Goal: Task Accomplishment & Management: Manage account settings

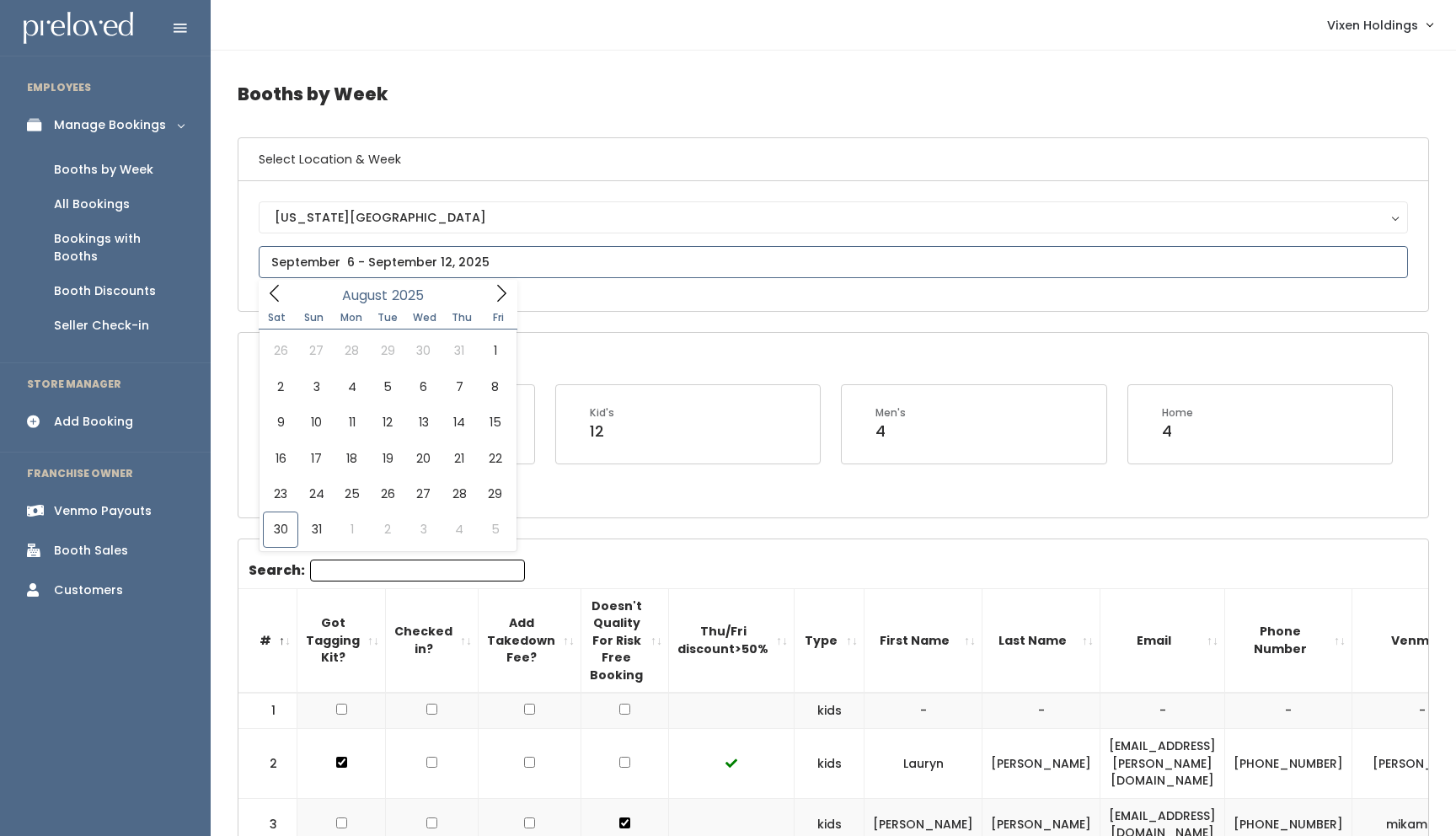
click at [296, 261] on input "text" at bounding box center [833, 262] width 1150 height 32
click at [278, 293] on icon at bounding box center [274, 293] width 18 height 18
click at [278, 293] on icon at bounding box center [274, 296] width 18 height 18
type input "May 17 to May 23"
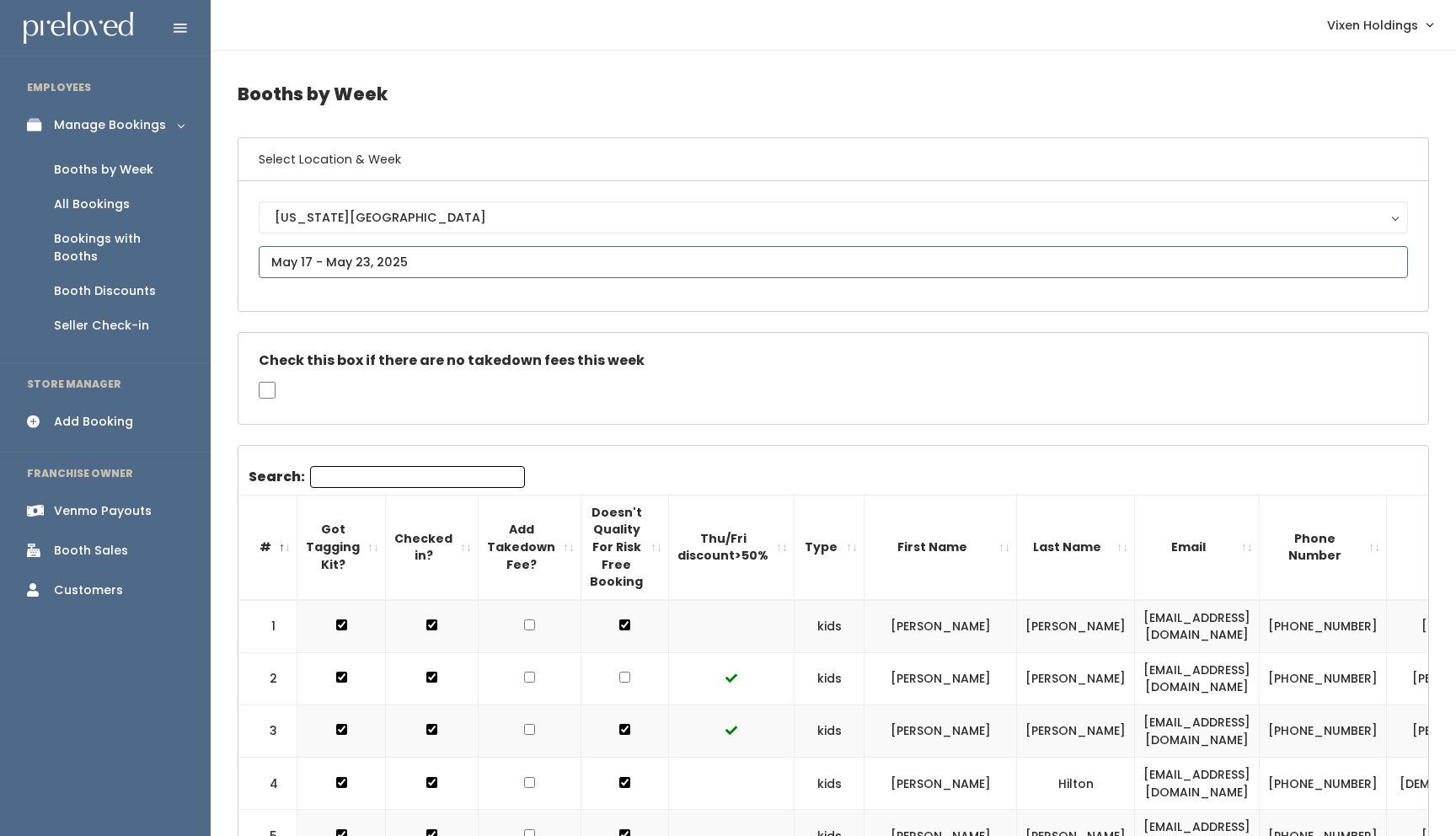
click at [330, 258] on input "text" at bounding box center [833, 262] width 1150 height 32
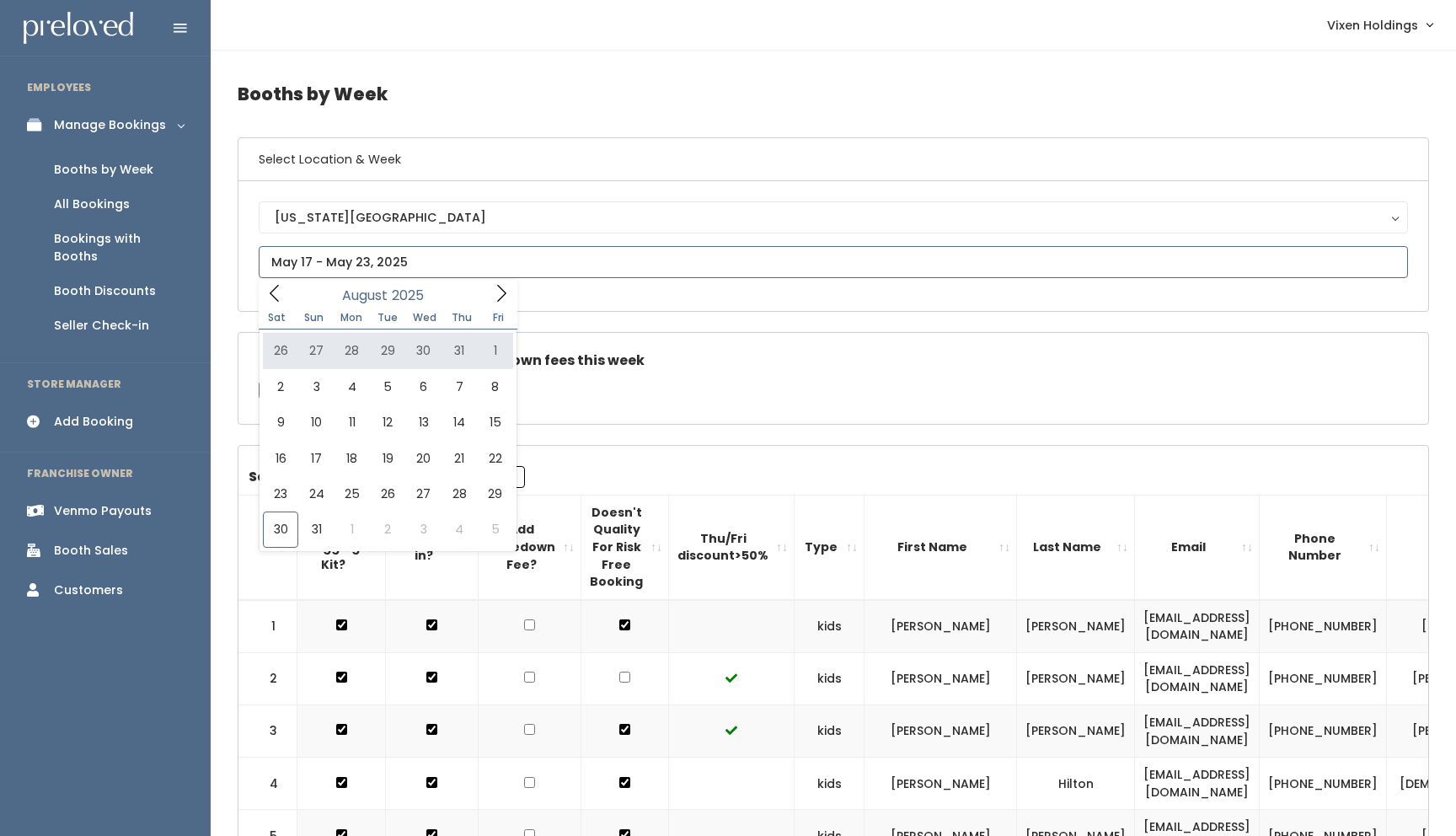
click at [270, 300] on icon at bounding box center [274, 293] width 18 height 18
click at [270, 300] on icon at bounding box center [274, 296] width 18 height 18
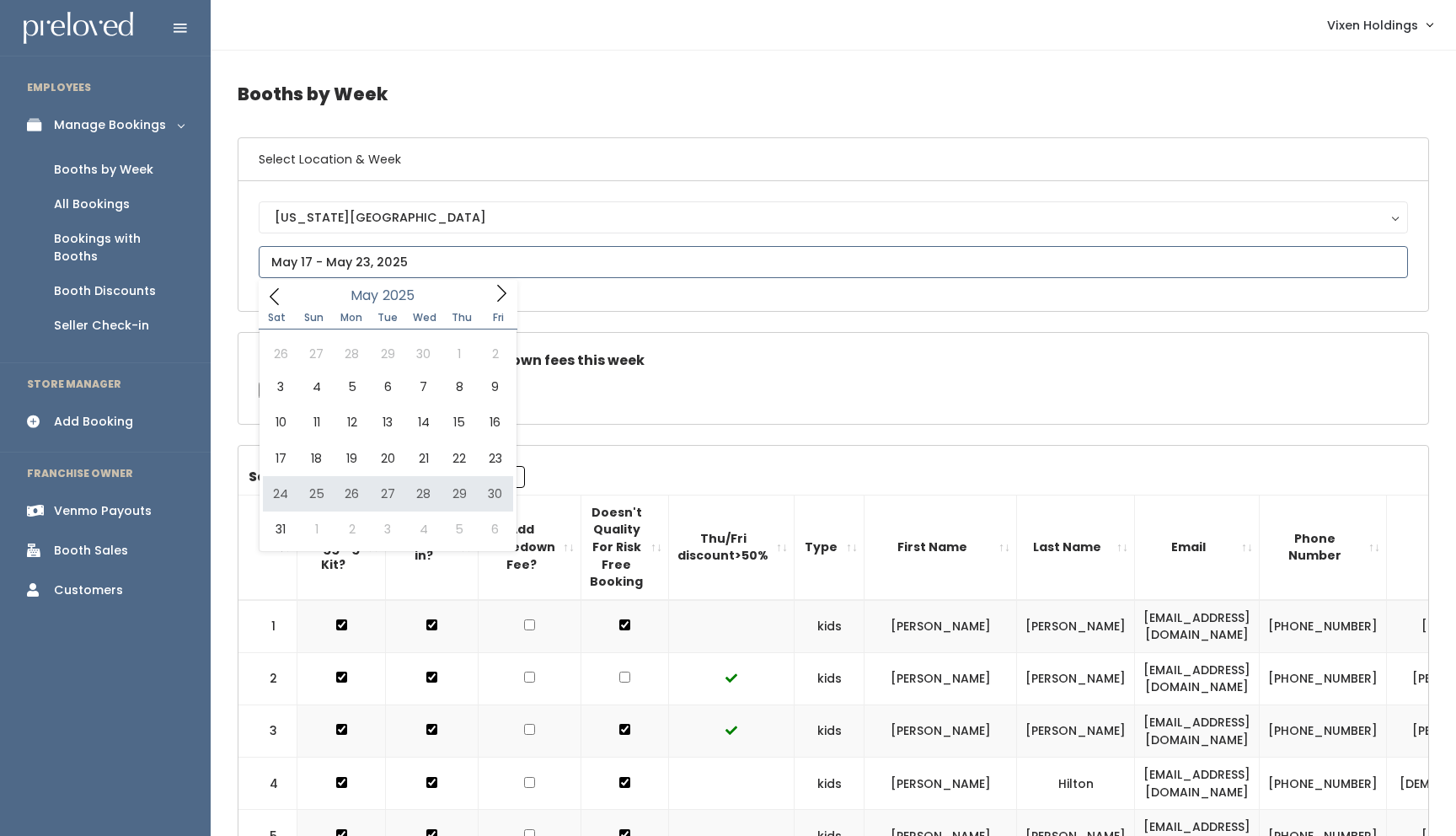
type input "May 24 to May 30"
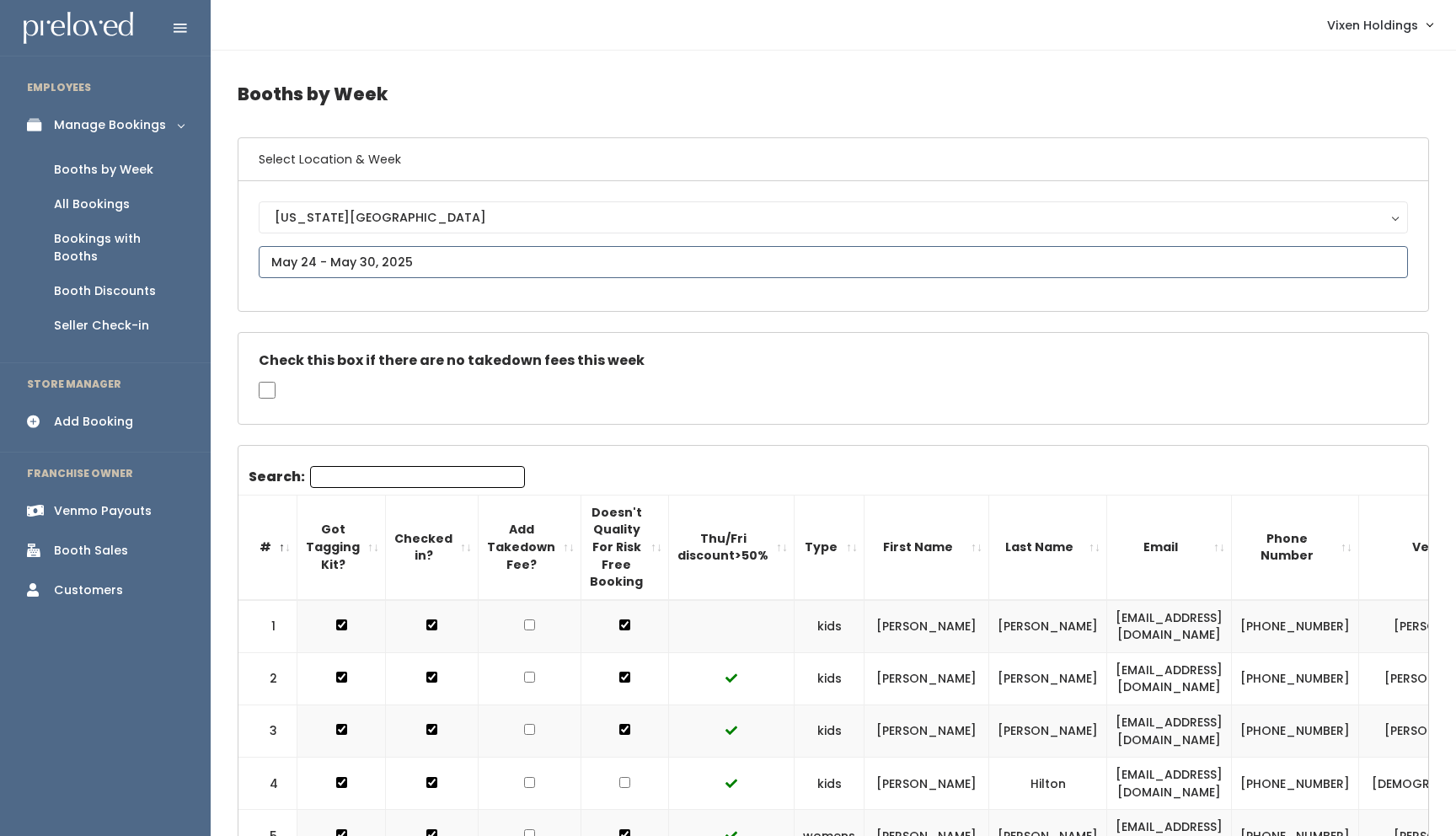
click at [309, 259] on input "text" at bounding box center [833, 262] width 1150 height 32
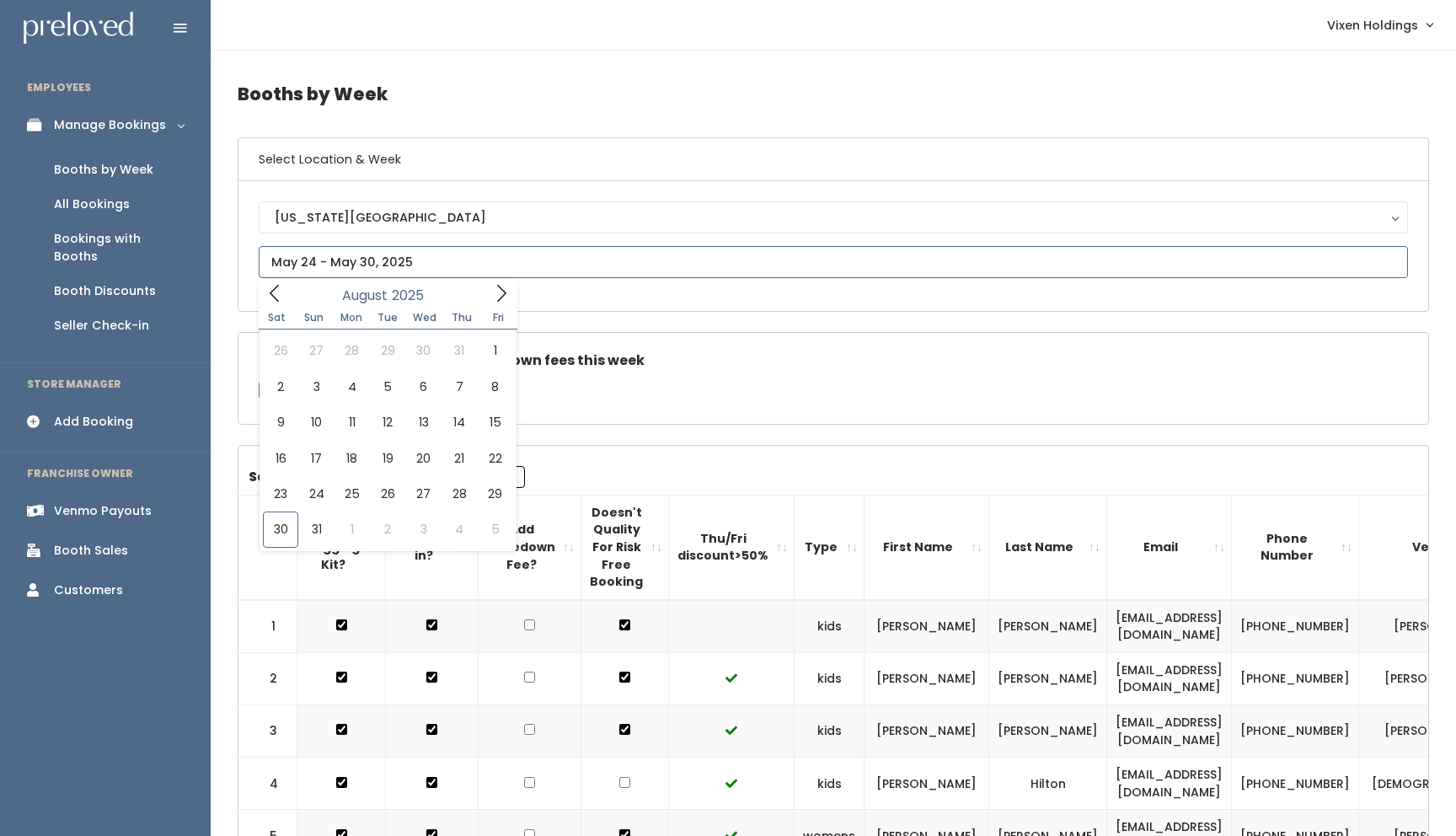
click at [277, 301] on icon at bounding box center [275, 294] width 10 height 17
click at [277, 301] on icon at bounding box center [274, 296] width 18 height 18
type input "May 31 to June 6"
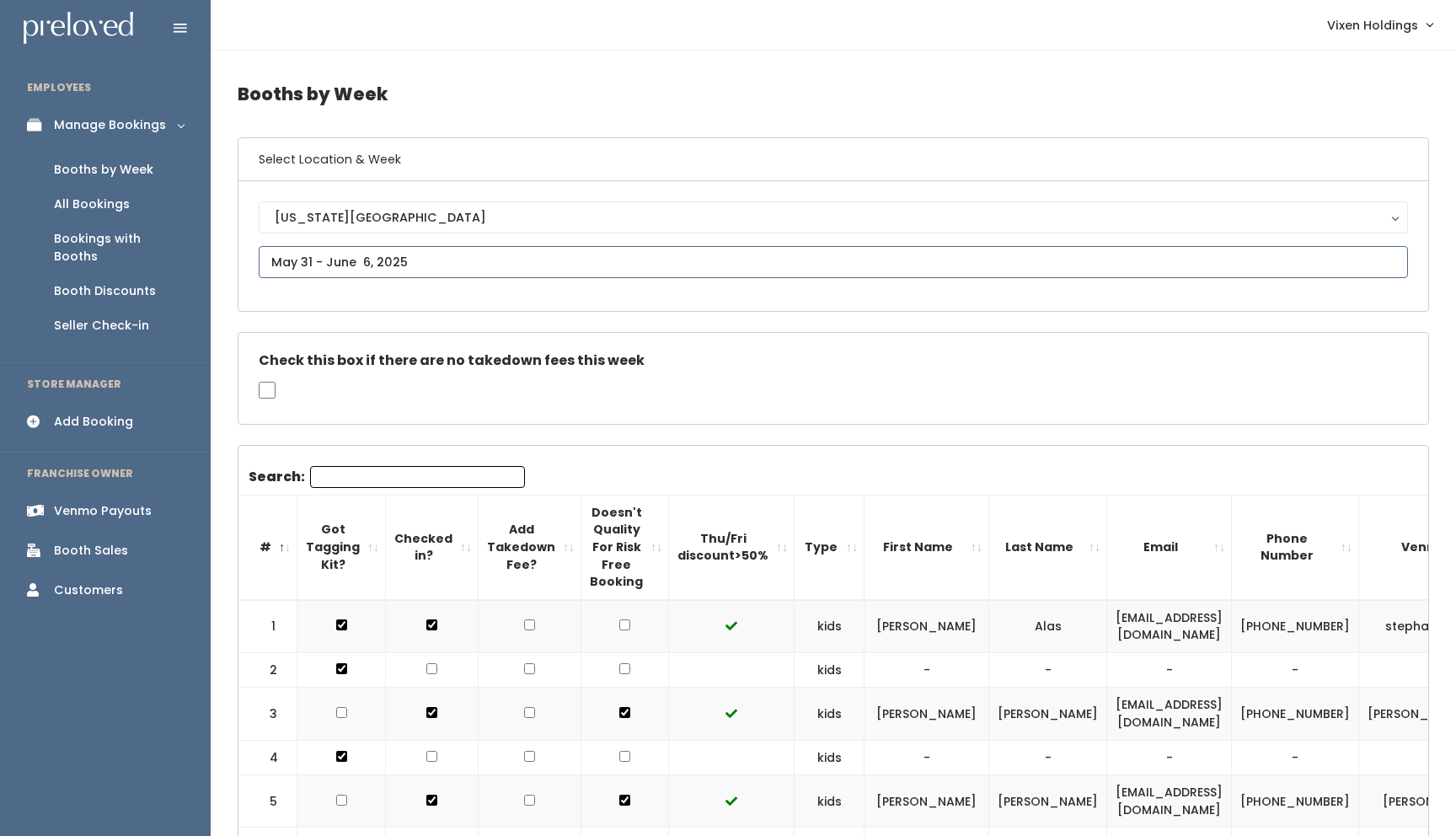
click at [354, 262] on input "text" at bounding box center [833, 262] width 1150 height 32
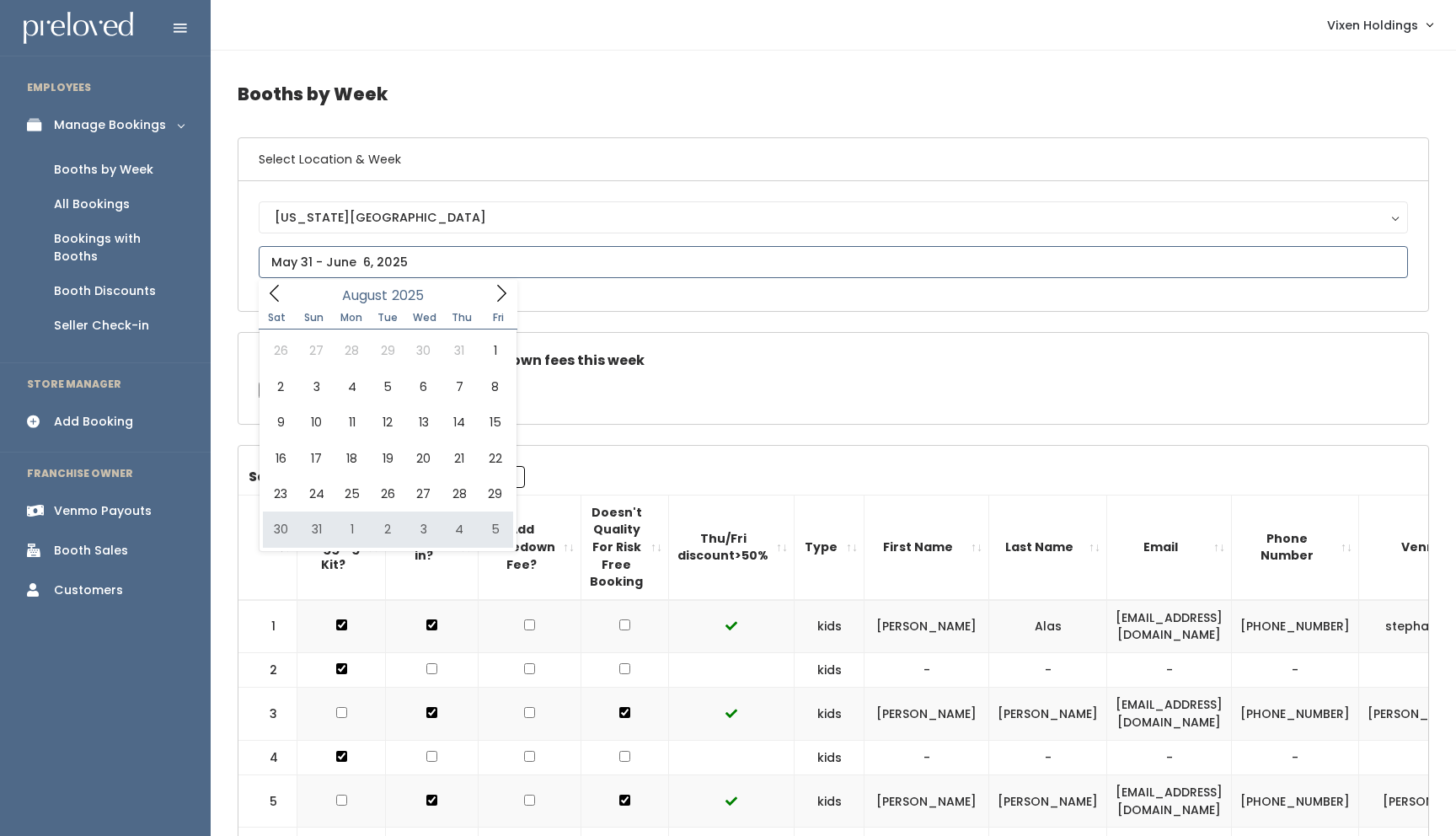
type input "[DATE] to [DATE]"
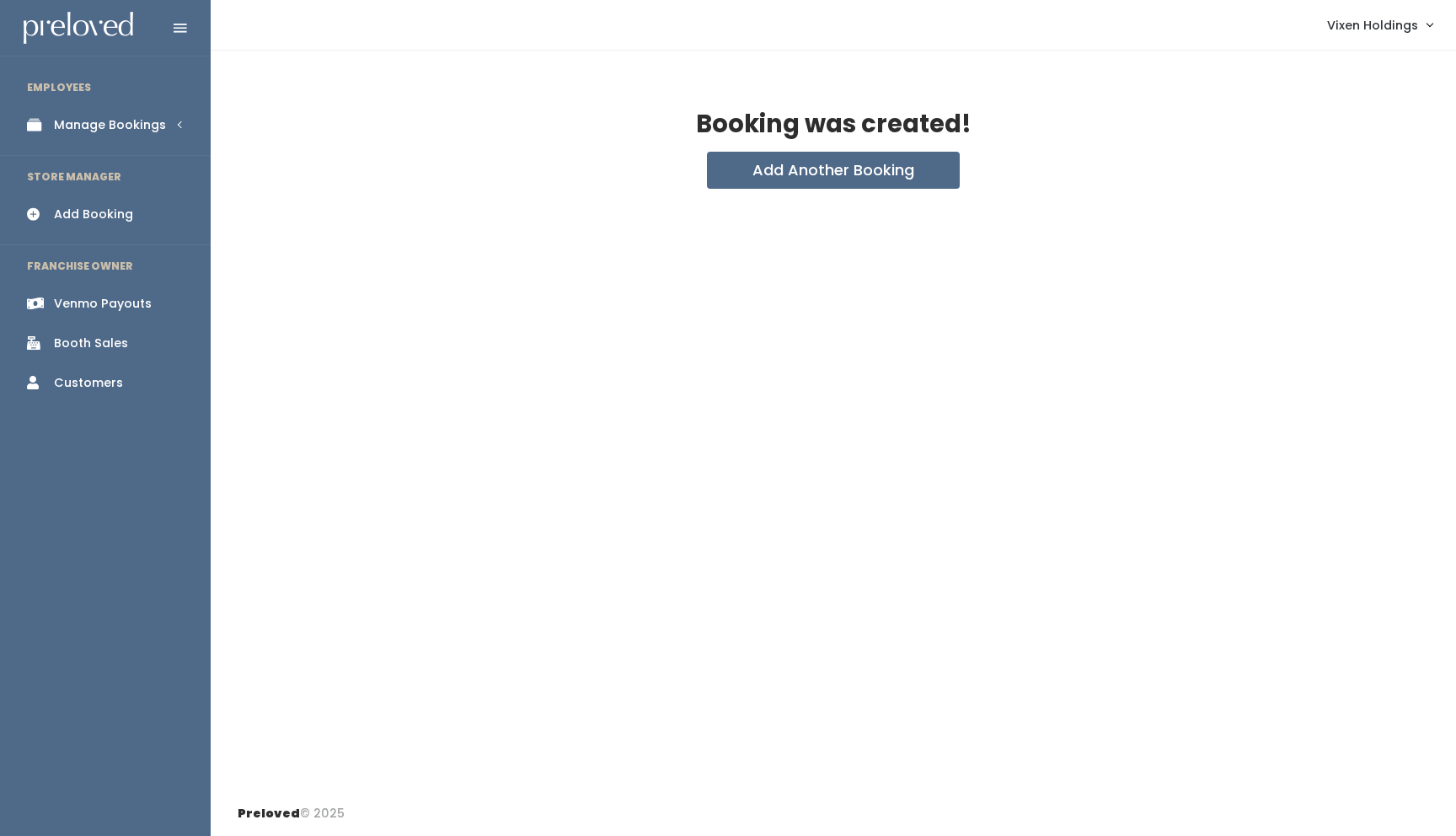
click at [102, 126] on div "Manage Bookings" at bounding box center [110, 125] width 112 height 18
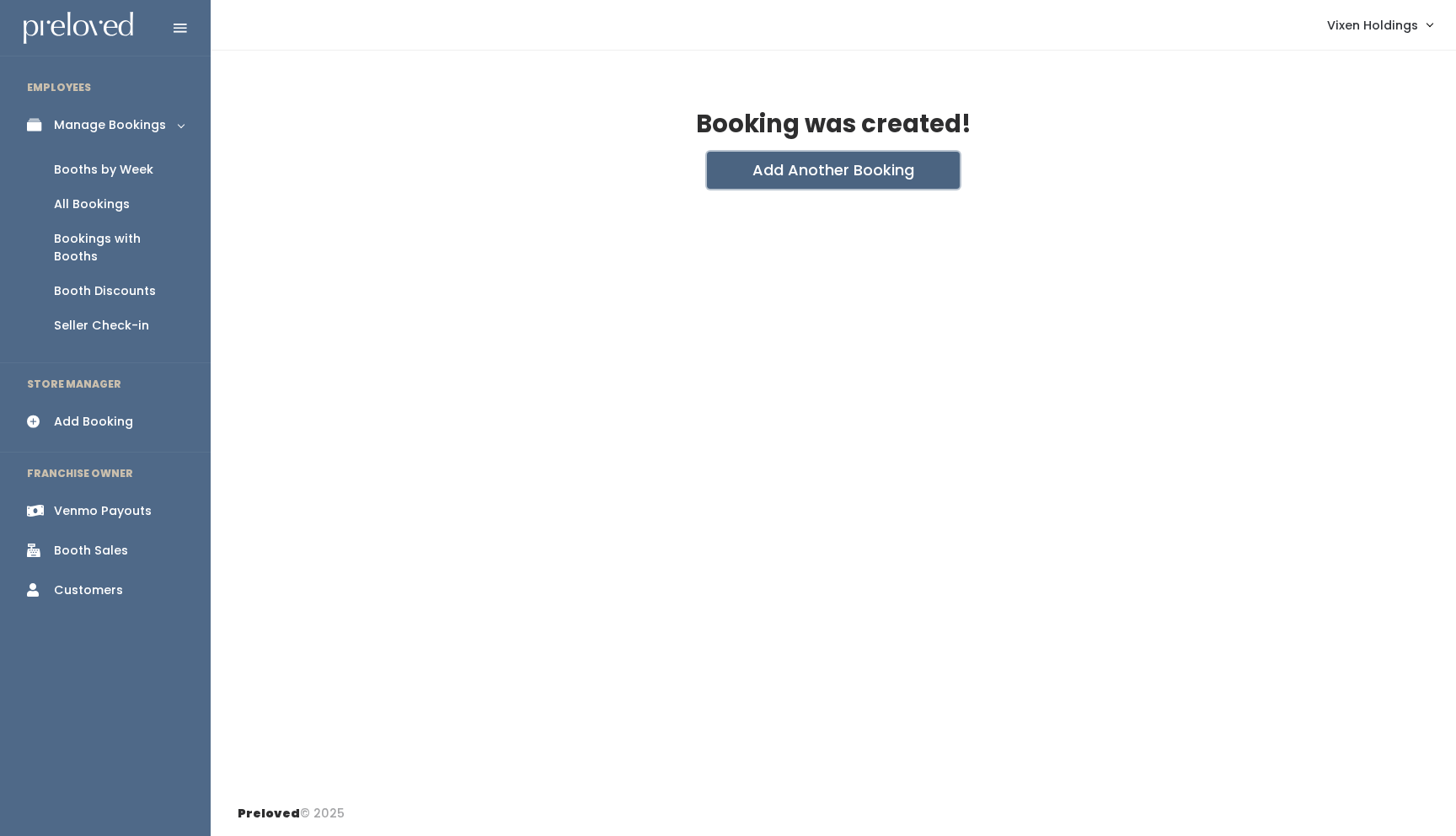
click at [858, 175] on button "Add Another Booking" at bounding box center [833, 170] width 253 height 37
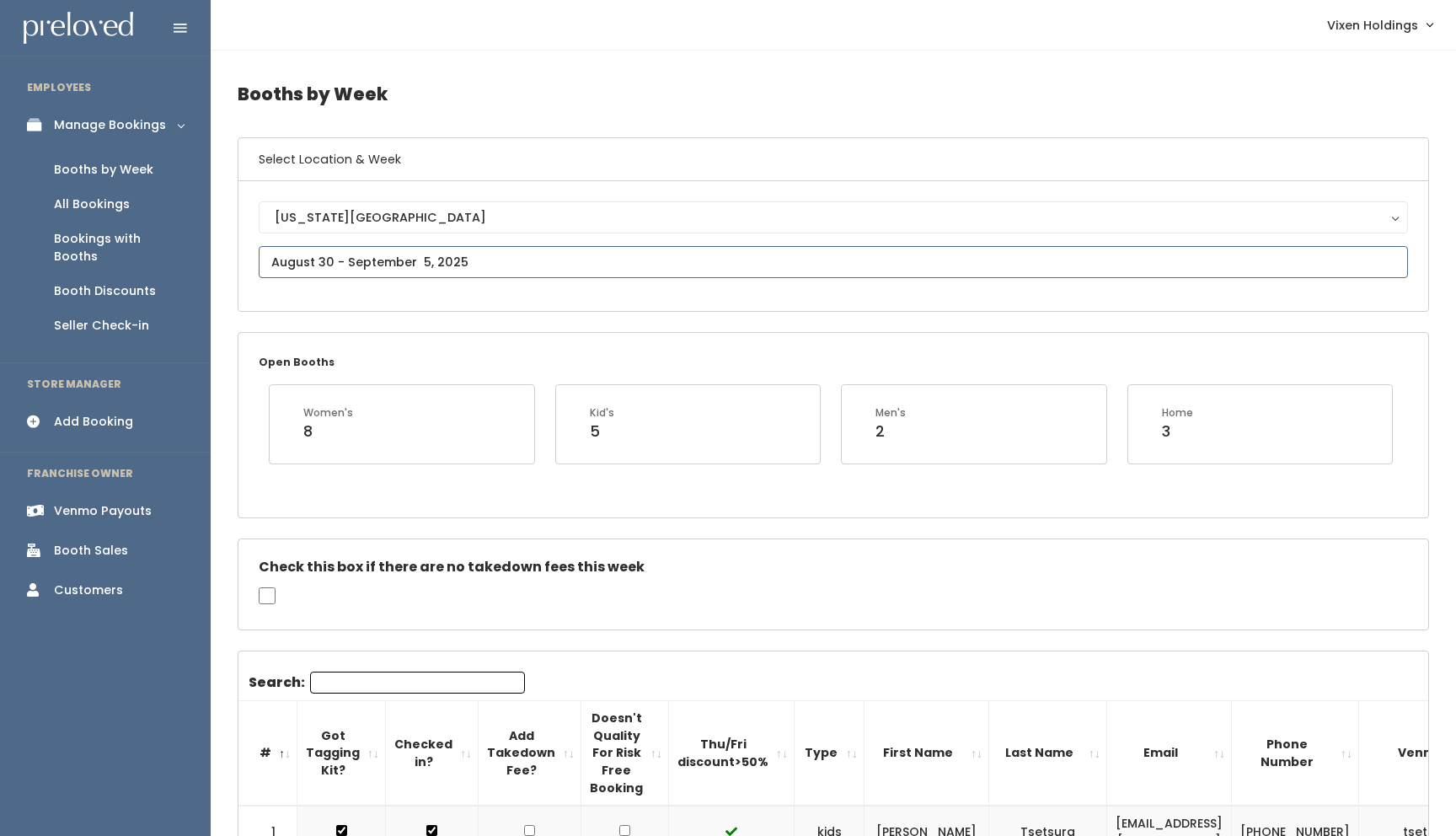
click at [336, 263] on input "text" at bounding box center [833, 262] width 1150 height 32
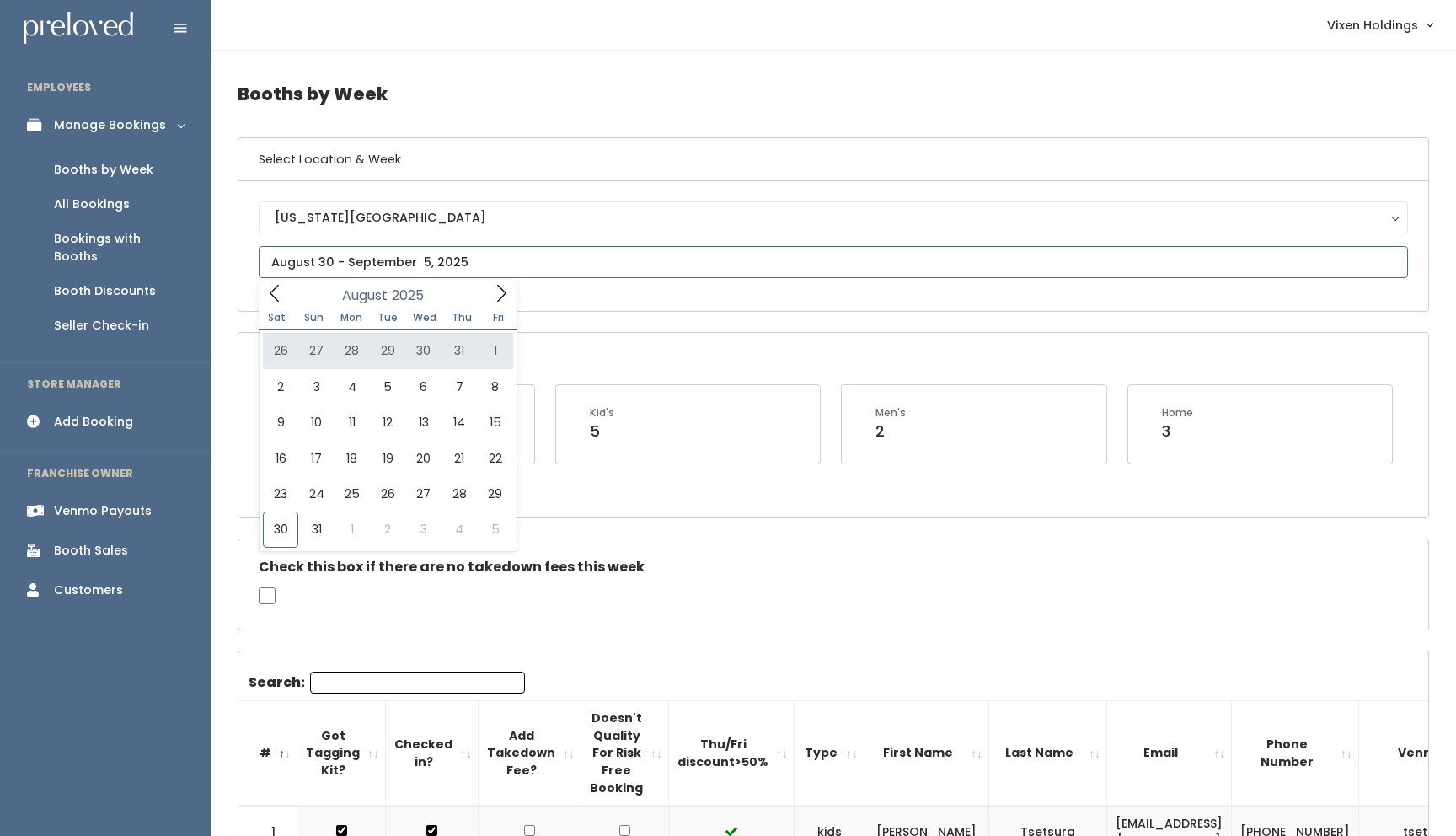
click at [502, 288] on icon at bounding box center [501, 293] width 18 height 18
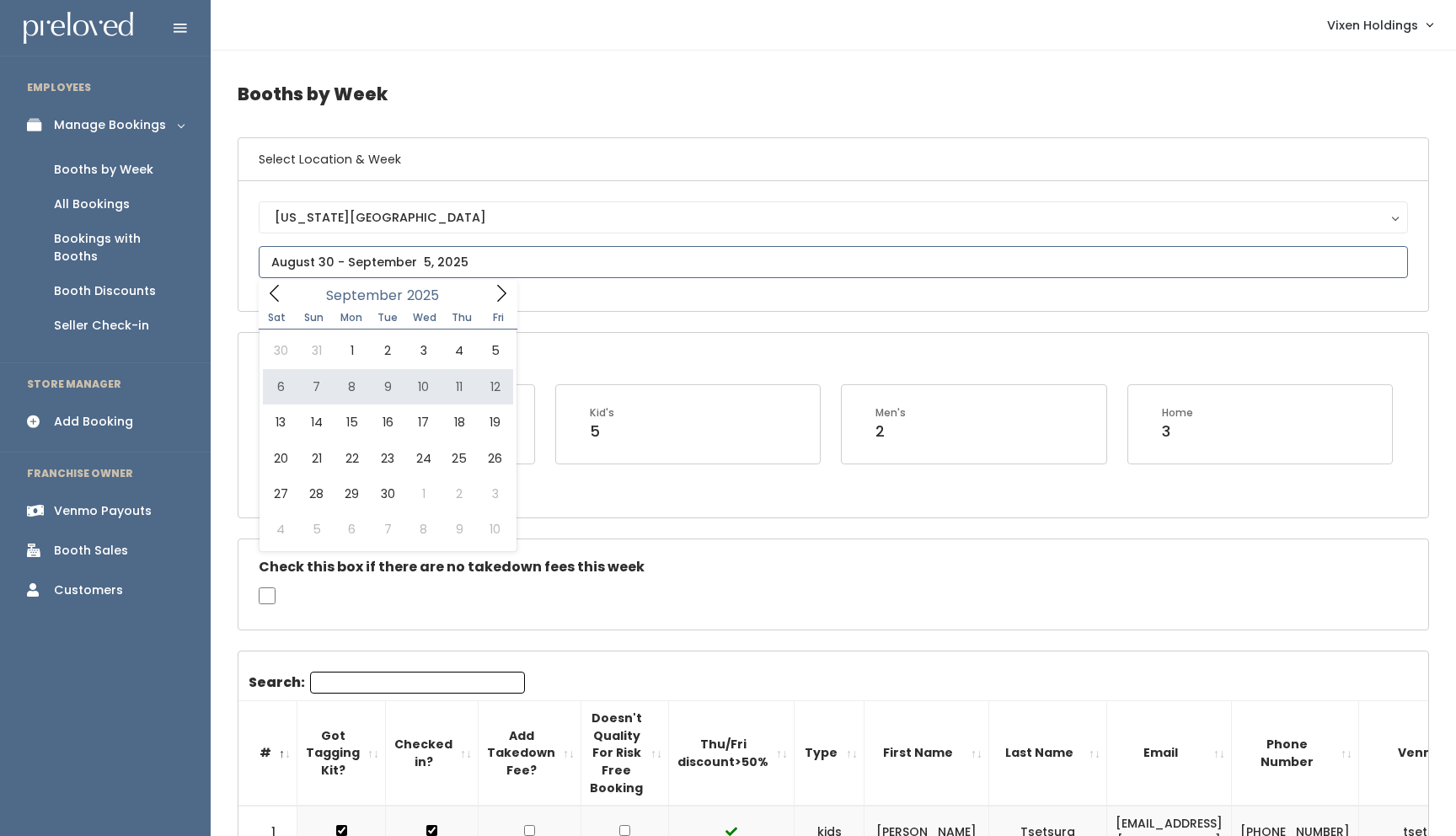
type input "September 6 to September 12"
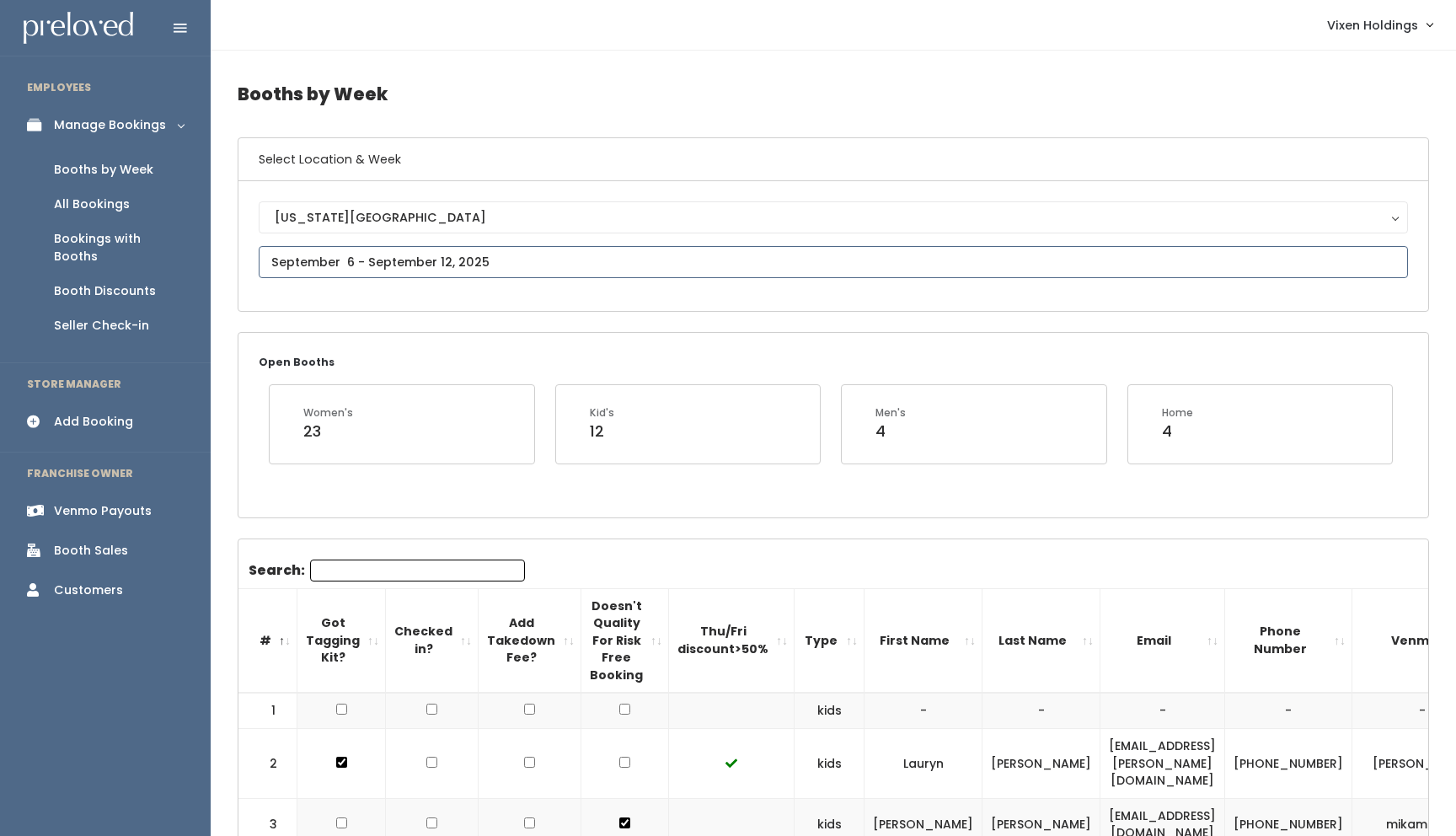
click at [419, 261] on input "text" at bounding box center [833, 262] width 1150 height 32
click at [500, 291] on icon at bounding box center [501, 293] width 18 height 18
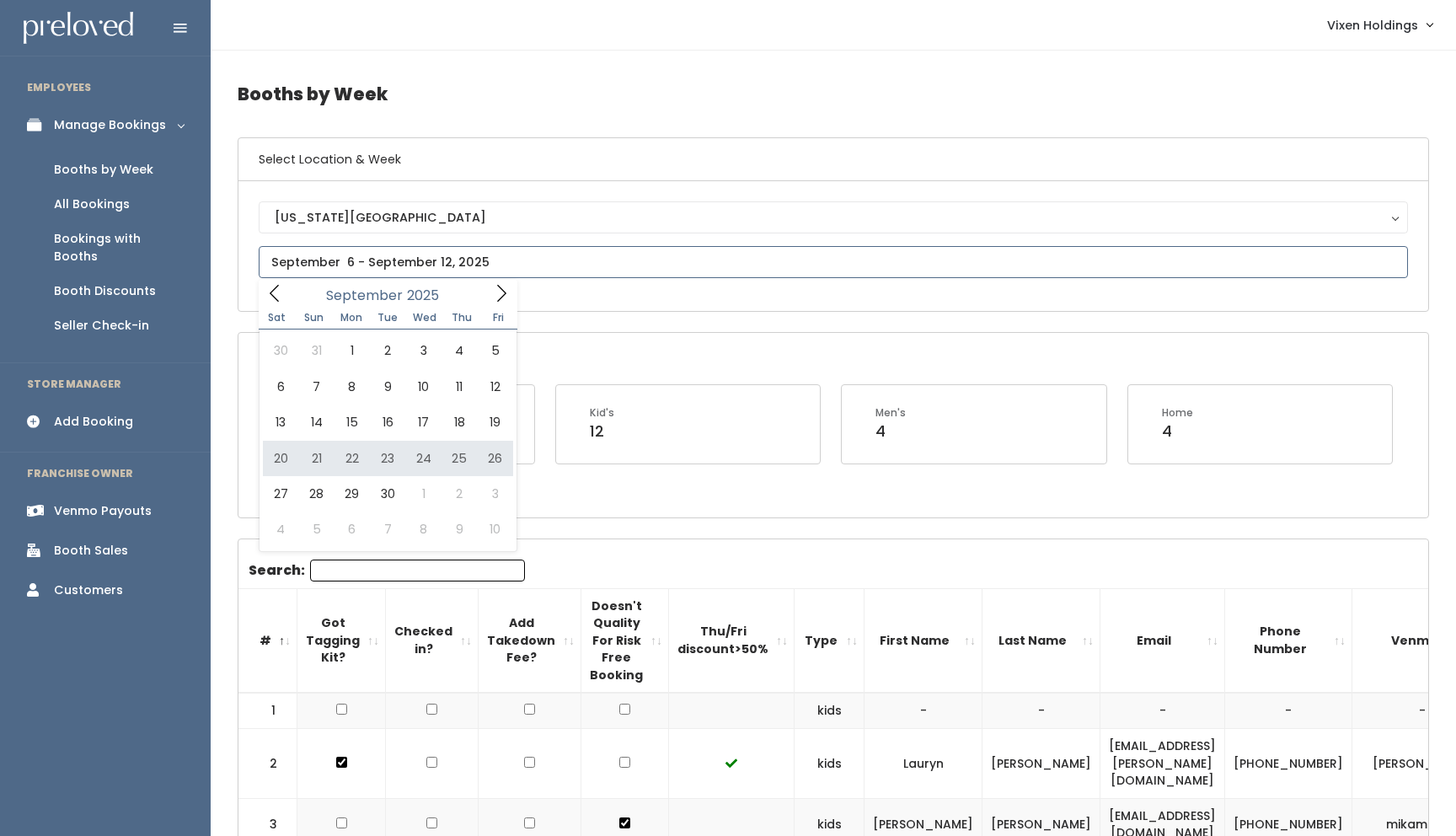
type input "[DATE] to [DATE]"
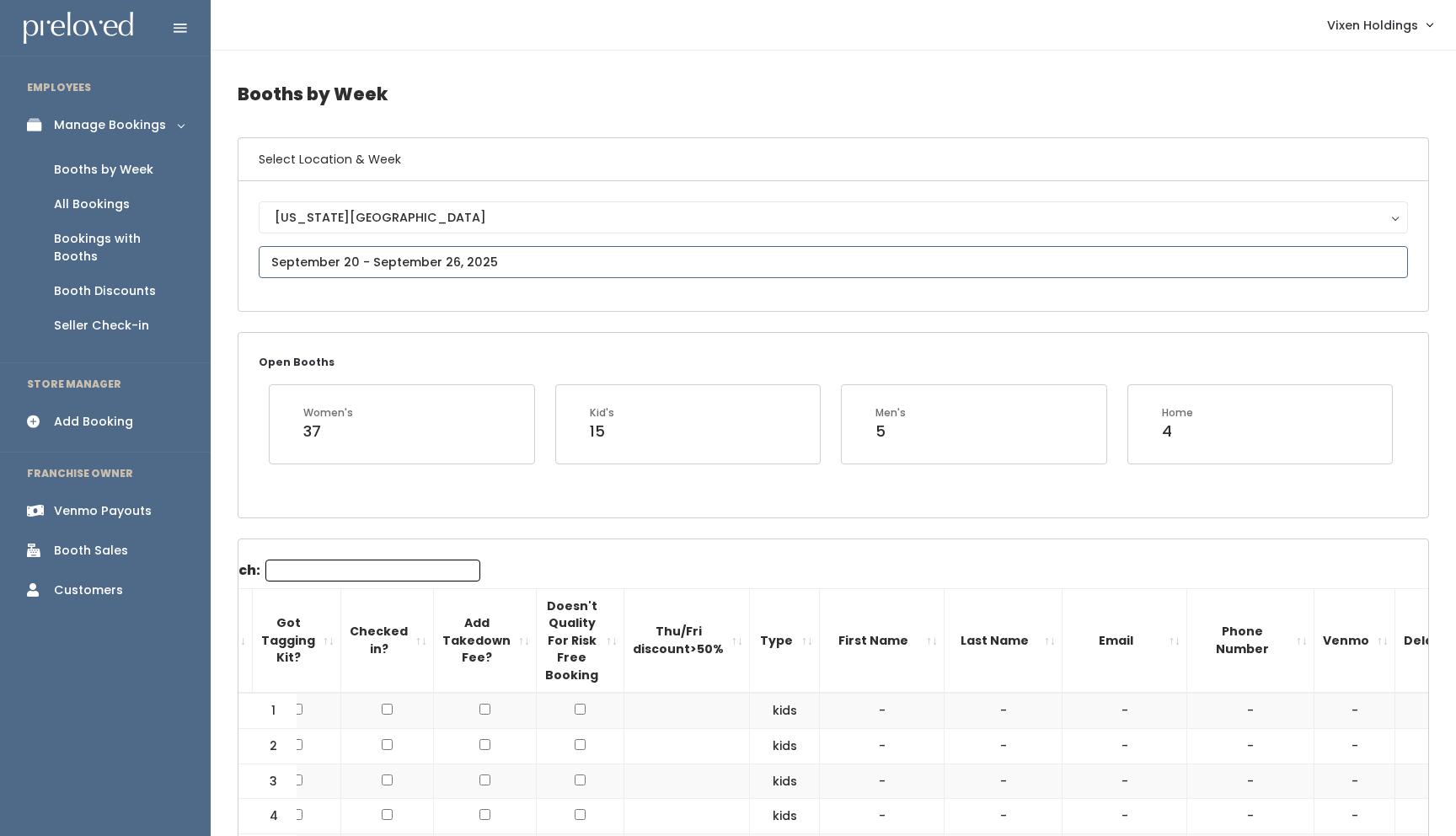
click at [396, 263] on input "text" at bounding box center [833, 262] width 1150 height 32
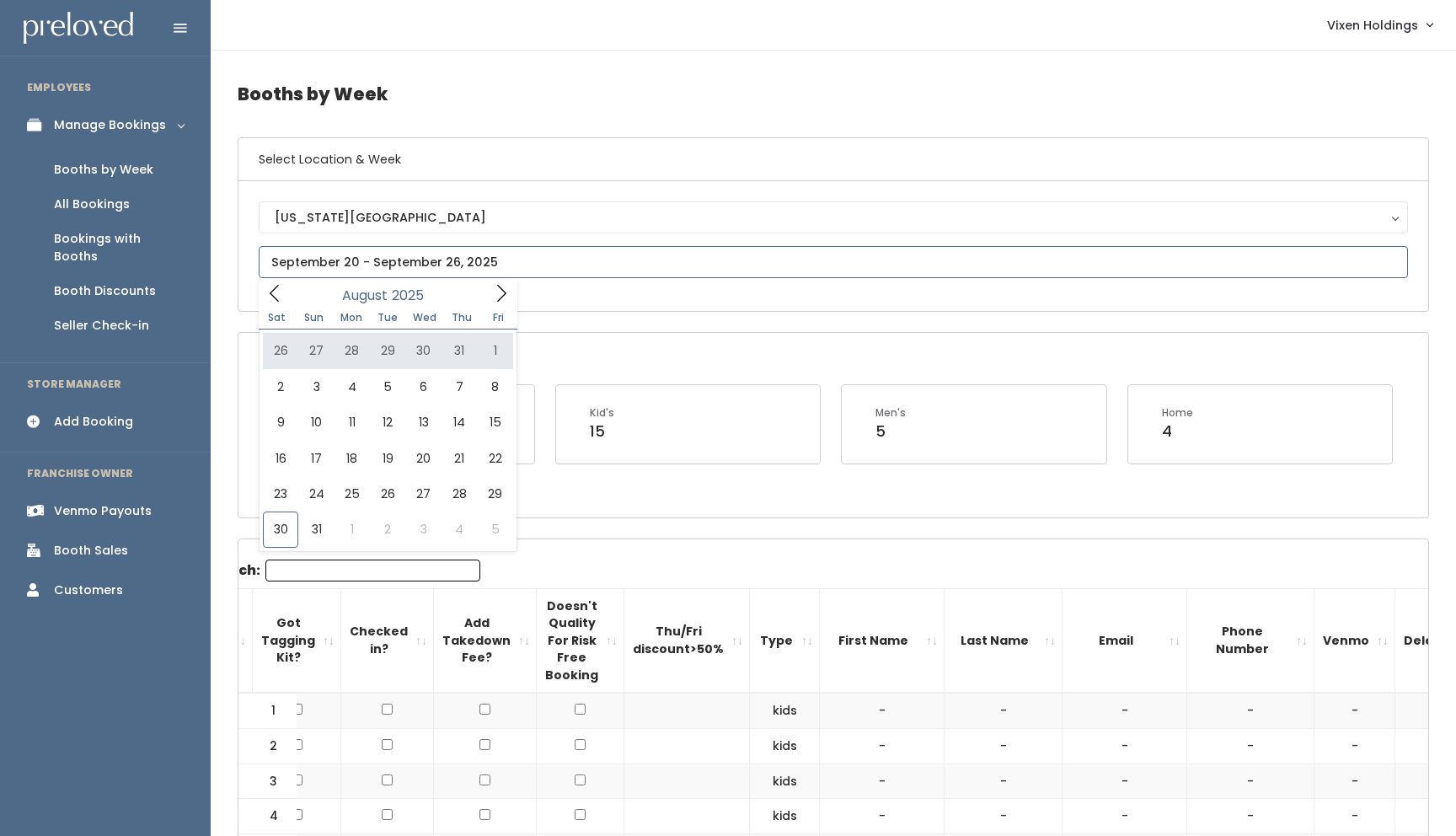
click at [276, 292] on icon at bounding box center [274, 293] width 18 height 18
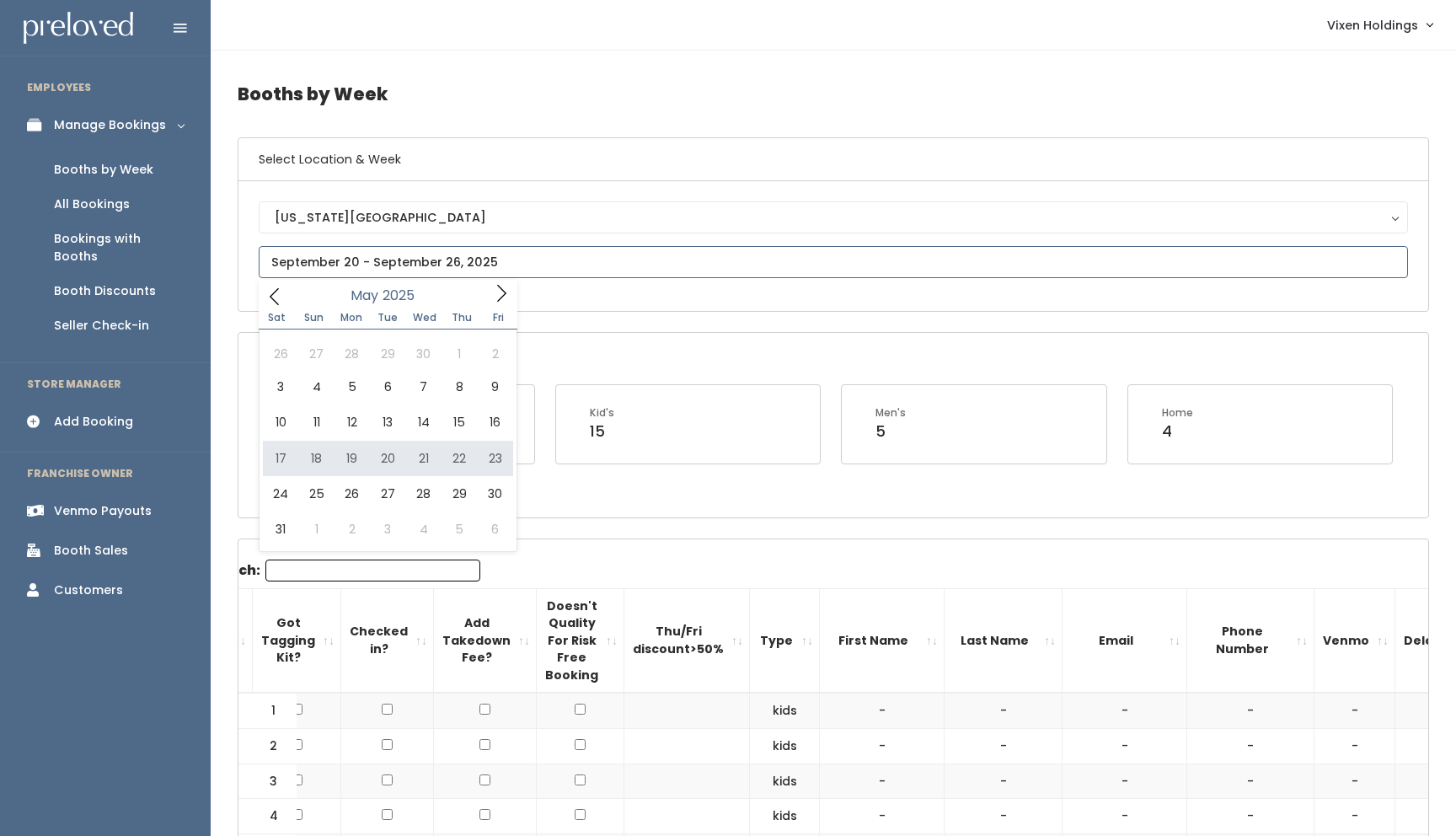
type input "May 17 to May 23"
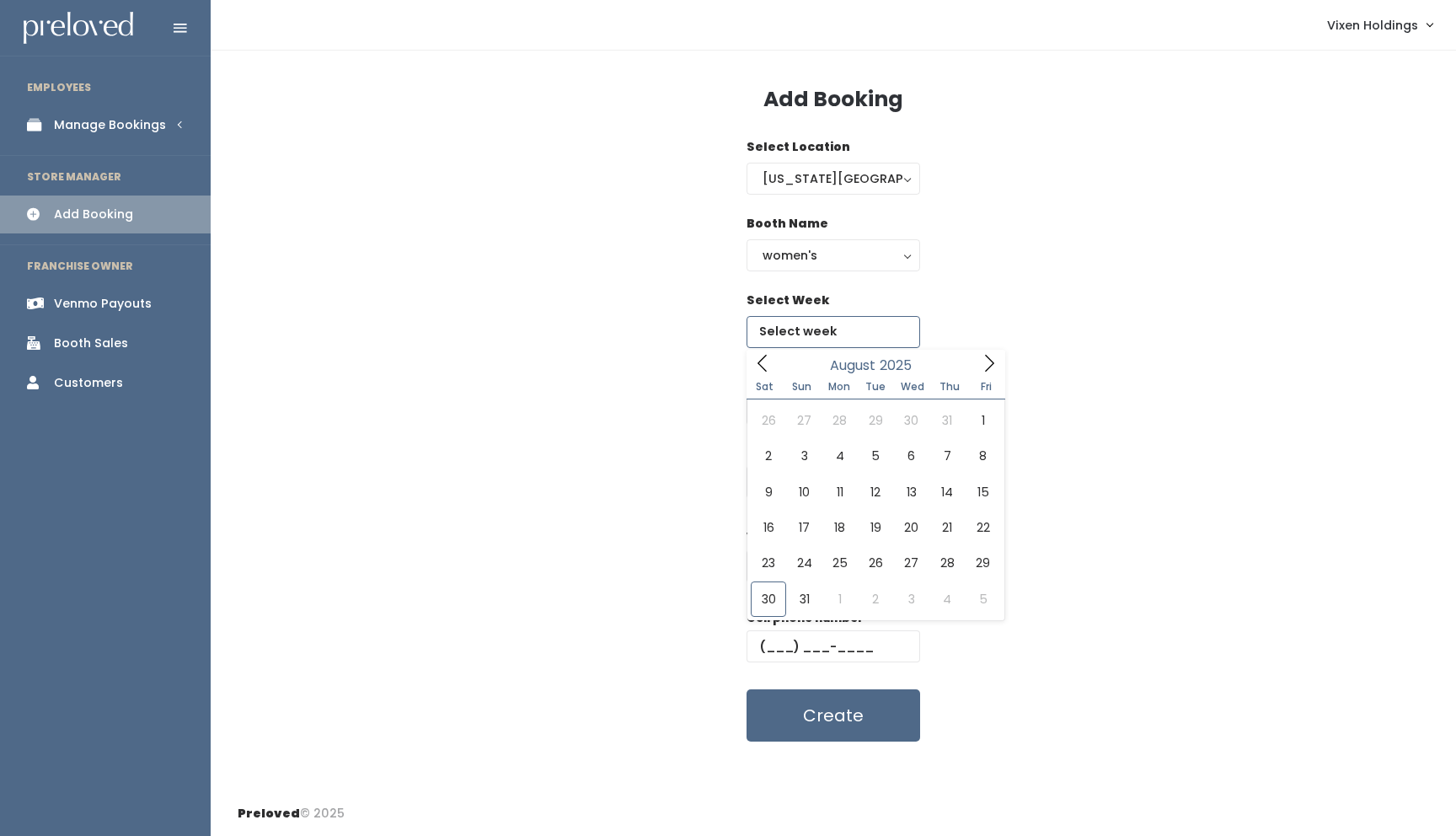
click at [798, 321] on input "text" at bounding box center [834, 332] width 174 height 32
click at [990, 359] on icon at bounding box center [988, 363] width 18 height 18
type input "[DATE] to [DATE]"
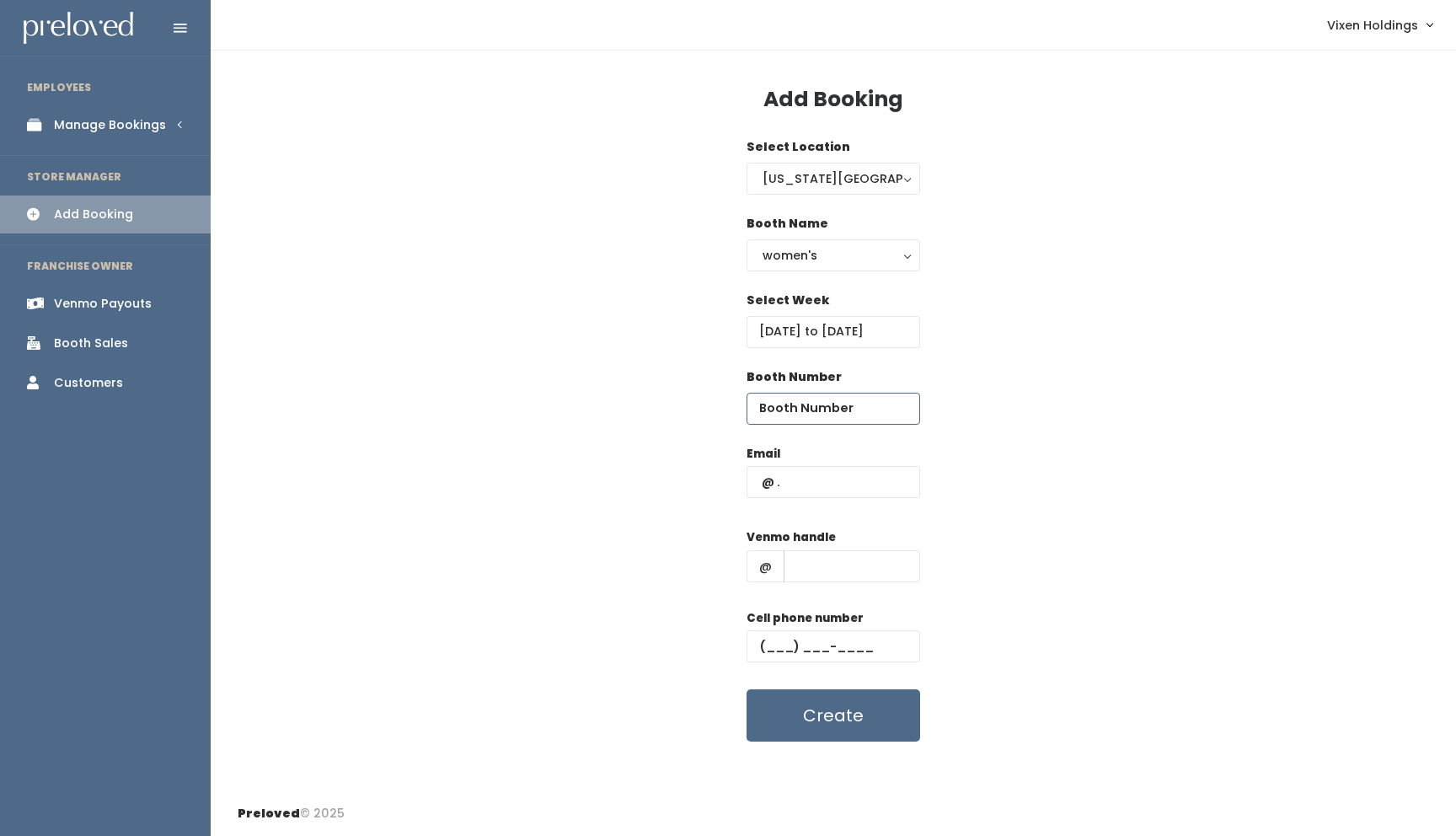
click at [804, 405] on input "number" at bounding box center [834, 409] width 174 height 32
type input "17"
click at [795, 481] on input "text" at bounding box center [834, 482] width 174 height 32
type input "[EMAIL_ADDRESS][DOMAIN_NAME]"
click at [816, 567] on input "text" at bounding box center [851, 567] width 136 height 32
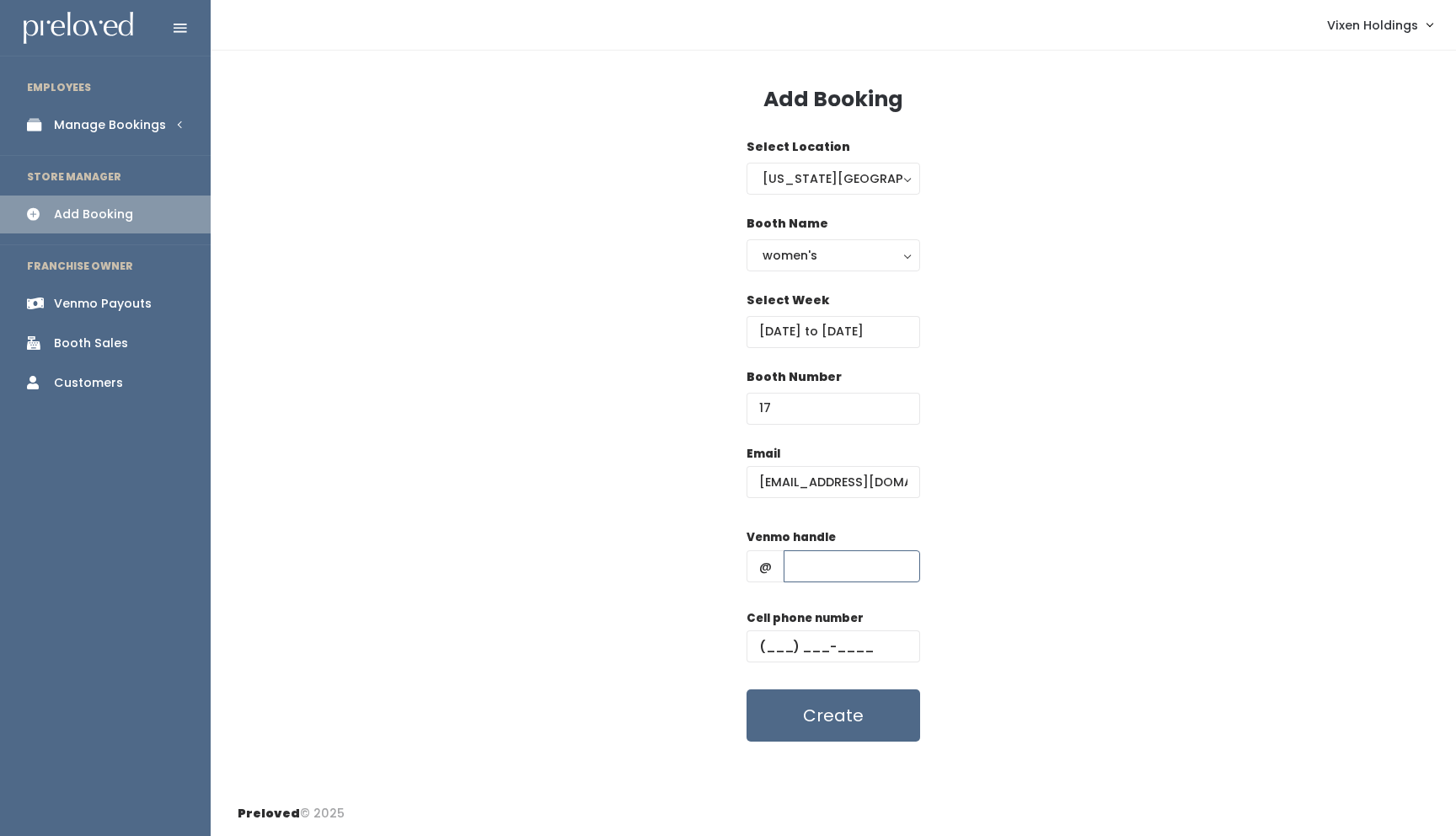
paste input "jessica-brown-567"
type input "jessica-brown-567"
click at [761, 635] on input "text" at bounding box center [834, 647] width 174 height 32
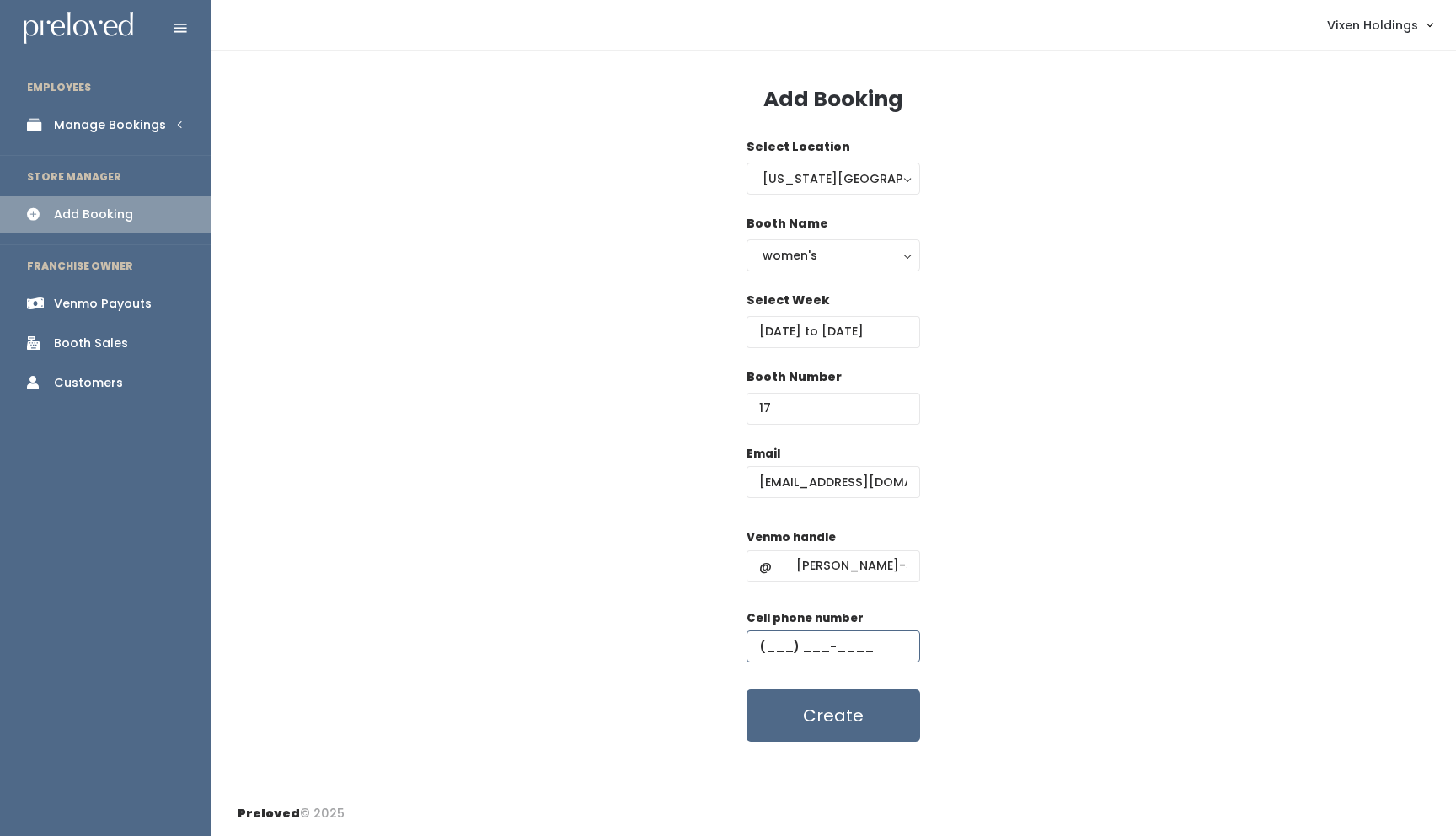
paste input "(405) 990-9096"
type input "(405) 990-9096"
click at [843, 728] on button "Create" at bounding box center [834, 715] width 174 height 52
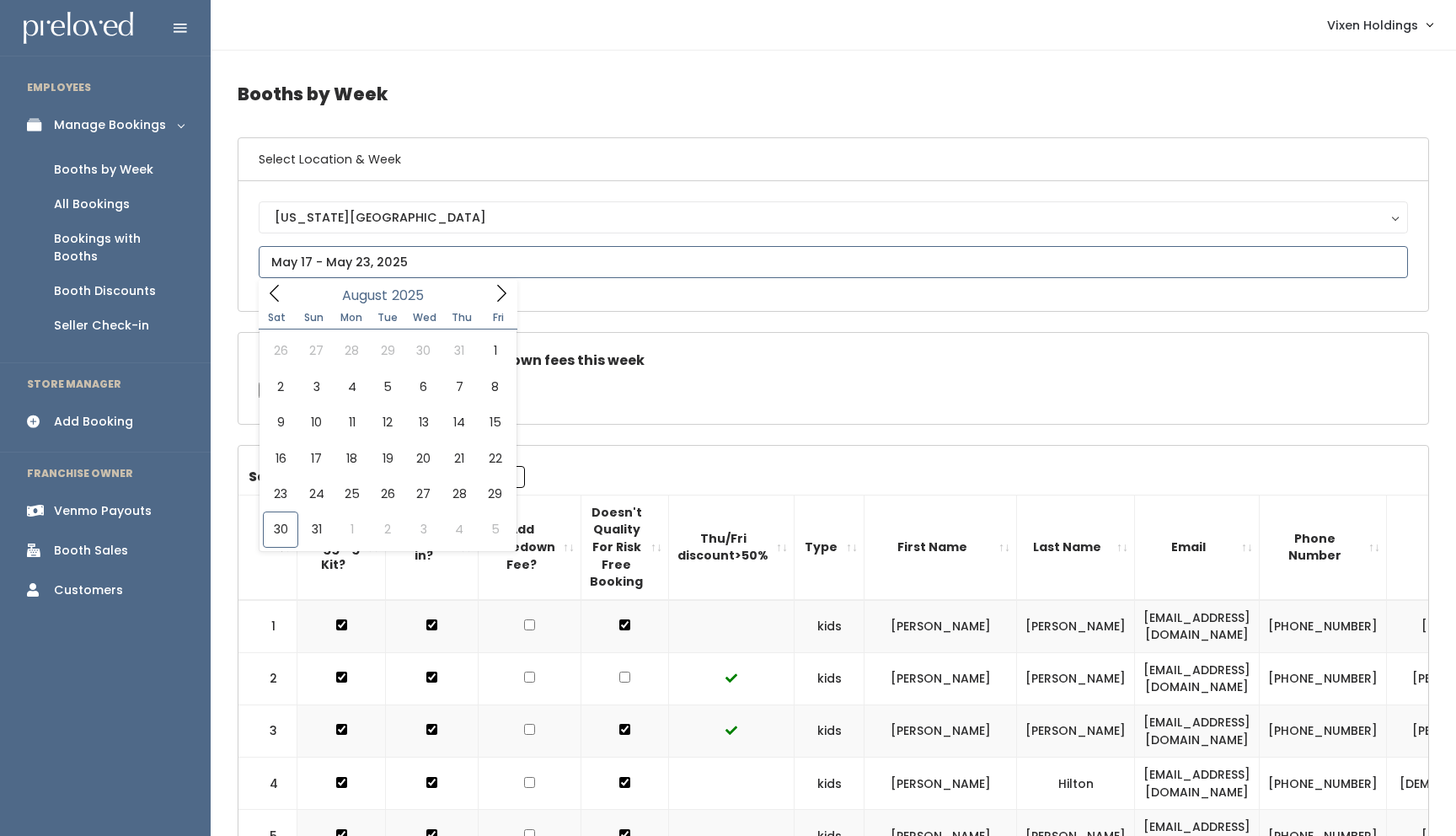
click at [396, 261] on input "text" at bounding box center [833, 262] width 1150 height 32
click at [272, 292] on icon at bounding box center [275, 294] width 10 height 17
click at [272, 292] on icon at bounding box center [274, 296] width 18 height 18
type input "May 24 to May 30"
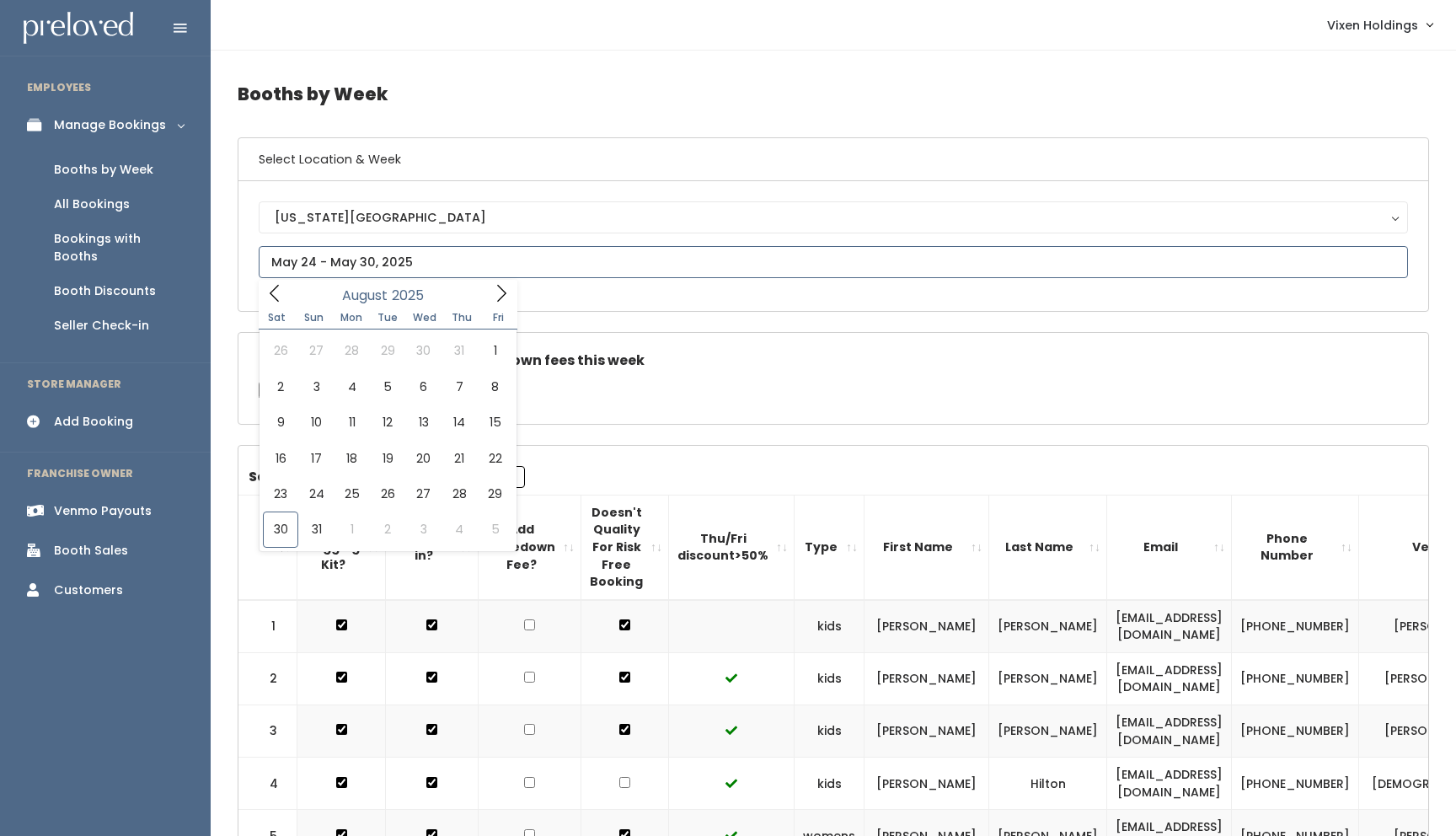
click at [294, 258] on input "text" at bounding box center [833, 262] width 1150 height 32
click at [282, 296] on icon at bounding box center [274, 293] width 18 height 18
type input "May 31 to June 6"
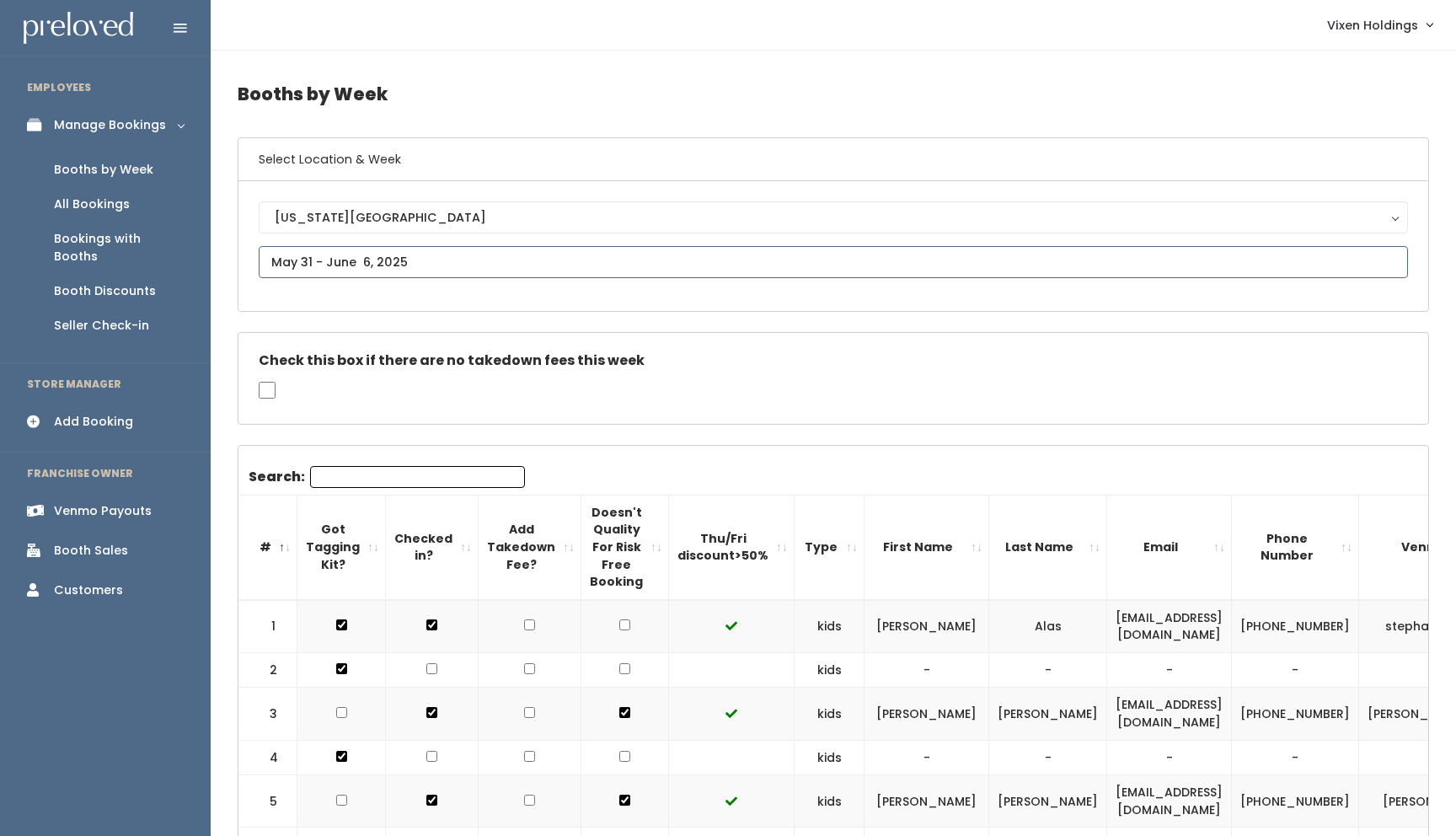
click at [372, 262] on input "text" at bounding box center [833, 262] width 1150 height 32
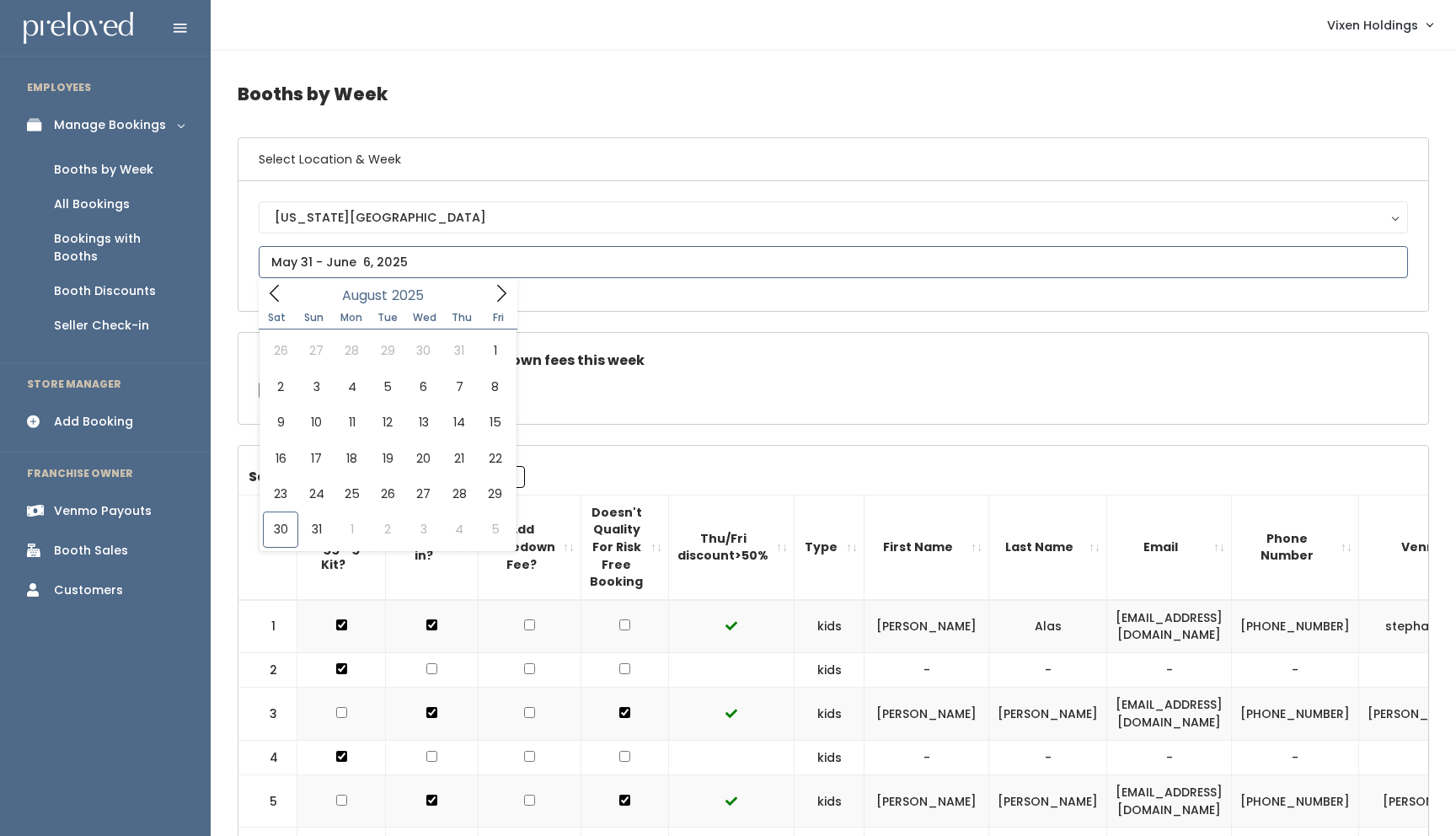
click at [268, 289] on icon at bounding box center [274, 293] width 18 height 18
type input "June 7 to June 13"
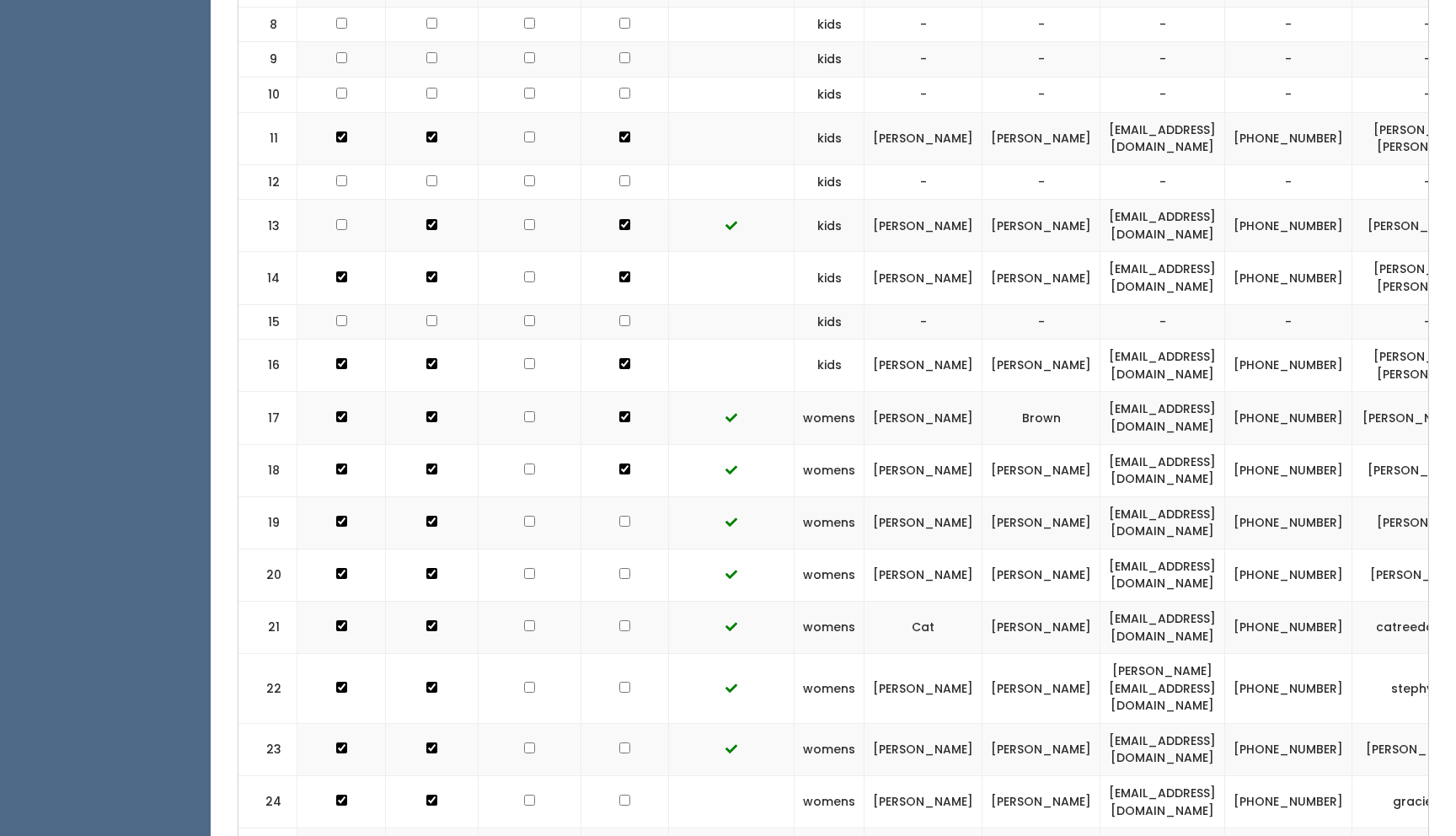
scroll to position [0, 88]
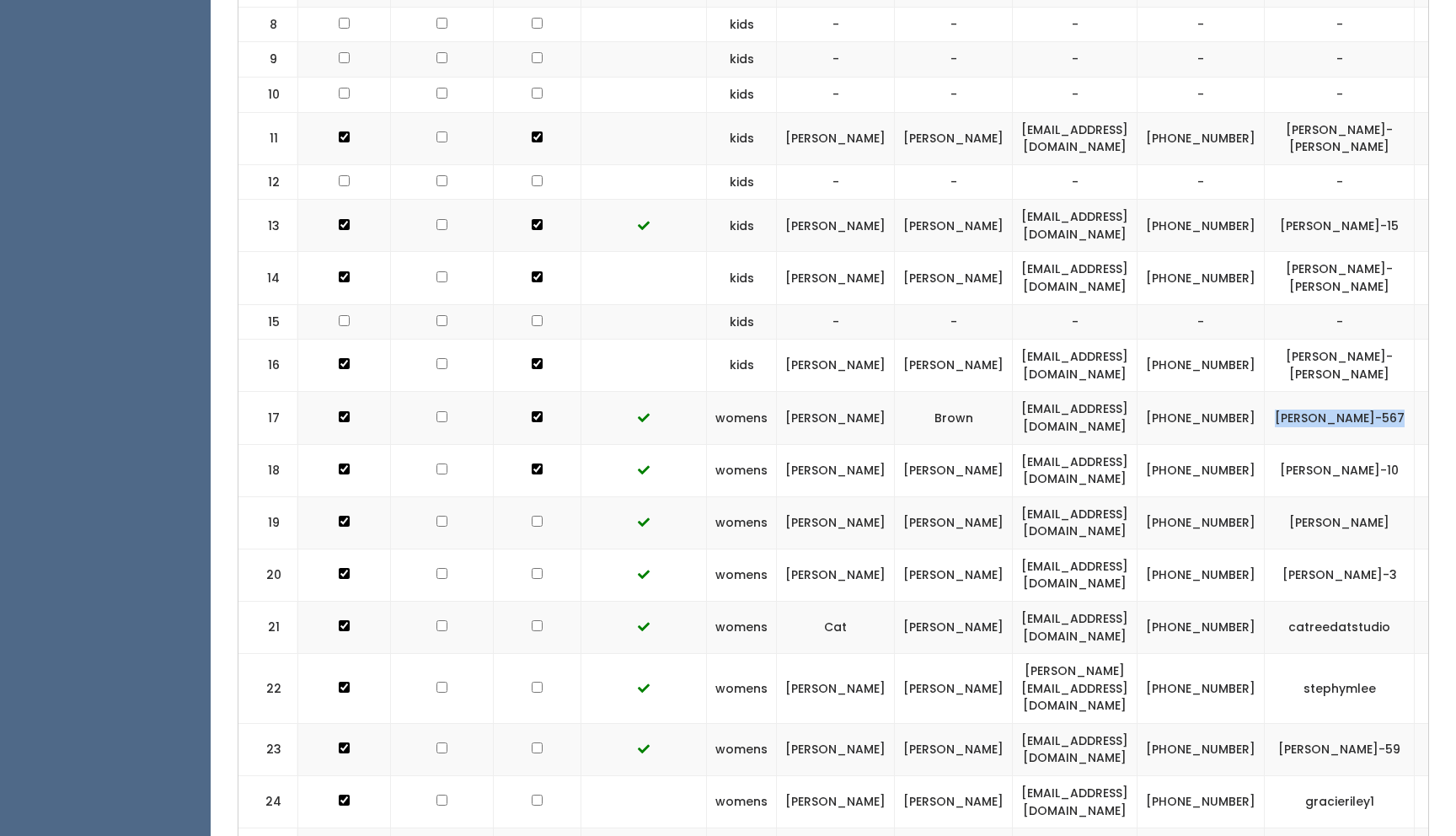
drag, startPoint x: 1352, startPoint y: 379, endPoint x: 1221, endPoint y: 389, distance: 131.4
click at [1265, 392] on td "[PERSON_NAME]-567" at bounding box center [1340, 418] width 150 height 52
copy td "[PERSON_NAME]-567"
drag, startPoint x: 1204, startPoint y: 388, endPoint x: 1140, endPoint y: 379, distance: 64.6
click at [1140, 392] on td "(405) 990-9096" at bounding box center [1200, 418] width 127 height 52
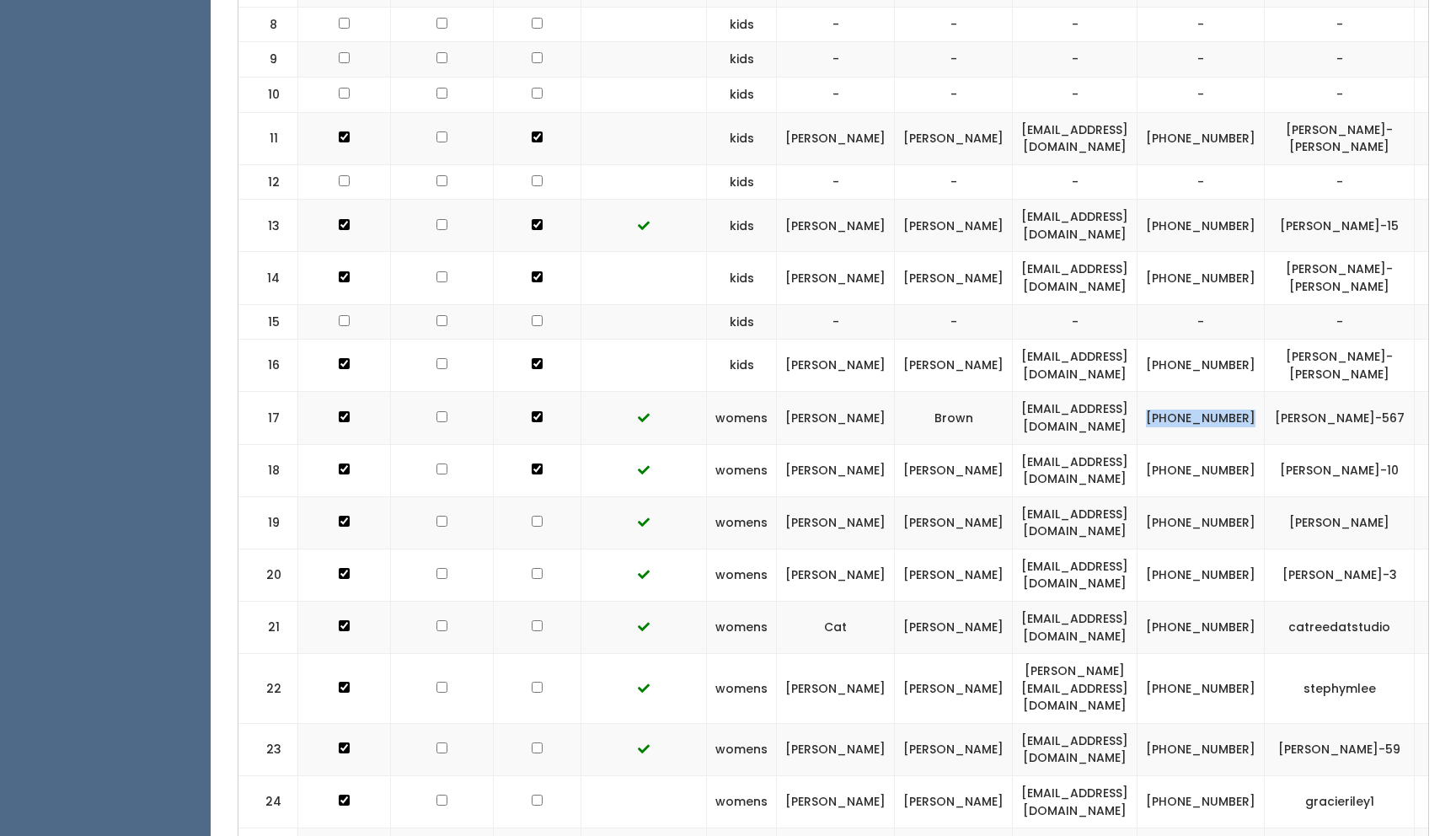
copy td "(405) 990-9096"
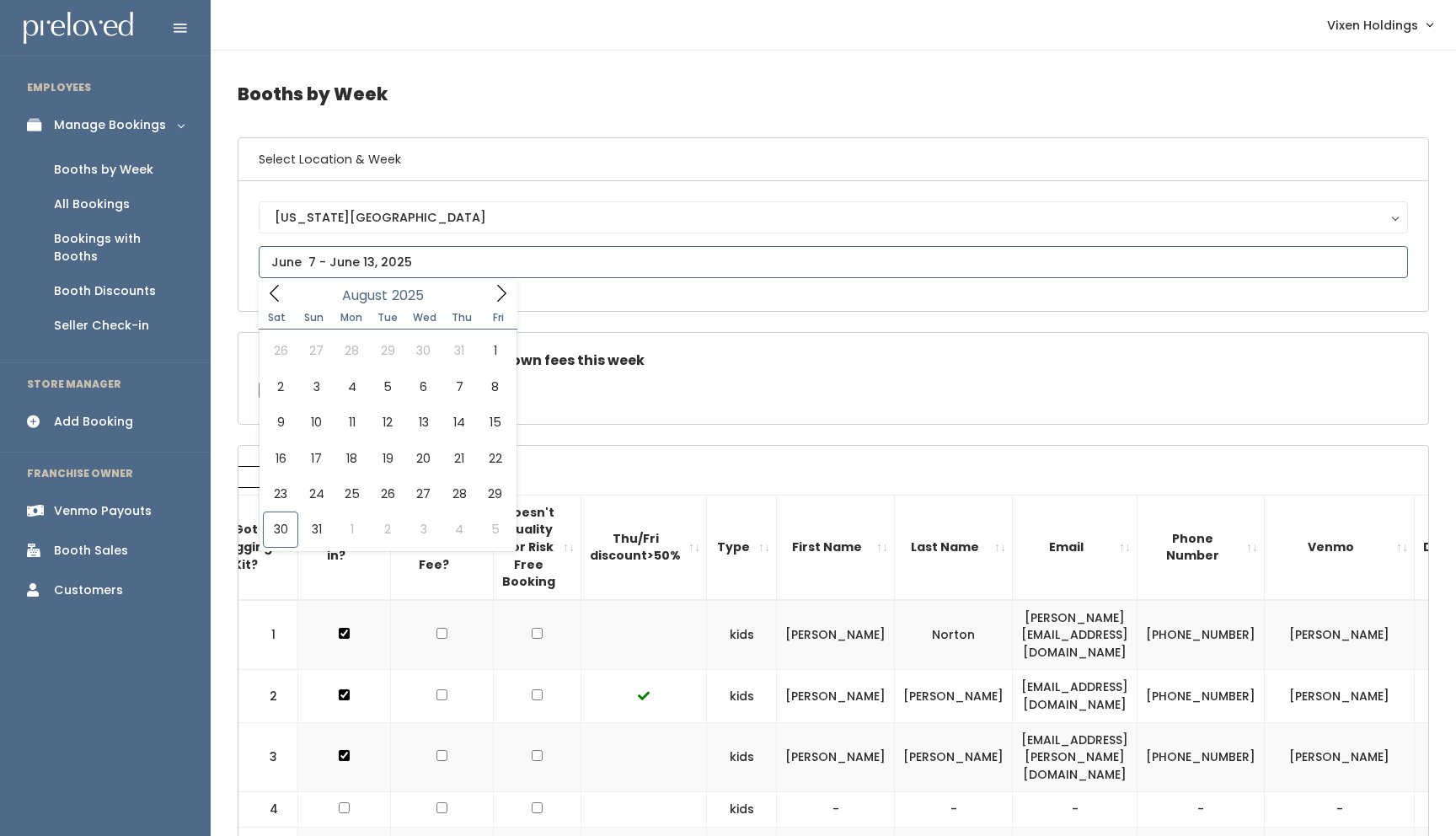
click at [409, 260] on input "text" at bounding box center [833, 262] width 1150 height 32
click at [502, 292] on icon at bounding box center [501, 293] width 18 height 18
click at [275, 292] on icon at bounding box center [274, 293] width 18 height 18
type input "September 20 to September 26"
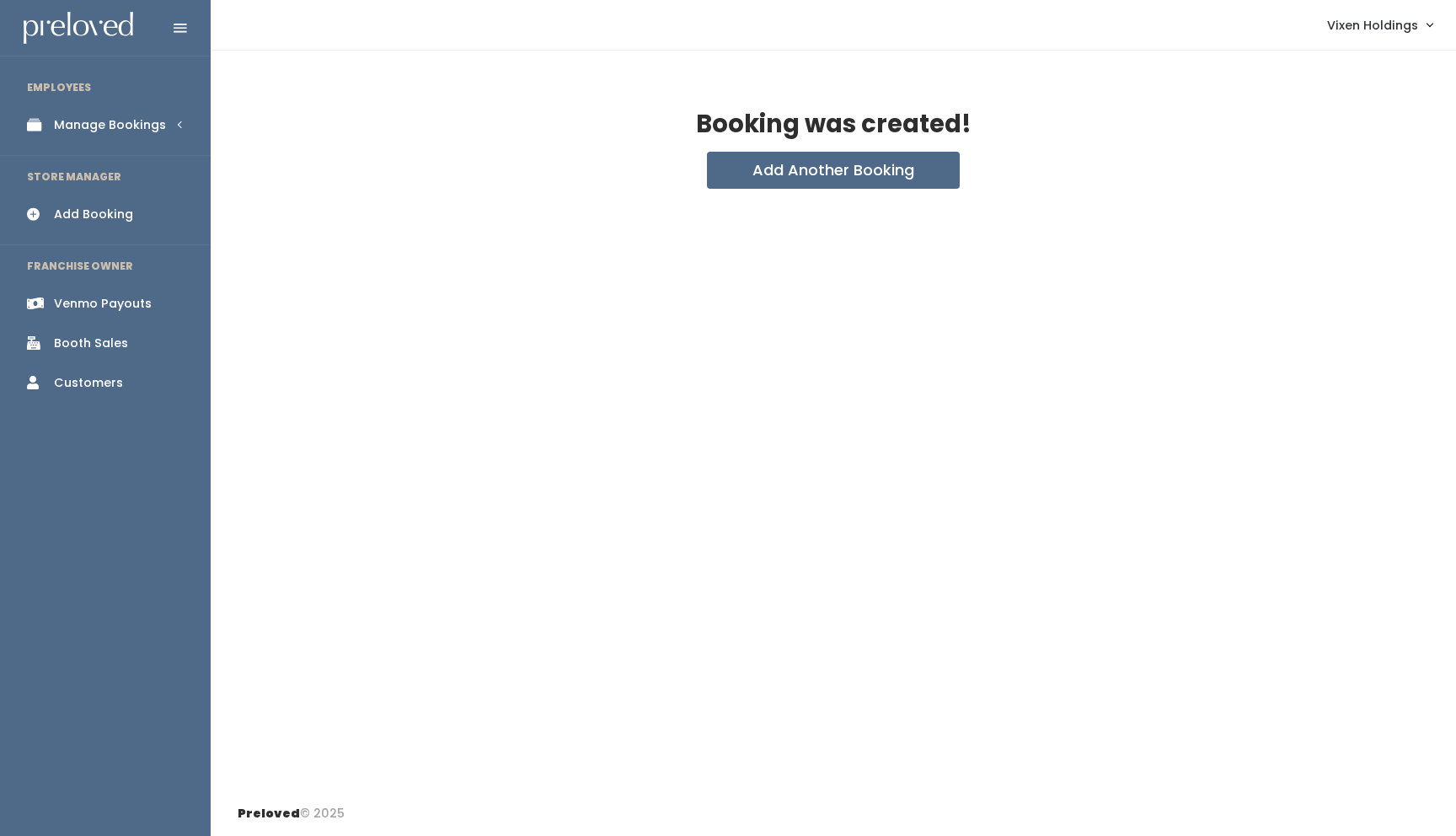
click at [129, 124] on div "Manage Bookings" at bounding box center [110, 125] width 112 height 18
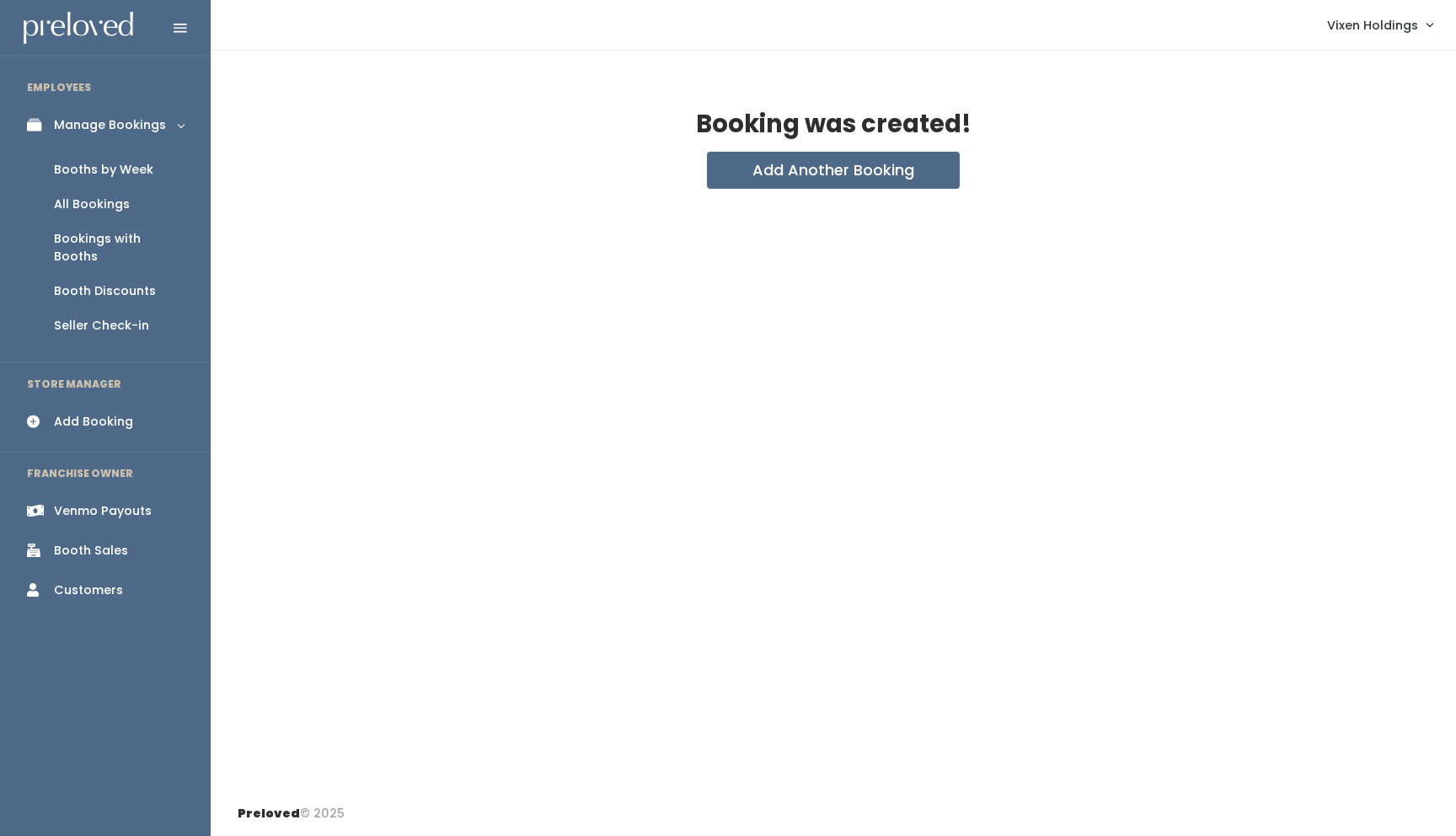
click at [119, 170] on div "Booths by Week" at bounding box center [104, 170] width 99 height 18
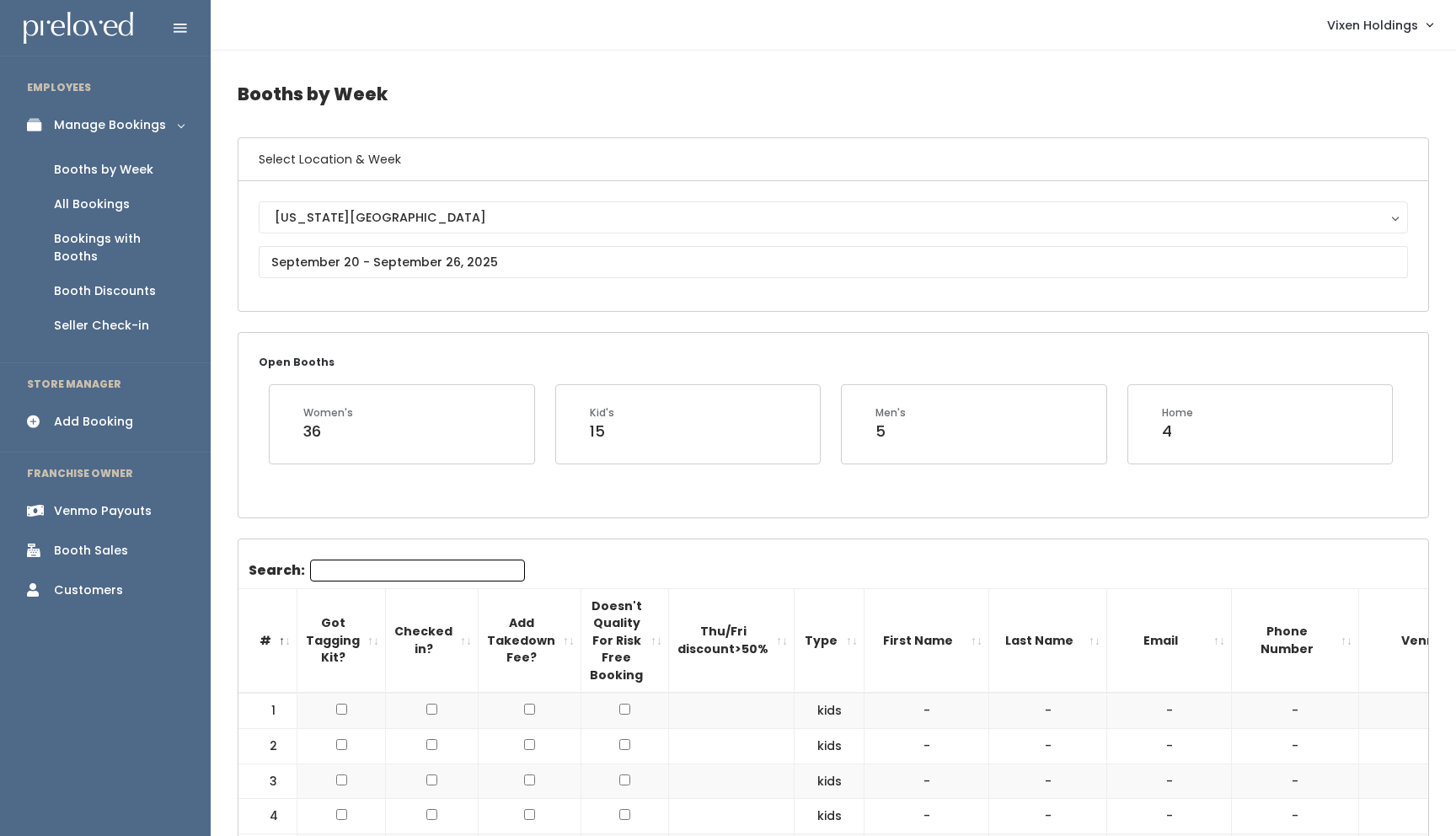
click at [147, 502] on div "Venmo Payouts" at bounding box center [103, 511] width 97 height 18
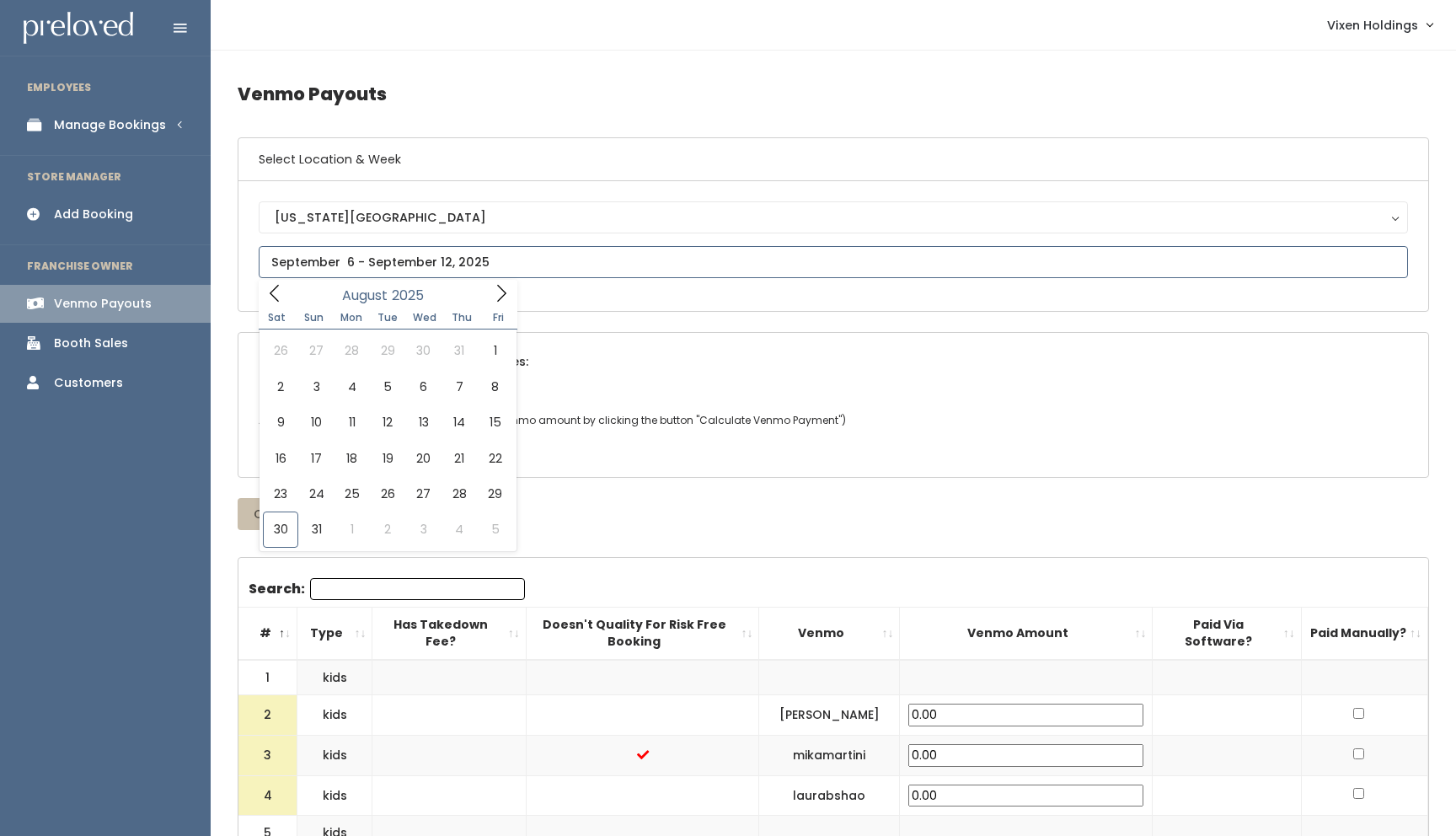
click at [341, 257] on input "text" at bounding box center [833, 262] width 1150 height 32
type input "August 30 to September 5"
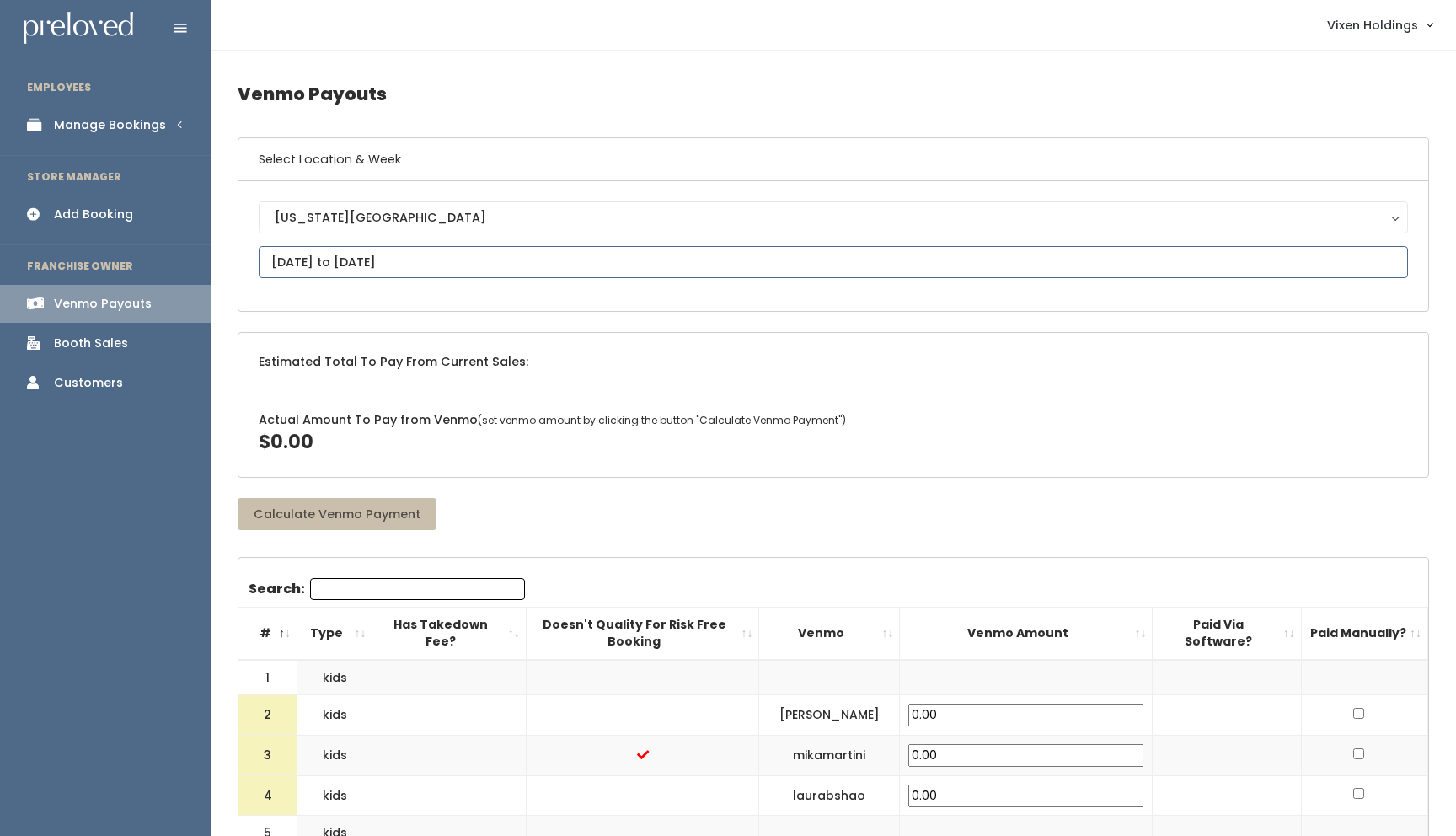
click at [317, 261] on input "August 30 to September 5" at bounding box center [833, 262] width 1150 height 32
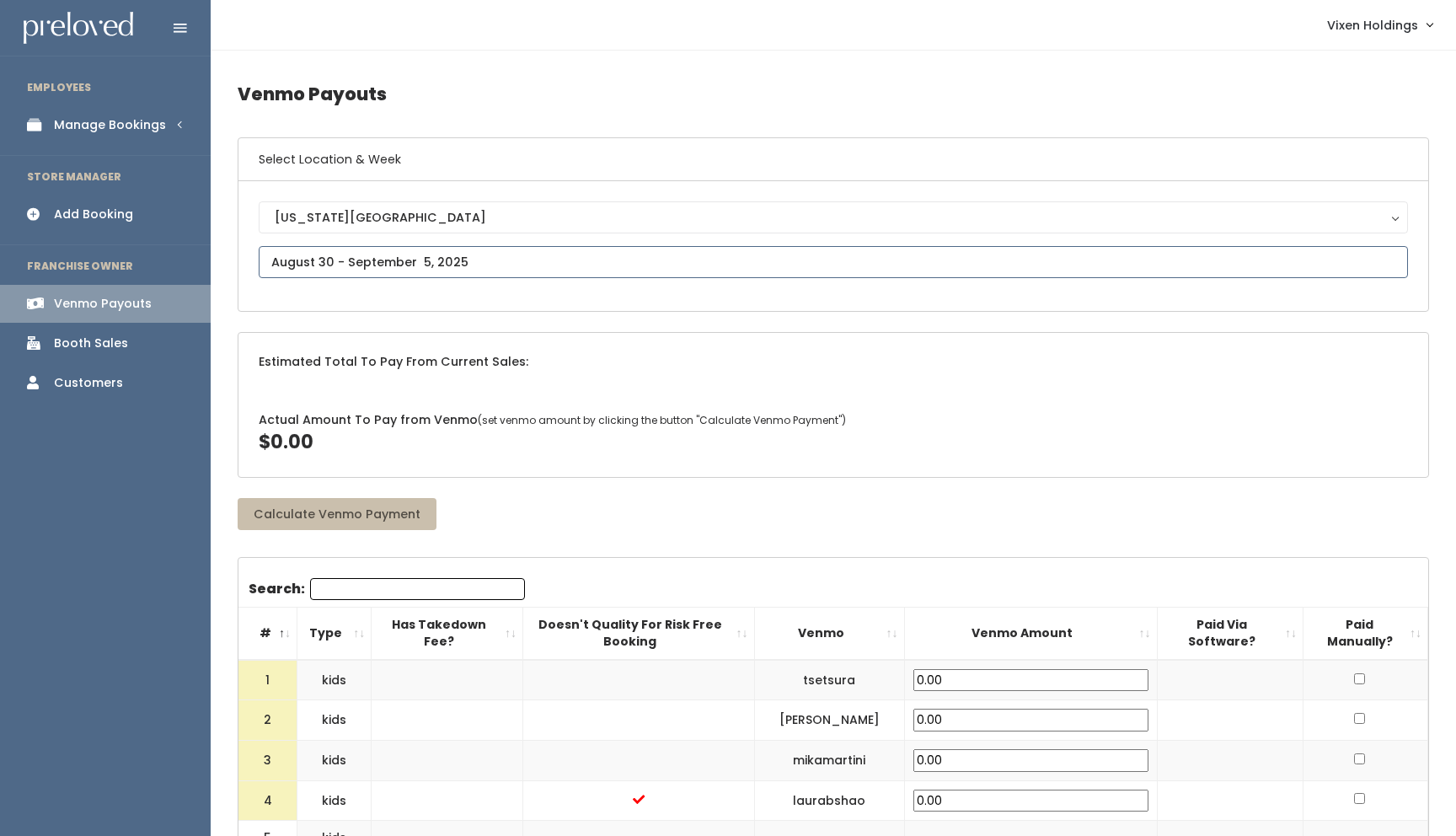
click at [330, 264] on input "text" at bounding box center [833, 262] width 1150 height 32
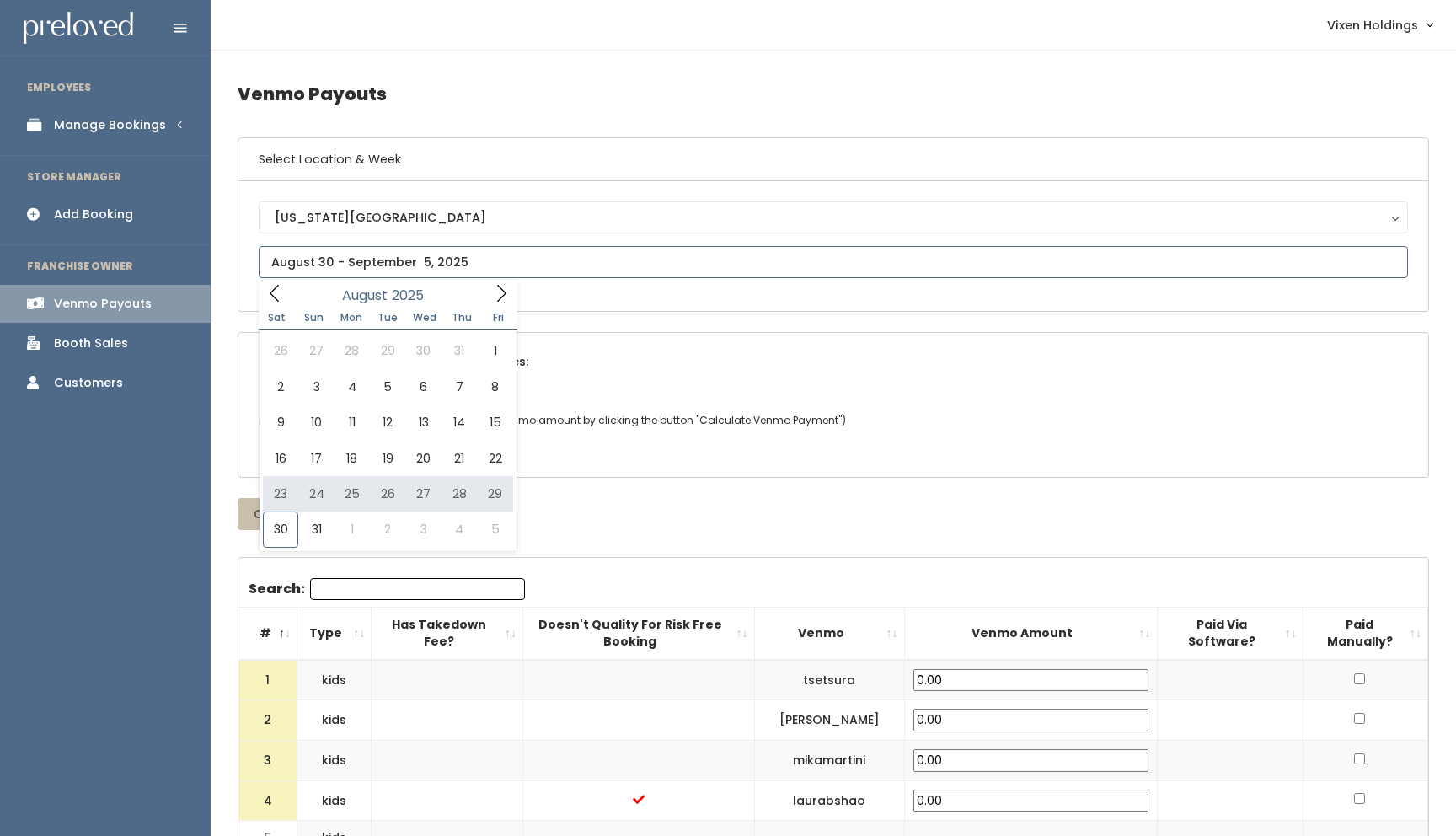
type input "[DATE] to [DATE]"
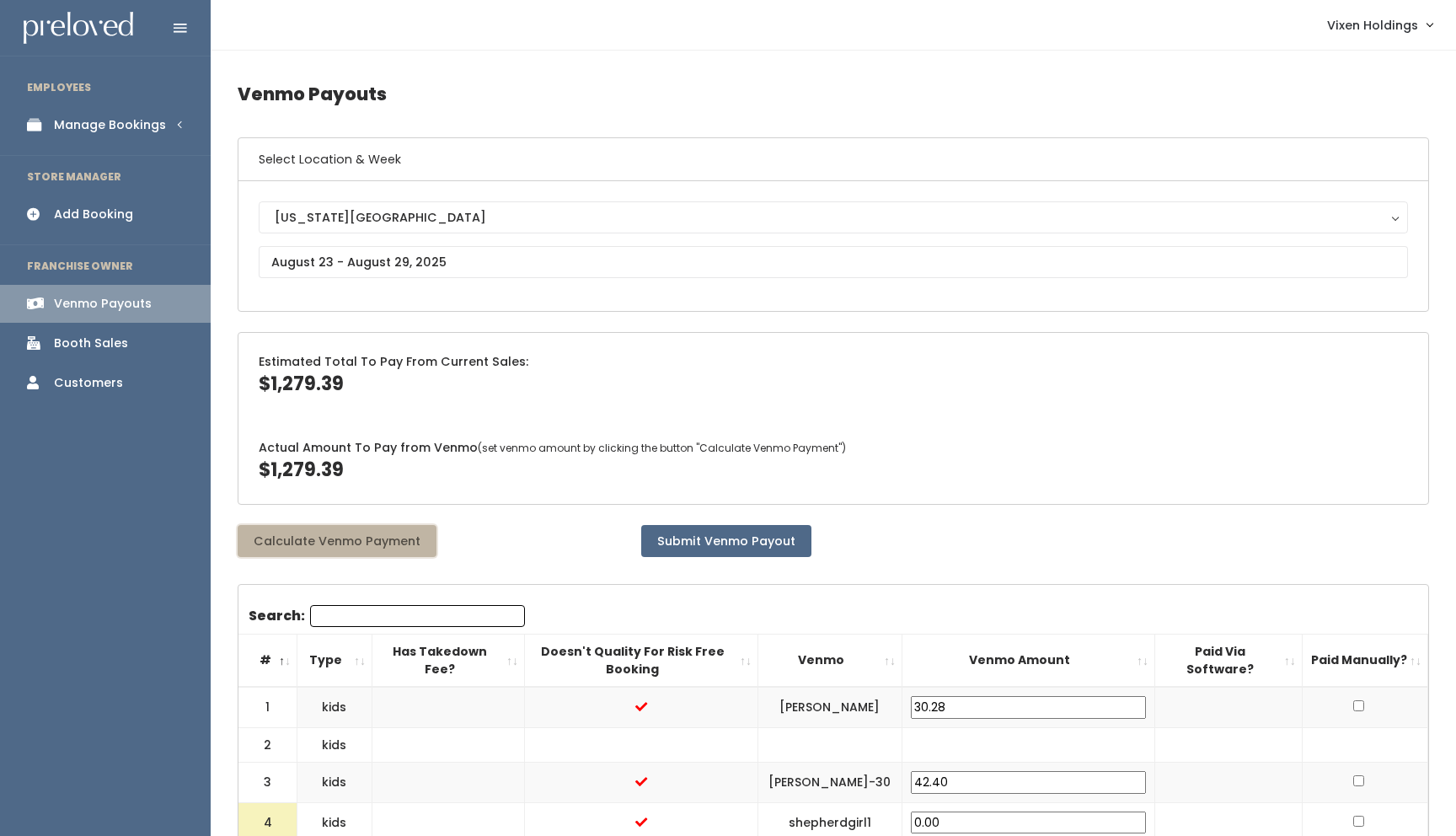
click at [390, 545] on button "Calculate Venmo Payment" at bounding box center [337, 541] width 198 height 32
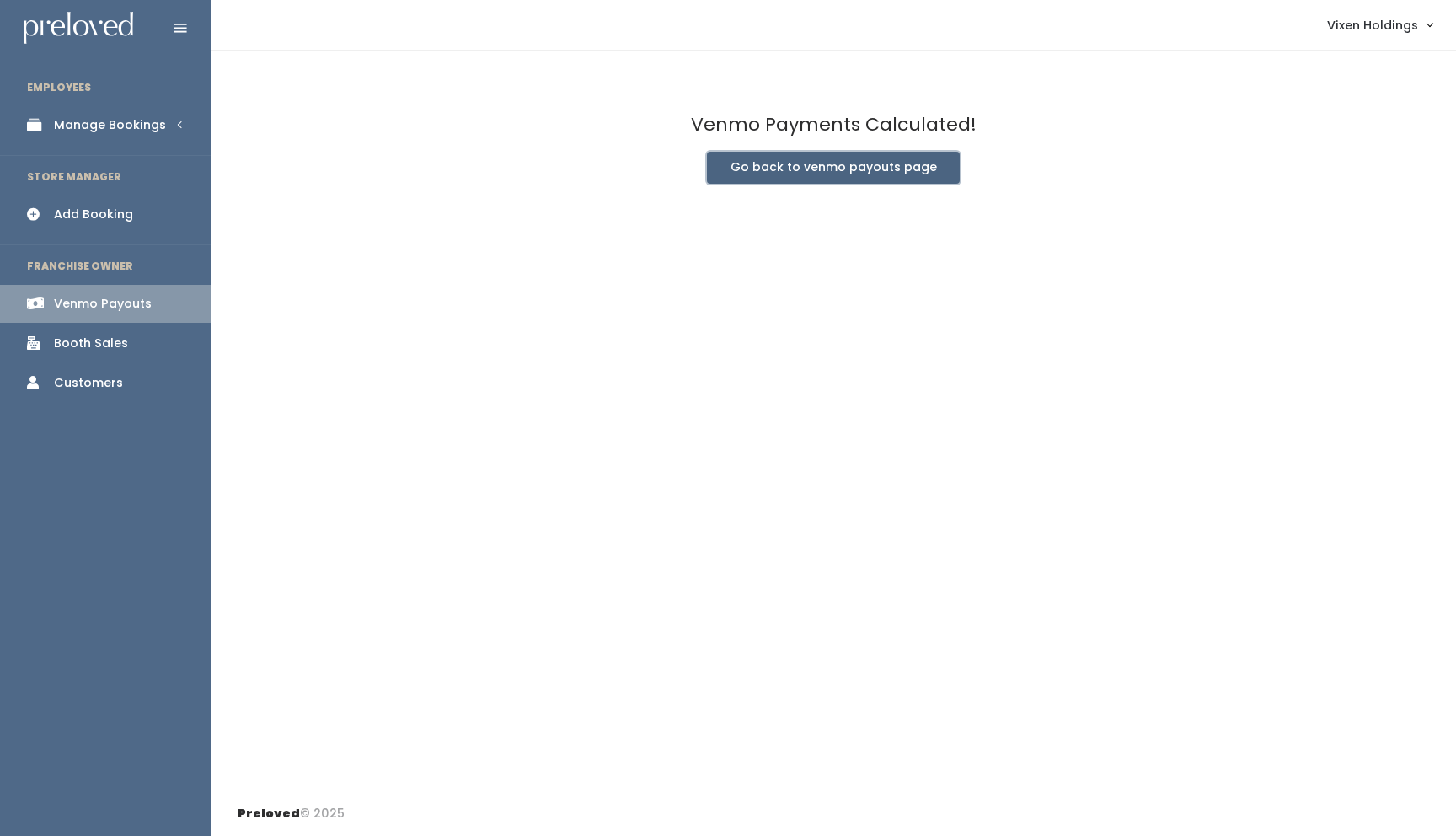
click at [876, 173] on button "Go back to venmo payouts page" at bounding box center [833, 168] width 253 height 32
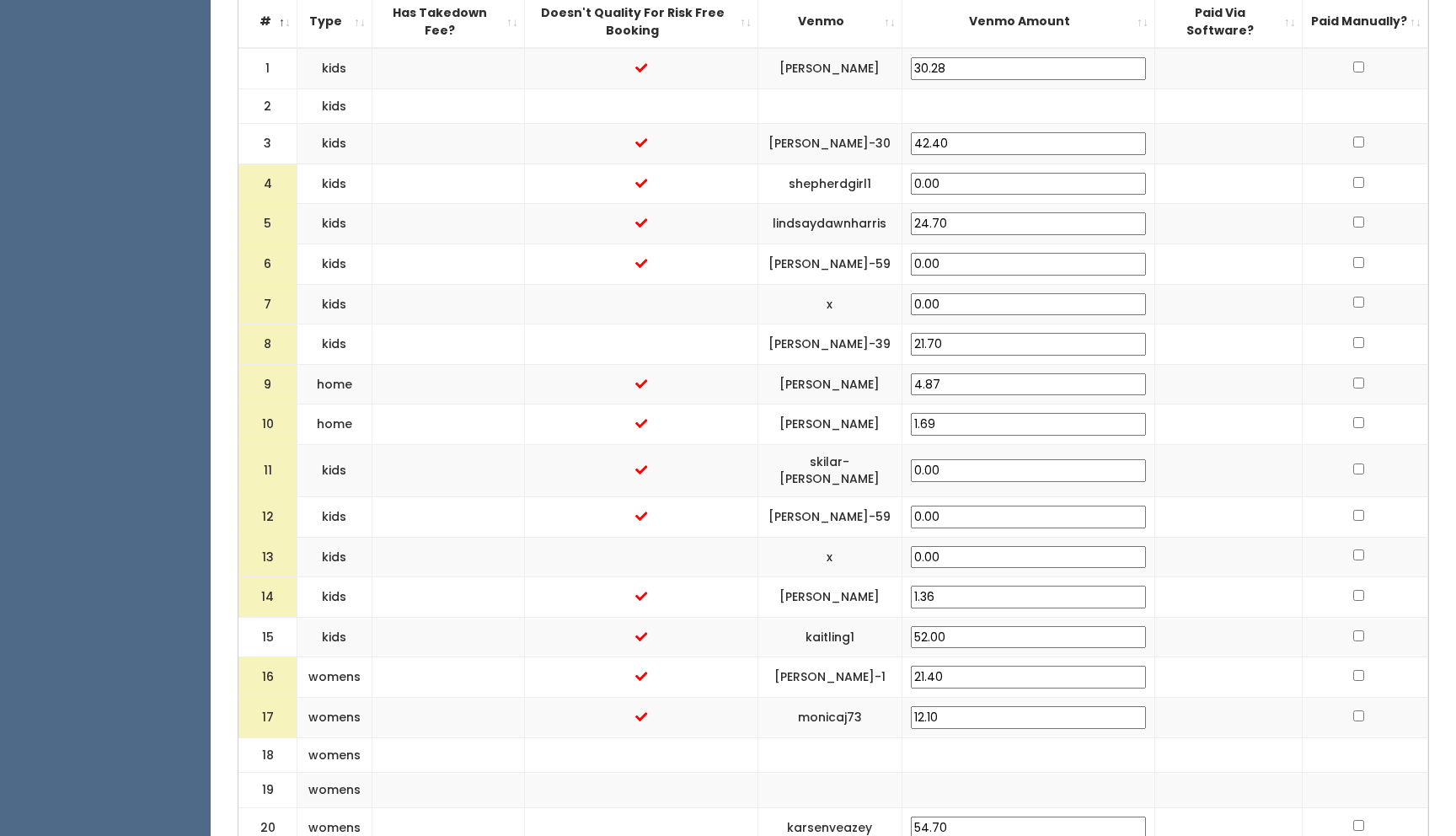
scroll to position [640, 0]
click at [1353, 295] on input "checkbox" at bounding box center [1358, 300] width 10 height 10
checkbox input "true"
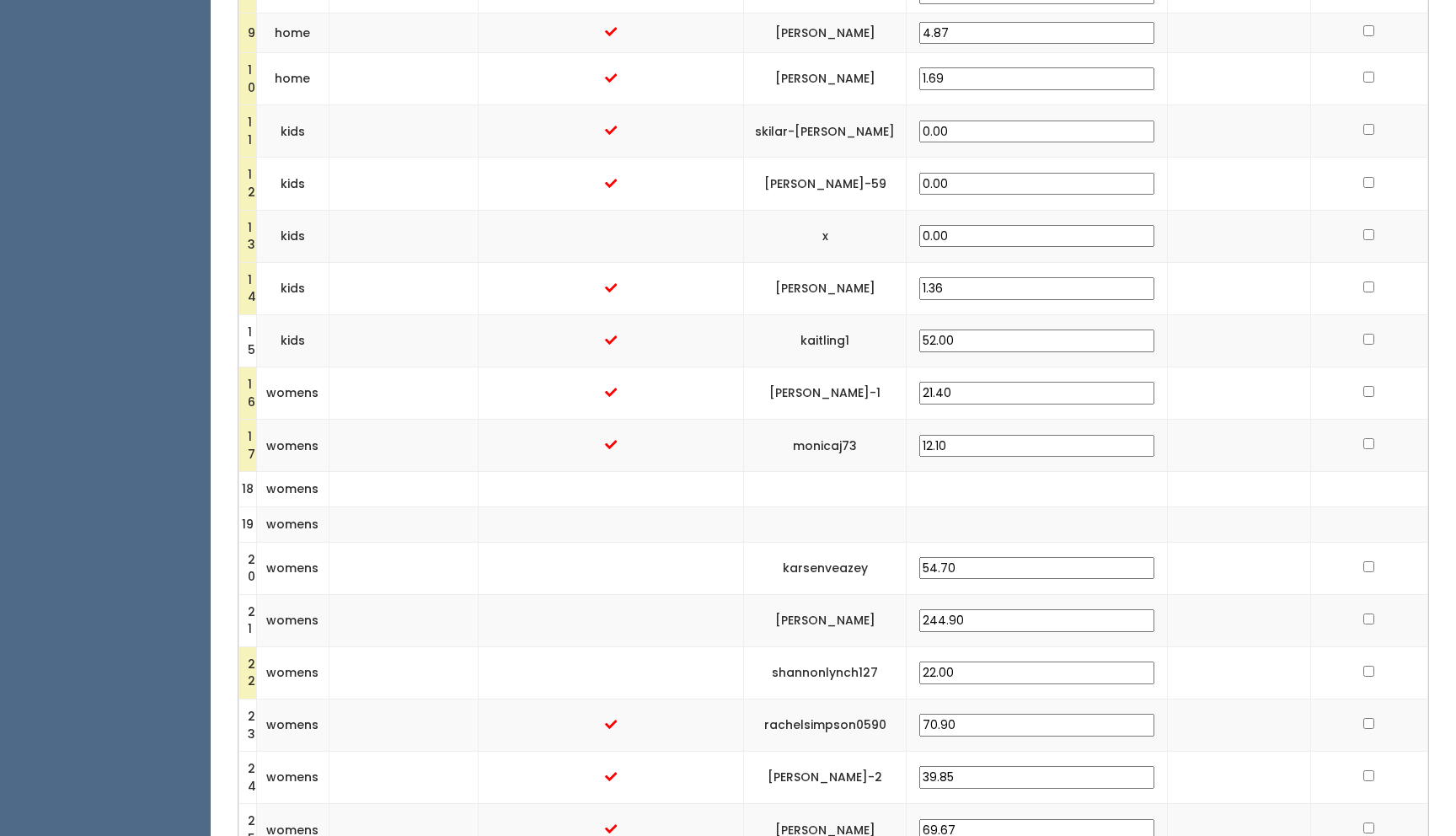
scroll to position [962, 0]
click at [1363, 124] on input "checkbox" at bounding box center [1368, 127] width 10 height 10
checkbox input "true"
click at [1363, 177] on input "checkbox" at bounding box center [1368, 180] width 10 height 10
checkbox input "true"
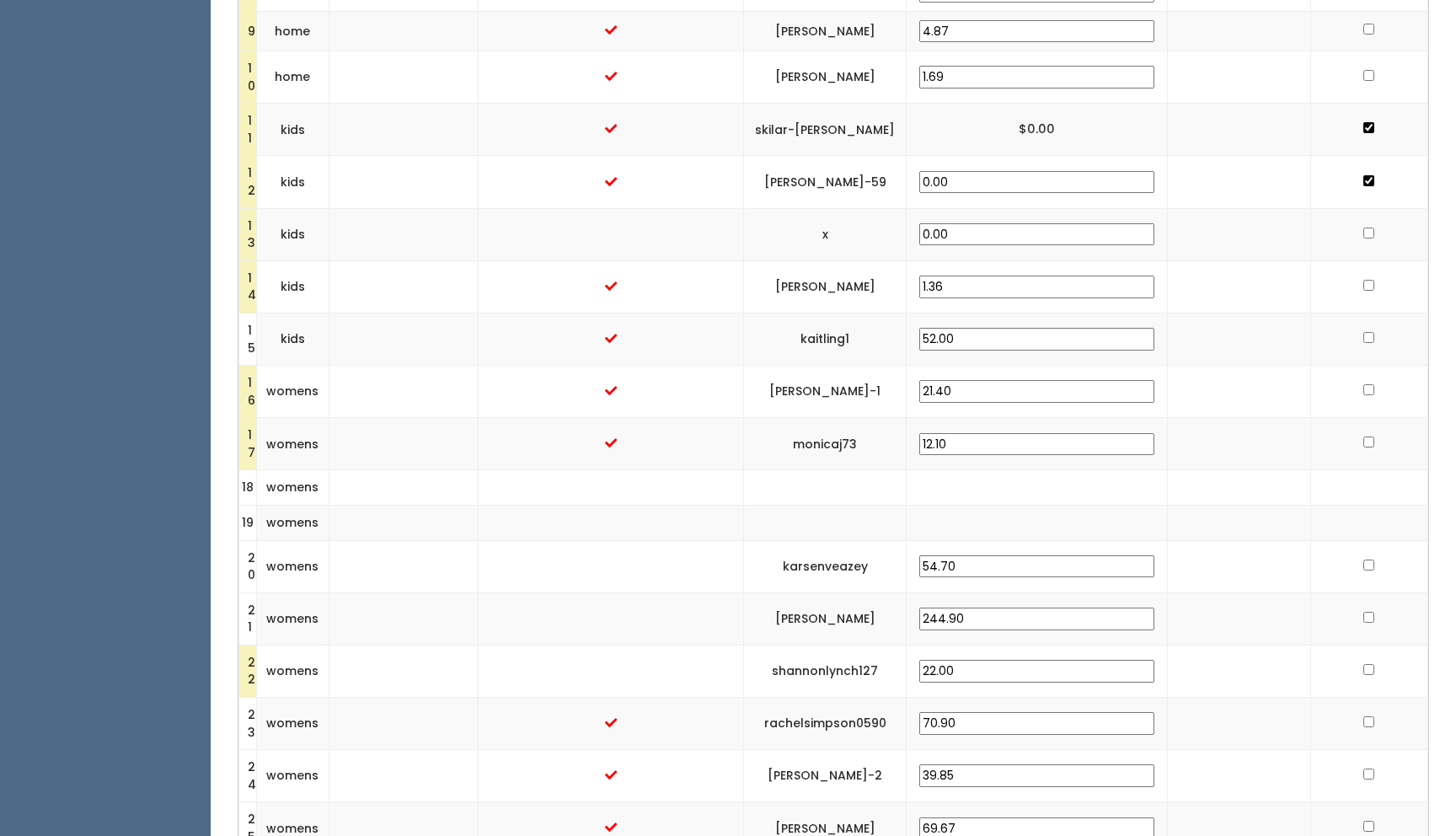
click at [1363, 233] on input "checkbox" at bounding box center [1368, 232] width 10 height 10
checkbox input "true"
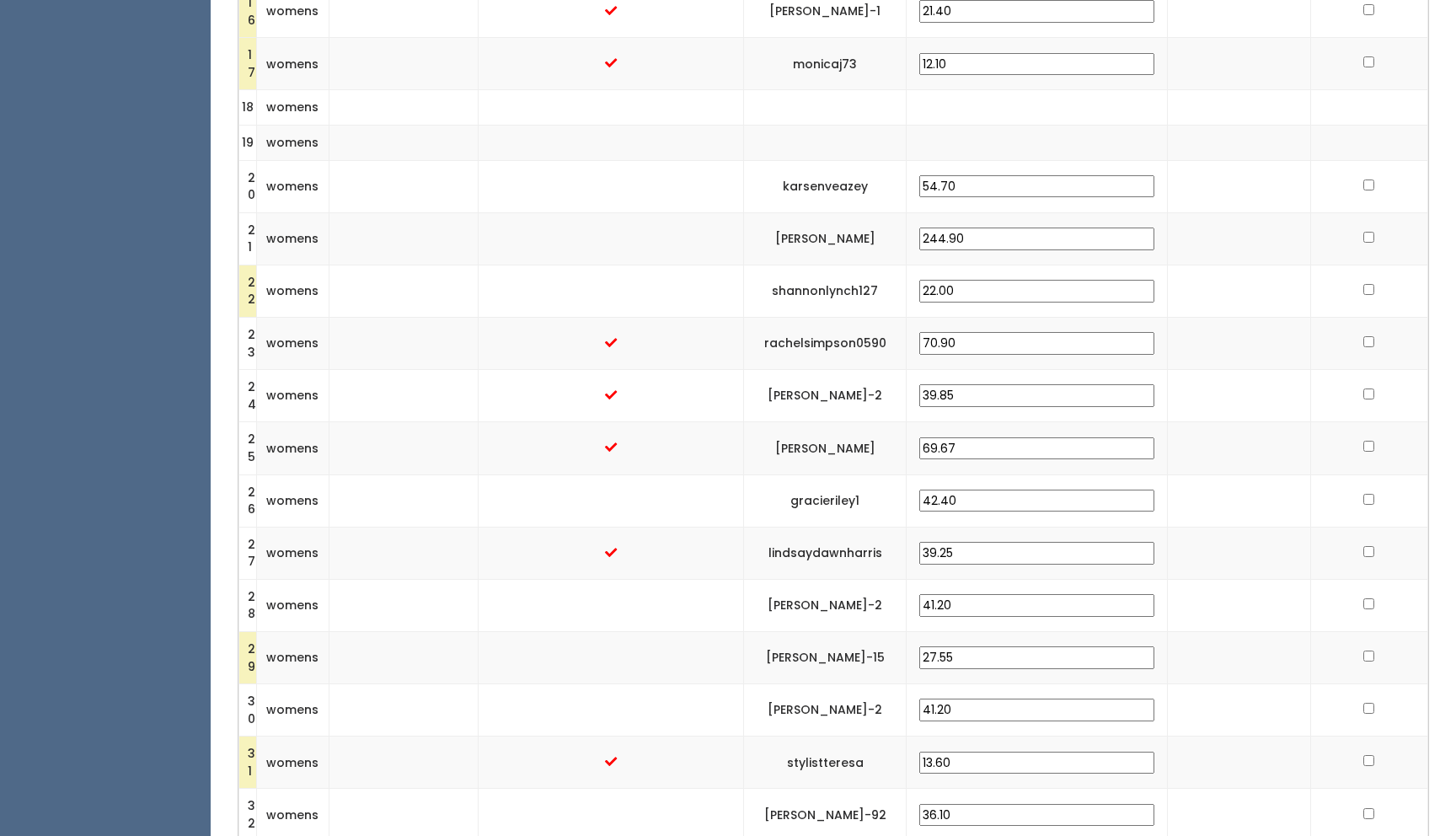
scroll to position [1335, 0]
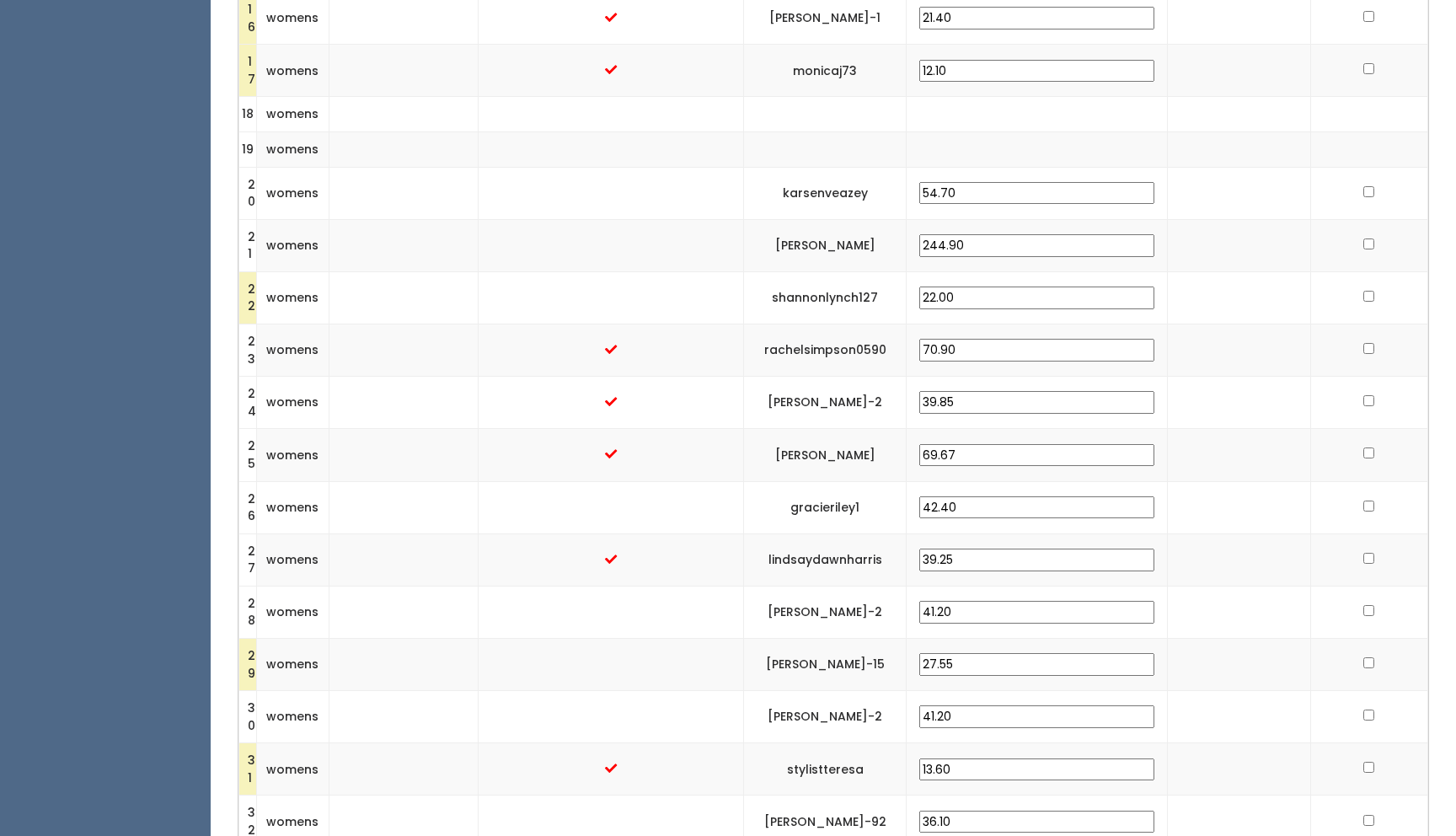
click at [1001, 10] on input "21.40" at bounding box center [1037, 18] width 235 height 23
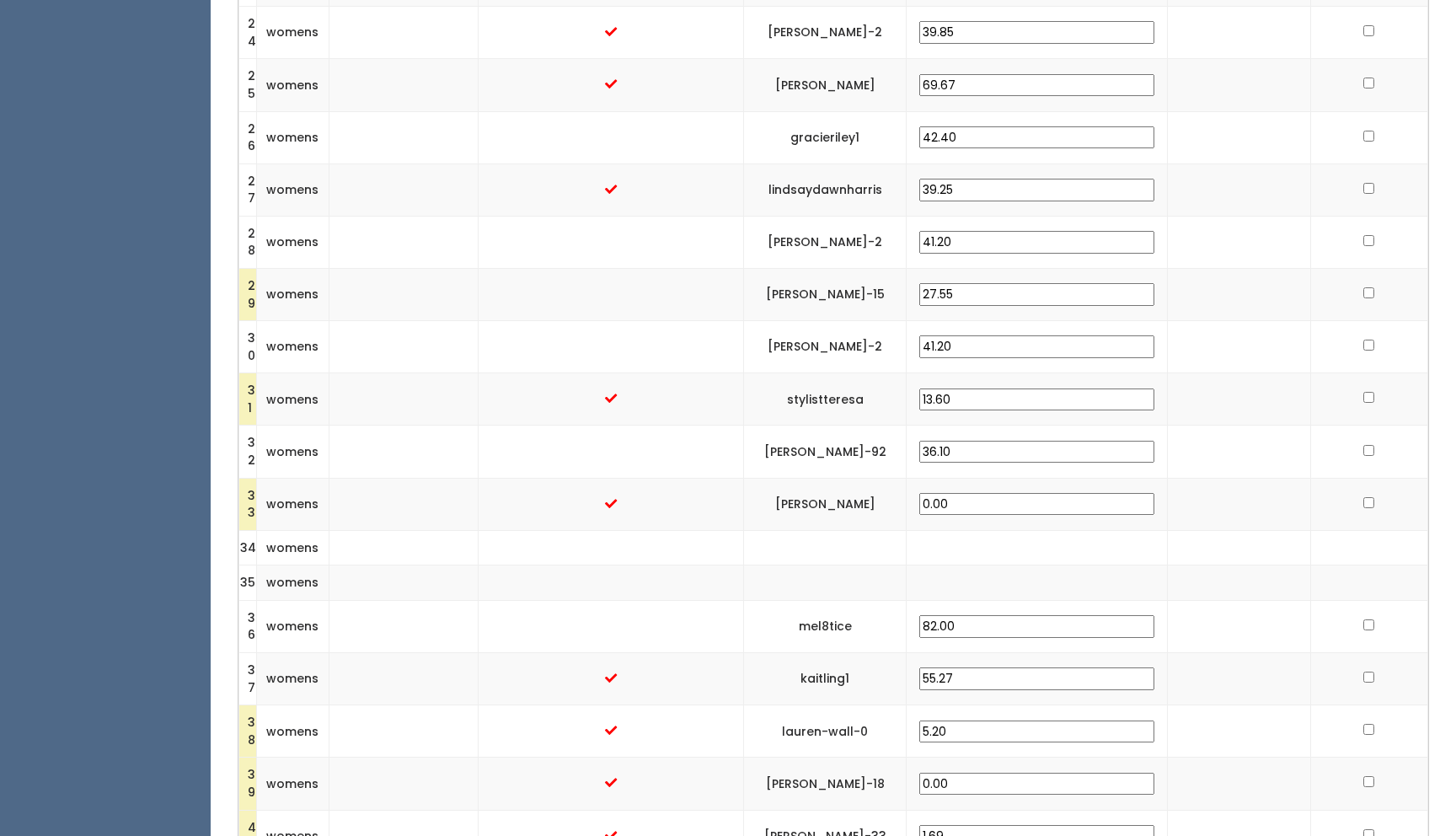
scroll to position [1715, 0]
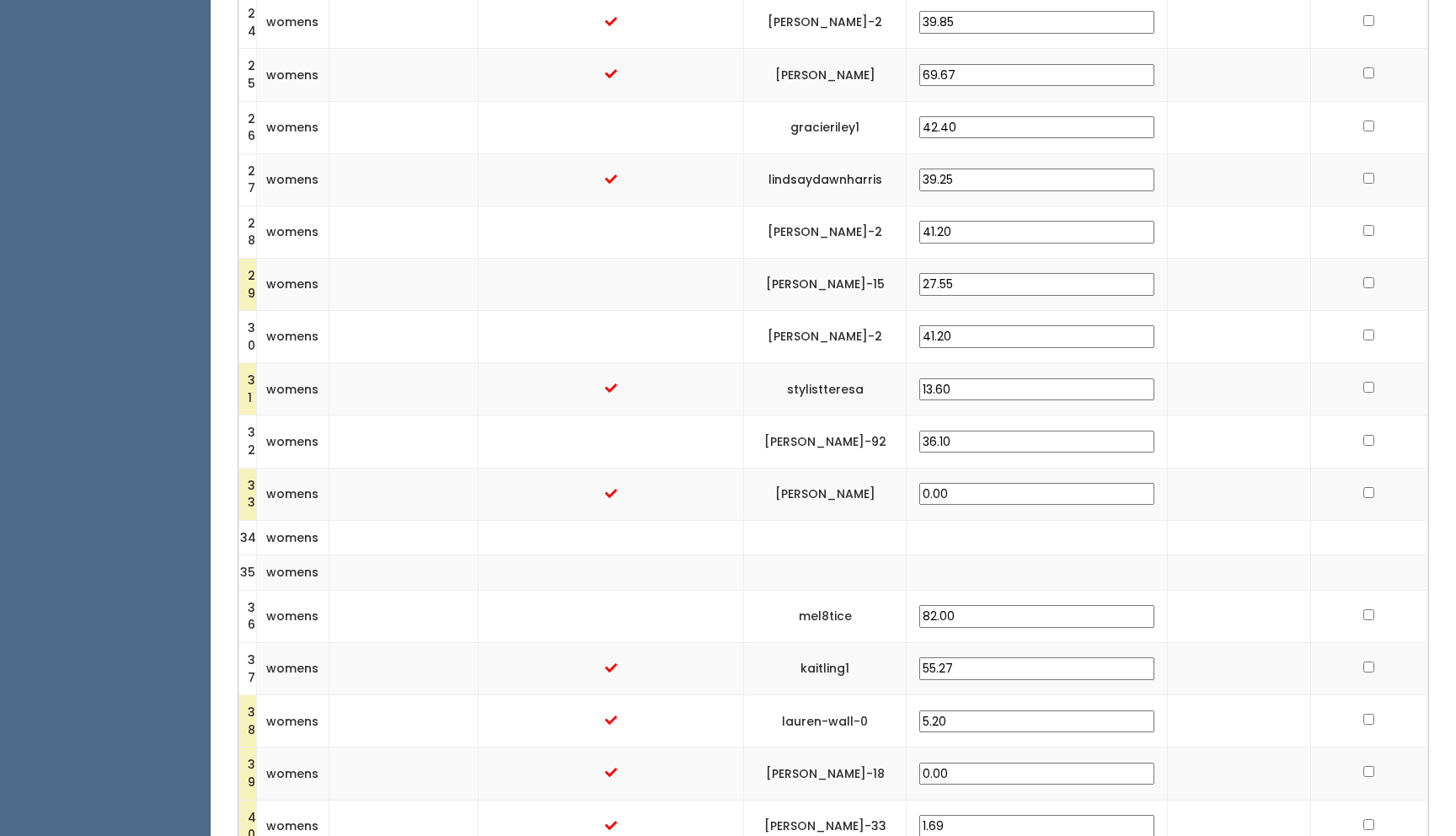
type input "26.40"
click at [1030, 284] on input "27.55" at bounding box center [1037, 284] width 235 height 23
drag, startPoint x: 1030, startPoint y: 284, endPoint x: 982, endPoint y: 280, distance: 48.2
click at [982, 280] on td "27.55" at bounding box center [1037, 283] width 261 height 52
type input "30.00"
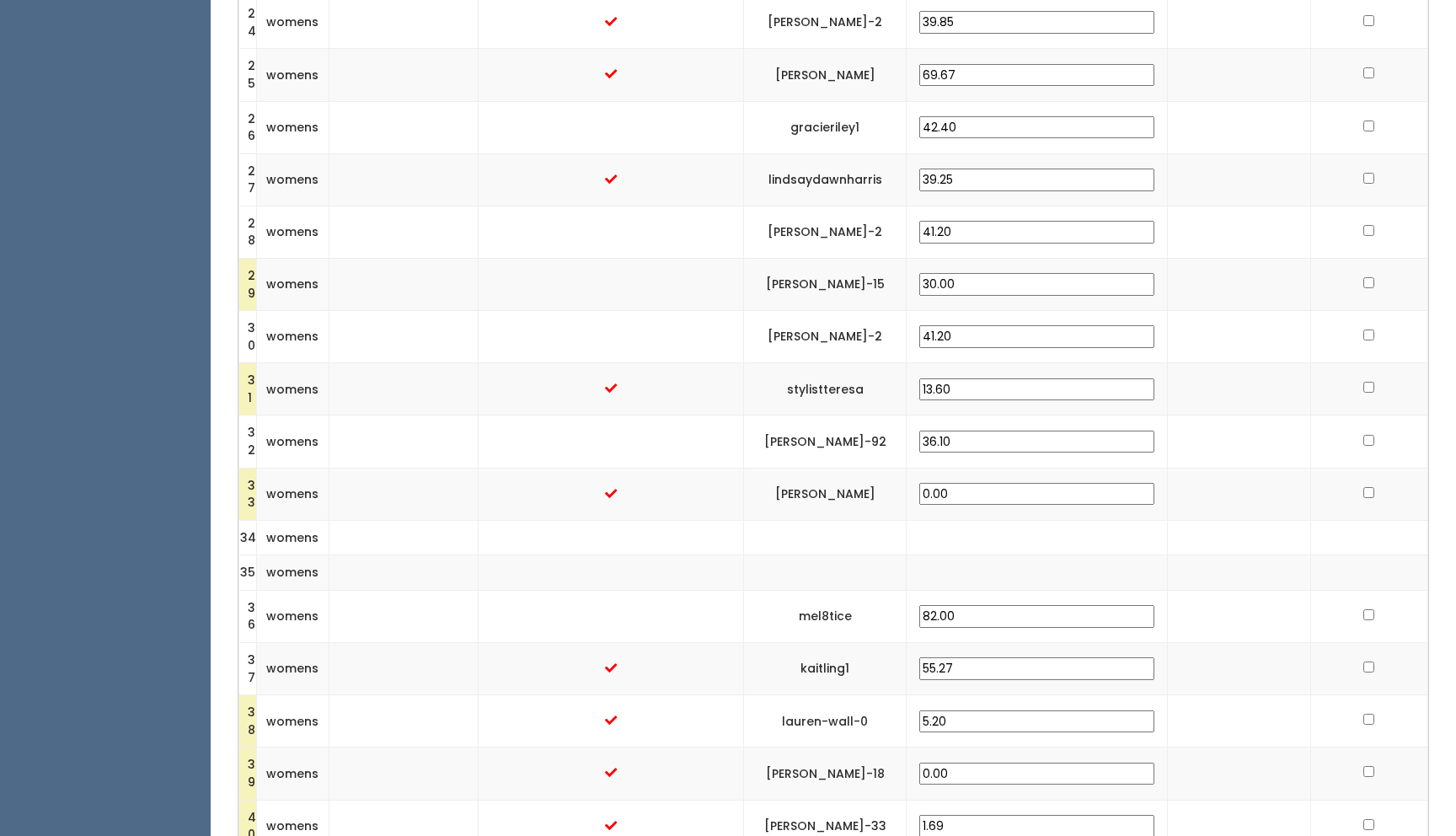
click at [1223, 305] on td at bounding box center [1238, 283] width 142 height 52
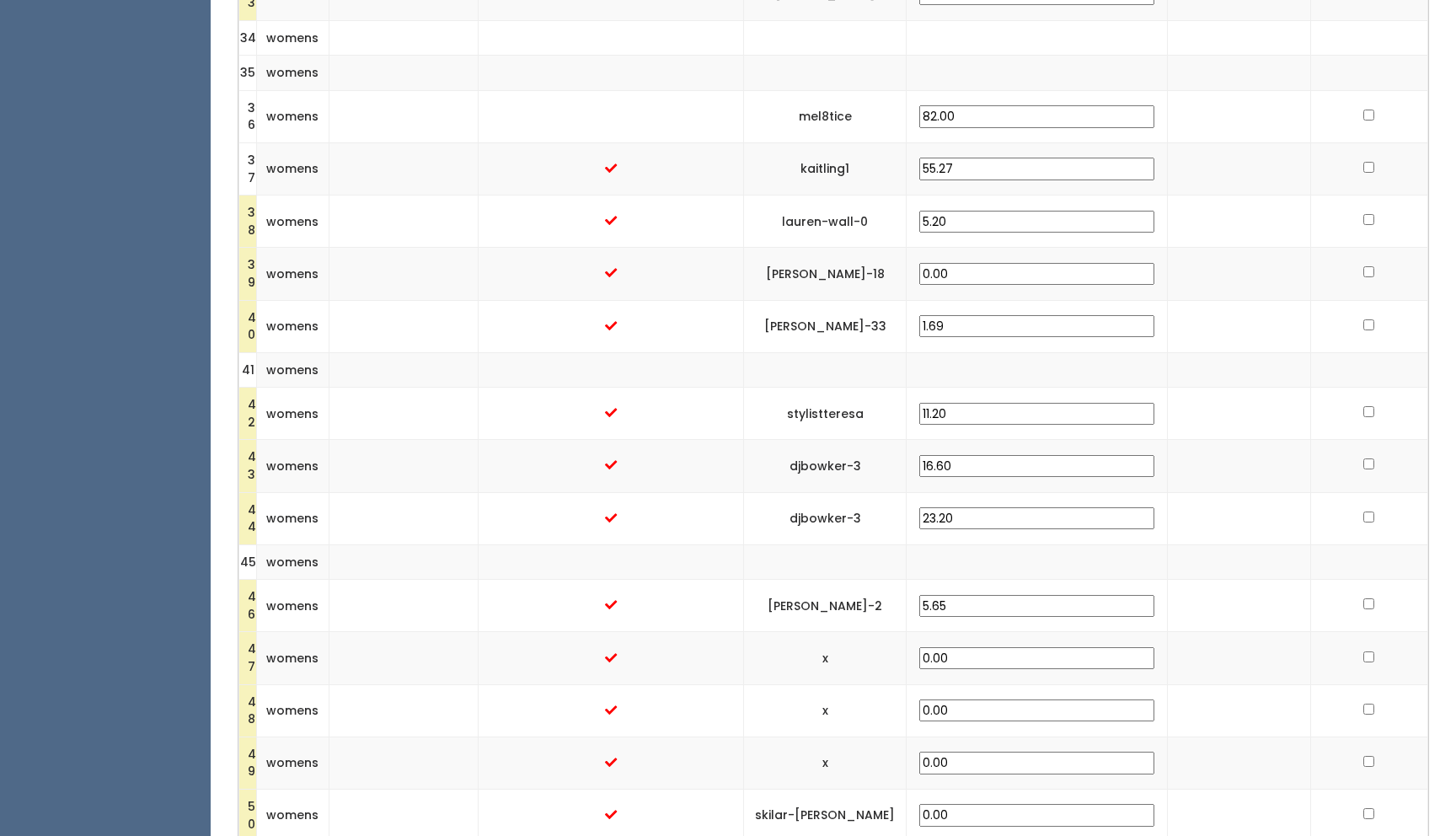
scroll to position [2213, 0]
click at [1363, 273] on input "checkbox" at bounding box center [1368, 273] width 10 height 10
checkbox input "true"
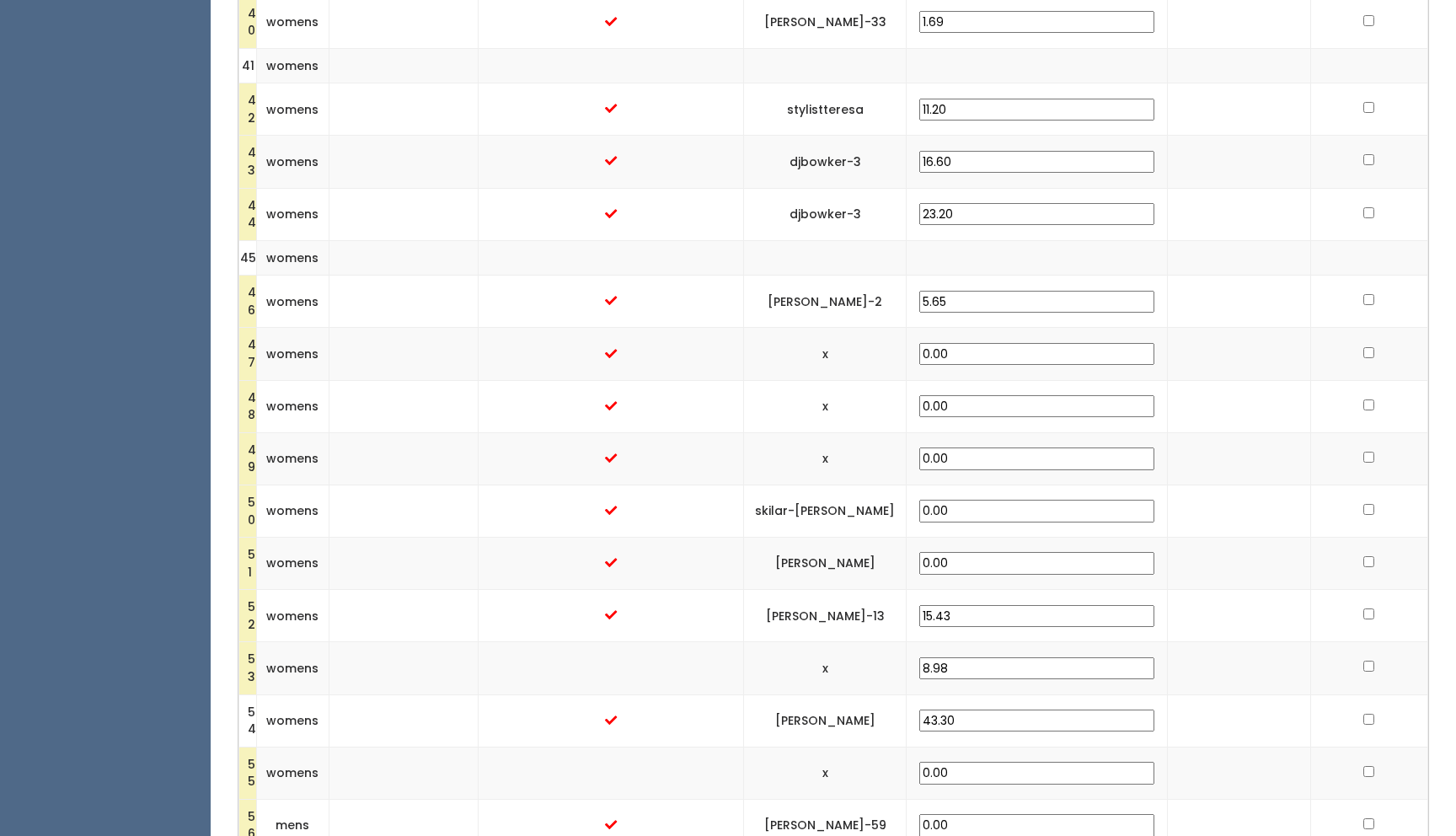
scroll to position [2517, 0]
click at [1363, 355] on input "checkbox" at bounding box center [1368, 355] width 10 height 10
checkbox input "true"
click at [1363, 411] on input "checkbox" at bounding box center [1368, 407] width 10 height 10
checkbox input "true"
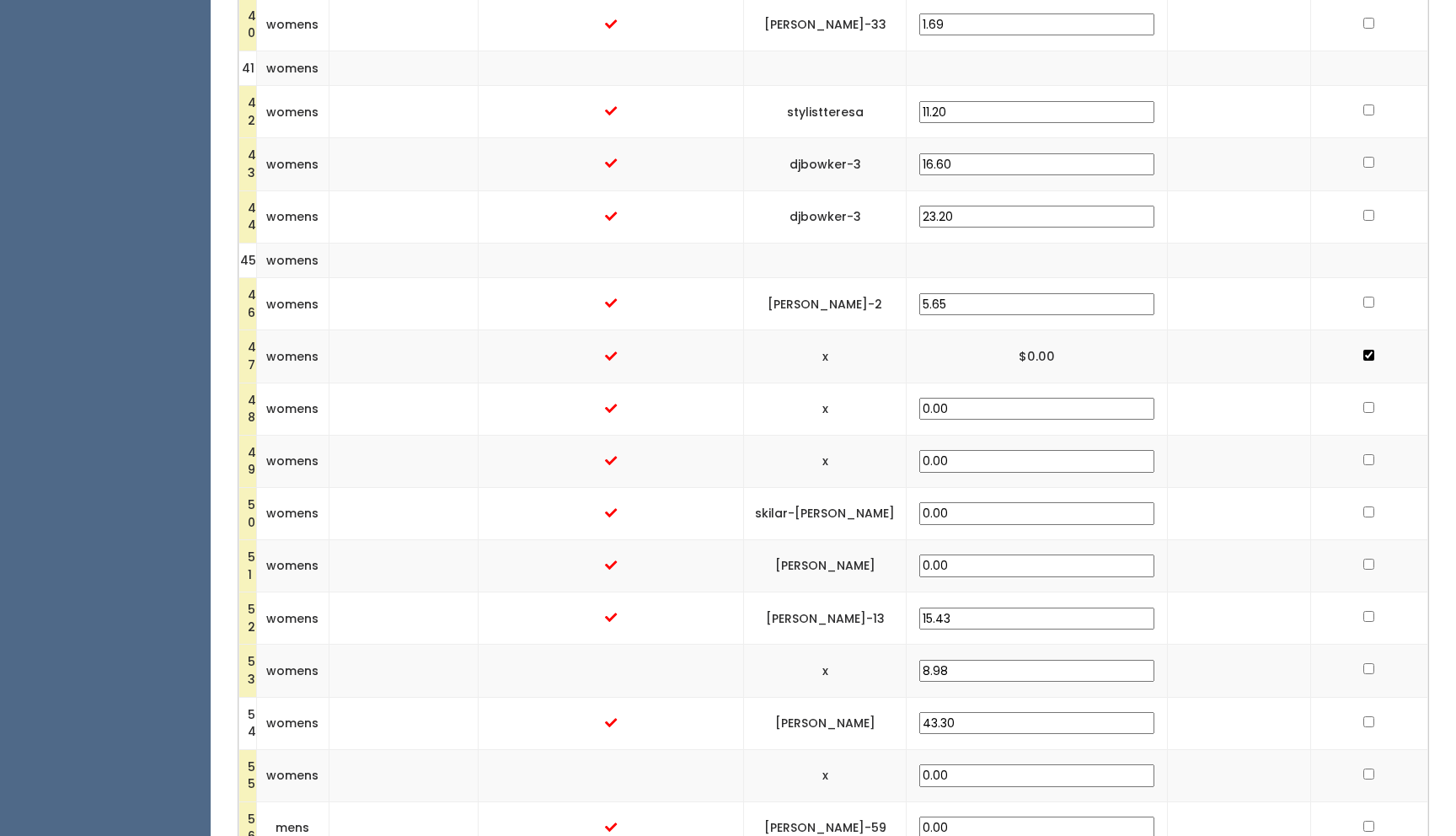
click at [1363, 461] on input "checkbox" at bounding box center [1368, 459] width 10 height 10
checkbox input "true"
click at [1363, 510] on input "checkbox" at bounding box center [1368, 512] width 10 height 10
checkbox input "true"
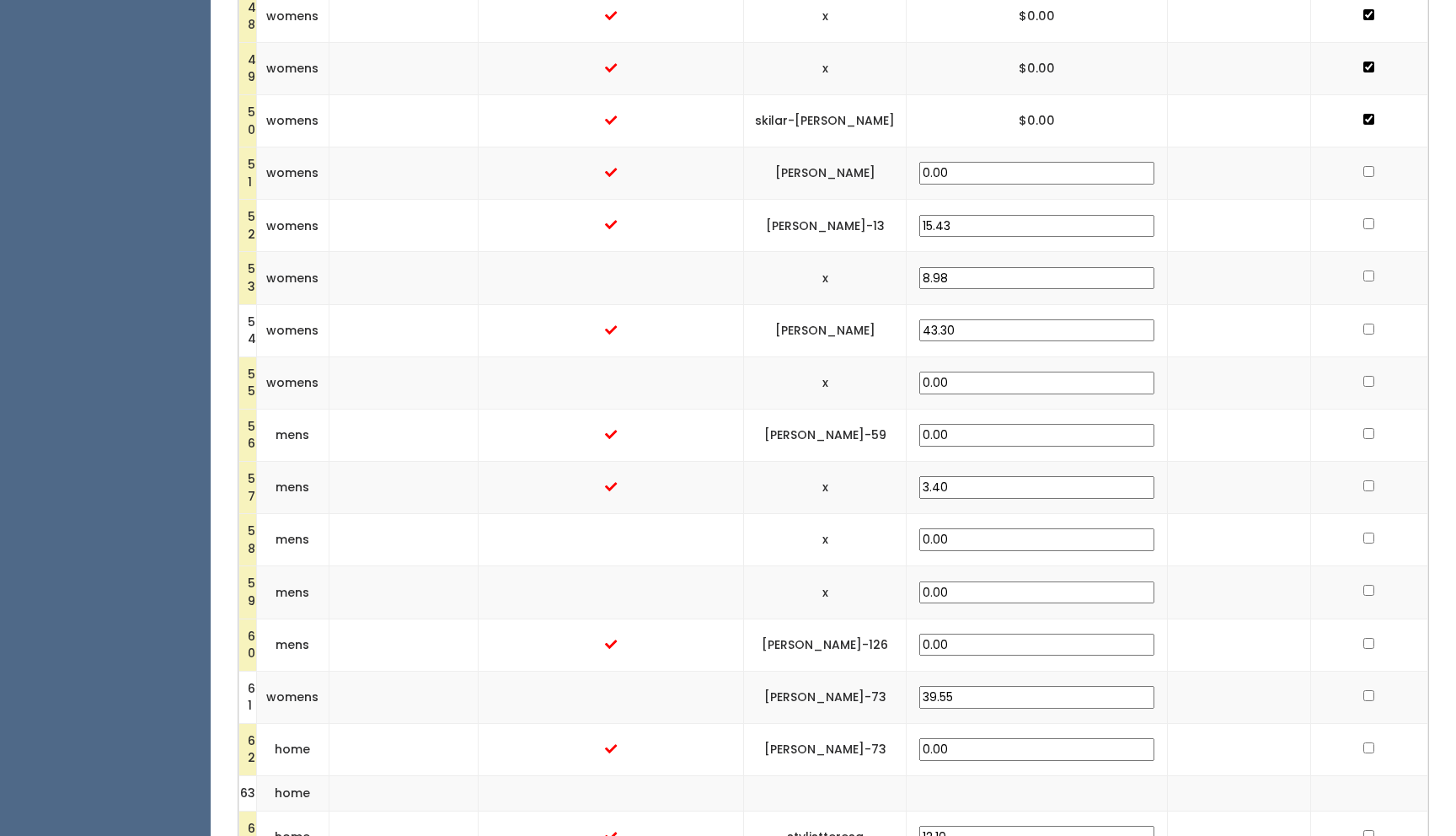
scroll to position [2932, 0]
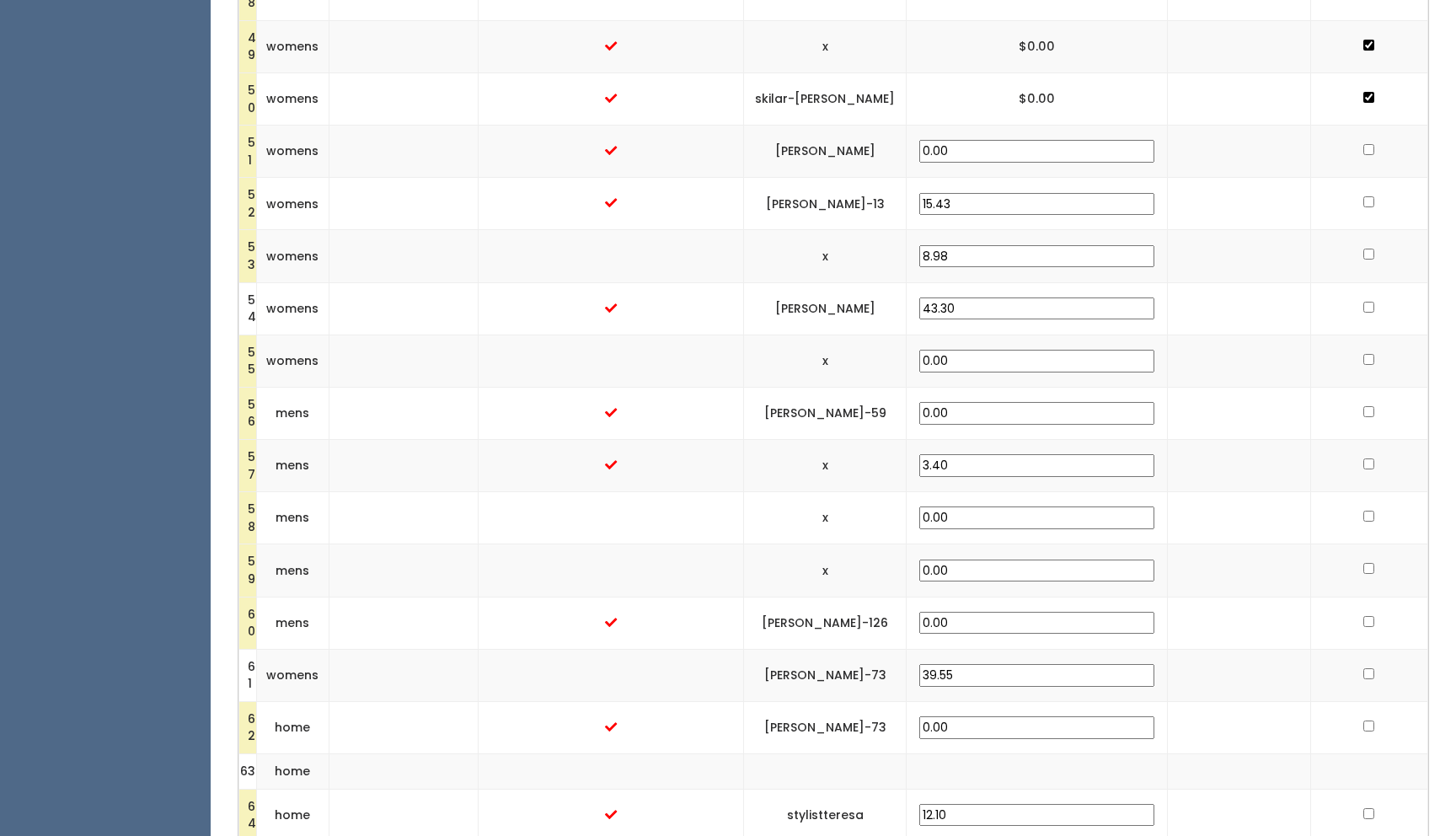
click at [1363, 149] on input "checkbox" at bounding box center [1368, 149] width 10 height 10
checkbox input "true"
click at [1363, 254] on input "checkbox" at bounding box center [1368, 254] width 10 height 10
checkbox input "true"
click at [1363, 358] on input "checkbox" at bounding box center [1368, 359] width 10 height 10
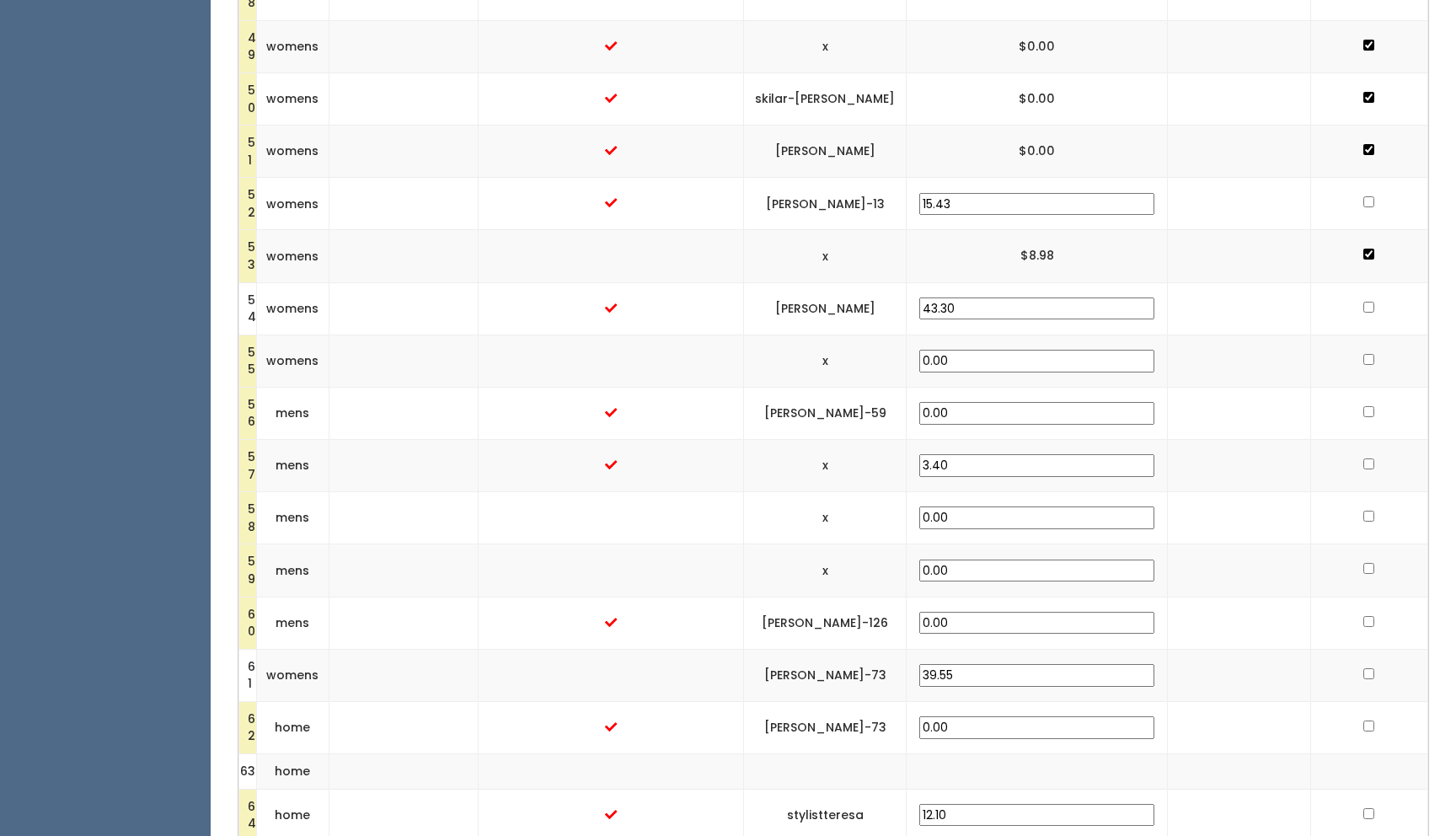
checkbox input "true"
click at [1363, 409] on input "checkbox" at bounding box center [1368, 411] width 10 height 10
checkbox input "true"
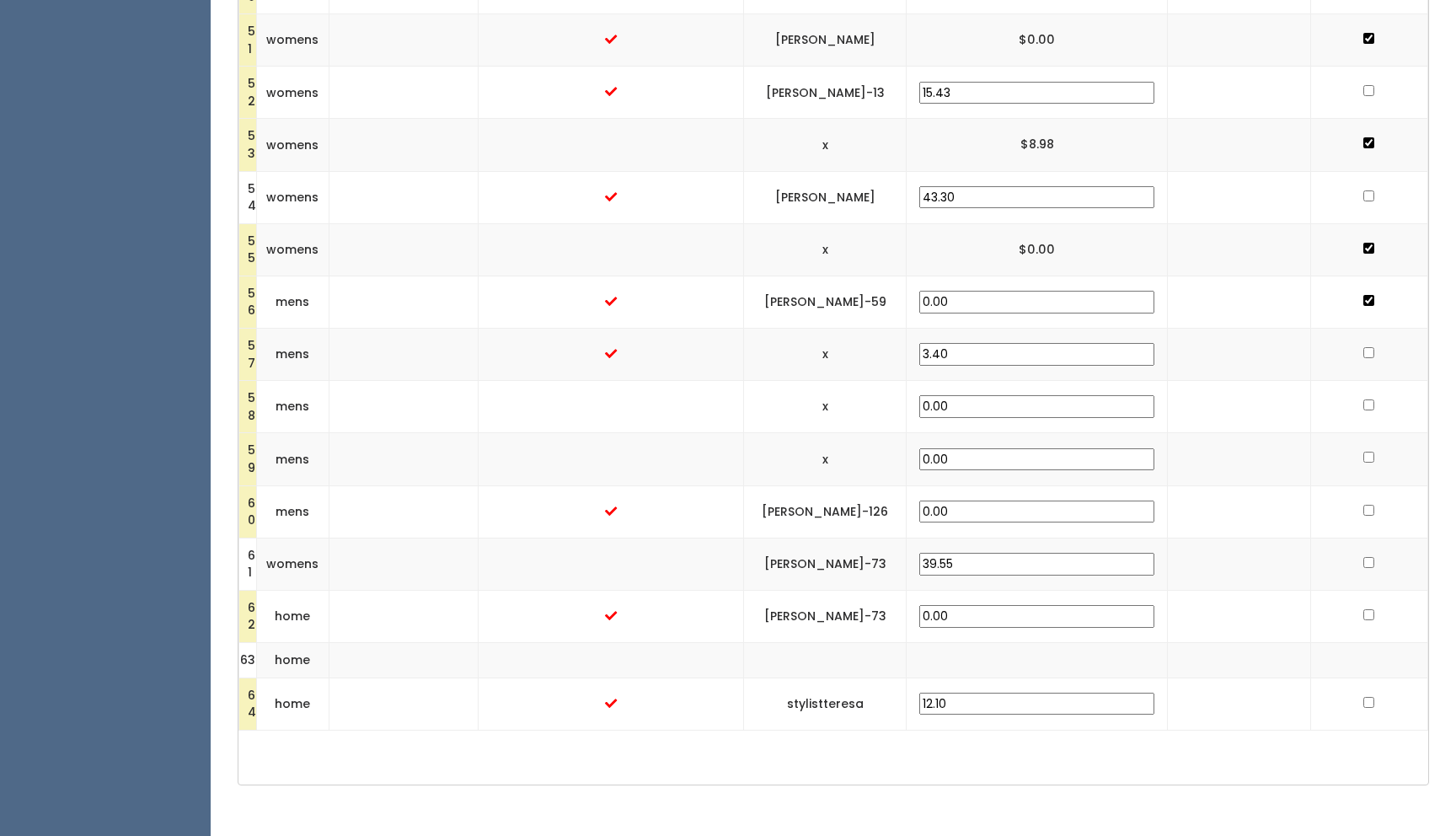
scroll to position [3092, 0]
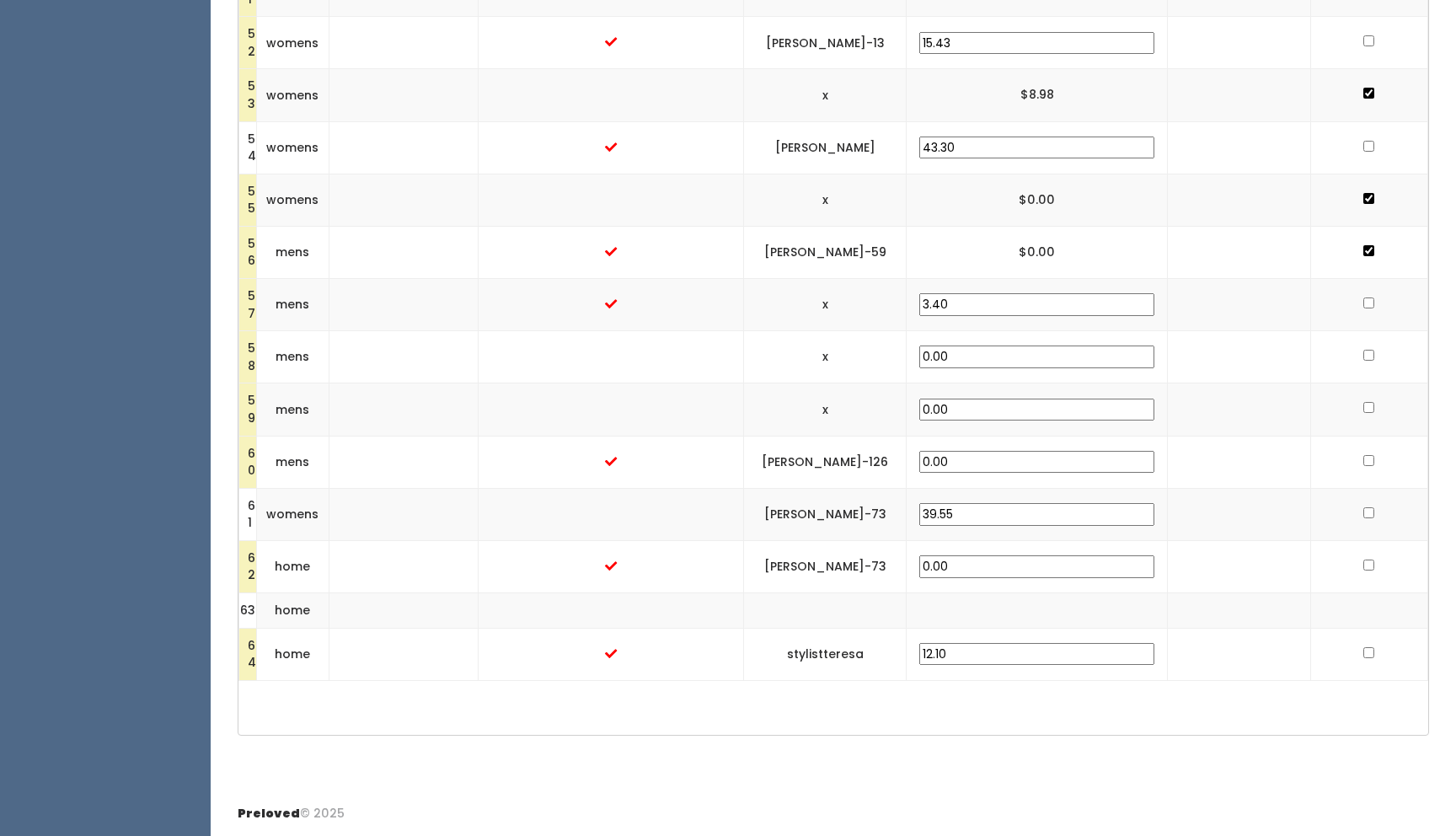
click at [1363, 355] on input "checkbox" at bounding box center [1368, 355] width 10 height 10
checkbox input "true"
click at [1363, 408] on input "checkbox" at bounding box center [1368, 407] width 10 height 10
checkbox input "true"
click at [1363, 459] on input "checkbox" at bounding box center [1368, 460] width 10 height 10
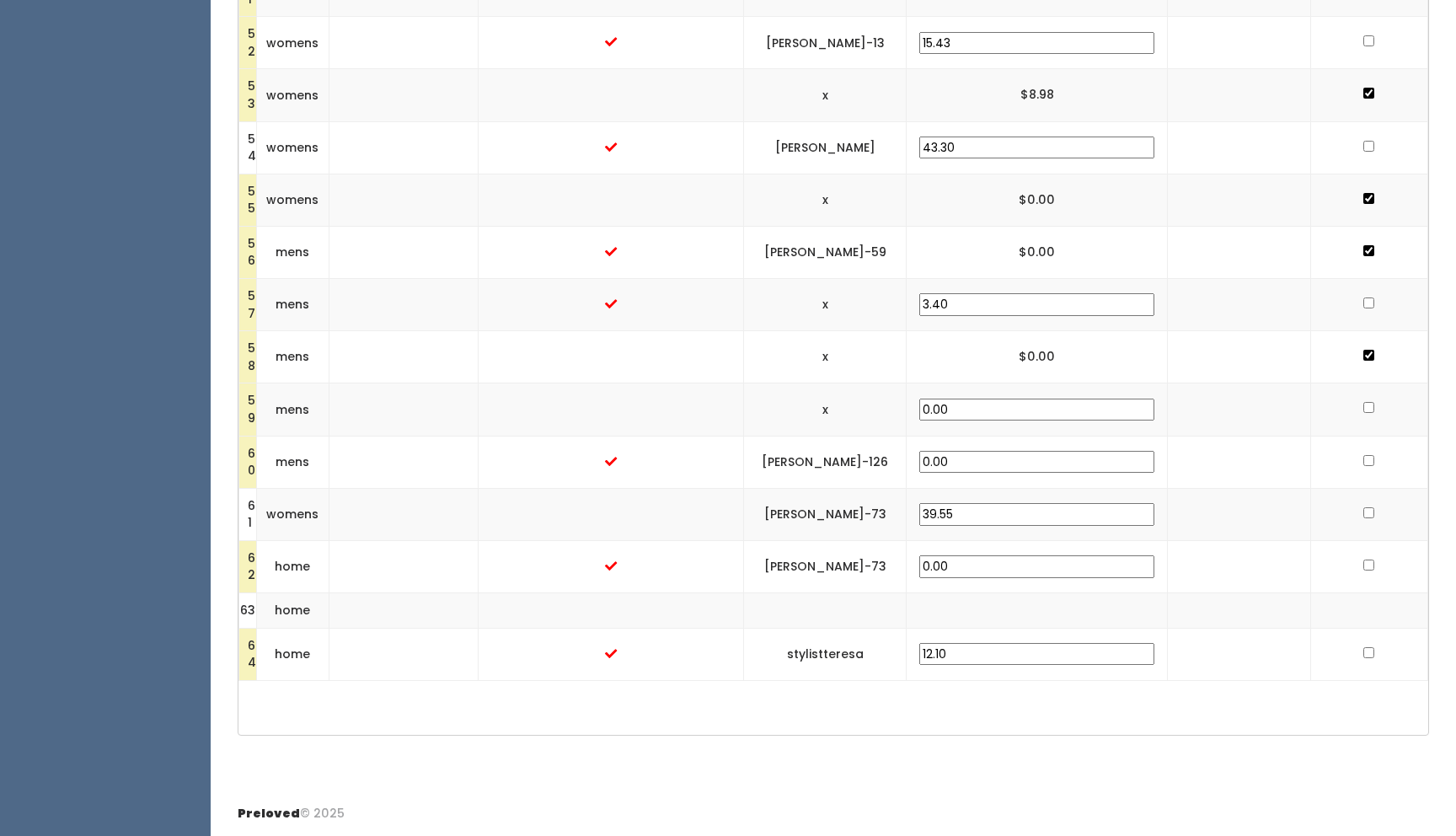
checkbox input "true"
click at [1363, 563] on input "checkbox" at bounding box center [1368, 564] width 10 height 10
checkbox input "true"
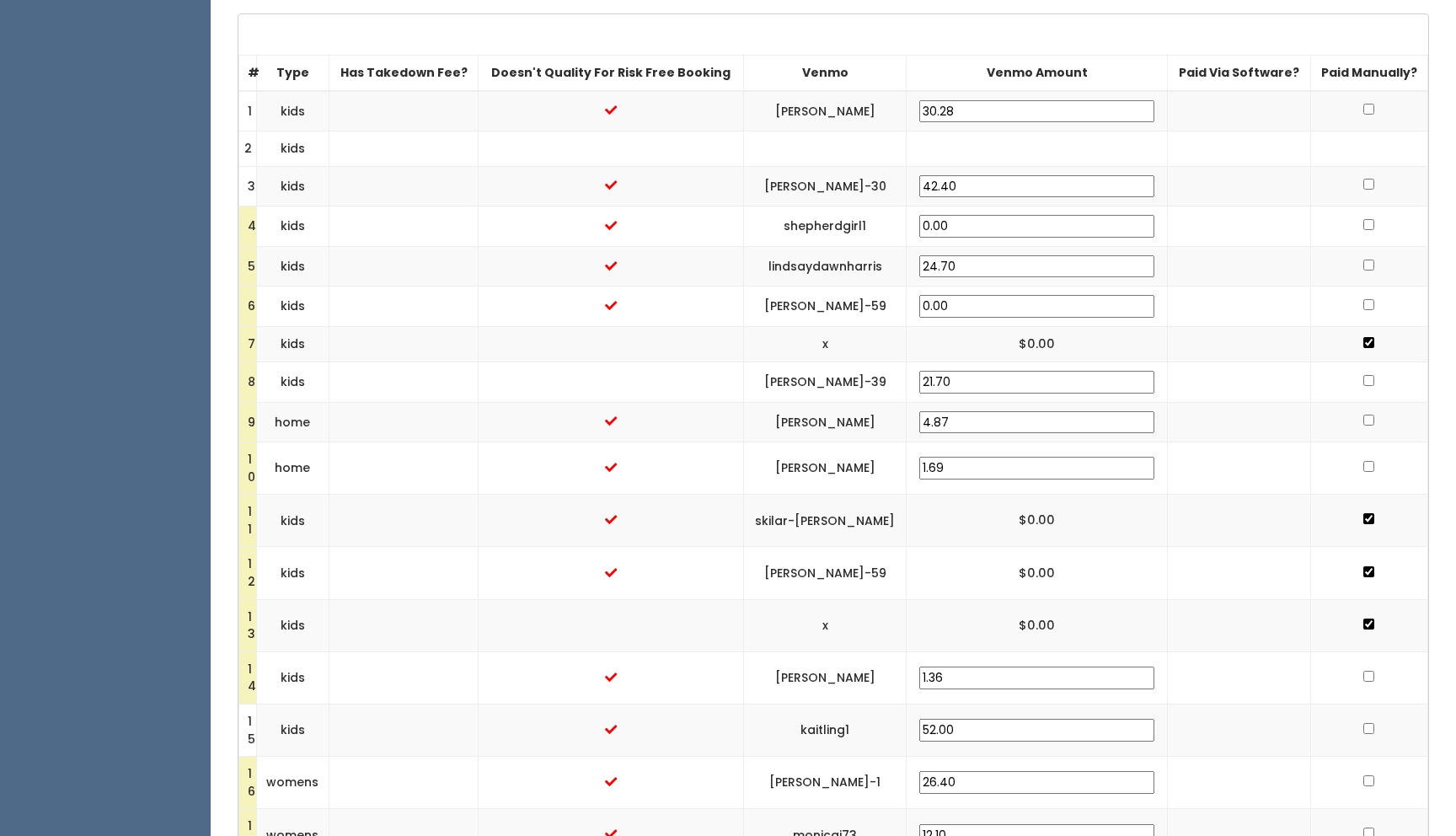
scroll to position [550, 0]
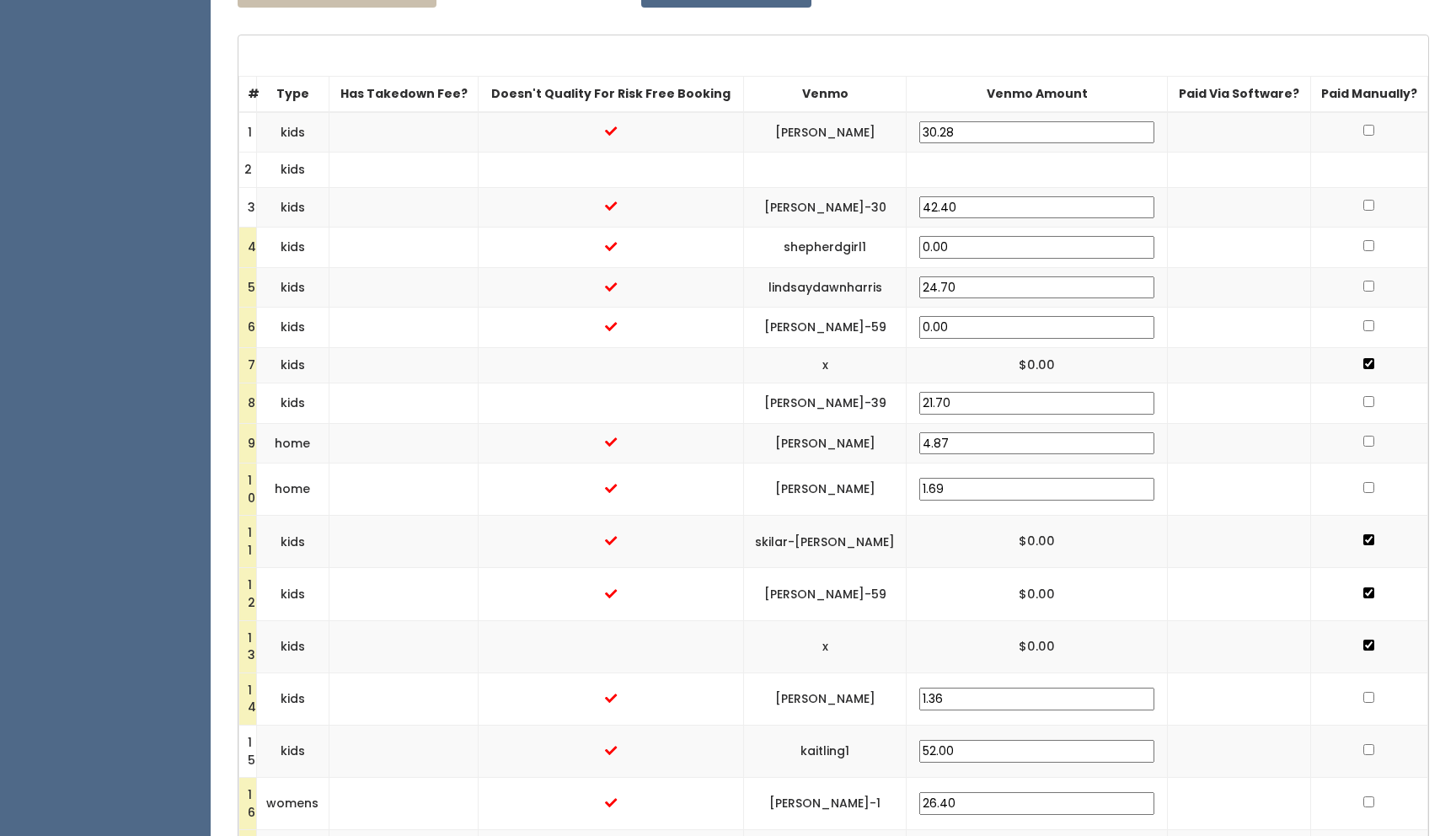
drag, startPoint x: 1030, startPoint y: 399, endPoint x: 952, endPoint y: 399, distance: 78.0
click at [952, 399] on tr "8 kids steven-fleming-39 21.70" at bounding box center [834, 404] width 1189 height 40
type input "30.00"
click at [1169, 370] on td at bounding box center [1238, 365] width 142 height 35
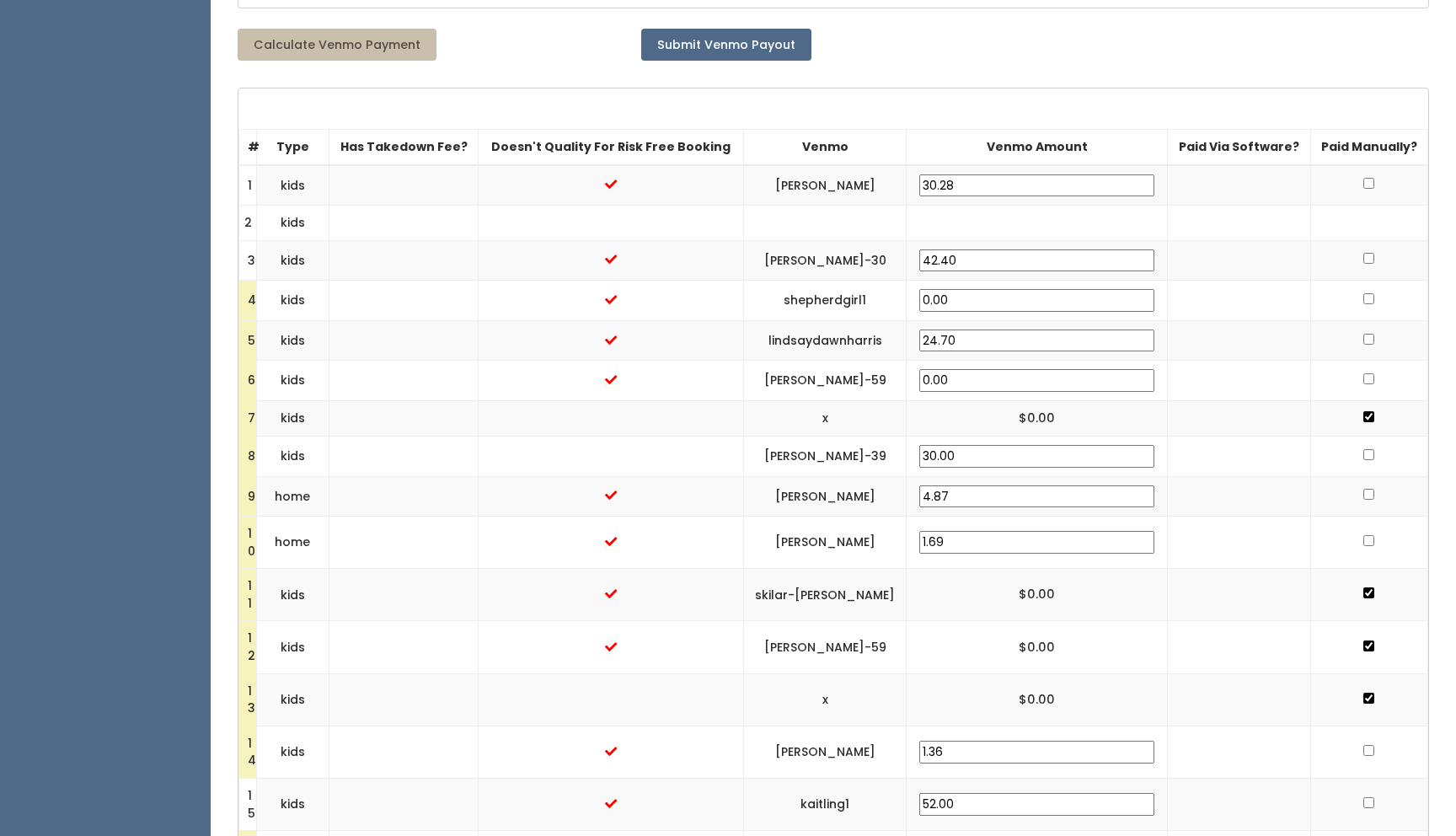
scroll to position [528, 0]
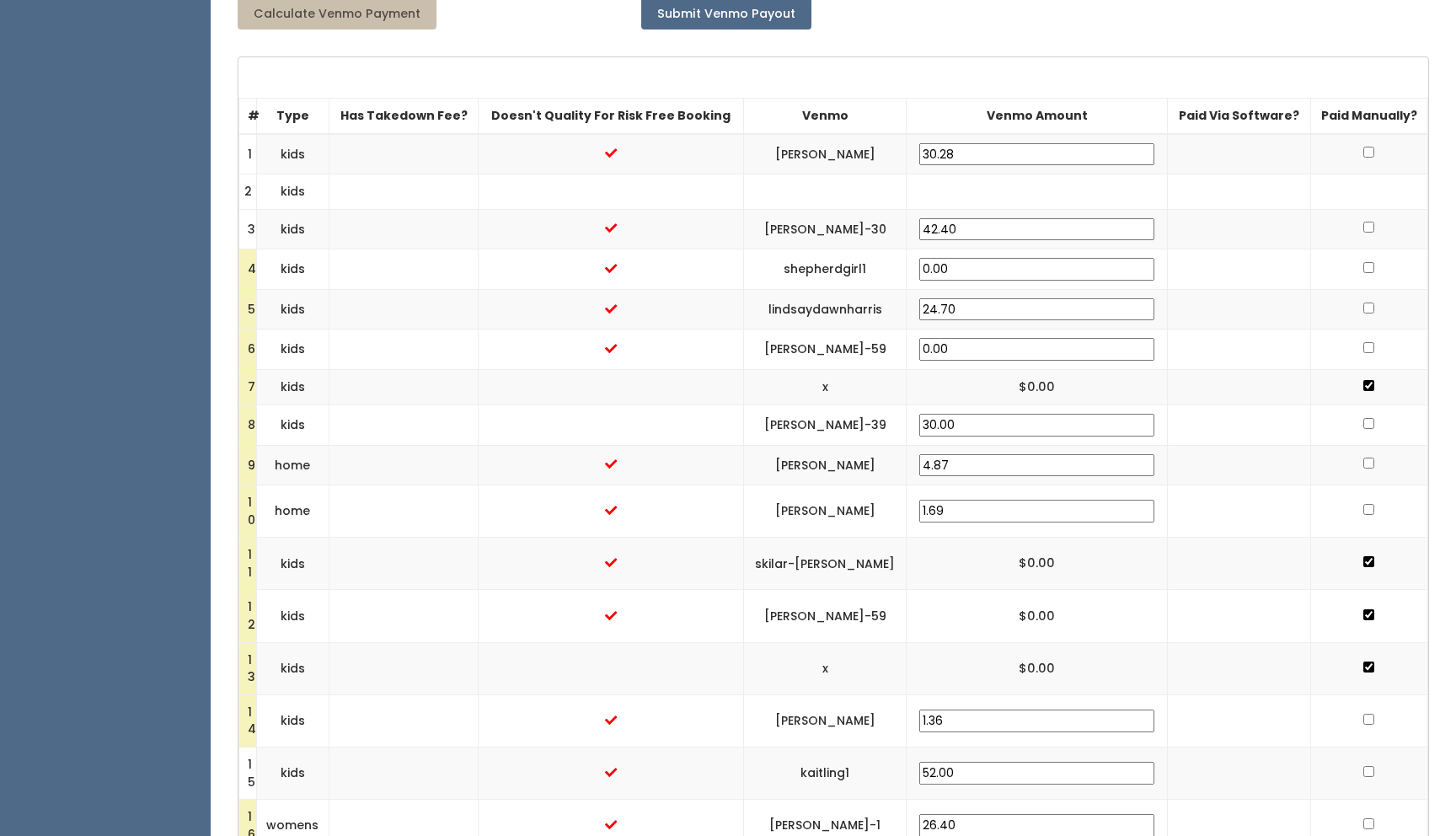
click at [1365, 264] on input "checkbox" at bounding box center [1368, 267] width 10 height 10
checkbox input "true"
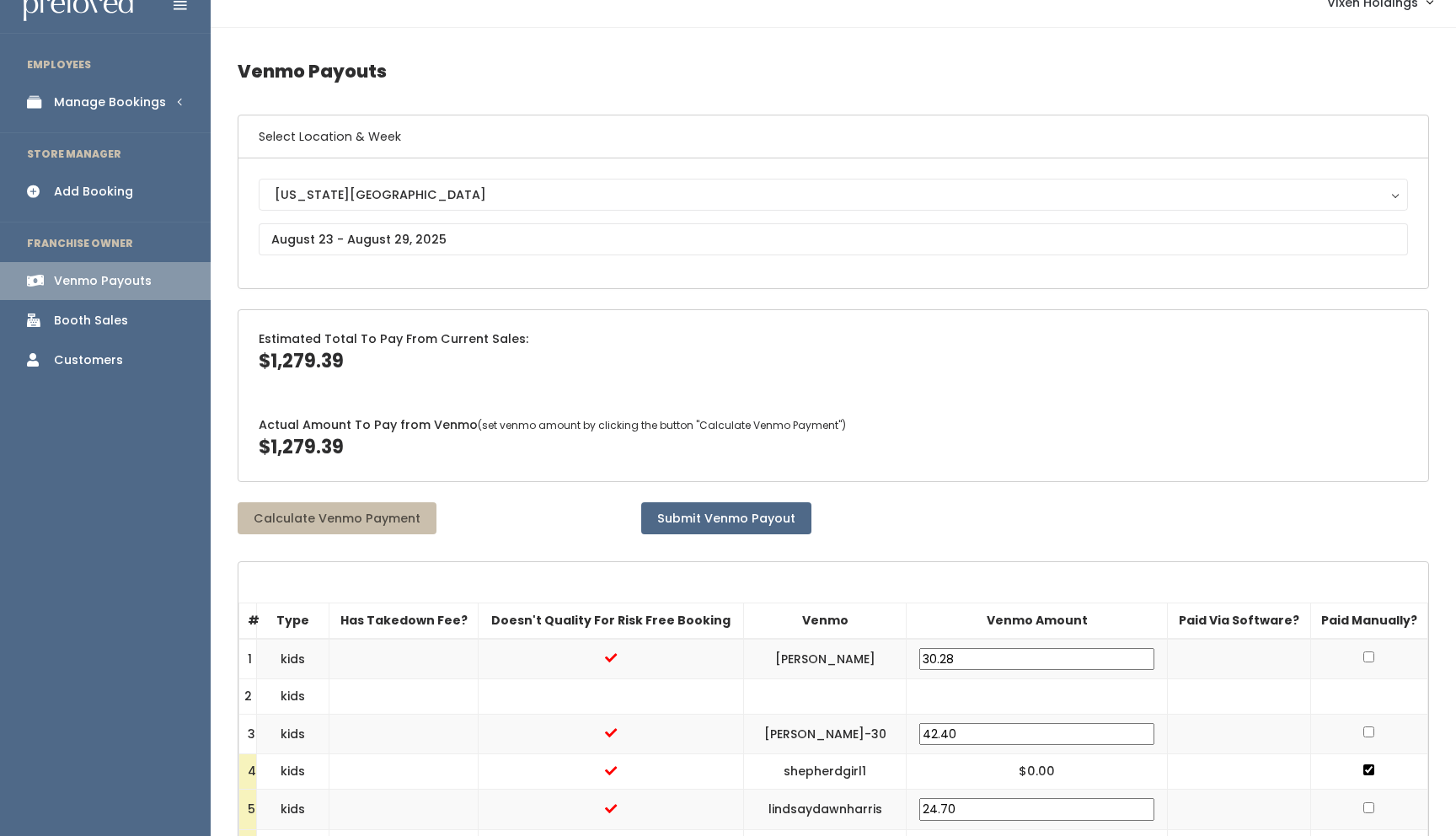
scroll to position [0, 0]
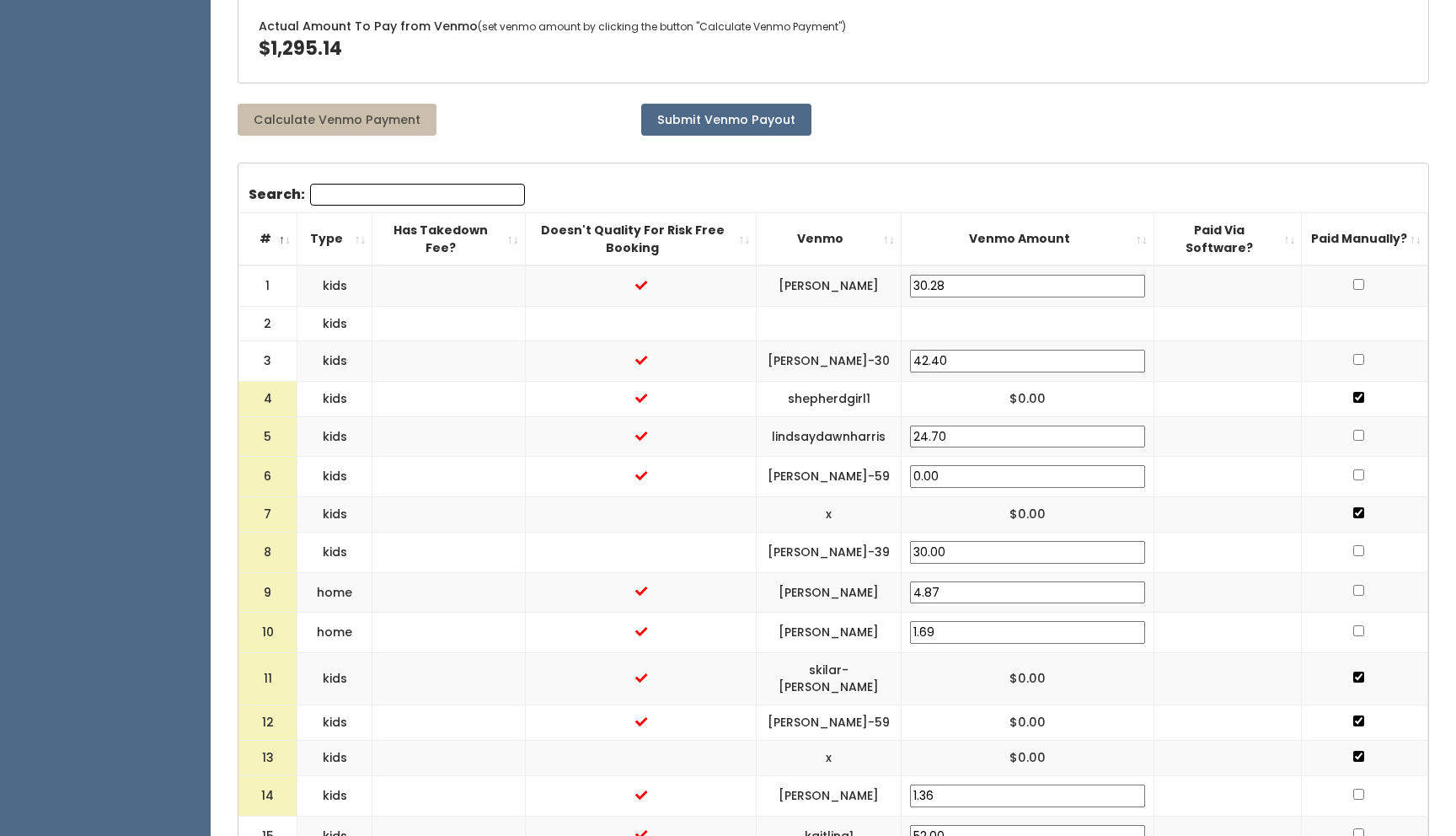
scroll to position [435, 0]
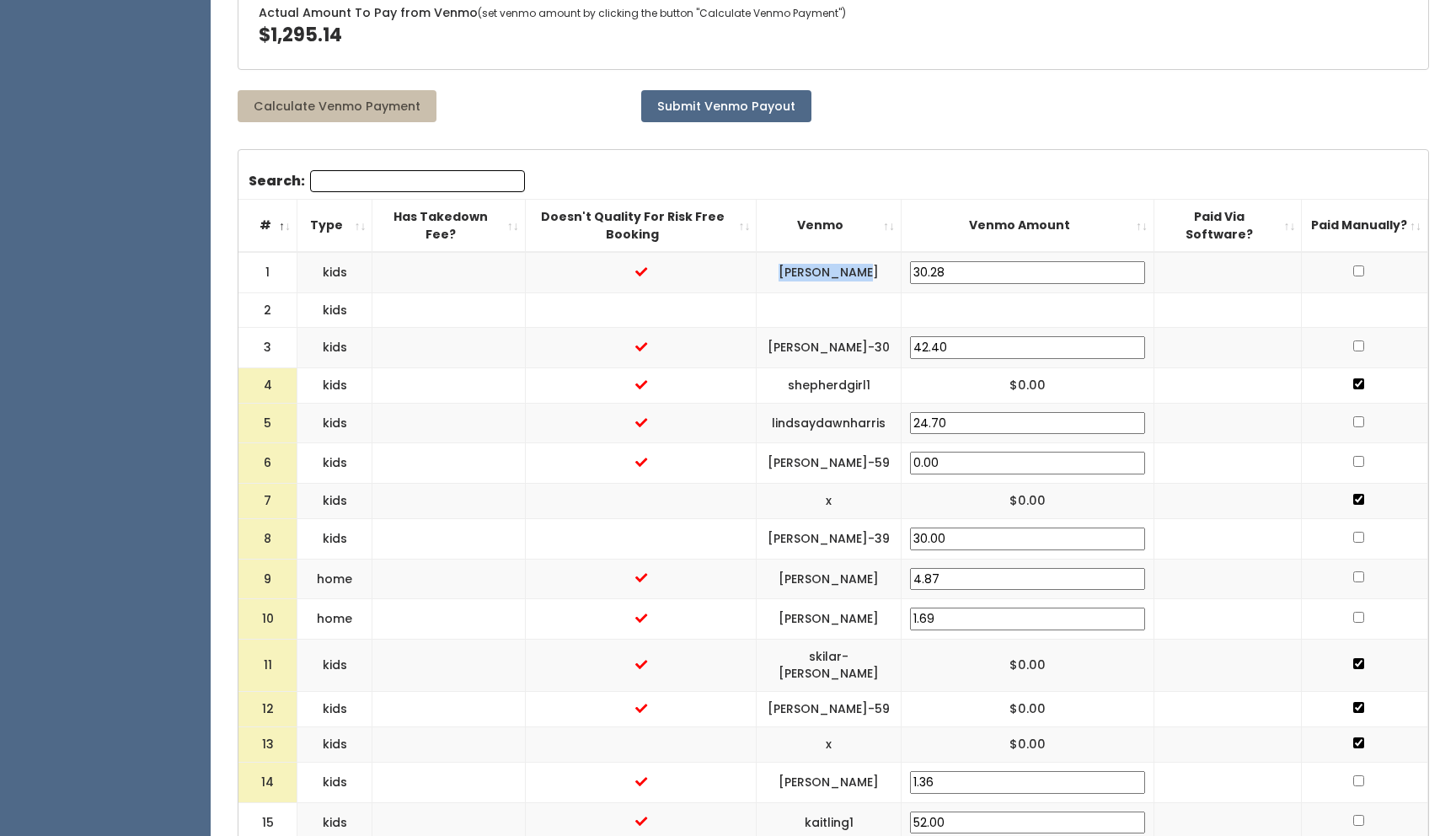
drag, startPoint x: 944, startPoint y: 249, endPoint x: 874, endPoint y: 249, distance: 70.0
click at [874, 252] on td "[PERSON_NAME]" at bounding box center [829, 272] width 145 height 40
copy td "[PERSON_NAME]"
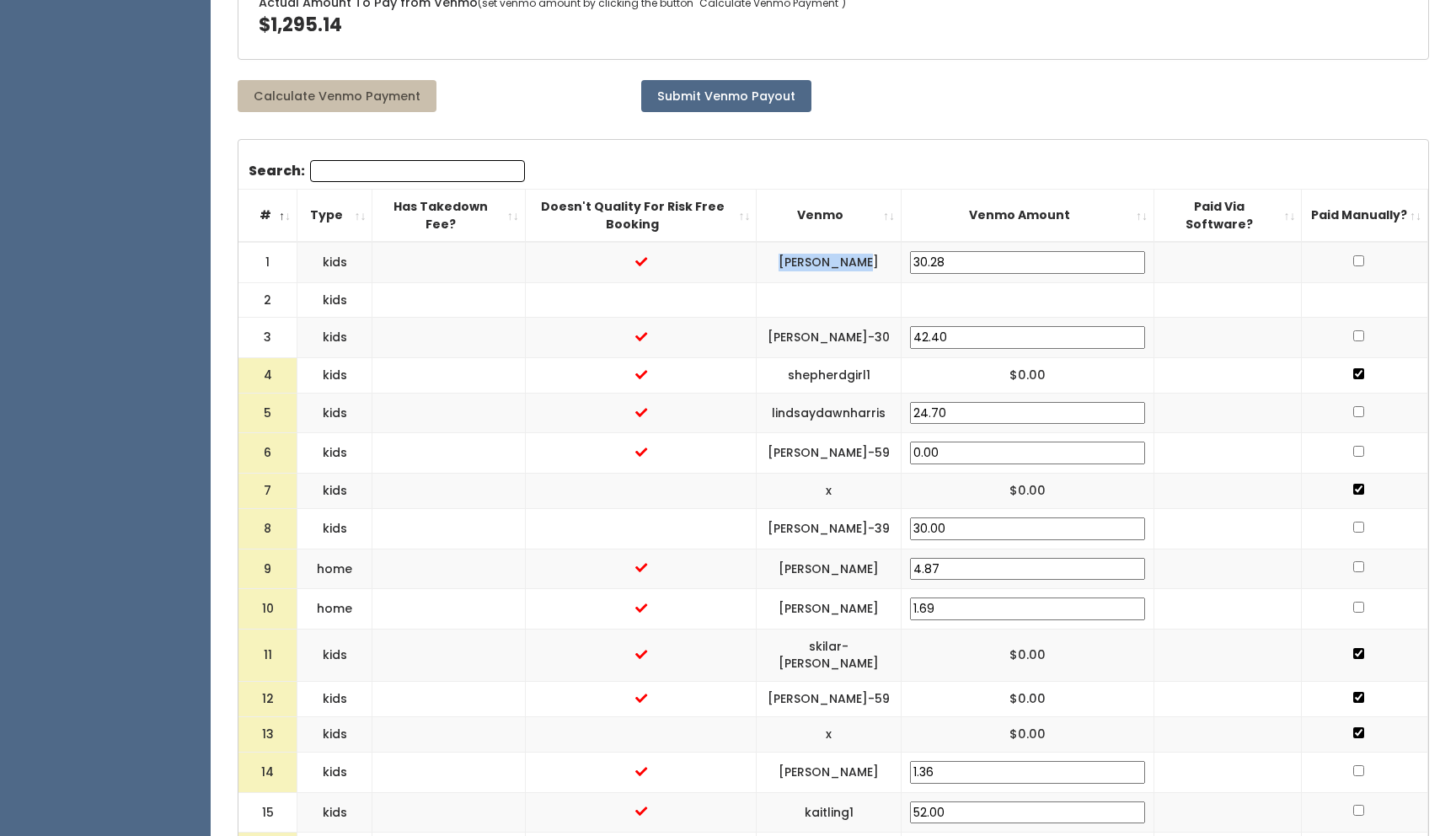
scroll to position [449, 0]
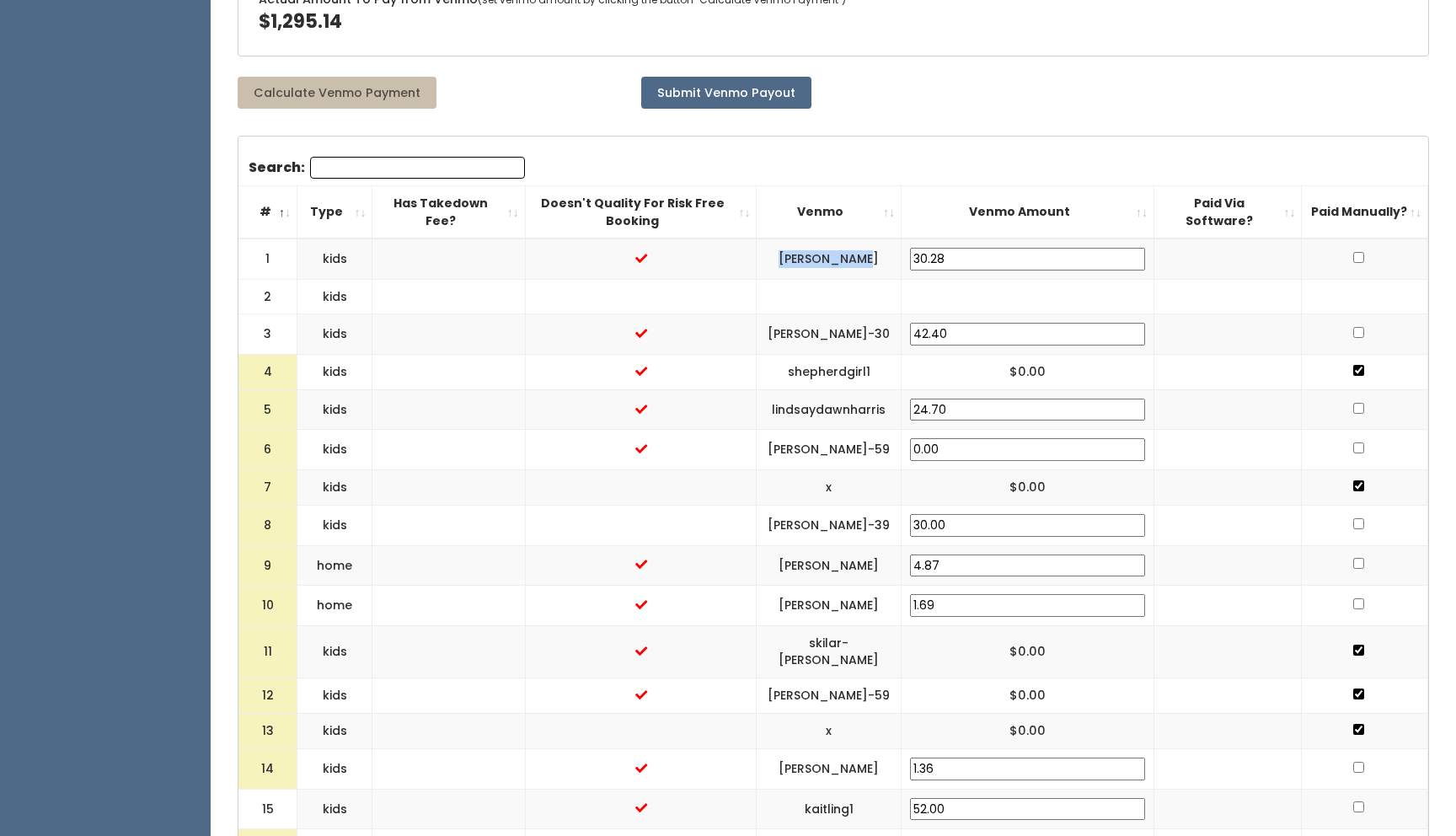
click at [1353, 252] on input "checkbox" at bounding box center [1358, 257] width 10 height 10
checkbox input "true"
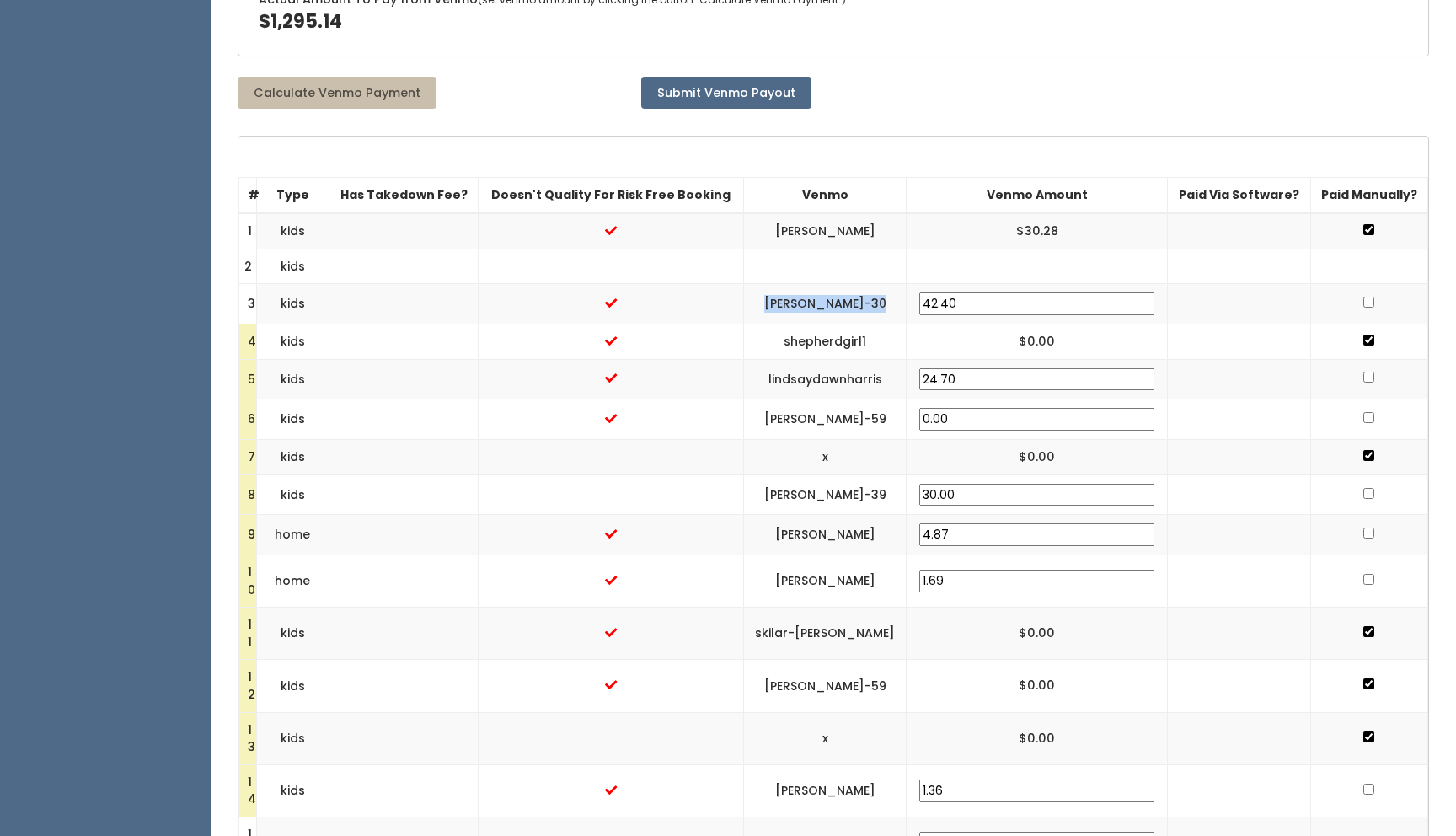
drag, startPoint x: 938, startPoint y: 300, endPoint x: 821, endPoint y: 299, distance: 117.0
click at [821, 299] on td "[PERSON_NAME]-30" at bounding box center [825, 304] width 162 height 40
copy td "[PERSON_NAME]-30"
click at [1363, 305] on input "checkbox" at bounding box center [1368, 302] width 10 height 10
checkbox input "true"
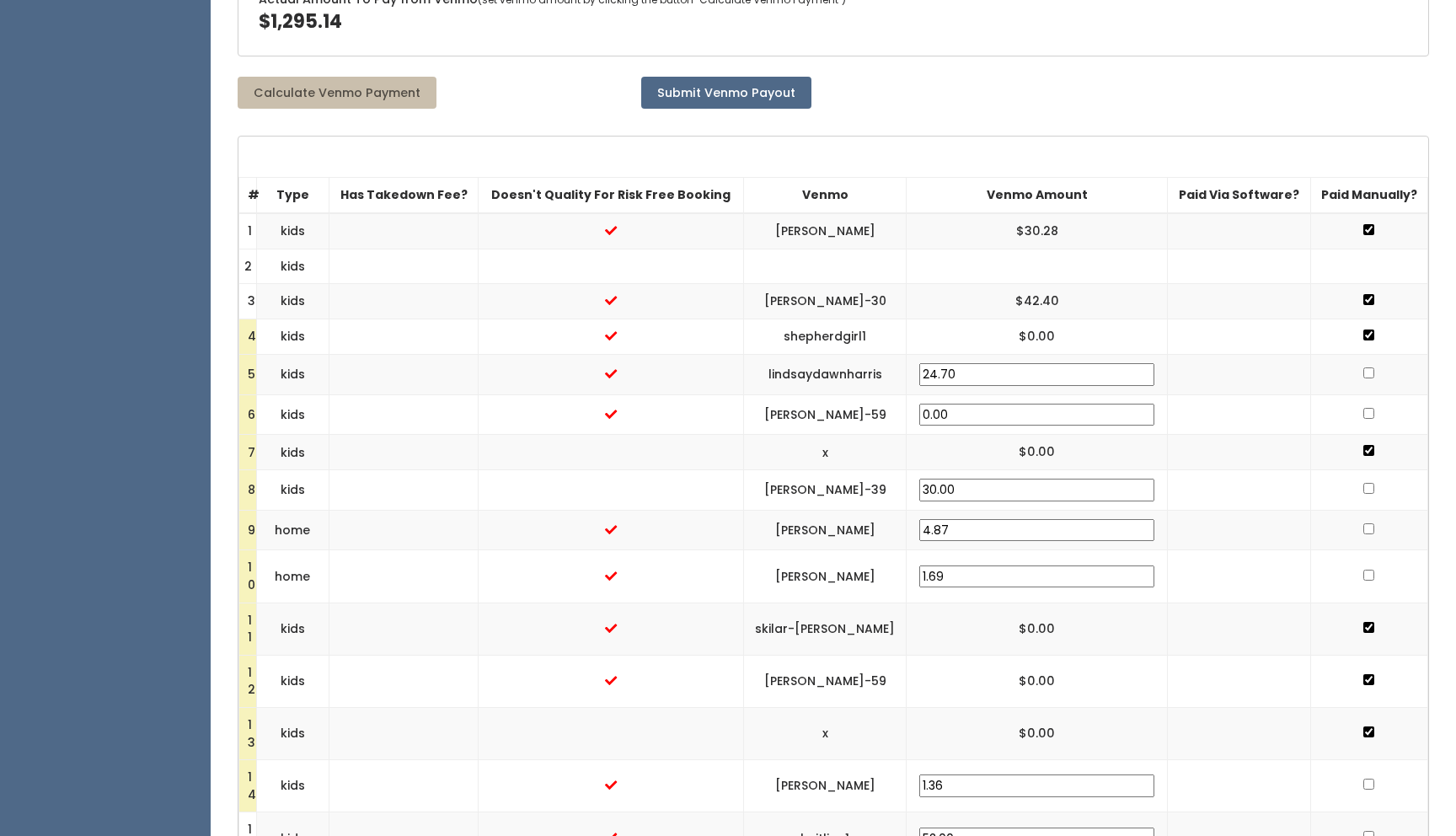
click at [1363, 410] on input "checkbox" at bounding box center [1368, 412] width 10 height 10
checkbox input "true"
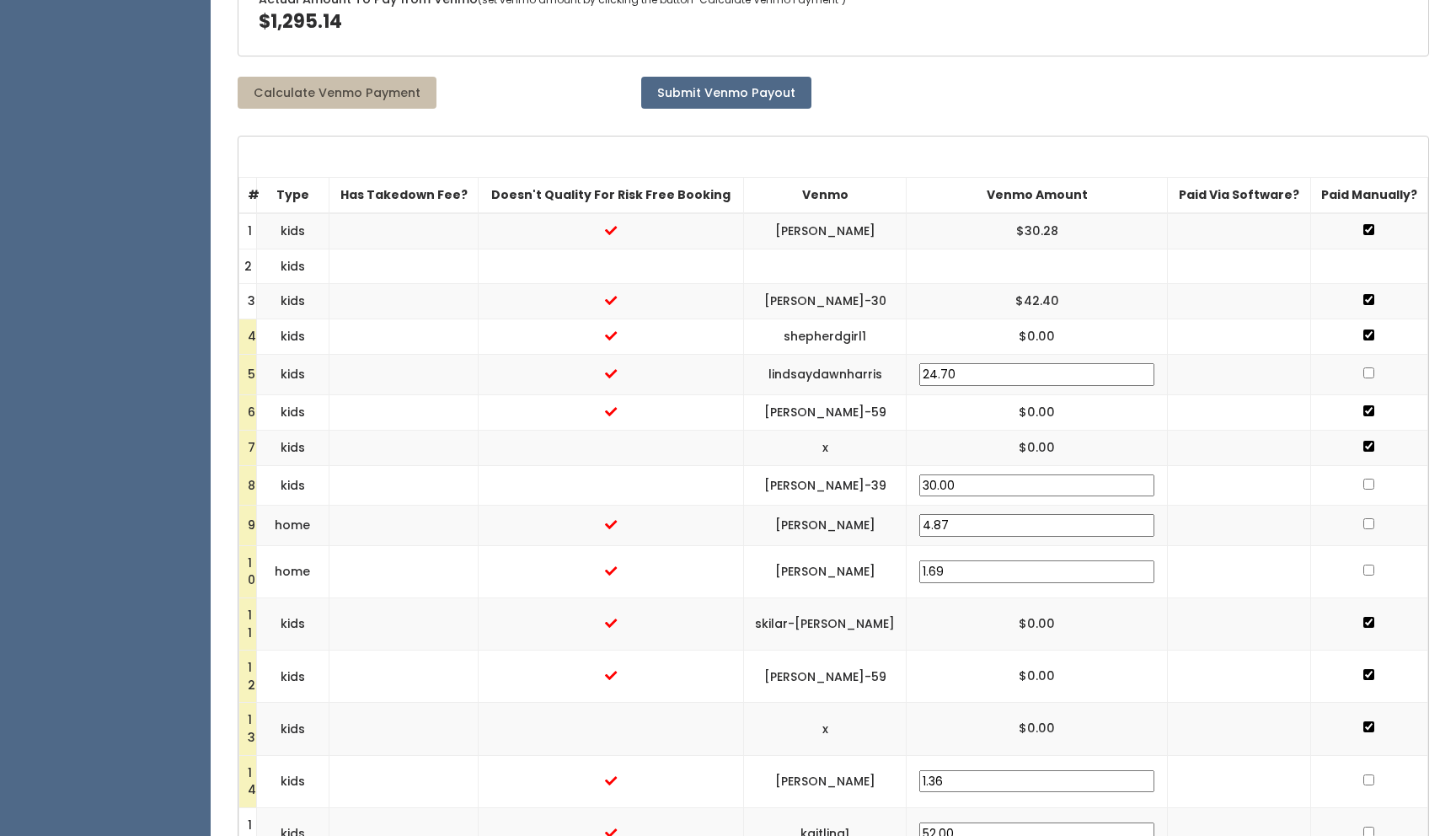
drag, startPoint x: 942, startPoint y: 484, endPoint x: 813, endPoint y: 482, distance: 129.0
copy td "[PERSON_NAME]-39"
click at [1364, 482] on input "checkbox" at bounding box center [1368, 484] width 10 height 10
checkbox input "true"
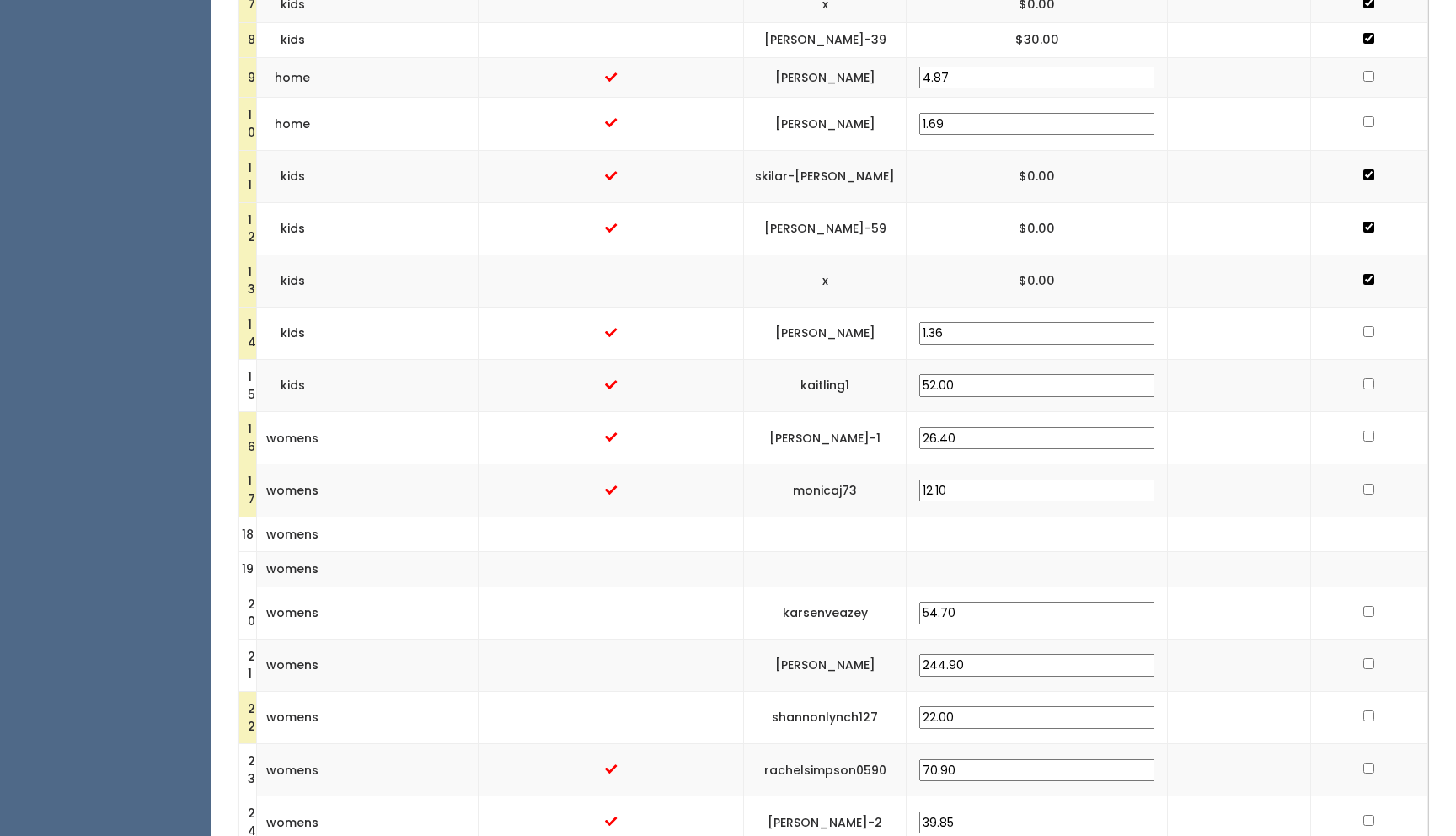
scroll to position [894, 0]
drag, startPoint x: 929, startPoint y: 327, endPoint x: 833, endPoint y: 333, distance: 96.2
click at [833, 333] on td "[PERSON_NAME]" at bounding box center [825, 330] width 162 height 52
copy td "[PERSON_NAME]"
click at [1361, 322] on td at bounding box center [1368, 330] width 117 height 52
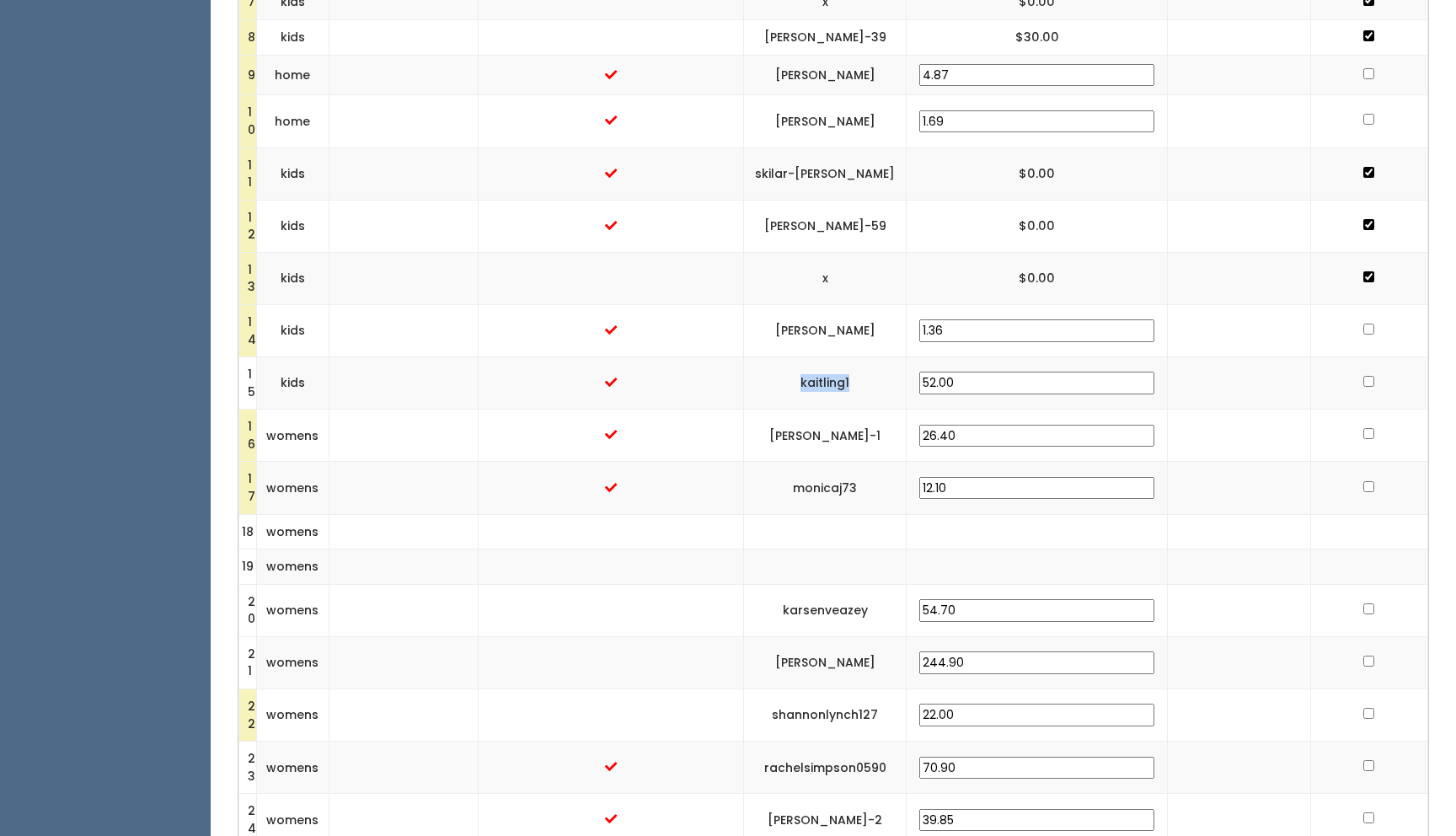
drag, startPoint x: 910, startPoint y: 377, endPoint x: 831, endPoint y: 384, distance: 79.3
click at [831, 384] on td "kaitling1" at bounding box center [825, 383] width 162 height 52
copy td "kaitling1"
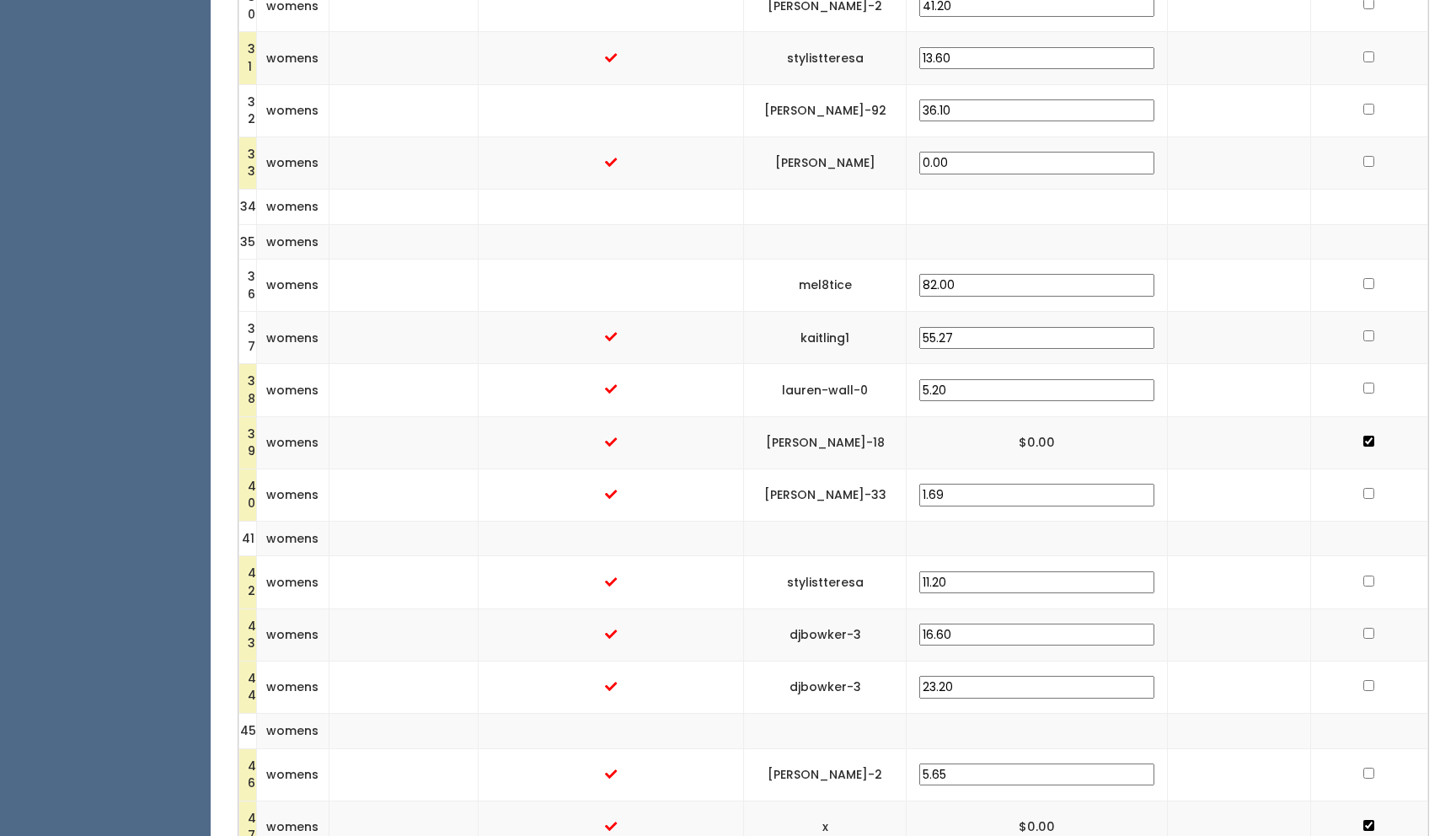
scroll to position [2024, 0]
click at [744, 220] on td at bounding box center [612, 205] width 265 height 35
drag, startPoint x: 913, startPoint y: 278, endPoint x: 833, endPoint y: 281, distance: 80.1
click at [833, 281] on td "mel8tice" at bounding box center [825, 284] width 162 height 52
copy td "mel8tice"
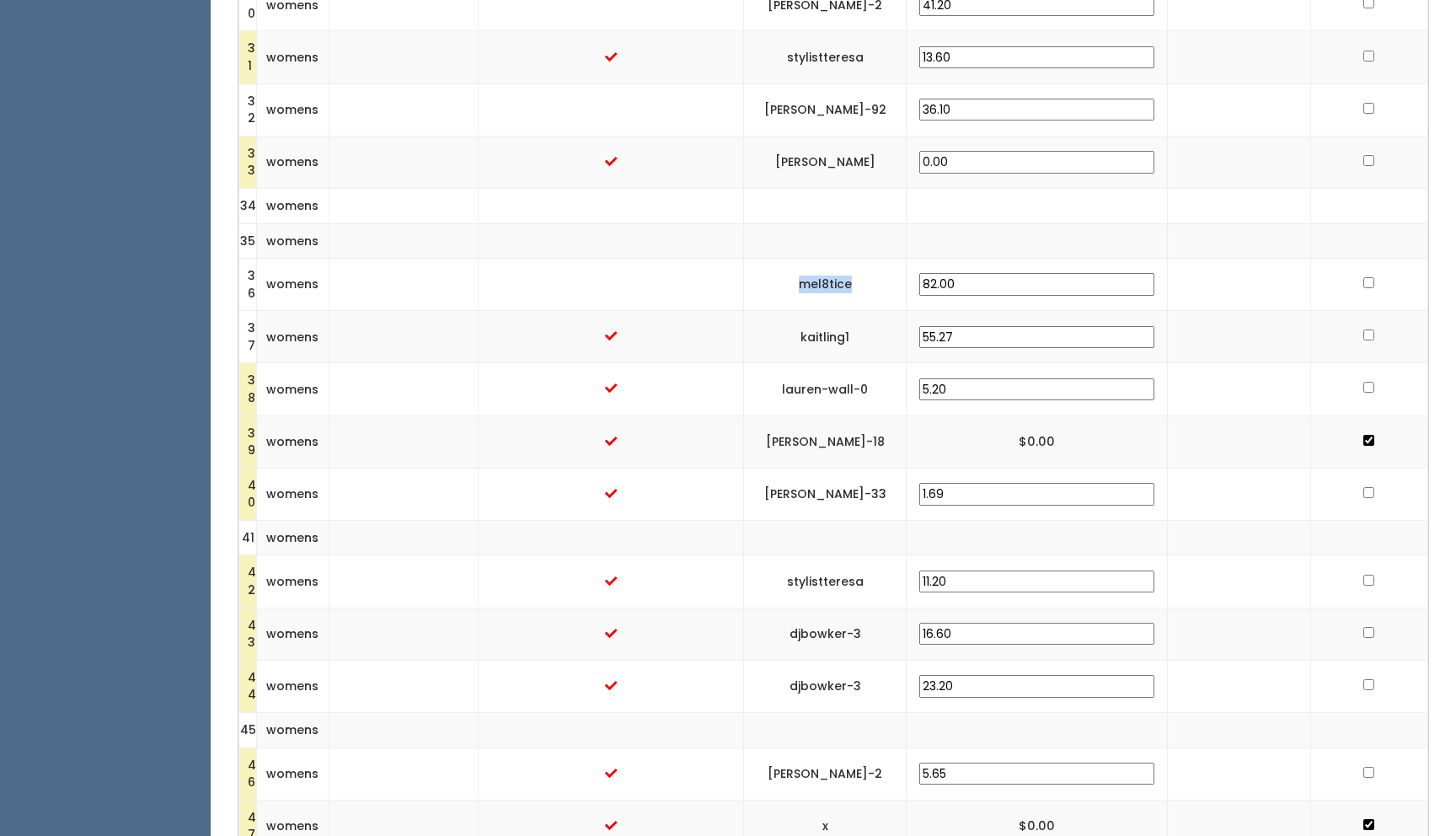
click at [1363, 282] on input "checkbox" at bounding box center [1368, 282] width 10 height 10
checkbox input "true"
click at [1363, 161] on input "checkbox" at bounding box center [1368, 160] width 10 height 10
checkbox input "true"
drag, startPoint x: 941, startPoint y: 102, endPoint x: 818, endPoint y: 105, distance: 123.0
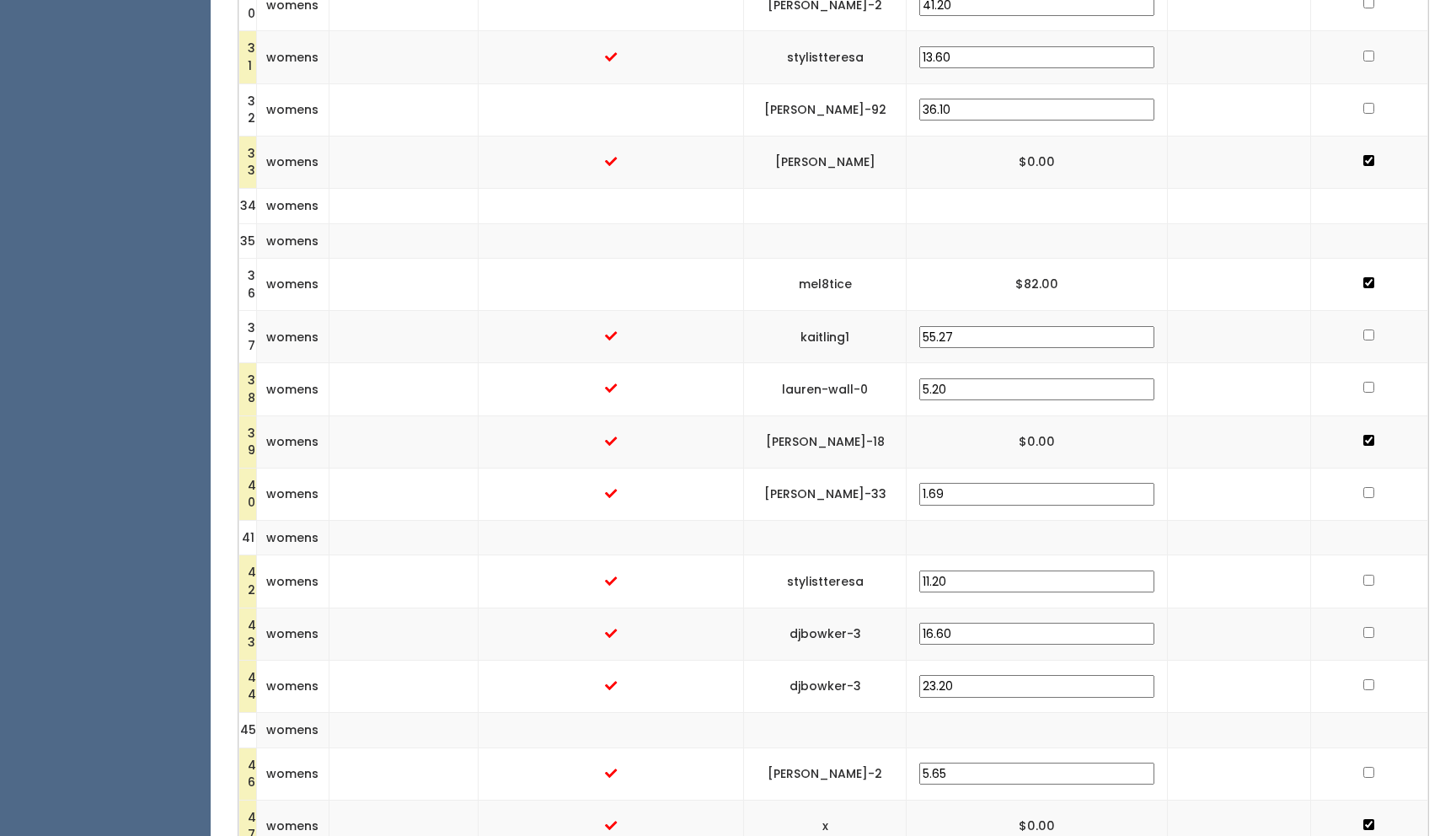
click at [906, 136] on td "[PERSON_NAME]" at bounding box center [825, 161] width 162 height 52
drag, startPoint x: 939, startPoint y: 107, endPoint x: 824, endPoint y: 105, distance: 115.0
click at [824, 105] on td "[PERSON_NAME]-92" at bounding box center [825, 109] width 162 height 52
copy td "[PERSON_NAME]-92"
click at [1363, 105] on input "checkbox" at bounding box center [1368, 108] width 10 height 10
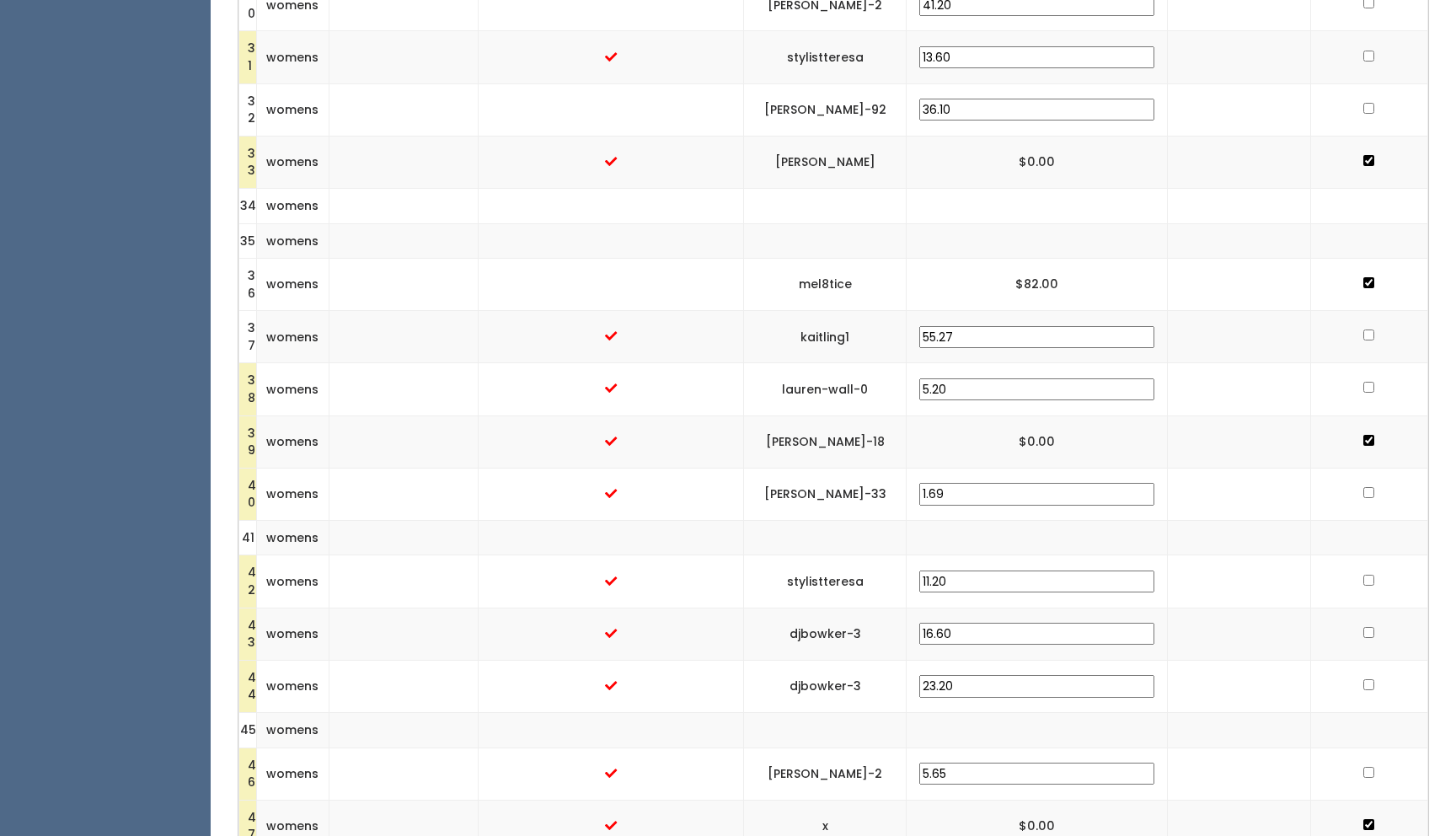
checkbox input "true"
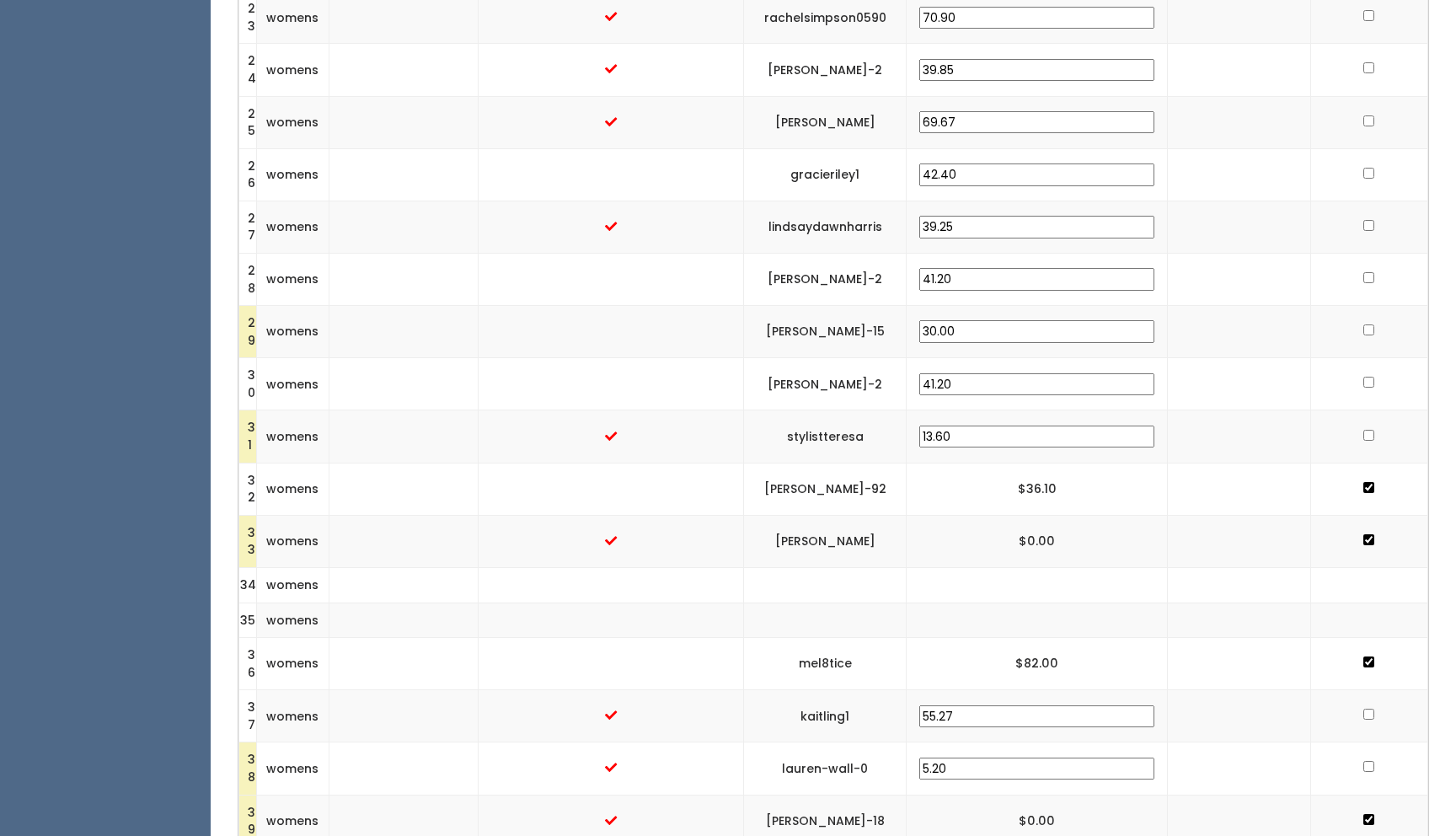
scroll to position [1659, 0]
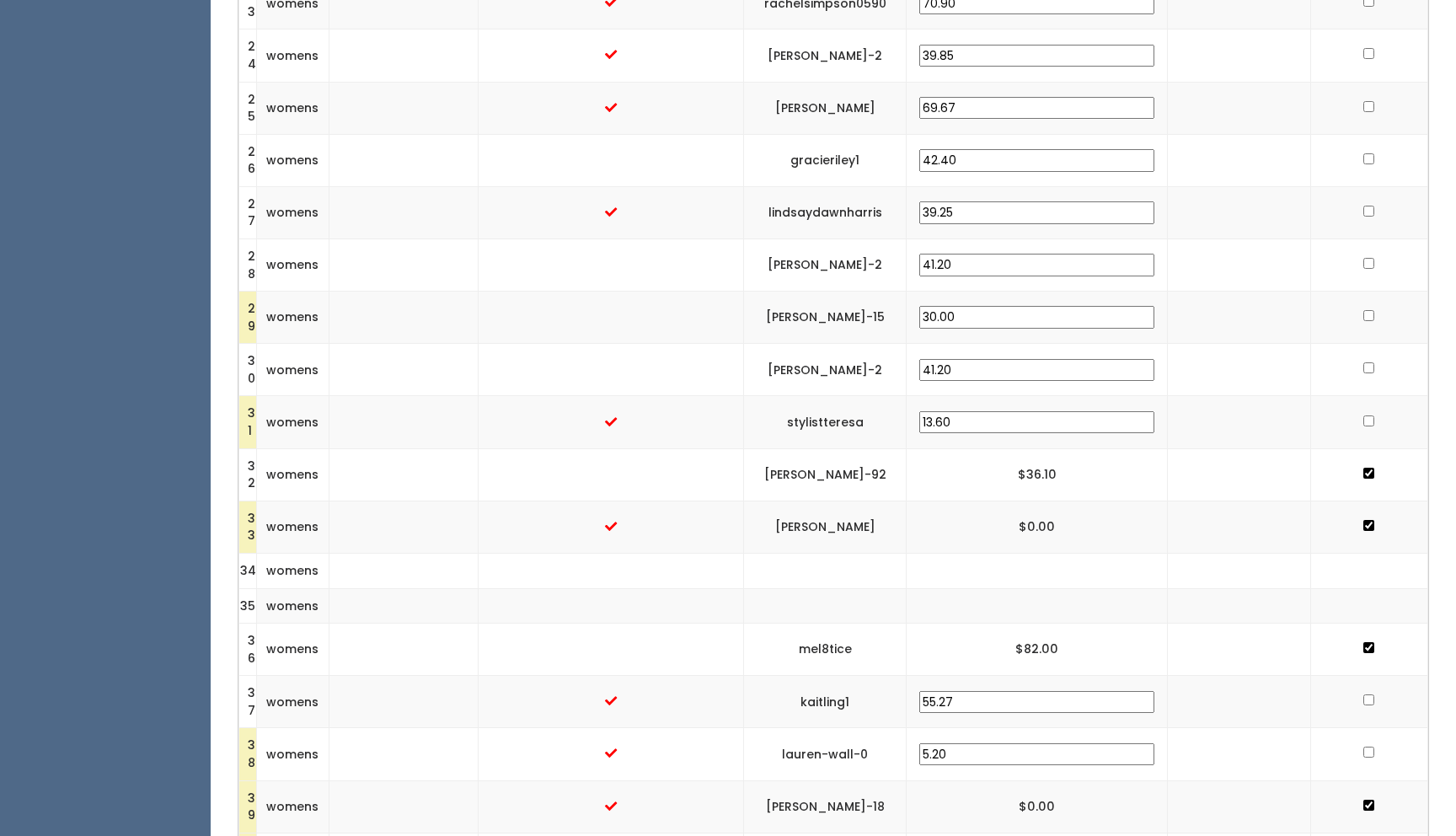
drag, startPoint x: 932, startPoint y: 258, endPoint x: 817, endPoint y: 269, distance: 115.5
click at [817, 269] on td "juanita-taylor-2" at bounding box center [825, 265] width 162 height 52
copy td "juanita-taylor-2"
click at [1363, 265] on input "checkbox" at bounding box center [1368, 262] width 10 height 10
checkbox input "true"
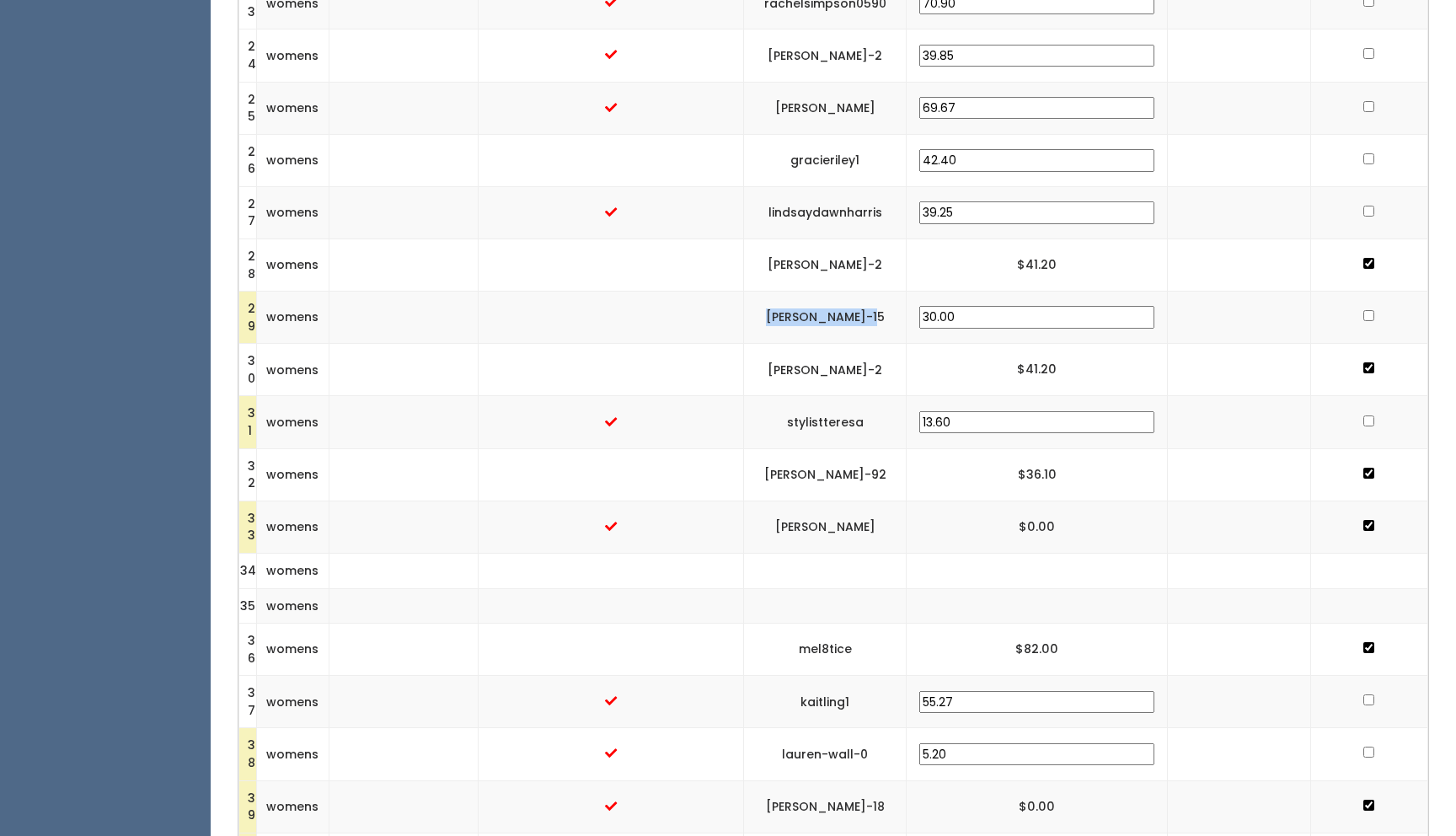
drag, startPoint x: 935, startPoint y: 311, endPoint x: 807, endPoint y: 320, distance: 128.3
click at [807, 320] on td "[PERSON_NAME]-15" at bounding box center [825, 318] width 162 height 52
copy td "[PERSON_NAME]-15"
click at [1363, 313] on input "checkbox" at bounding box center [1368, 315] width 10 height 10
checkbox input "true"
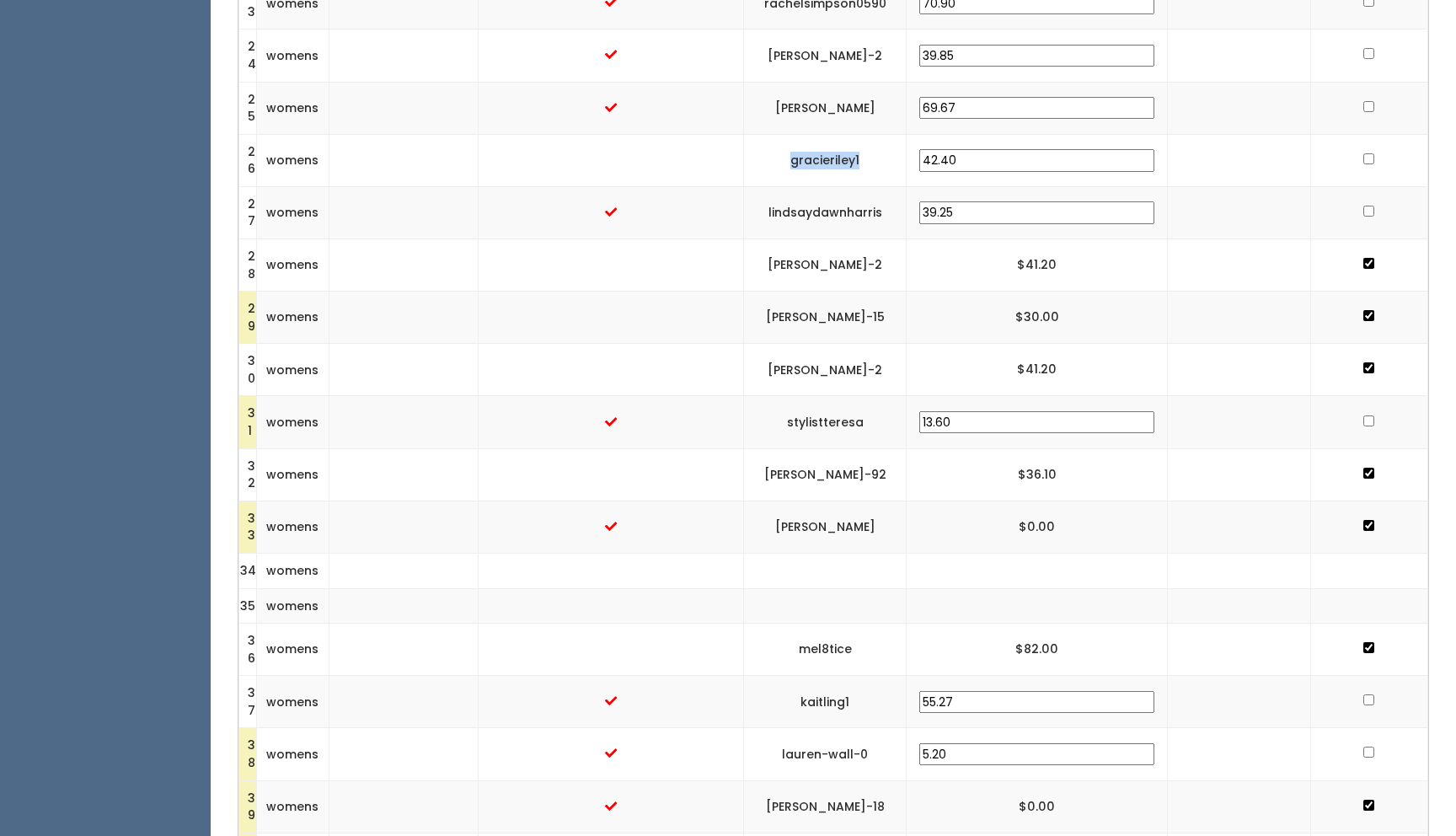
drag, startPoint x: 927, startPoint y: 154, endPoint x: 826, endPoint y: 152, distance: 101.0
click at [826, 152] on td "gracieriley1" at bounding box center [825, 159] width 162 height 52
copy td "gracieriley1"
click at [1363, 159] on input "checkbox" at bounding box center [1368, 158] width 10 height 10
checkbox input "true"
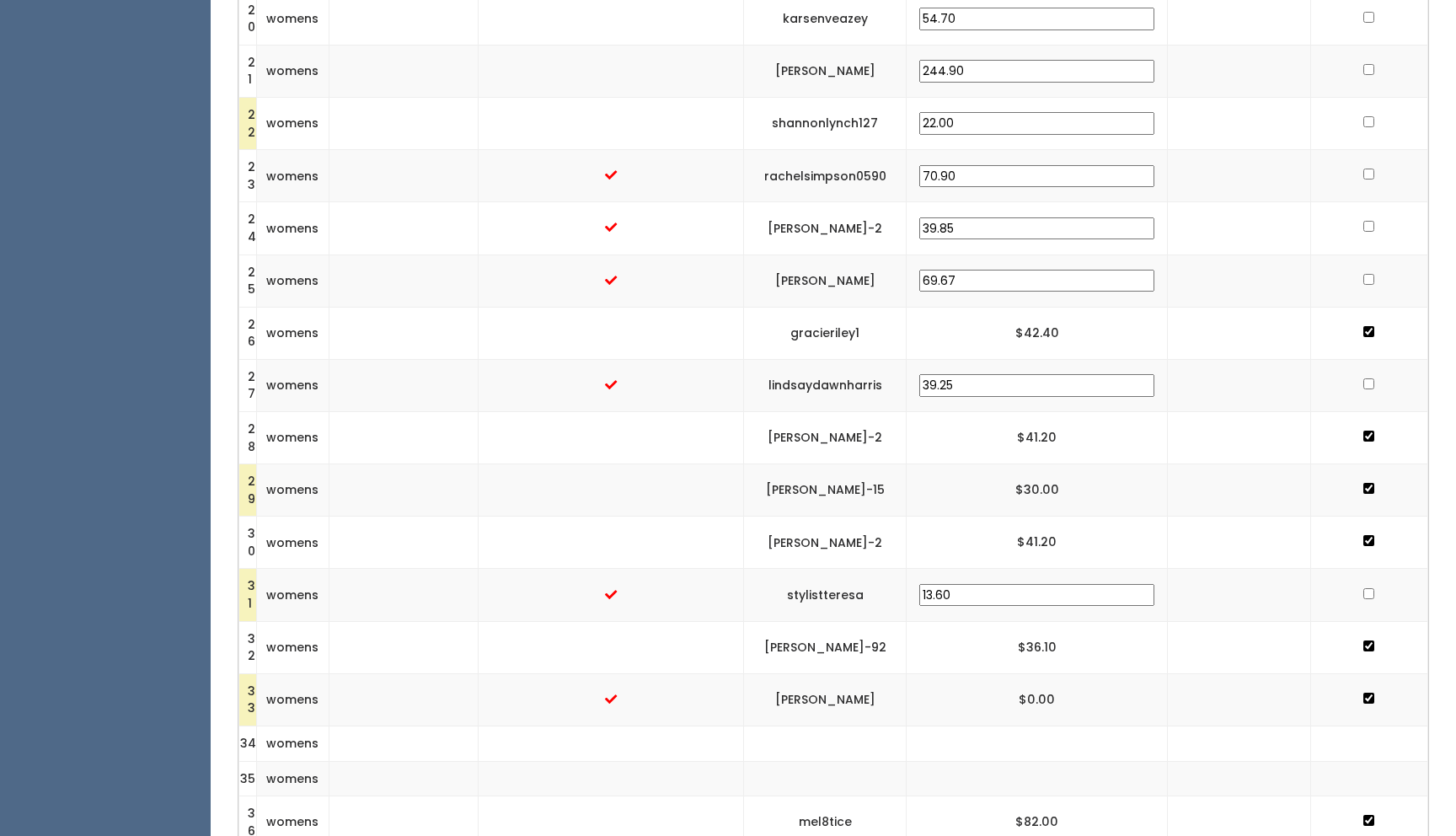
scroll to position [1485, 0]
drag, startPoint x: 942, startPoint y: 223, endPoint x: 804, endPoint y: 231, distance: 138.2
click at [804, 231] on td "[PERSON_NAME]-2" at bounding box center [825, 229] width 162 height 52
click at [1364, 229] on input "checkbox" at bounding box center [1368, 226] width 10 height 10
checkbox input "true"
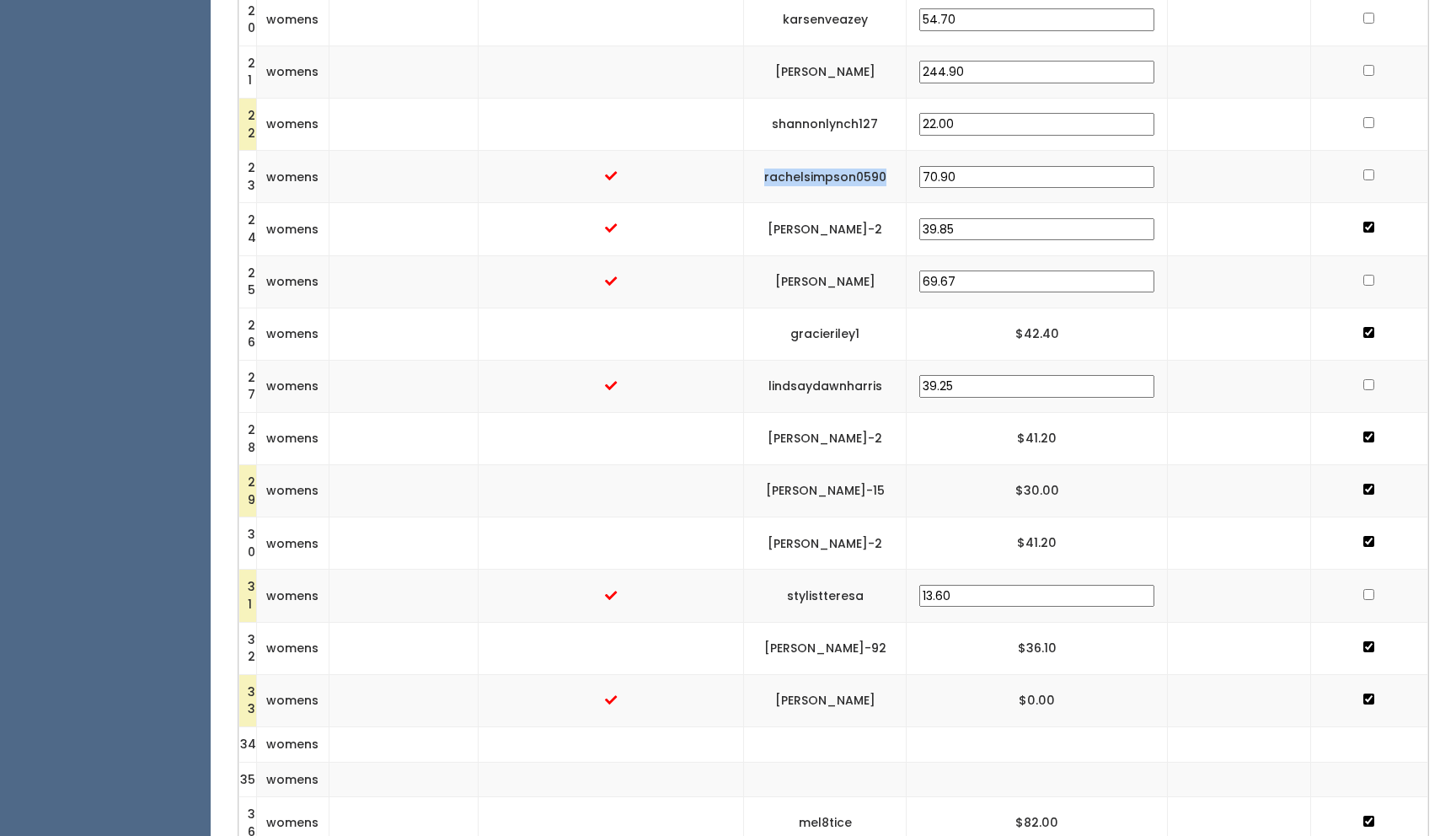
drag, startPoint x: 948, startPoint y: 174, endPoint x: 805, endPoint y: 182, distance: 143.2
click at [805, 182] on td "rachelsimpson0590" at bounding box center [825, 177] width 162 height 52
drag, startPoint x: 944, startPoint y: 171, endPoint x: 811, endPoint y: 178, distance: 133.2
click at [811, 178] on td "rachelsimpson0590" at bounding box center [825, 177] width 162 height 52
click at [1363, 174] on input "checkbox" at bounding box center [1368, 175] width 10 height 10
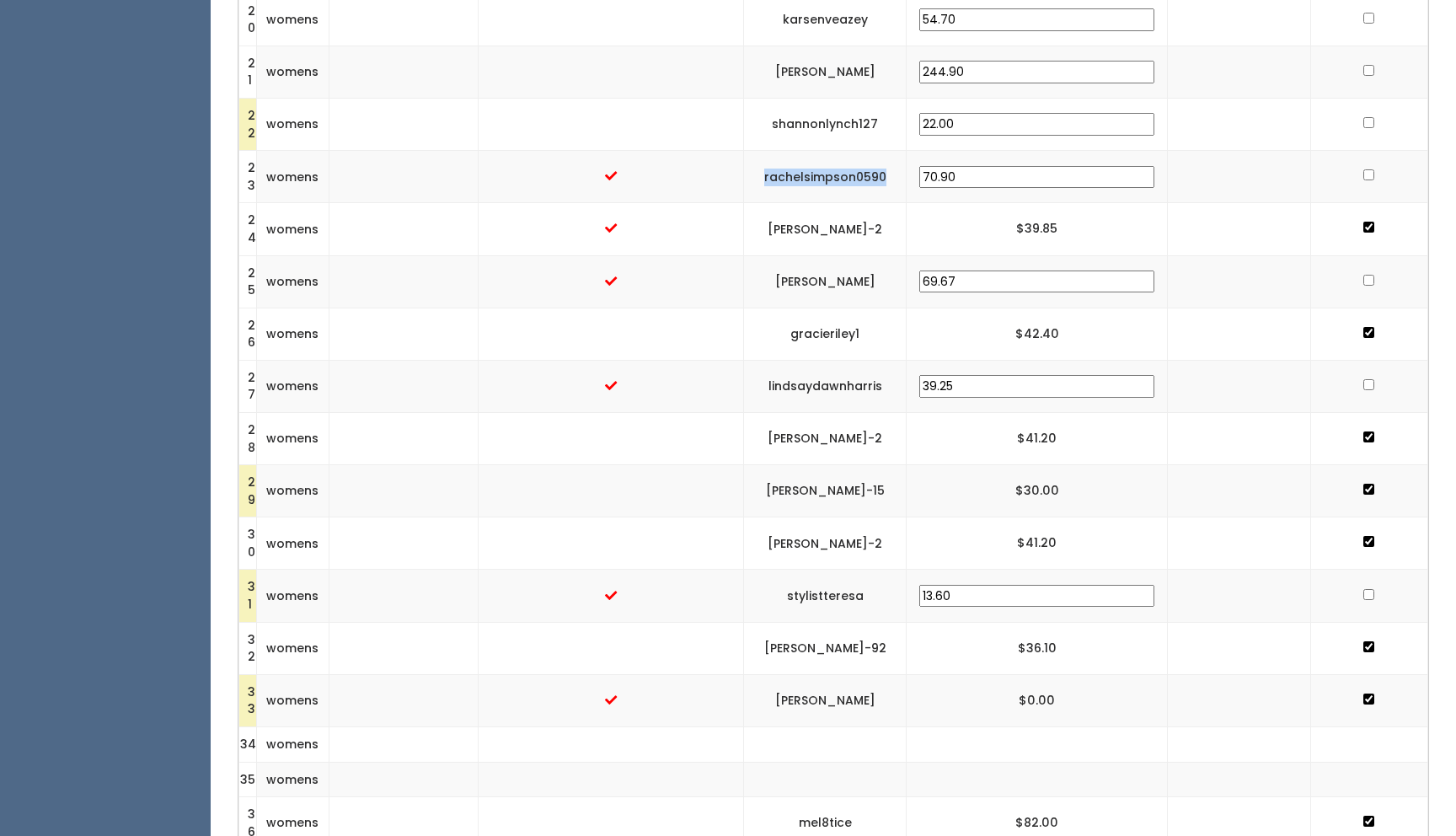
checkbox input "true"
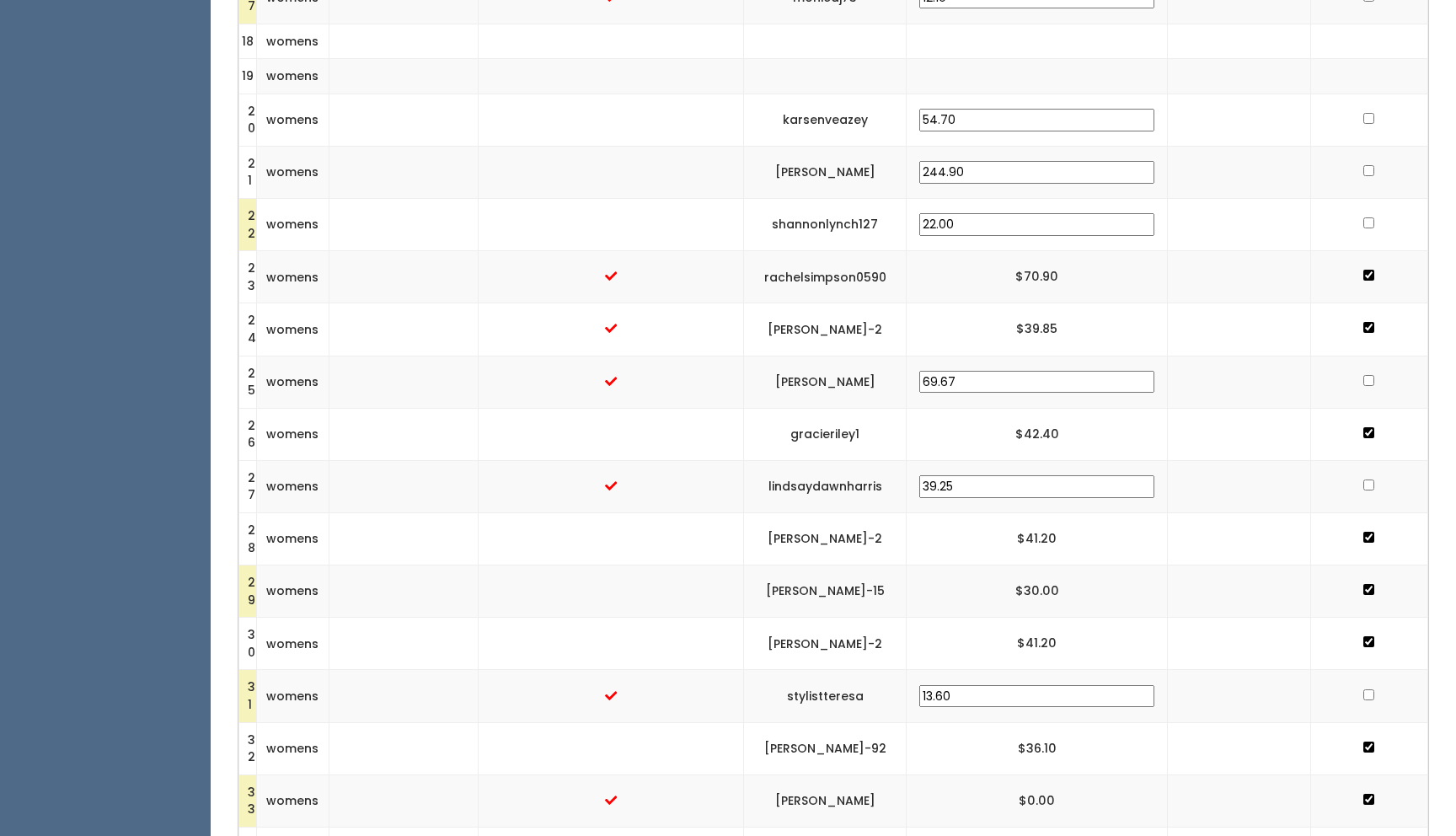
scroll to position [1426, 0]
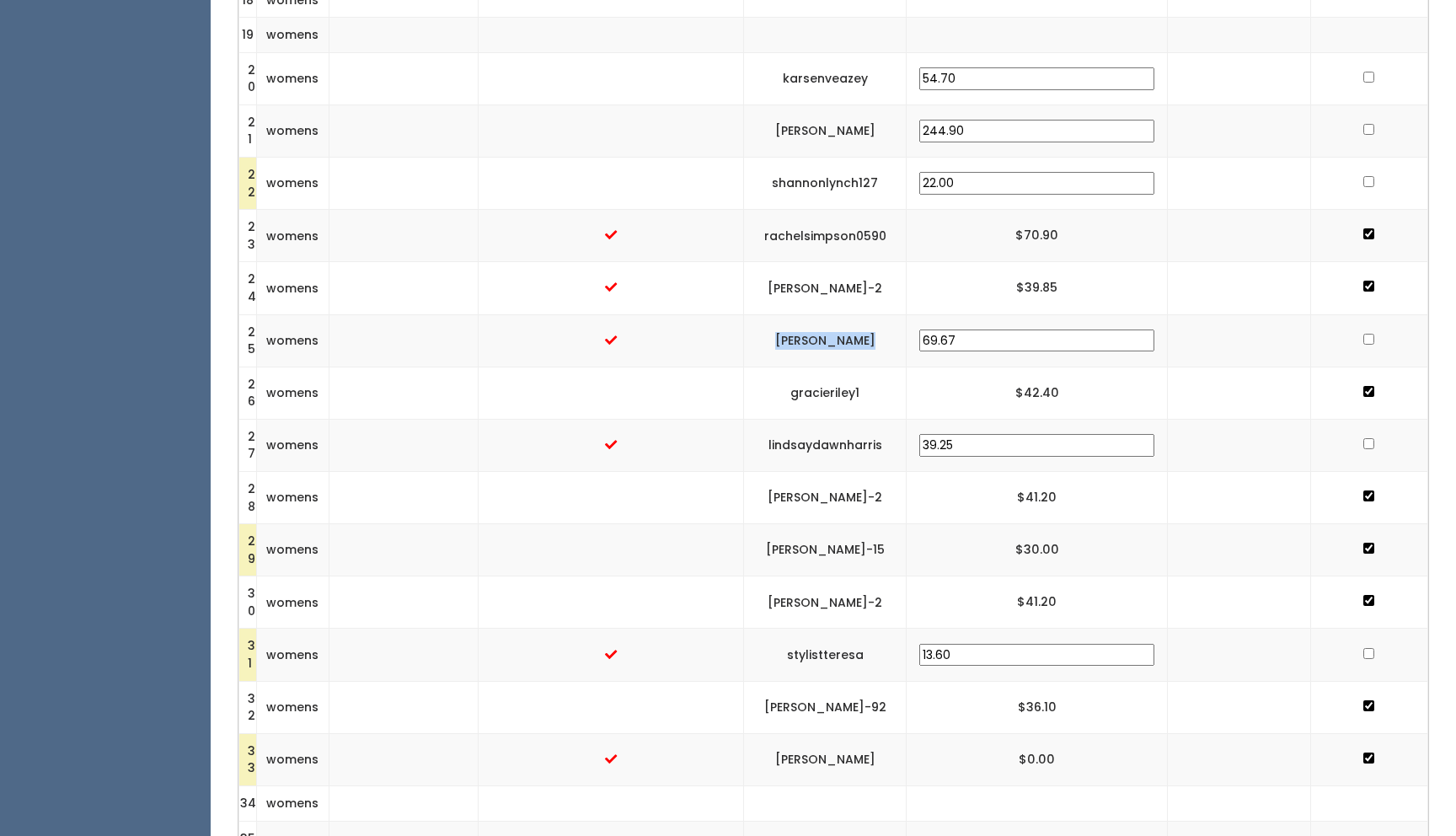
drag, startPoint x: 927, startPoint y: 333, endPoint x: 833, endPoint y: 335, distance: 94.0
click at [833, 335] on td "emily-midgett" at bounding box center [825, 340] width 162 height 52
click at [1363, 336] on input "checkbox" at bounding box center [1368, 339] width 10 height 10
checkbox input "true"
drag, startPoint x: 935, startPoint y: 125, endPoint x: 815, endPoint y: 119, distance: 120.1
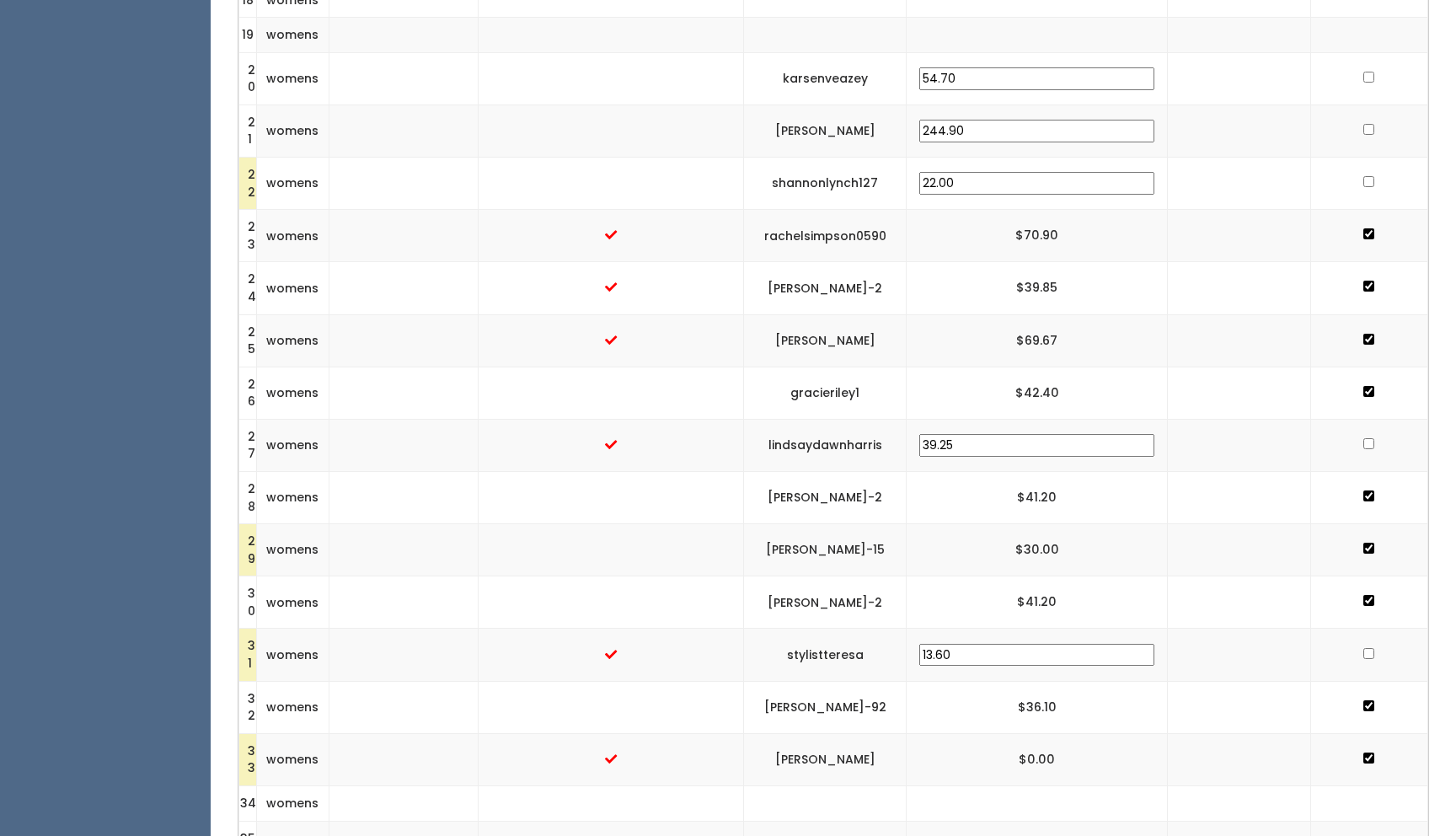
click at [815, 119] on td "logann-johnson" at bounding box center [825, 131] width 162 height 52
click at [1363, 126] on input "checkbox" at bounding box center [1368, 129] width 10 height 10
checkbox input "true"
drag, startPoint x: 1057, startPoint y: 180, endPoint x: 976, endPoint y: 177, distance: 81.1
click at [976, 177] on td "22.00" at bounding box center [1037, 183] width 261 height 52
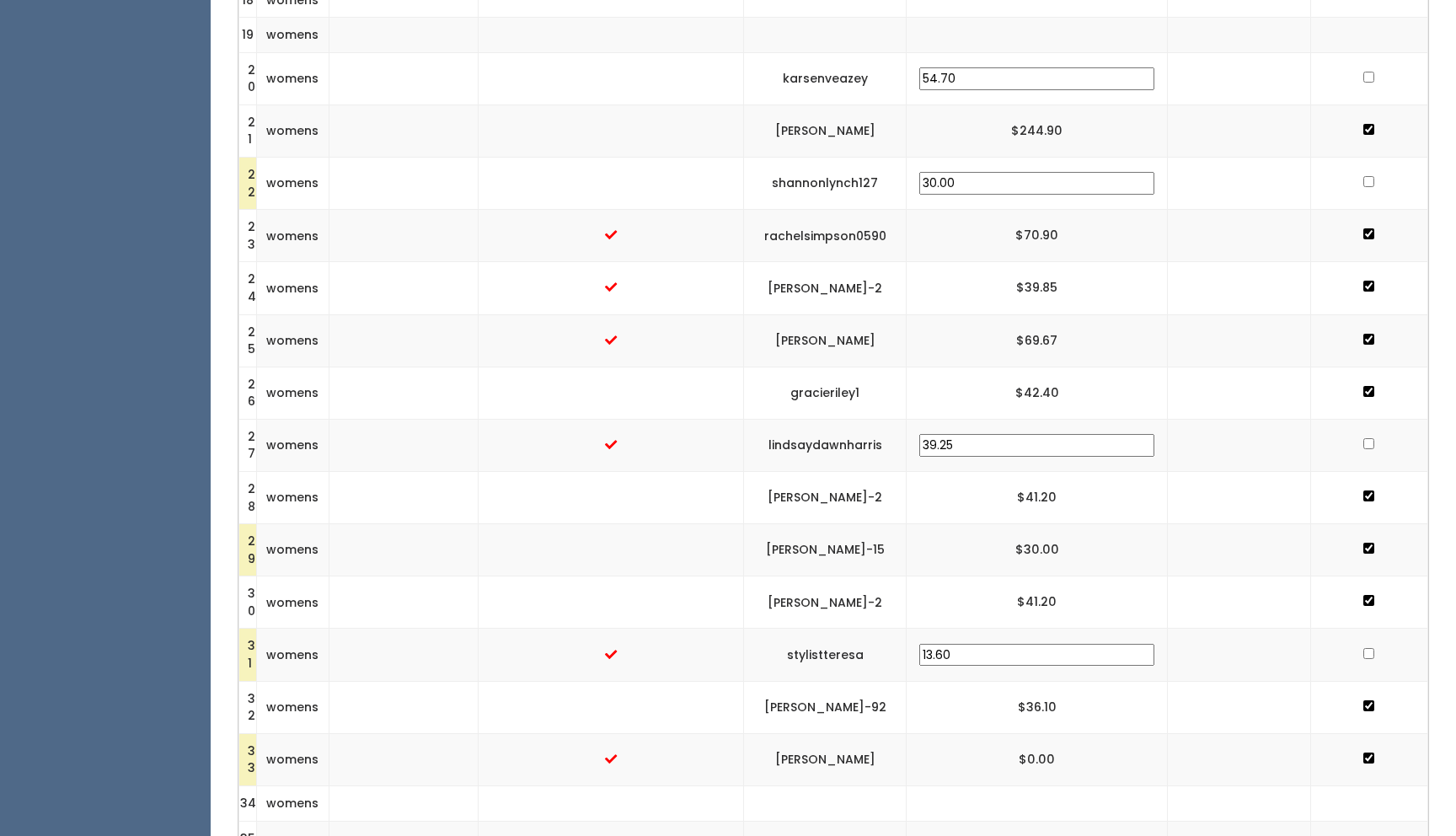
type input "30.00"
click at [906, 178] on td "shannonlynch127" at bounding box center [825, 183] width 162 height 52
drag, startPoint x: 943, startPoint y: 178, endPoint x: 785, endPoint y: 178, distance: 158.0
click at [785, 178] on tr "22 womens shannonlynch127 30.00" at bounding box center [834, 183] width 1189 height 52
click at [1363, 181] on input "checkbox" at bounding box center [1368, 181] width 10 height 10
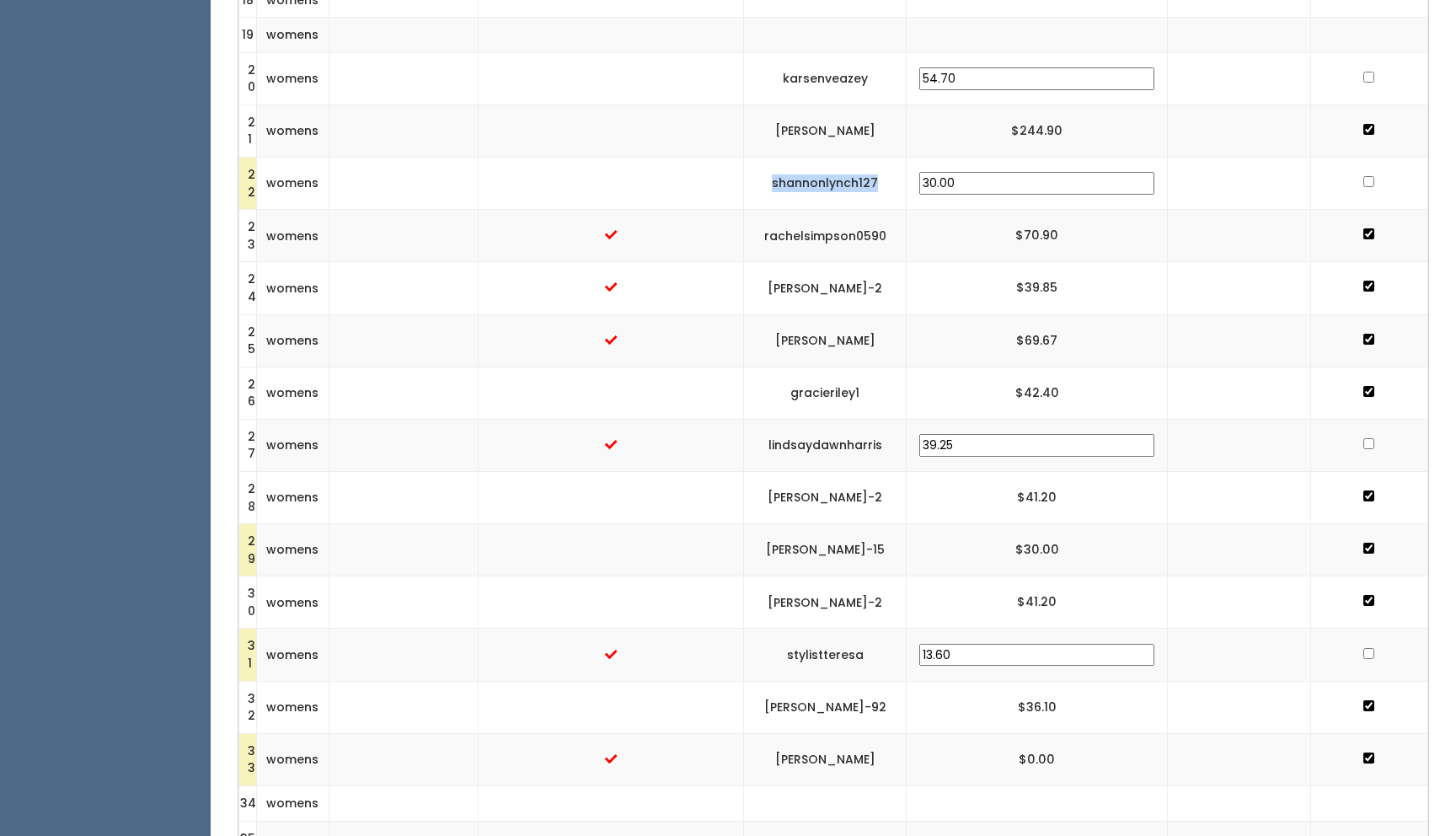
checkbox input "true"
drag, startPoint x: 936, startPoint y: 77, endPoint x: 806, endPoint y: 75, distance: 130.0
click at [1363, 76] on input "checkbox" at bounding box center [1368, 76] width 10 height 10
checkbox input "true"
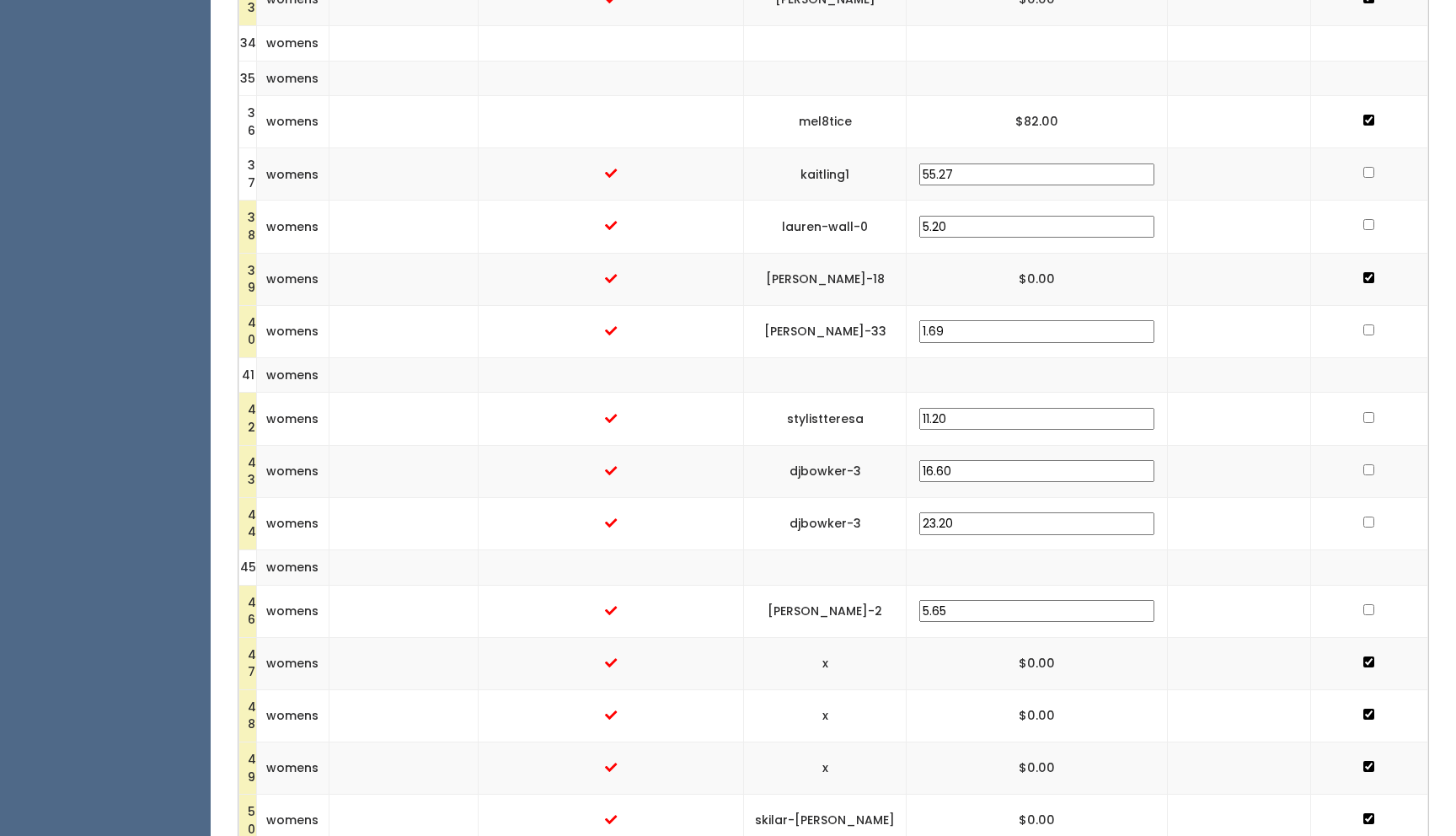
scroll to position [2264, 0]
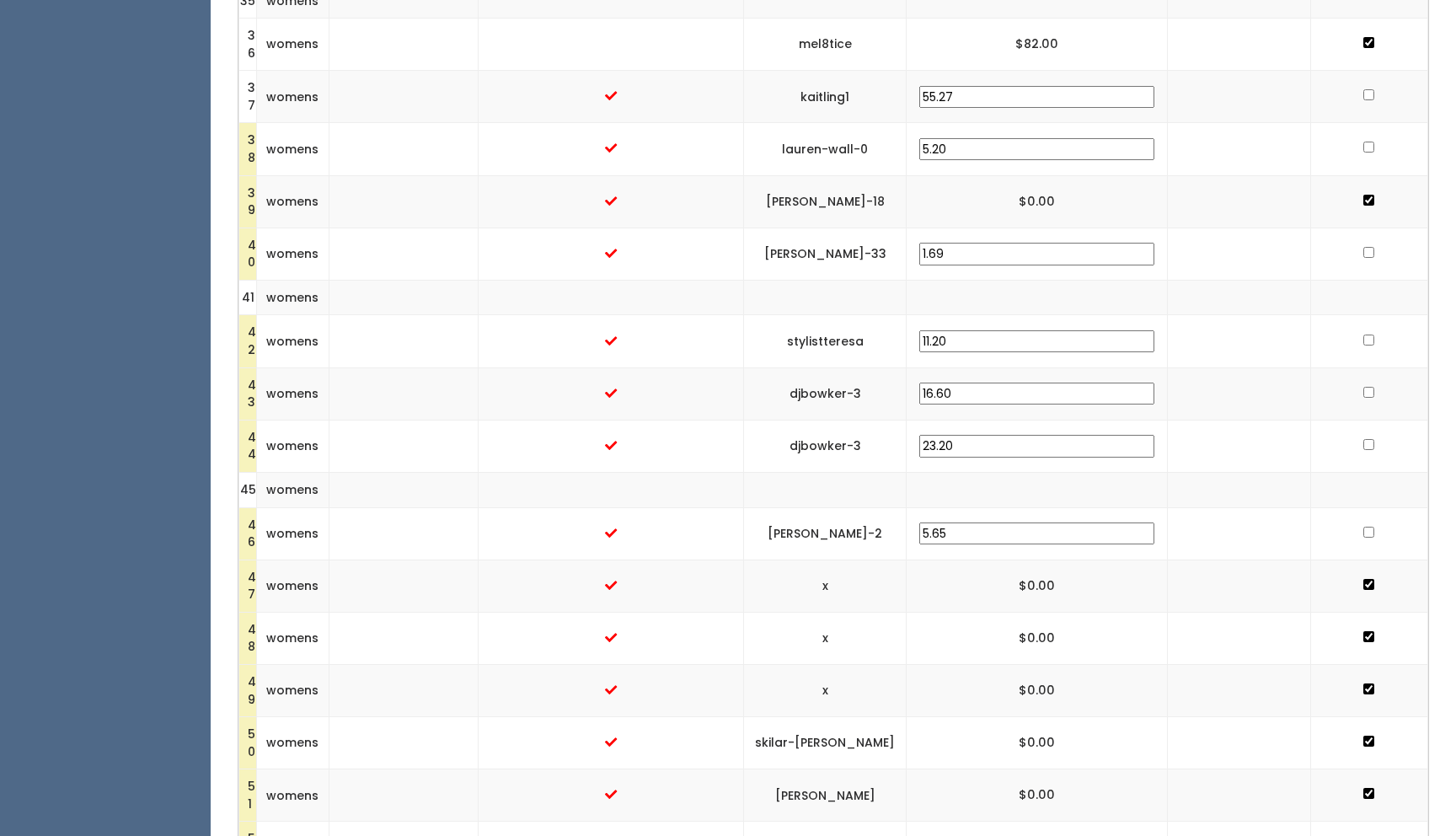
drag, startPoint x: 1031, startPoint y: 146, endPoint x: 970, endPoint y: 144, distance: 61.0
click at [970, 144] on td "5.20" at bounding box center [1037, 149] width 261 height 52
type input "10.20"
click at [1208, 138] on td at bounding box center [1238, 149] width 142 height 52
drag, startPoint x: 927, startPoint y: 144, endPoint x: 828, endPoint y: 143, distance: 99.0
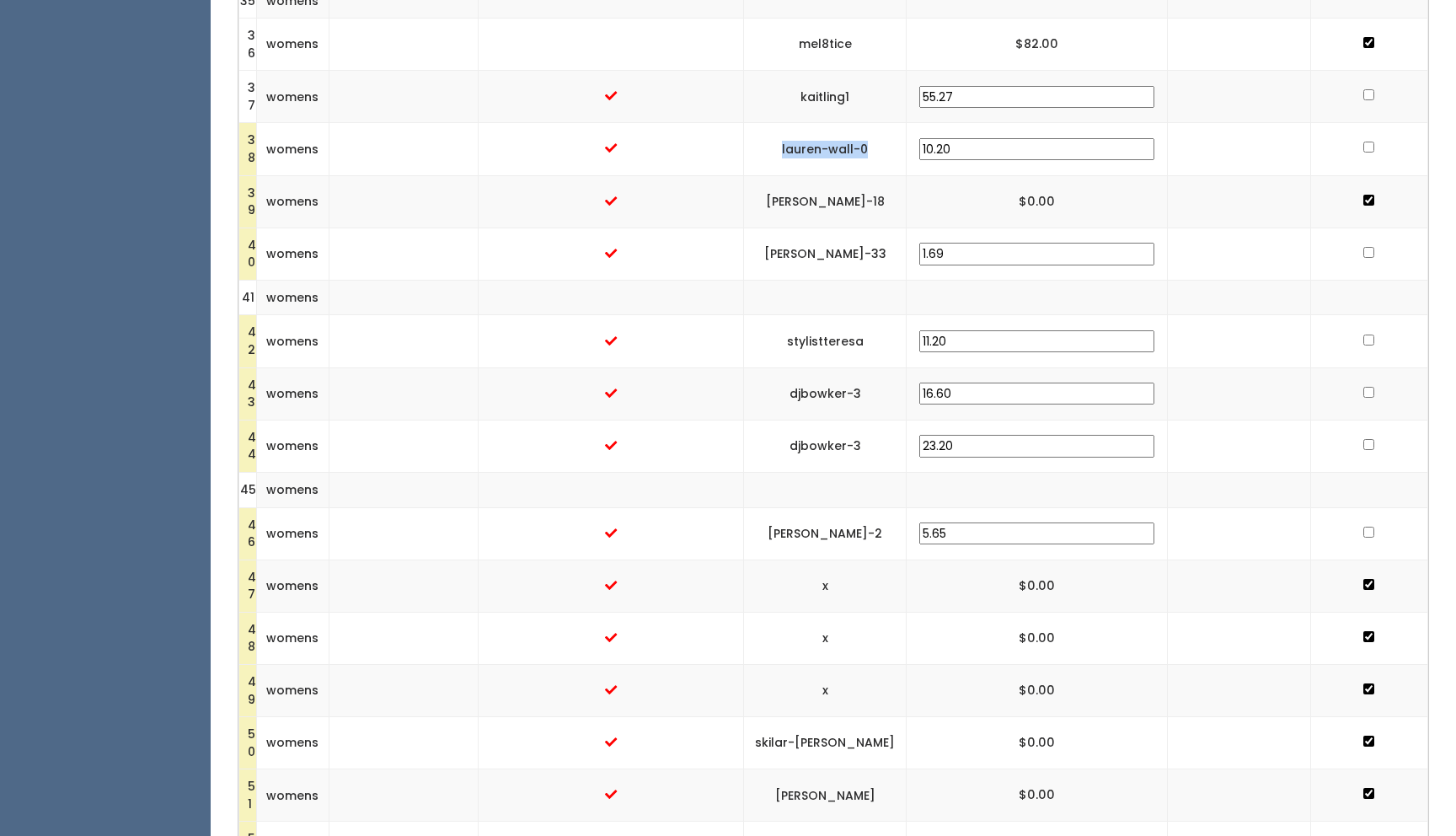
click at [828, 143] on td "lauren-wall-0" at bounding box center [825, 149] width 162 height 52
click at [1363, 146] on input "checkbox" at bounding box center [1368, 146] width 10 height 10
checkbox input "true"
drag, startPoint x: 916, startPoint y: 390, endPoint x: 822, endPoint y: 389, distance: 94.0
click at [822, 389] on td "djbowker-3" at bounding box center [825, 393] width 162 height 52
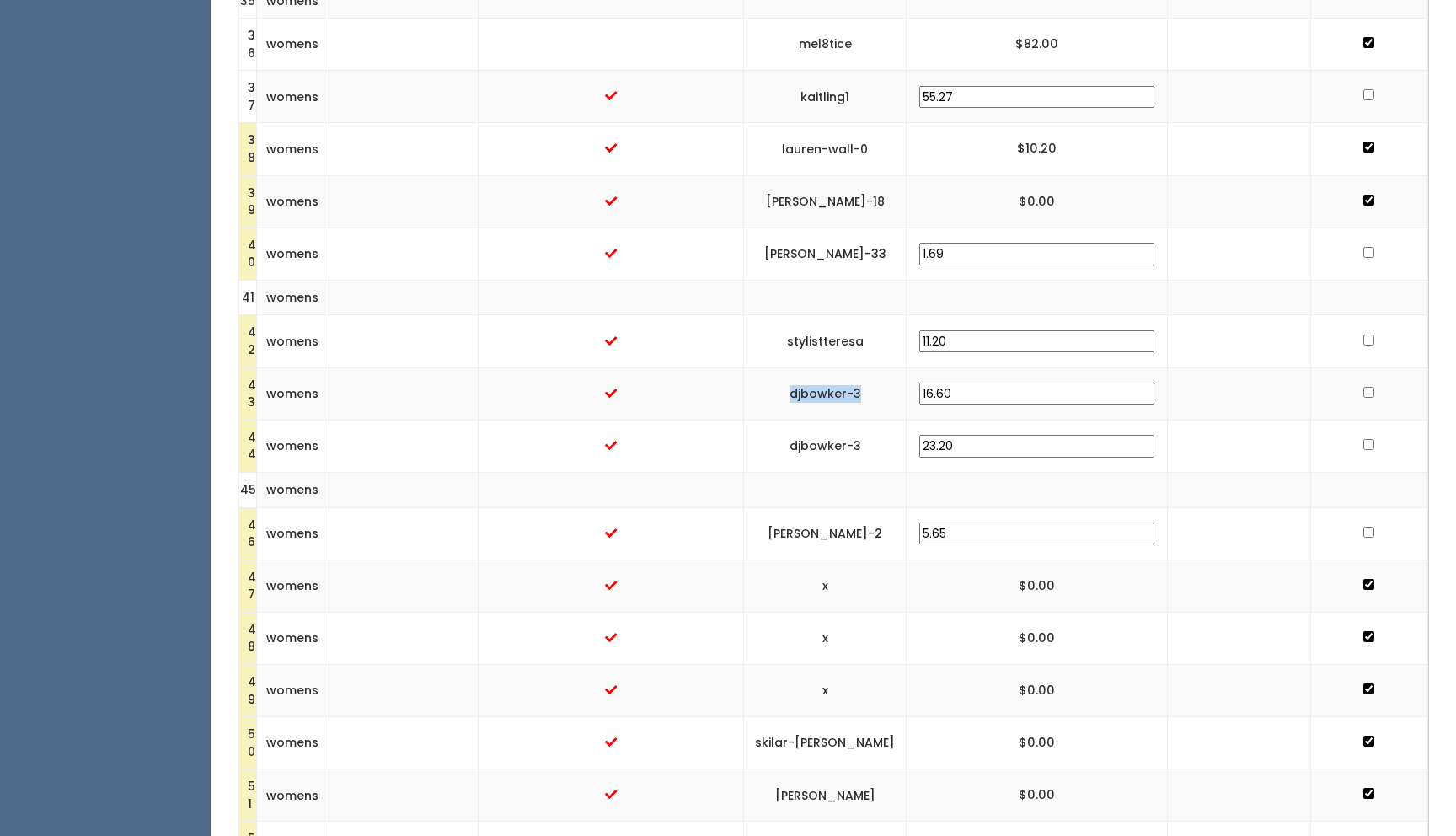
click at [1363, 393] on input "checkbox" at bounding box center [1368, 391] width 10 height 10
checkbox input "true"
click at [1363, 443] on input "checkbox" at bounding box center [1368, 444] width 10 height 10
checkbox input "true"
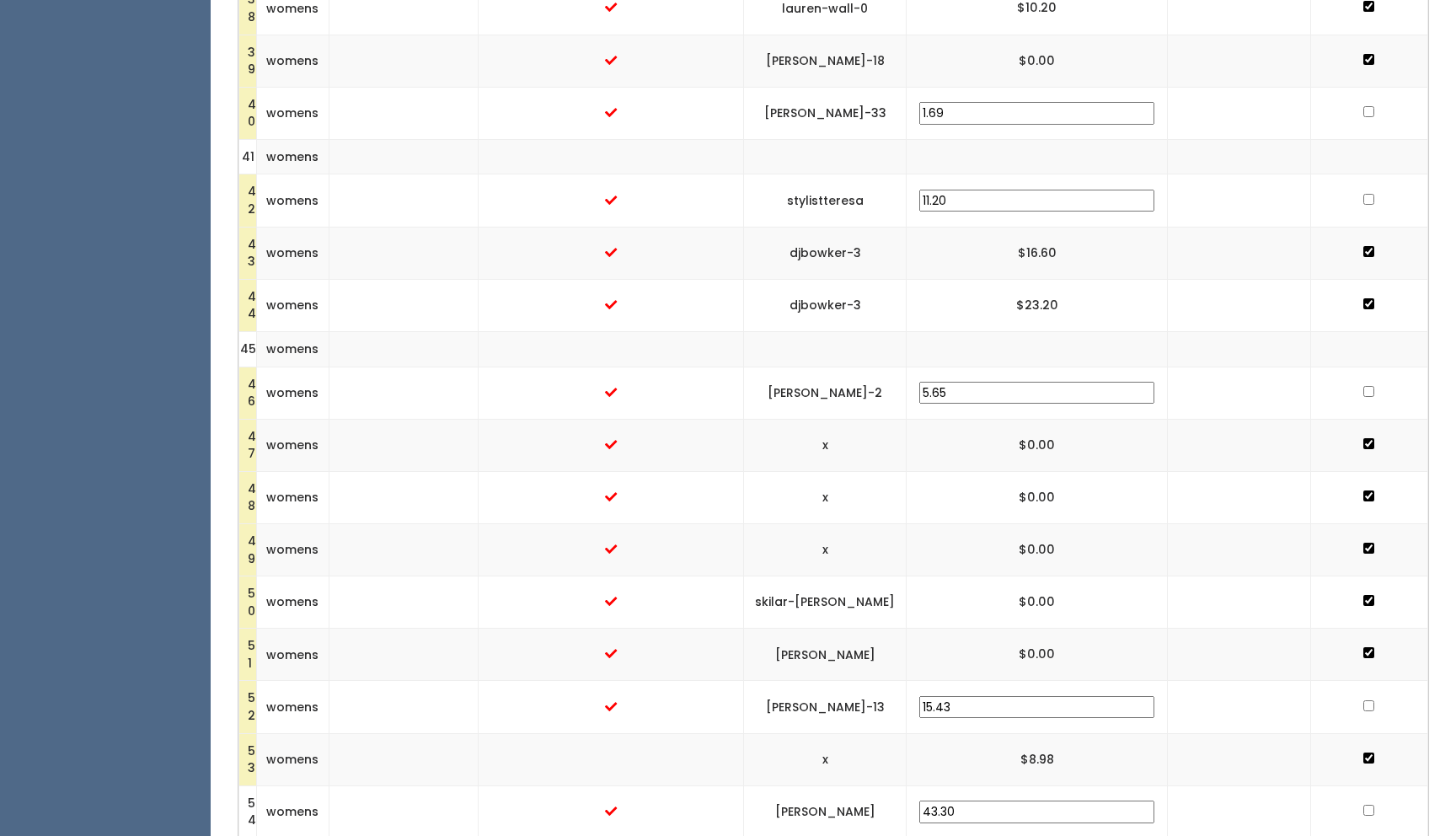
scroll to position [2407, 0]
drag, startPoint x: 926, startPoint y: 387, endPoint x: 810, endPoint y: 384, distance: 116.0
click at [810, 384] on td "[PERSON_NAME]-2" at bounding box center [825, 390] width 162 height 52
click at [1363, 387] on input "checkbox" at bounding box center [1368, 389] width 10 height 10
checkbox input "true"
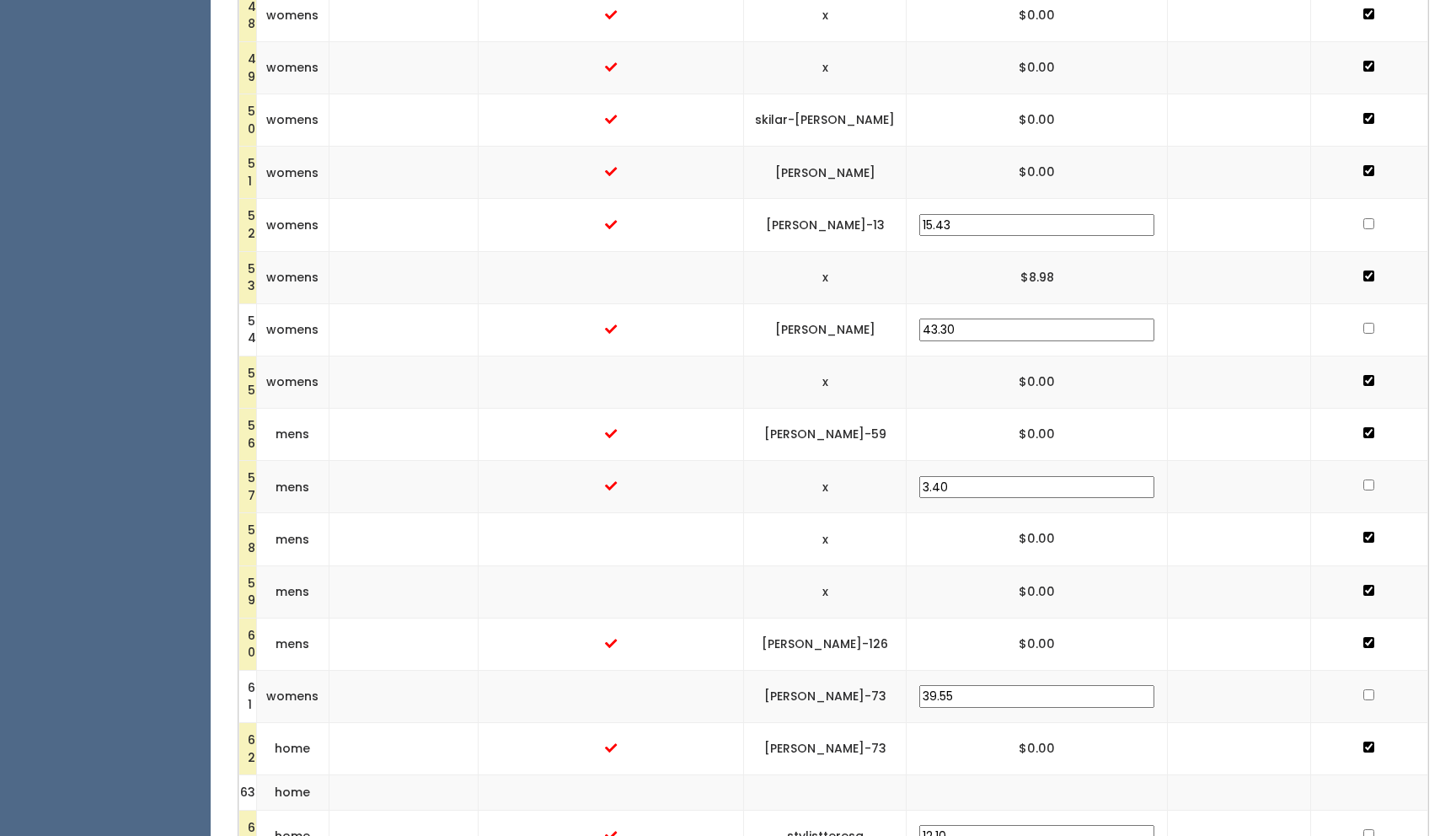
scroll to position [2890, 0]
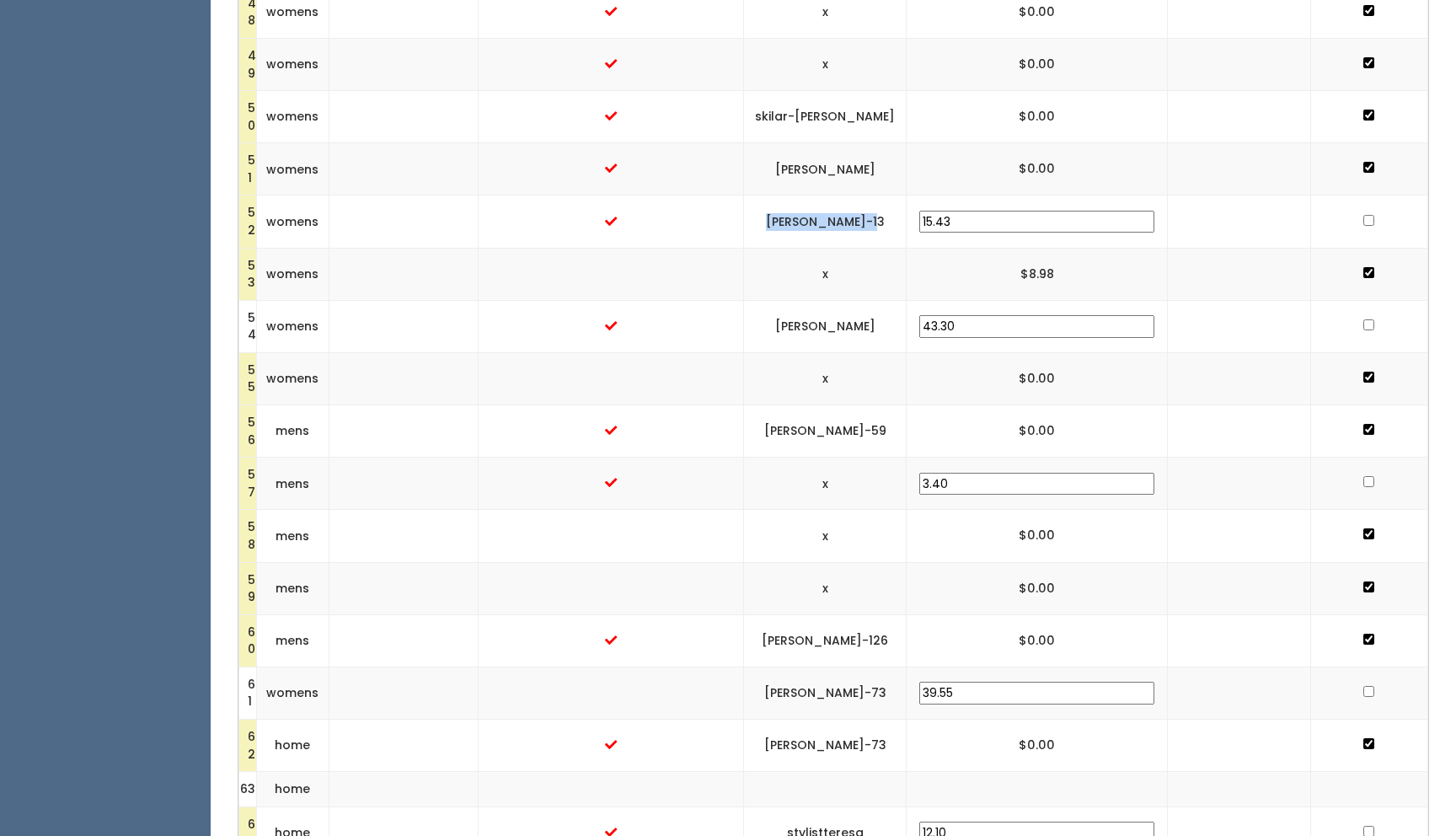
drag, startPoint x: 938, startPoint y: 214, endPoint x: 820, endPoint y: 219, distance: 118.1
click at [820, 219] on td "[PERSON_NAME]-13" at bounding box center [825, 221] width 162 height 52
click at [1363, 216] on input "checkbox" at bounding box center [1368, 219] width 10 height 10
checkbox input "true"
drag, startPoint x: 923, startPoint y: 318, endPoint x: 832, endPoint y: 317, distance: 91.0
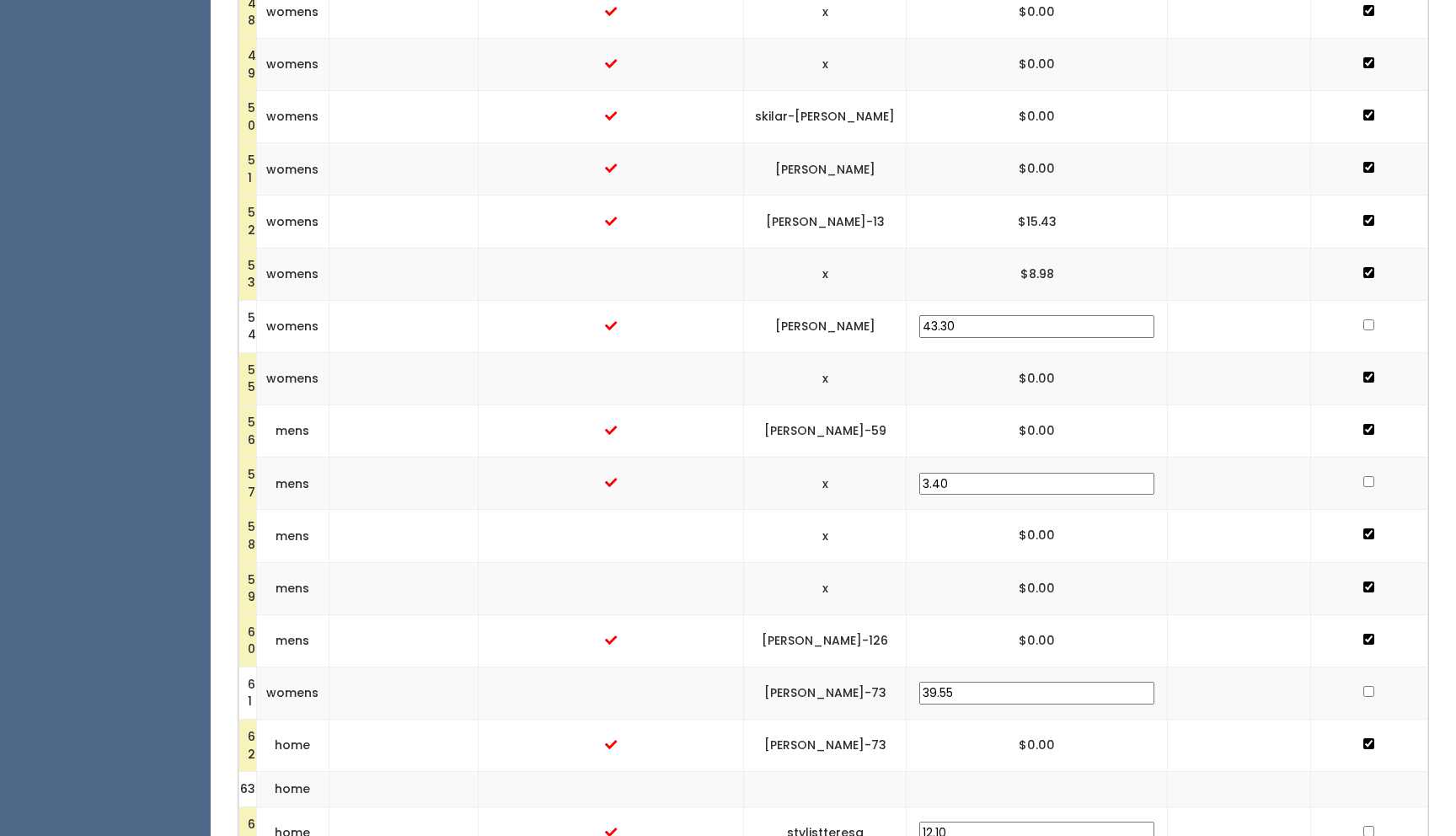
click at [906, 325] on td "[PERSON_NAME]" at bounding box center [825, 325] width 162 height 52
drag, startPoint x: 918, startPoint y: 325, endPoint x: 838, endPoint y: 325, distance: 80.0
click at [838, 325] on td "[PERSON_NAME]" at bounding box center [825, 325] width 162 height 52
click at [1363, 322] on input "checkbox" at bounding box center [1368, 324] width 10 height 10
checkbox input "true"
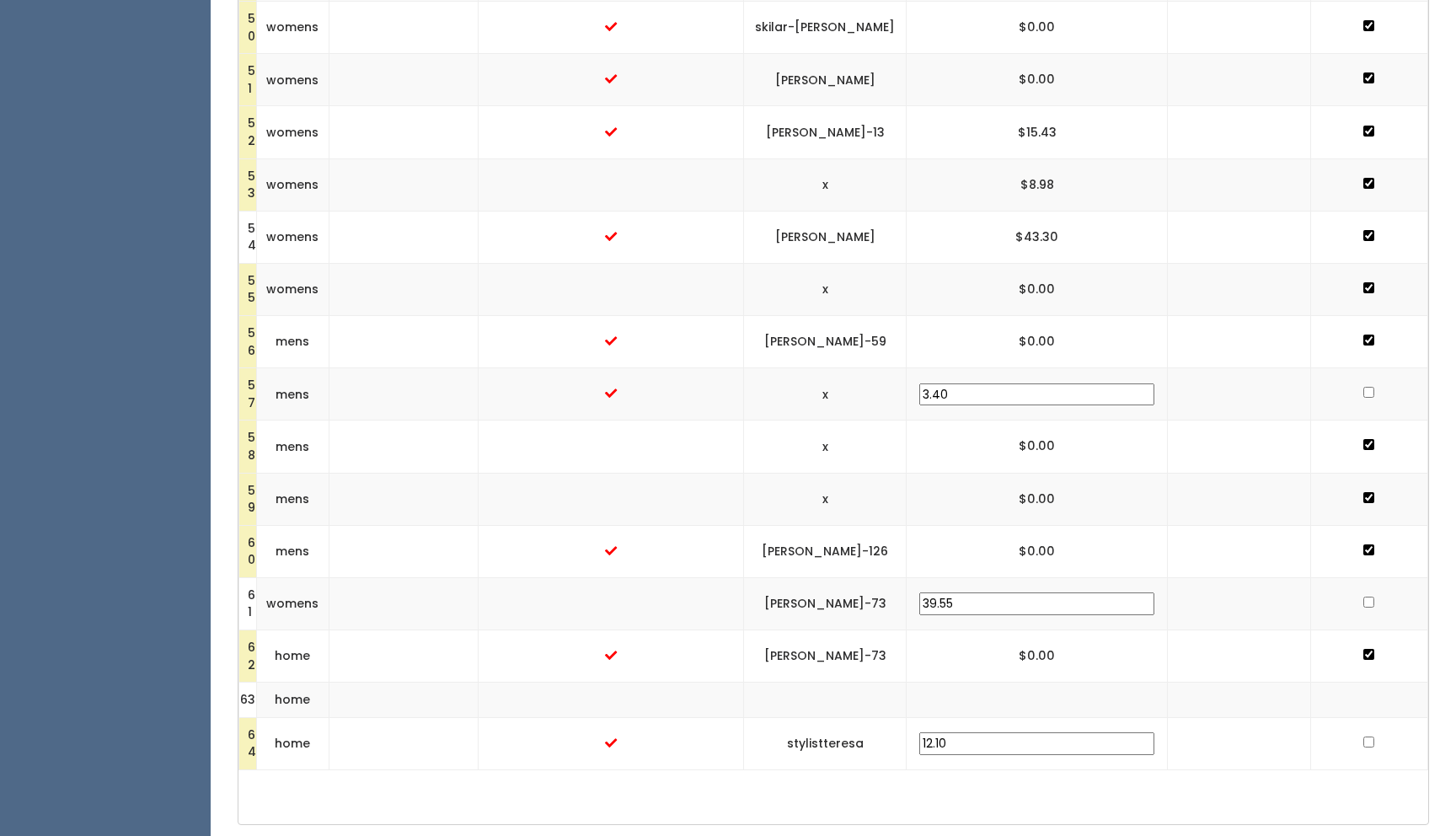
scroll to position [3069, 0]
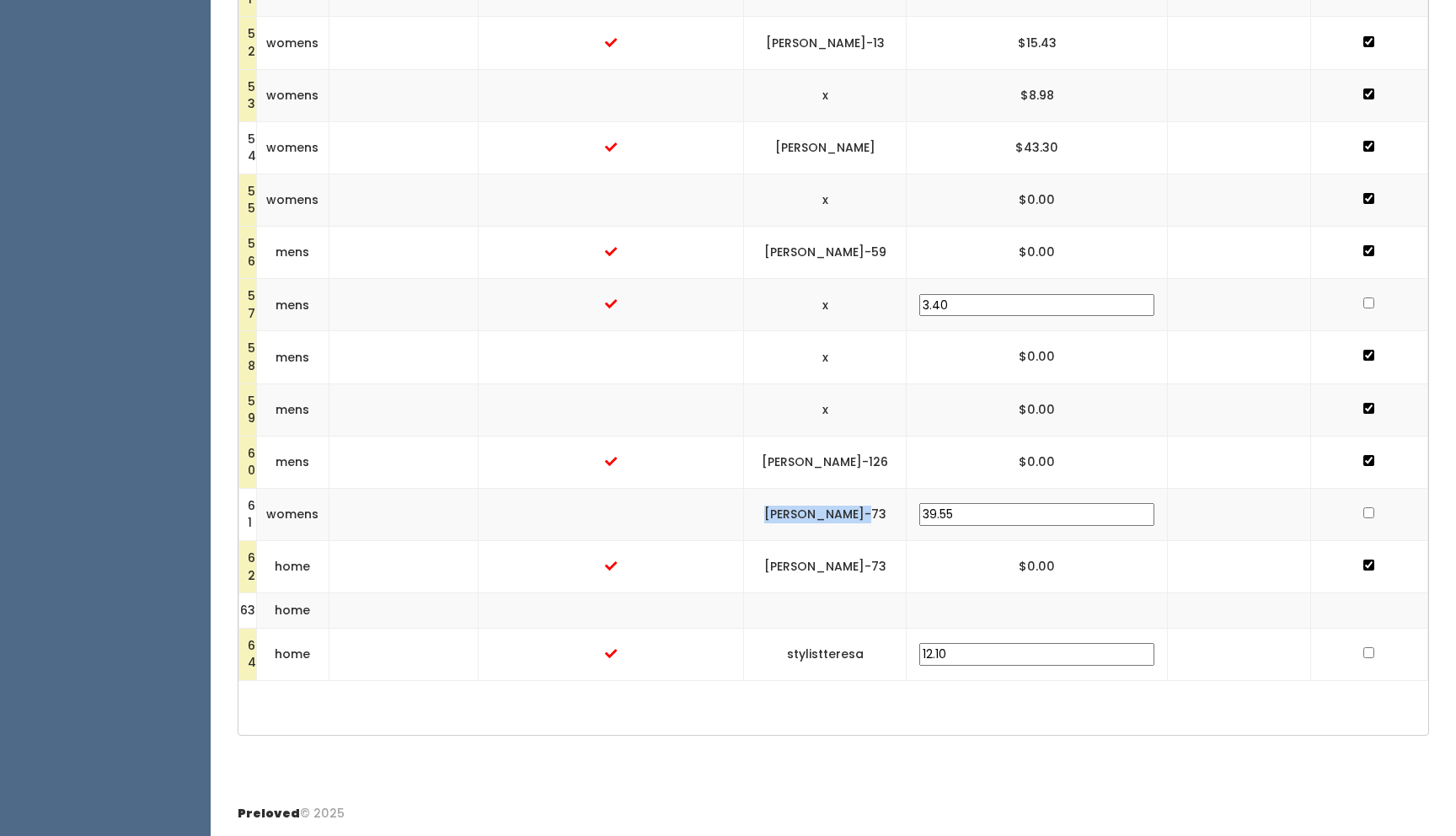
drag, startPoint x: 932, startPoint y: 510, endPoint x: 819, endPoint y: 509, distance: 113.0
click at [819, 509] on td "peggy-scott-73" at bounding box center [825, 513] width 162 height 52
click at [906, 508] on td "peggy-scott-73" at bounding box center [825, 513] width 162 height 52
drag, startPoint x: 935, startPoint y: 509, endPoint x: 800, endPoint y: 505, distance: 135.1
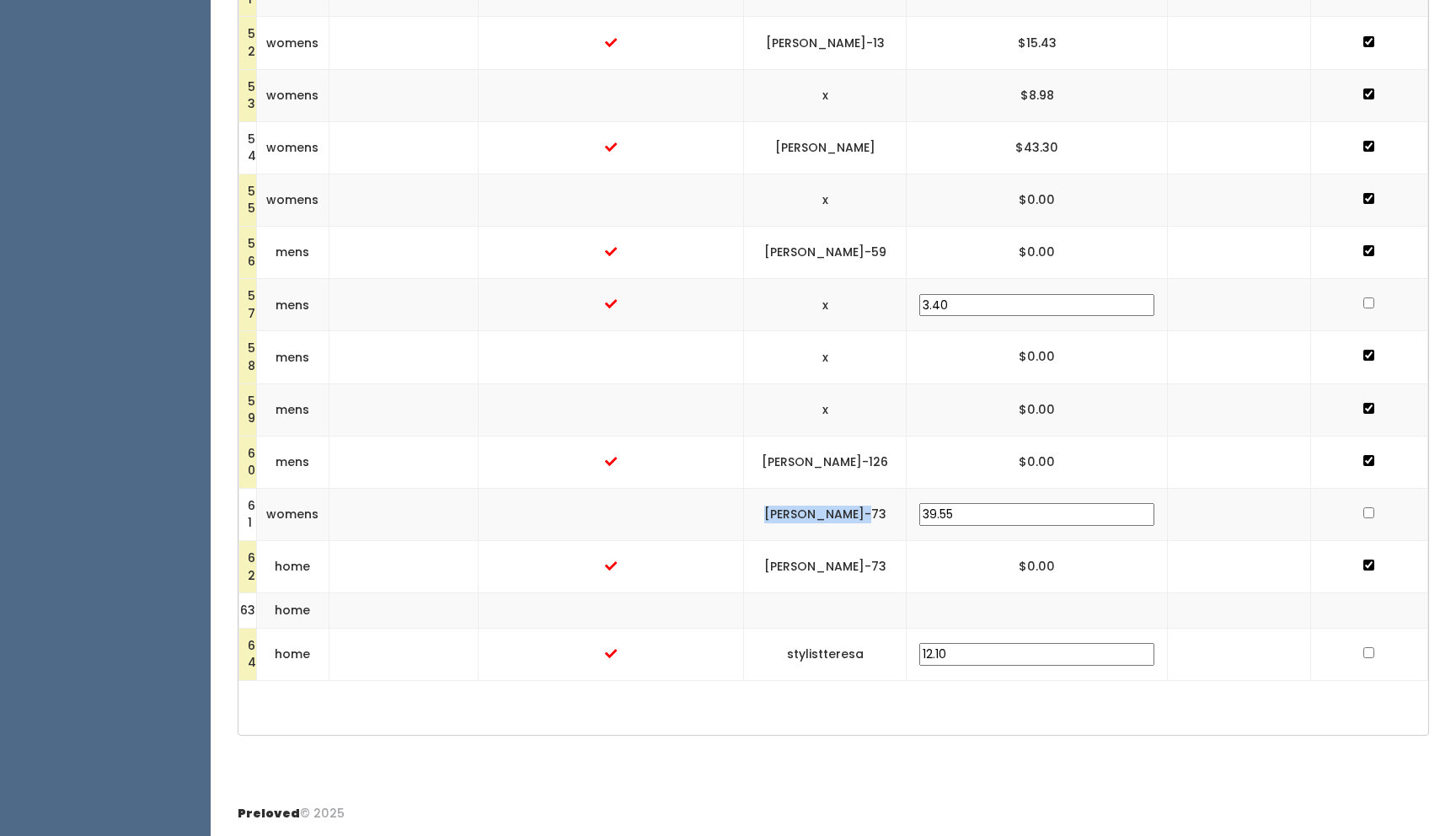
click at [800, 505] on td "peggy-scott-73" at bounding box center [825, 513] width 162 height 52
click at [1363, 512] on input "checkbox" at bounding box center [1368, 512] width 10 height 10
checkbox input "true"
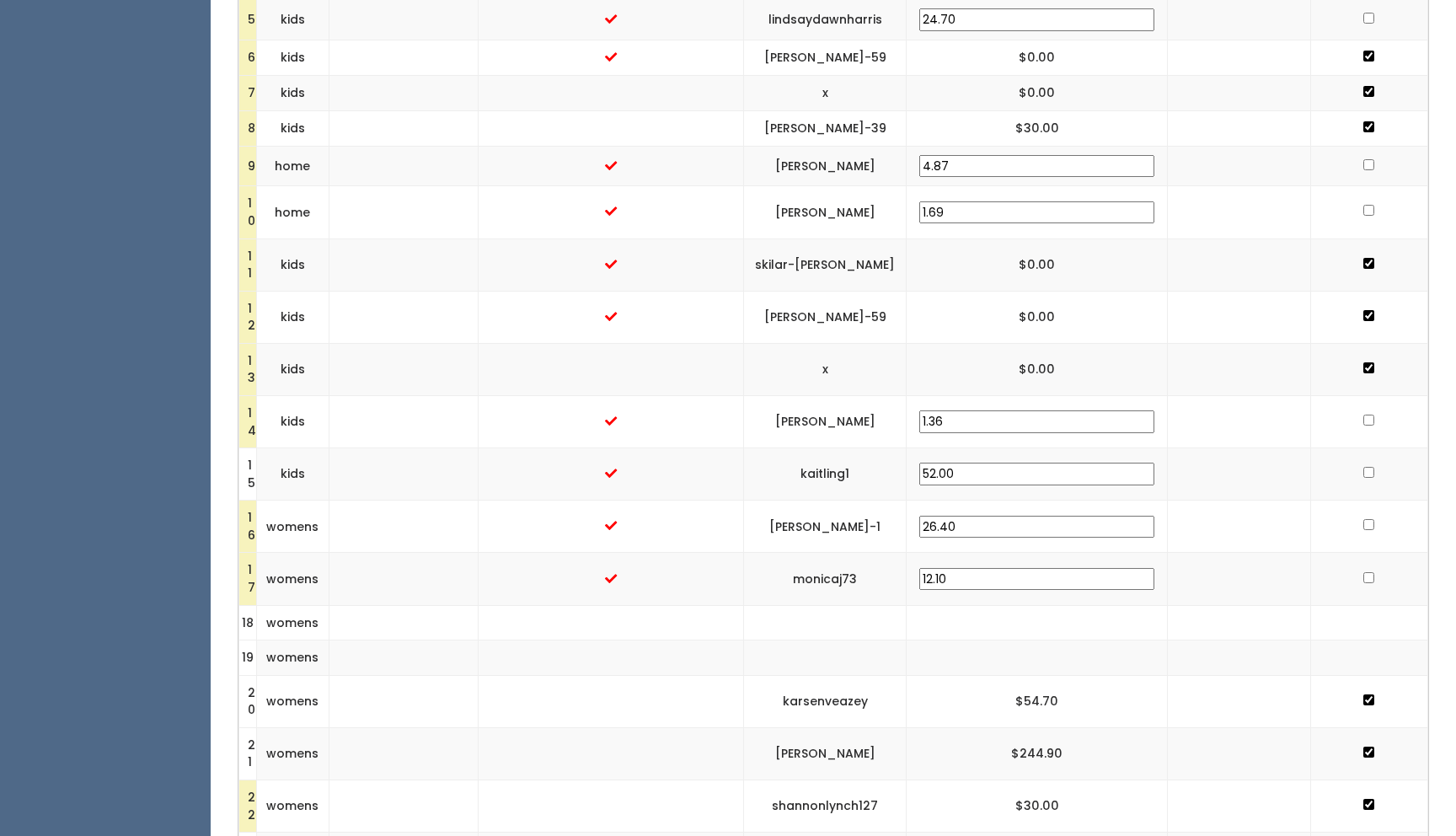
scroll to position [803, 0]
click at [1363, 19] on input "checkbox" at bounding box center [1368, 18] width 10 height 10
checkbox input "true"
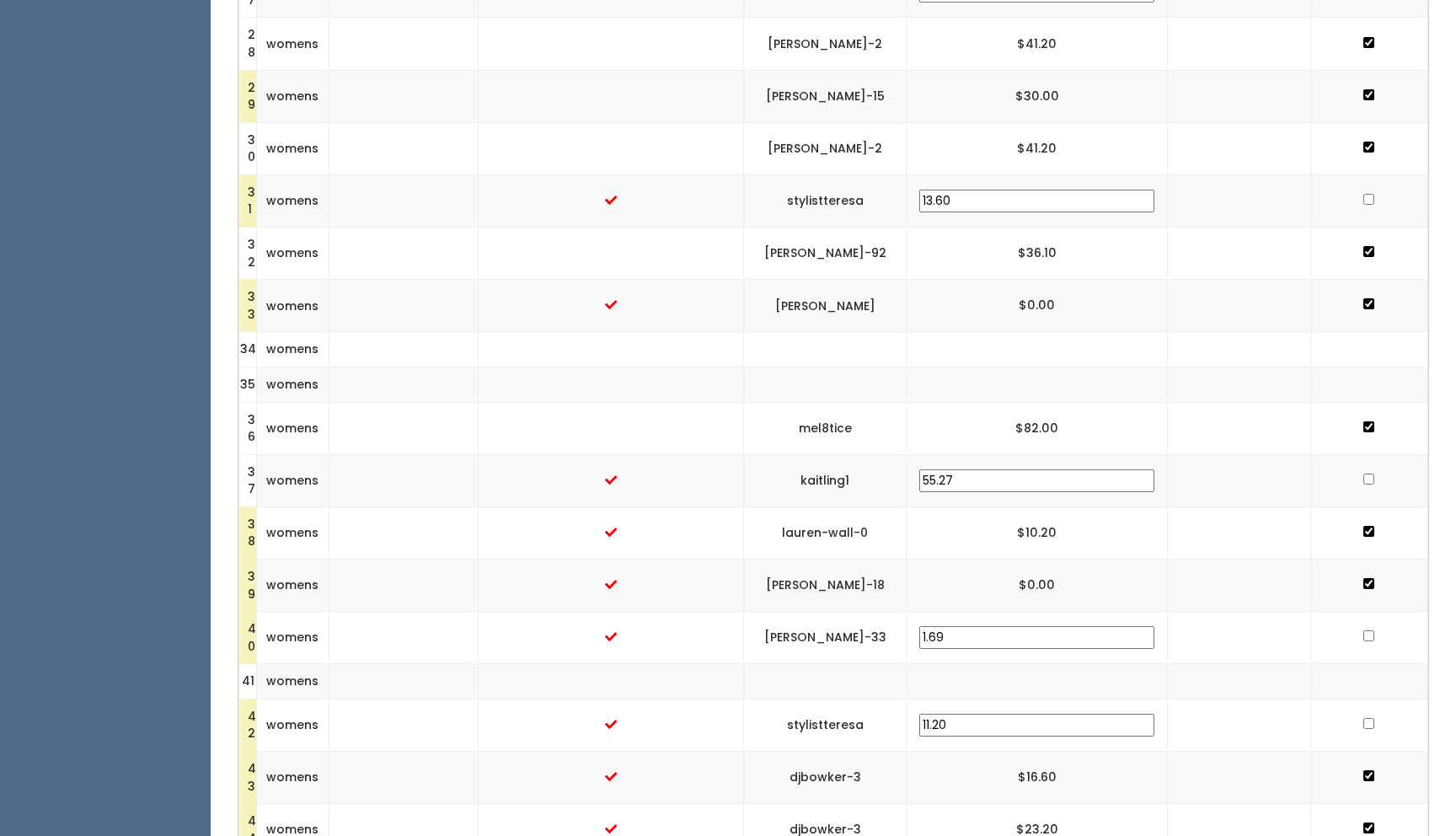
scroll to position [1850, 0]
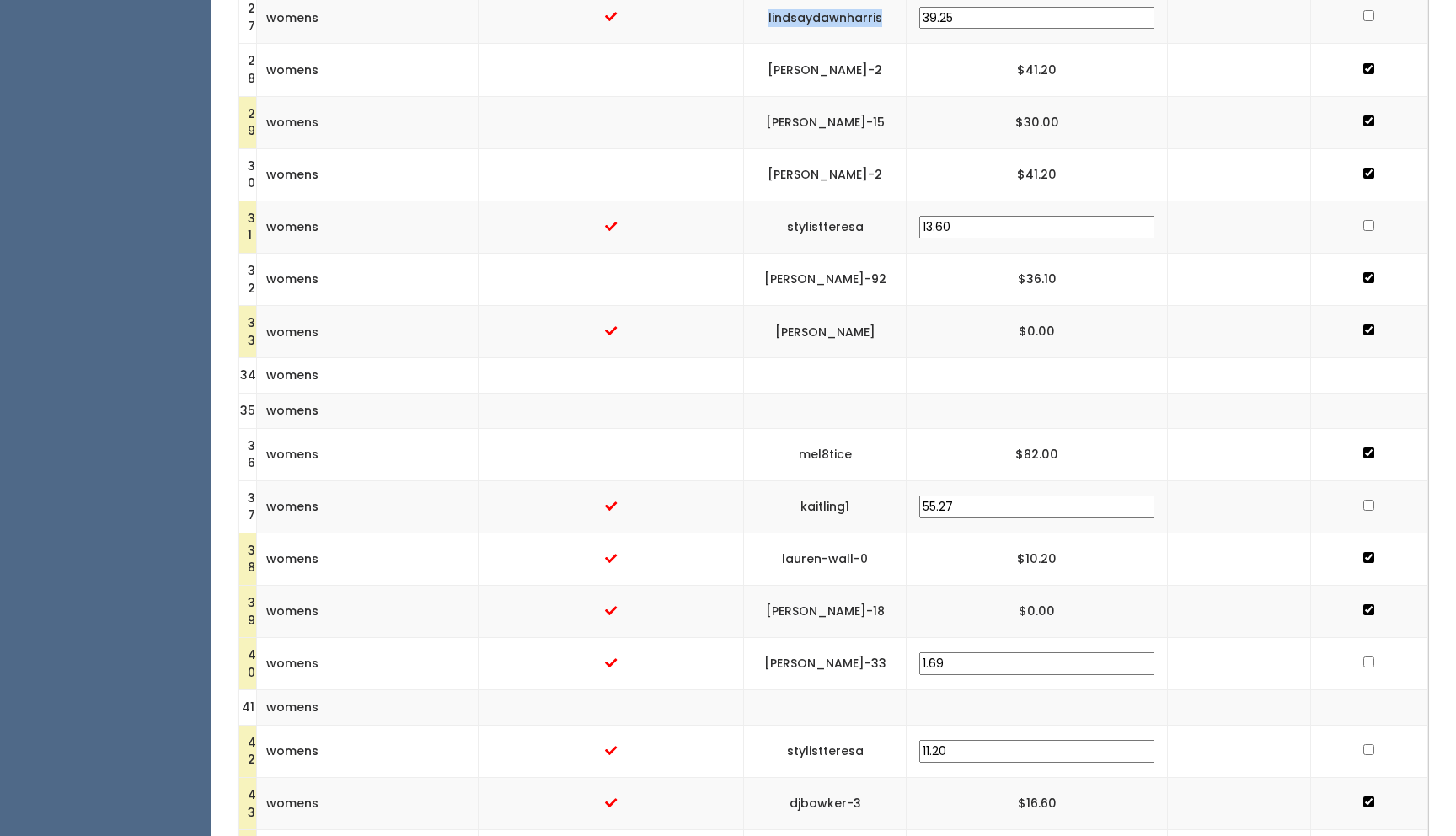
drag, startPoint x: 944, startPoint y: 12, endPoint x: 817, endPoint y: 13, distance: 127.0
click at [817, 13] on td "lindsaydawnharris" at bounding box center [825, 17] width 162 height 52
click at [1364, 17] on input "checkbox" at bounding box center [1368, 15] width 10 height 10
checkbox input "true"
click at [1363, 503] on input "checkbox" at bounding box center [1368, 505] width 10 height 10
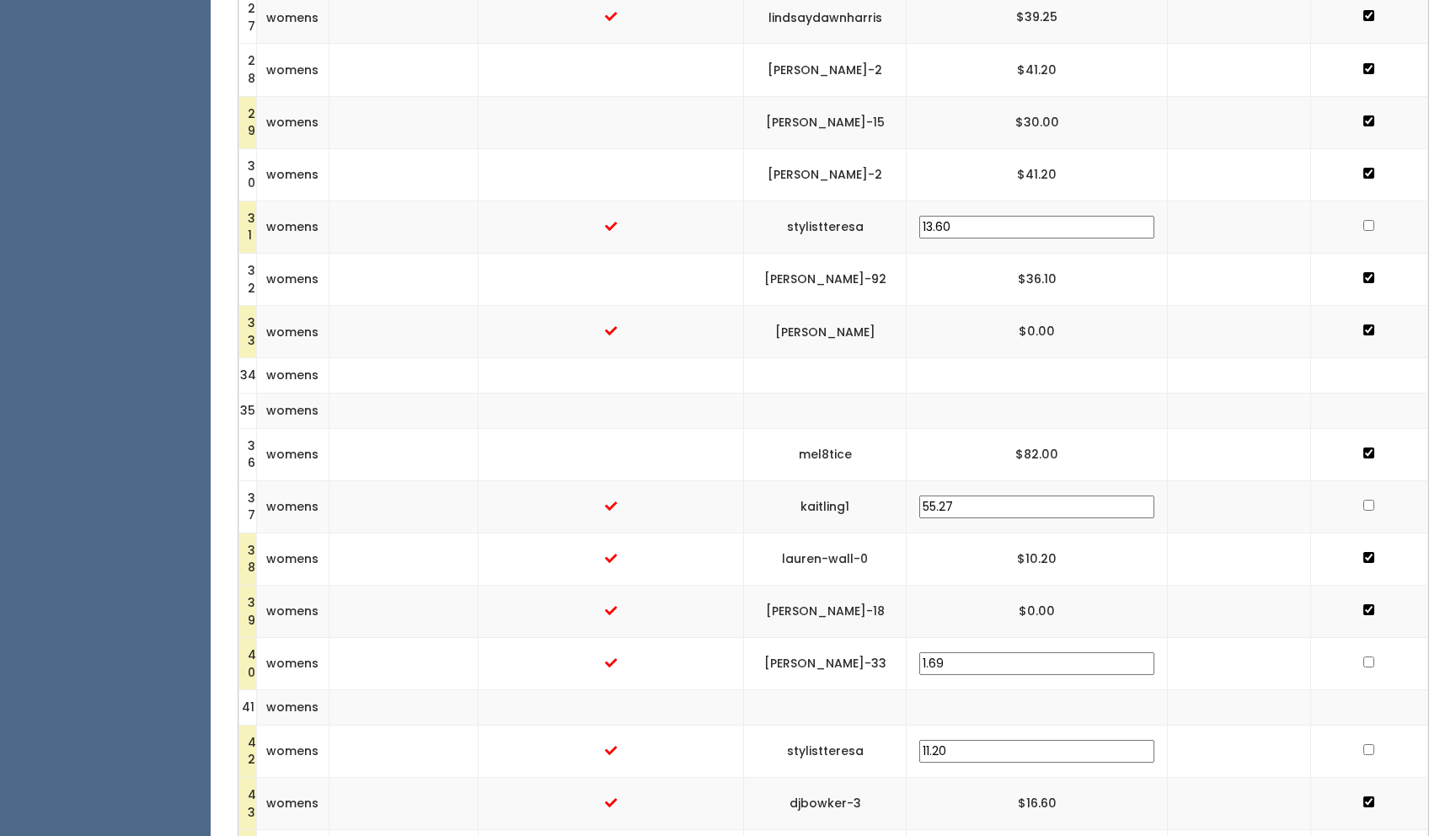
checkbox input "true"
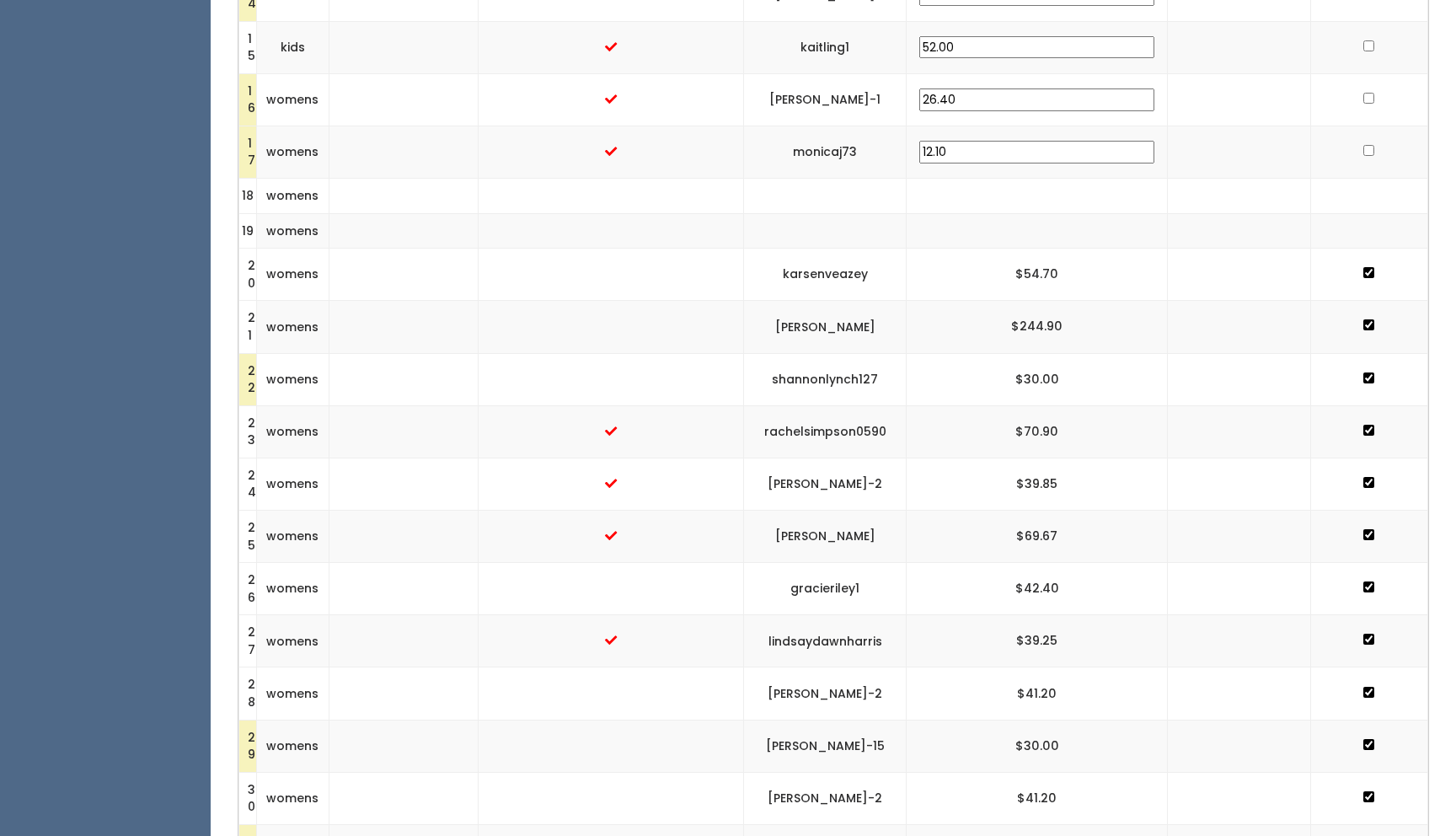
scroll to position [1243, 0]
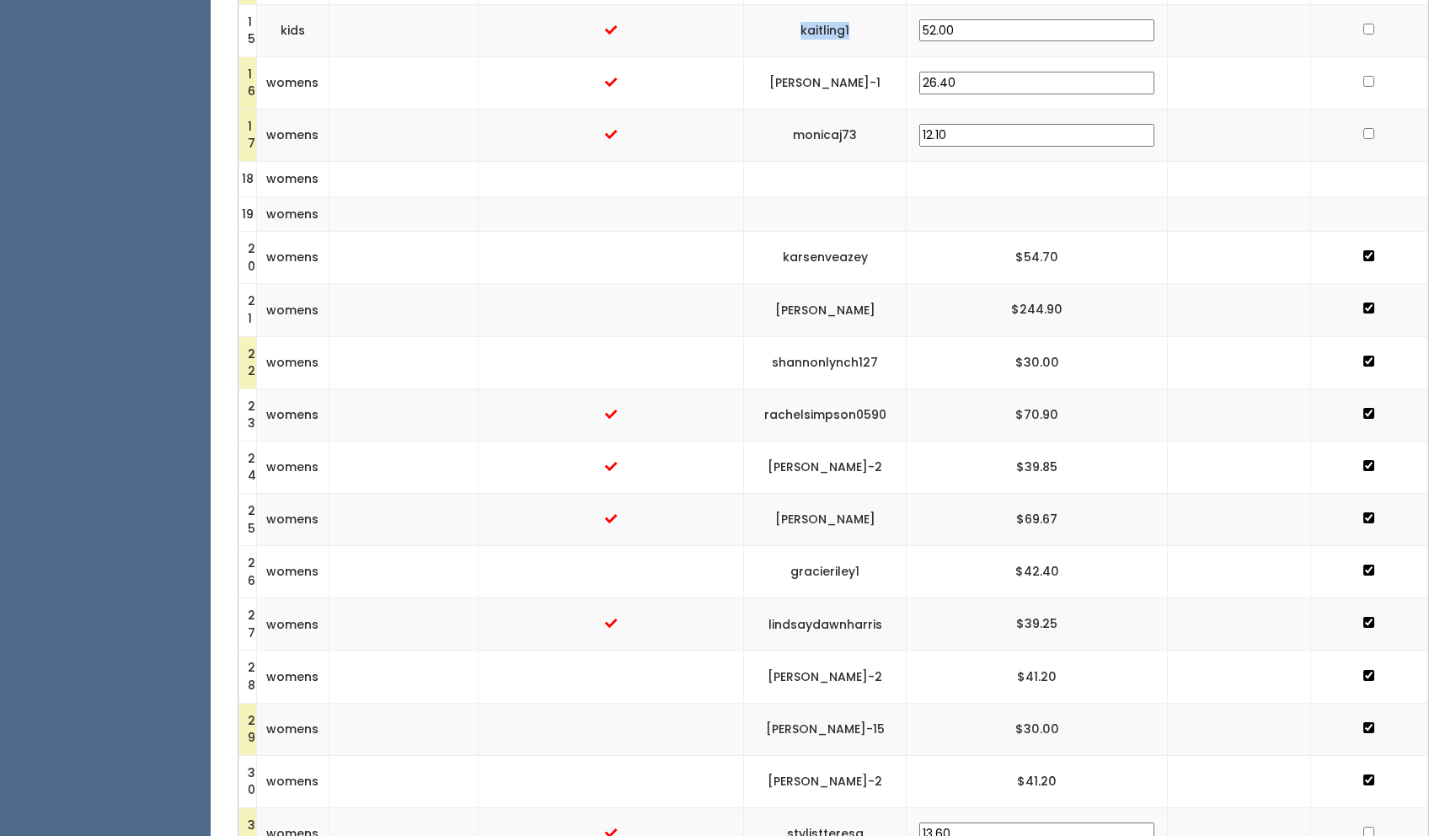
drag, startPoint x: 912, startPoint y: 24, endPoint x: 833, endPoint y: 22, distance: 79.0
click at [833, 22] on td "kaitling1" at bounding box center [825, 30] width 162 height 52
click at [1363, 27] on input "checkbox" at bounding box center [1368, 29] width 10 height 10
checkbox input "true"
drag, startPoint x: 946, startPoint y: 78, endPoint x: 819, endPoint y: 80, distance: 127.0
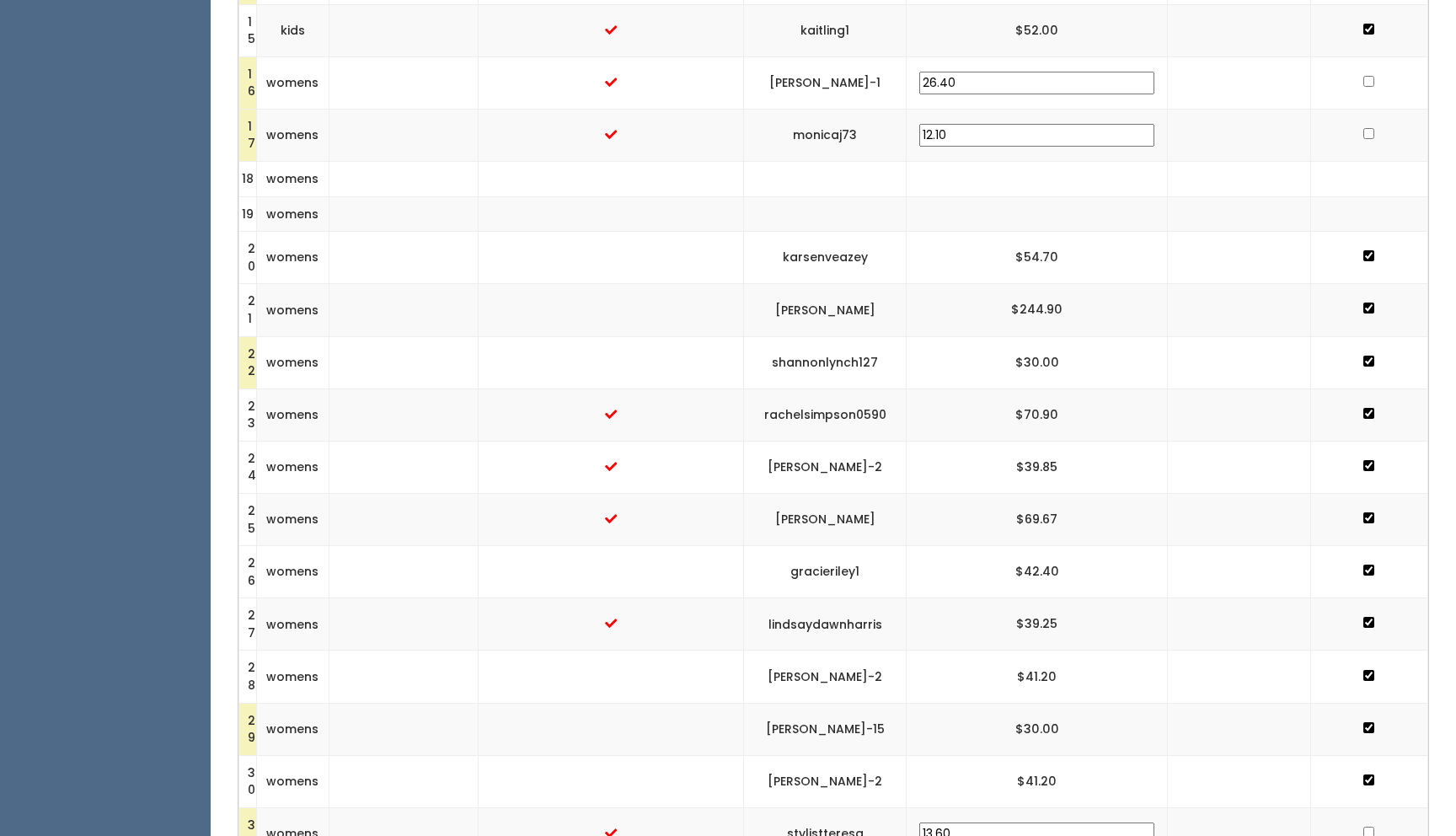
click at [819, 80] on td "[PERSON_NAME]-1" at bounding box center [825, 82] width 162 height 52
click at [1363, 78] on input "checkbox" at bounding box center [1368, 80] width 10 height 10
checkbox input "true"
drag, startPoint x: 920, startPoint y: 130, endPoint x: 841, endPoint y: 136, distance: 79.2
click at [841, 136] on td "monicaj73" at bounding box center [825, 135] width 162 height 52
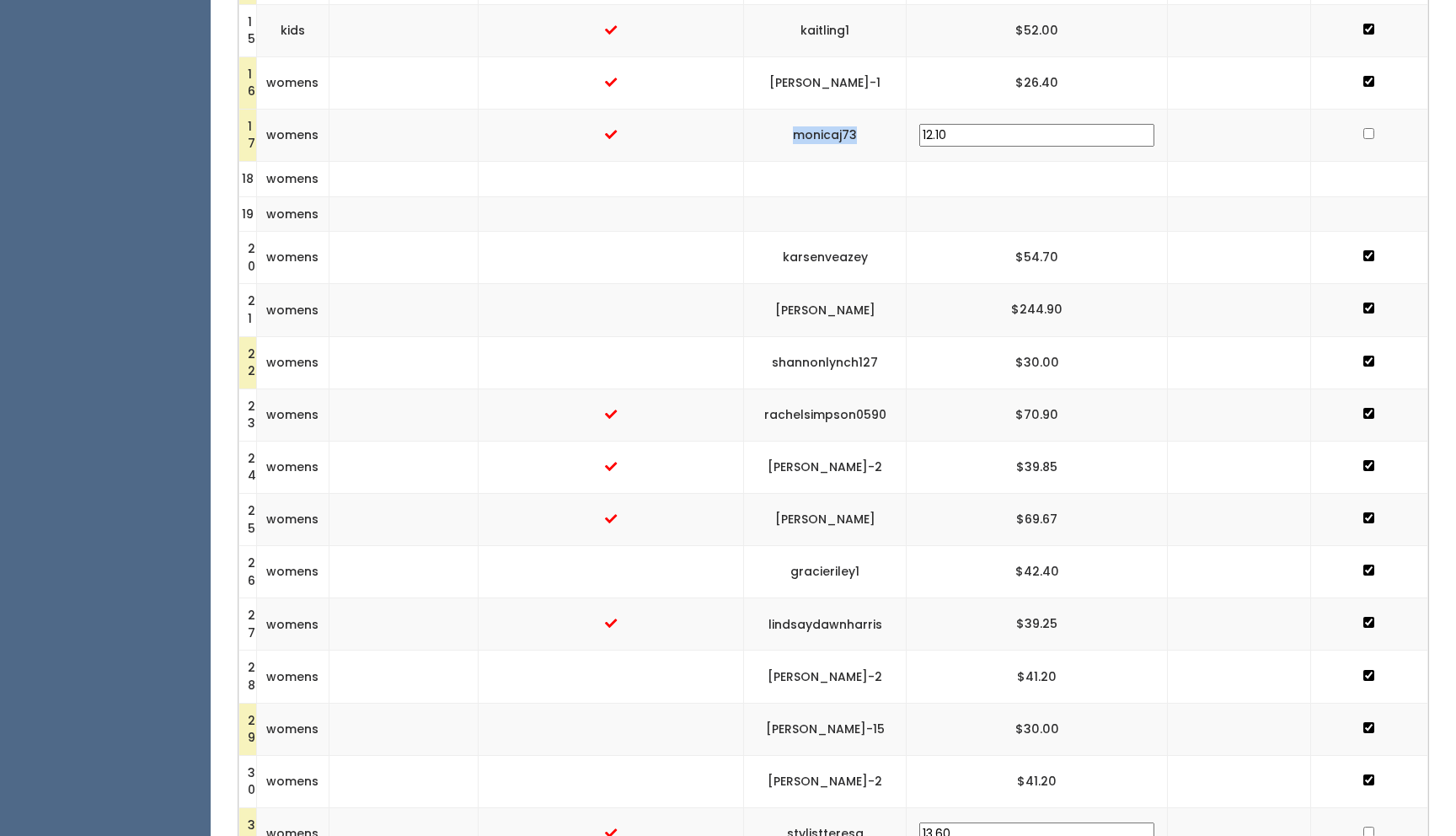
click at [1363, 134] on input "checkbox" at bounding box center [1368, 133] width 10 height 10
checkbox input "true"
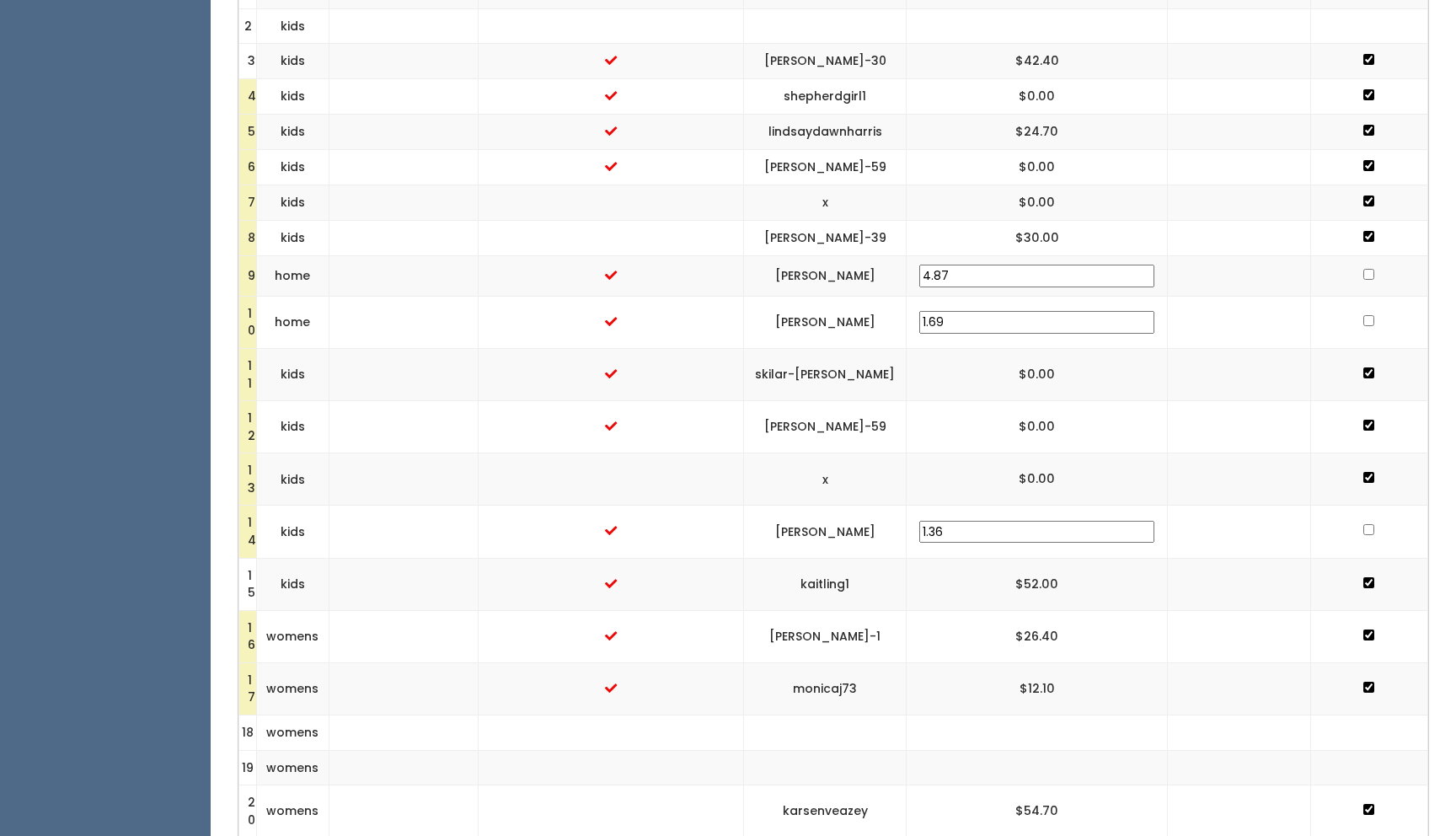
scroll to position [525, 0]
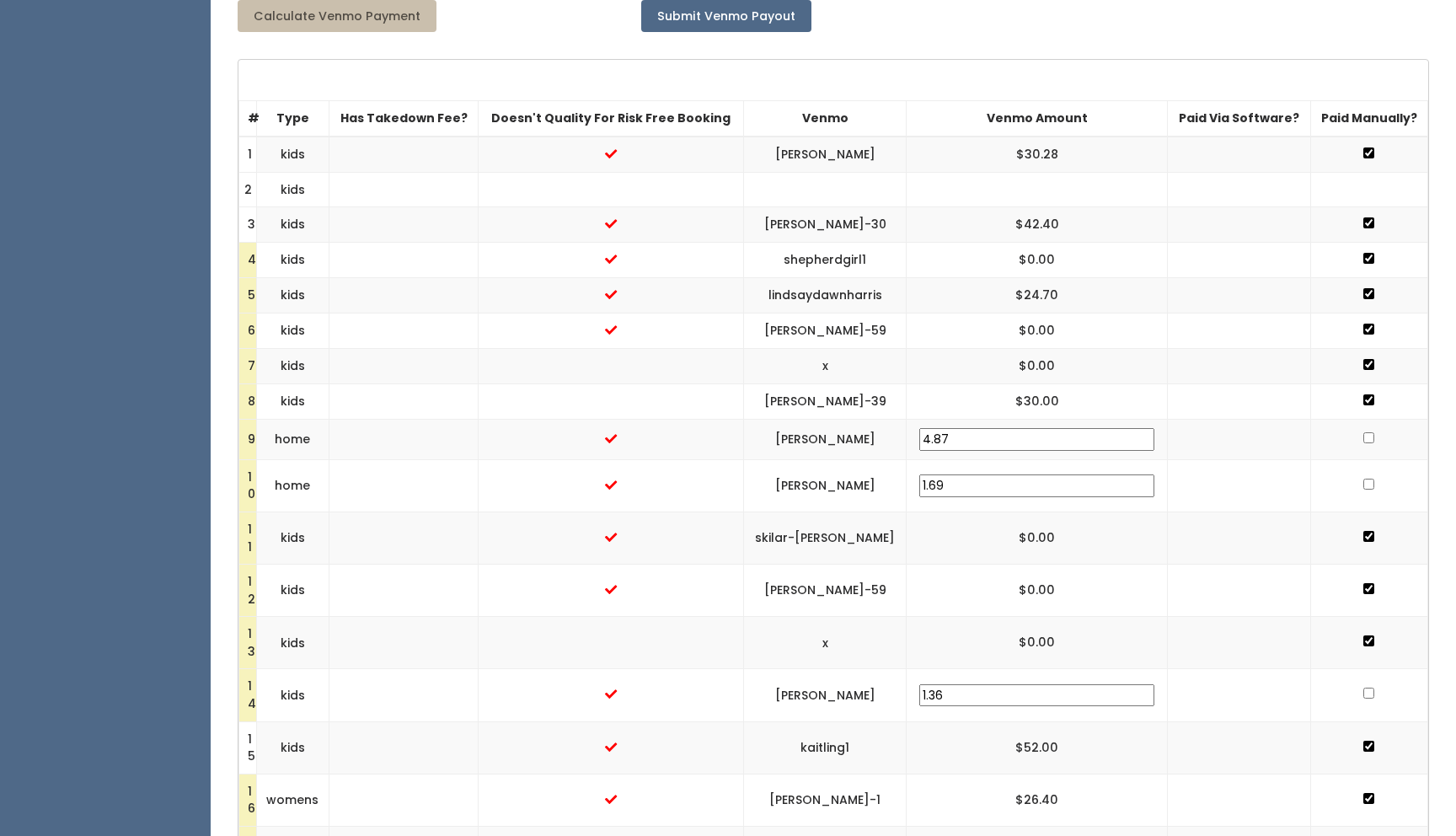
drag, startPoint x: 937, startPoint y: 436, endPoint x: 823, endPoint y: 436, distance: 114.0
click at [823, 436] on td "[PERSON_NAME]" at bounding box center [825, 440] width 162 height 40
click at [1363, 436] on input "checkbox" at bounding box center [1368, 437] width 10 height 10
checkbox input "true"
click at [1363, 484] on input "checkbox" at bounding box center [1368, 484] width 10 height 10
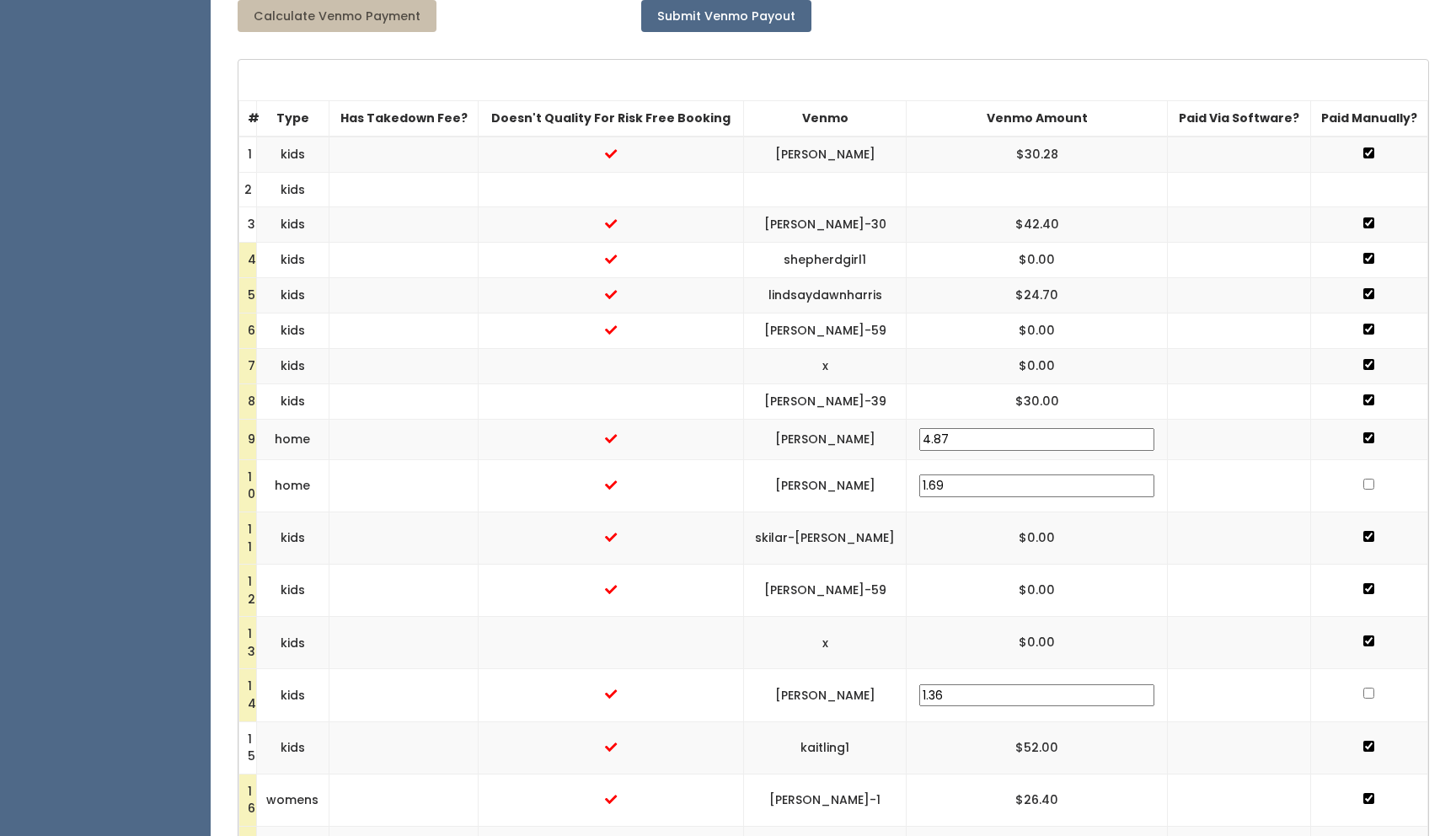
checkbox input "true"
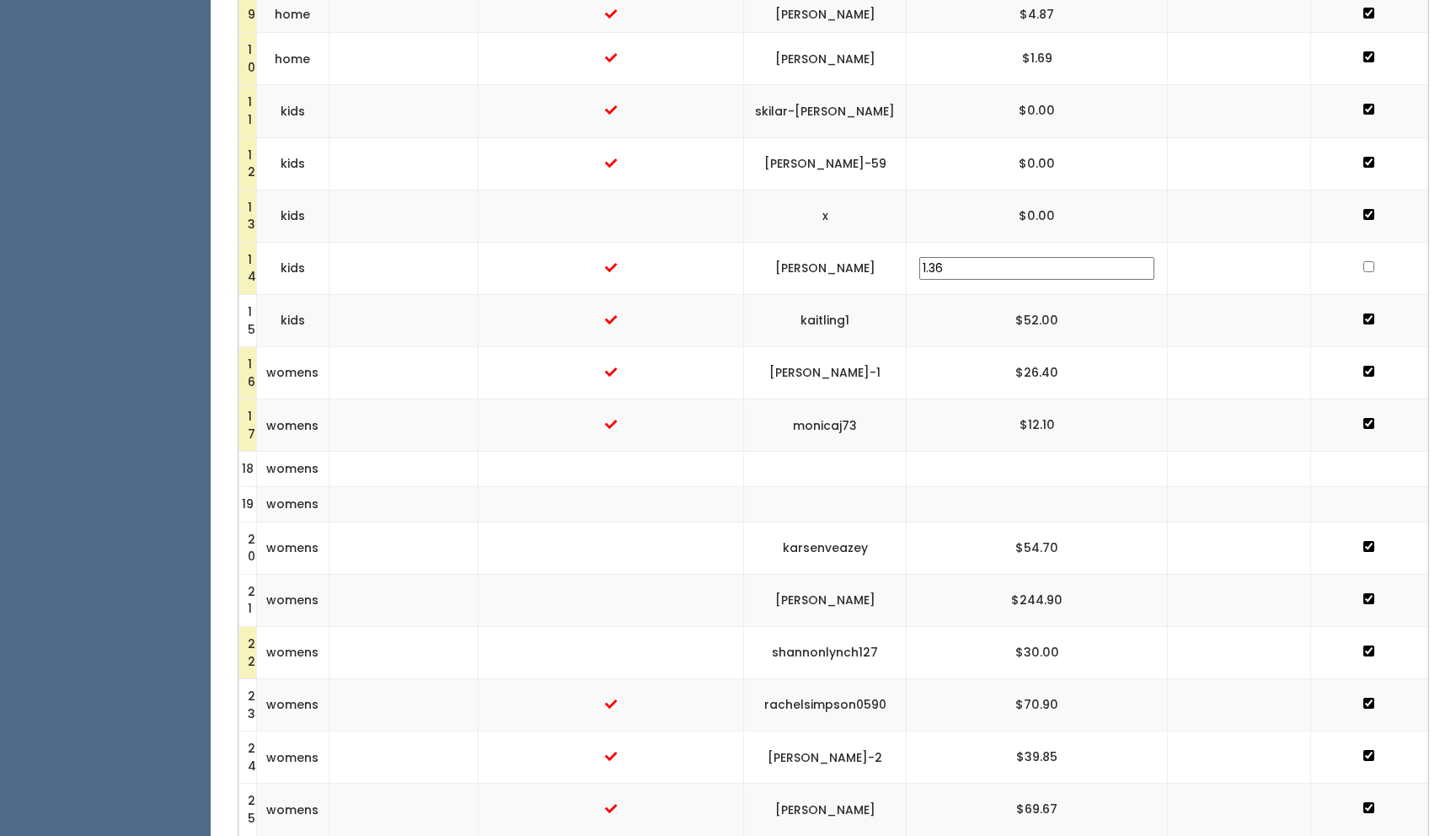
scroll to position [954, 0]
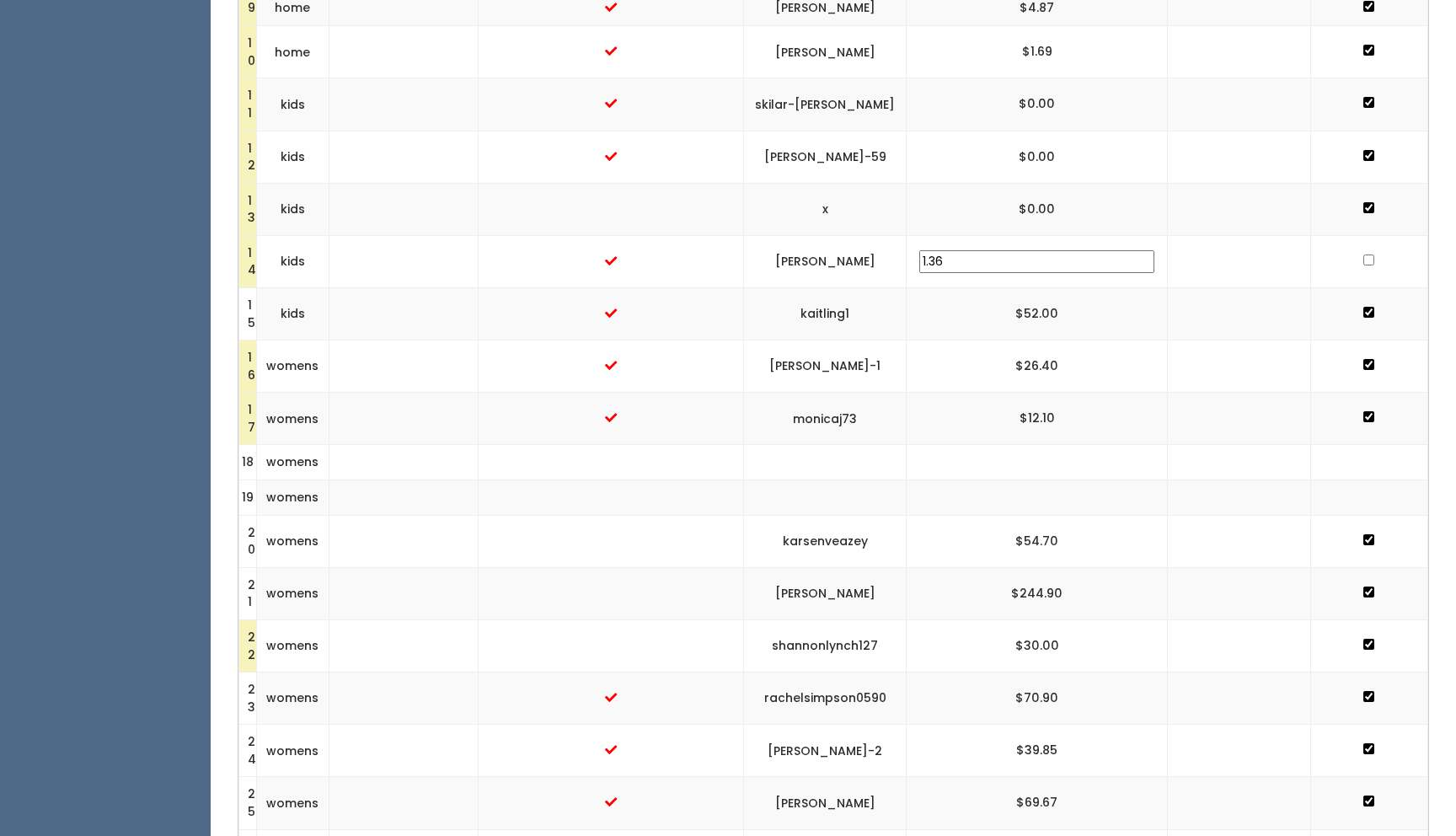
click at [1363, 258] on input "checkbox" at bounding box center [1368, 260] width 10 height 10
checkbox input "true"
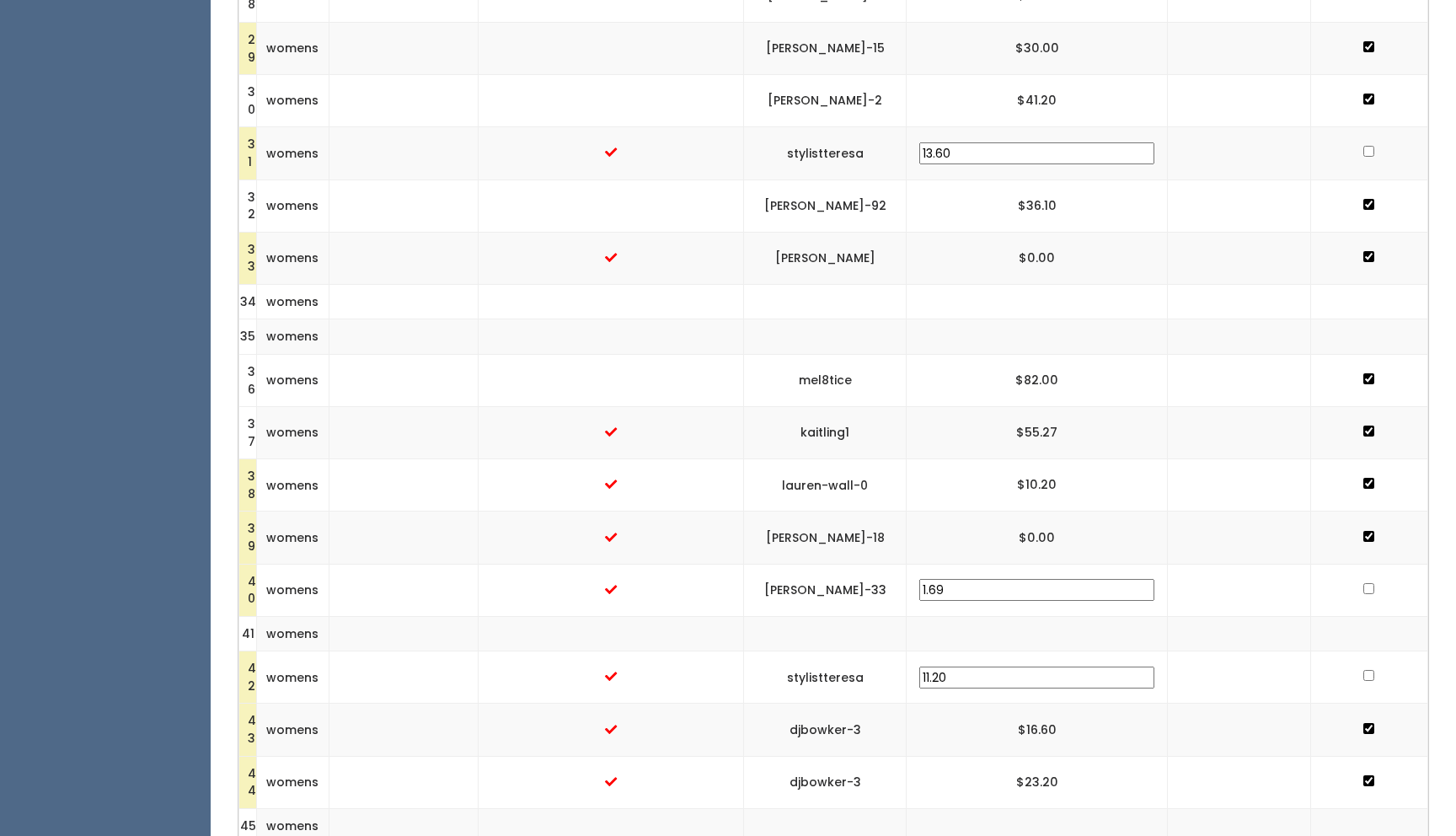
scroll to position [1978, 0]
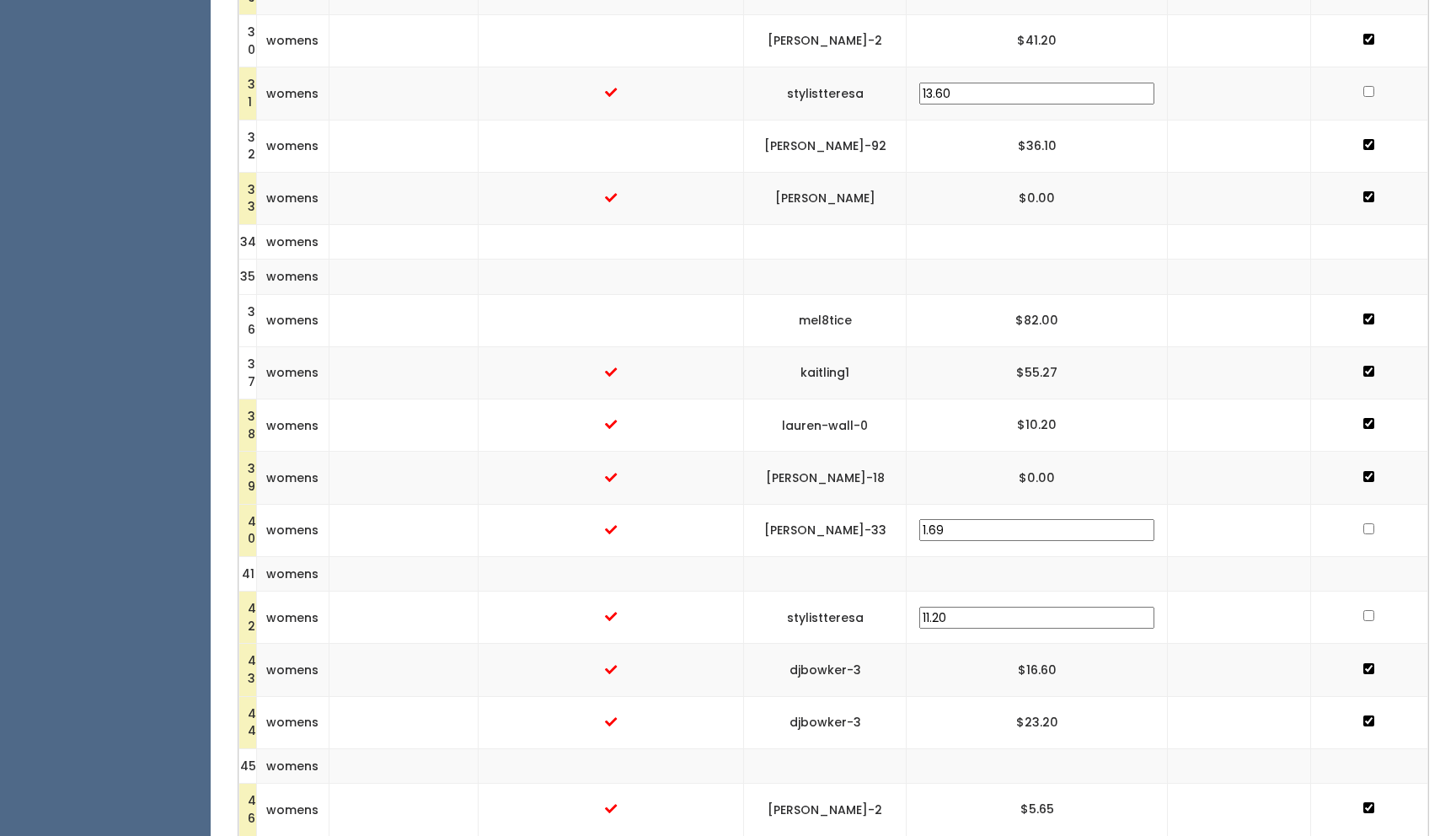
click at [1363, 90] on input "checkbox" at bounding box center [1368, 91] width 10 height 10
checkbox input "true"
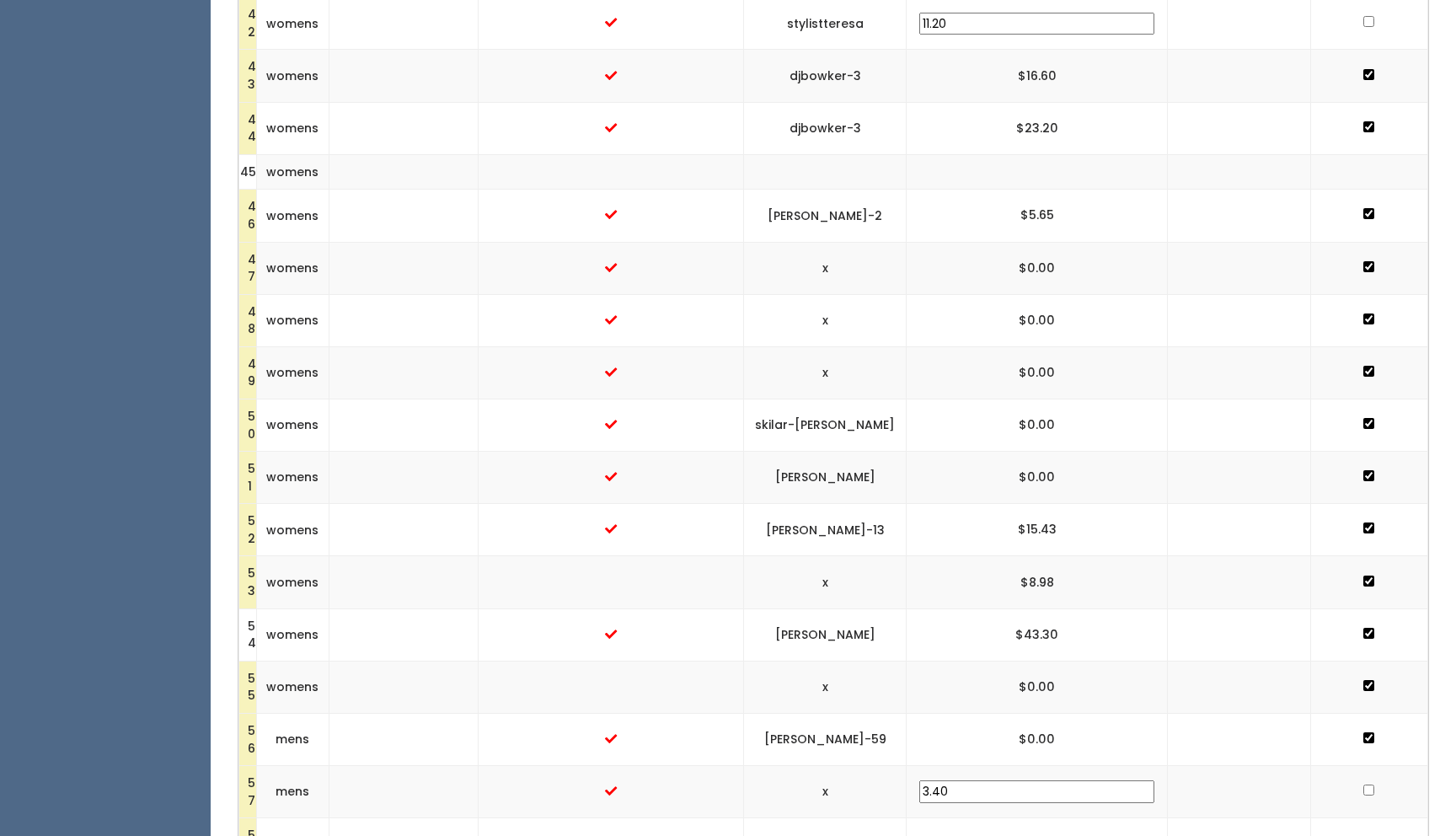
scroll to position [2571, 0]
click at [1363, 26] on input "checkbox" at bounding box center [1368, 23] width 10 height 10
checkbox input "true"
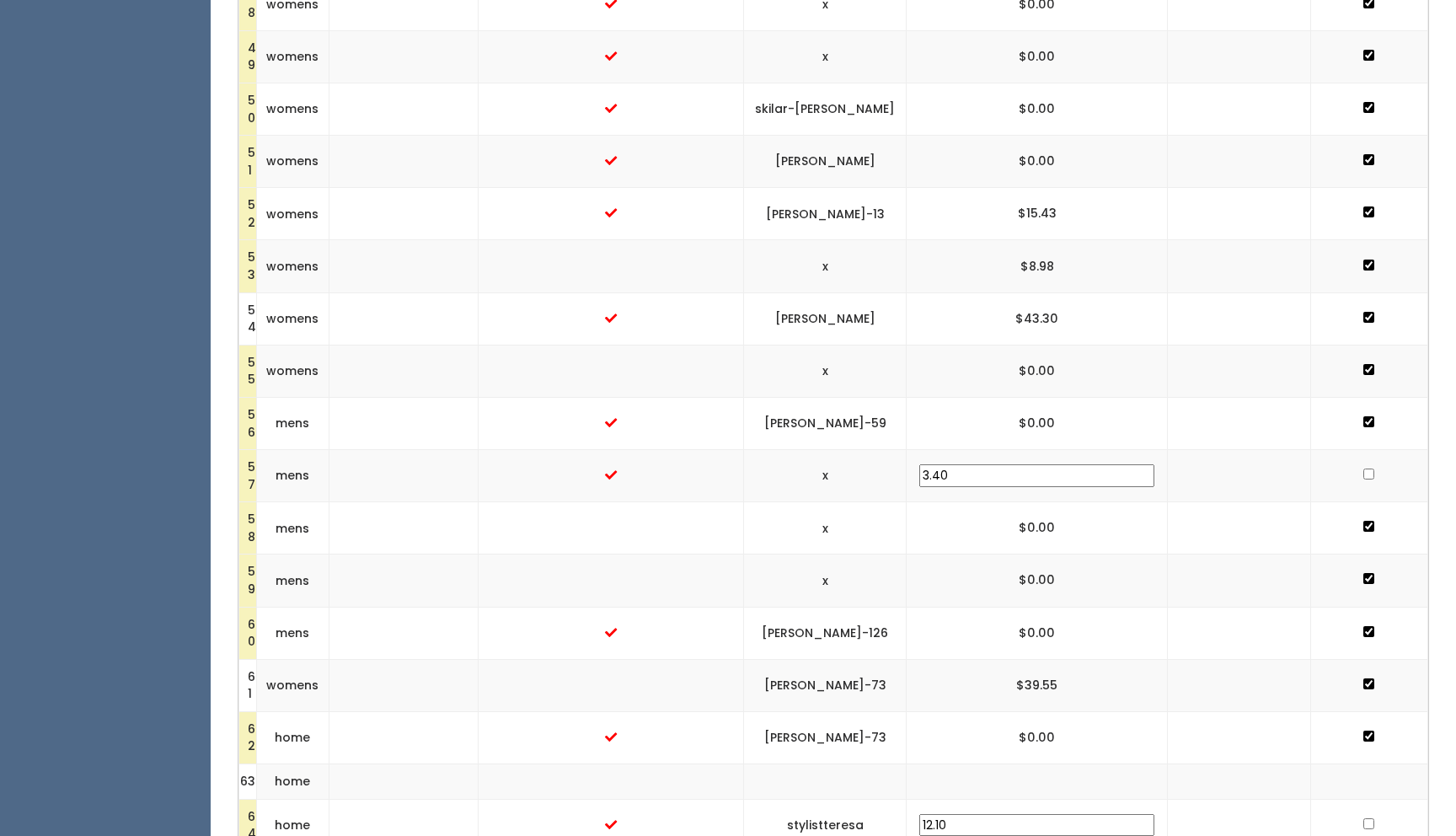
scroll to position [3060, 0]
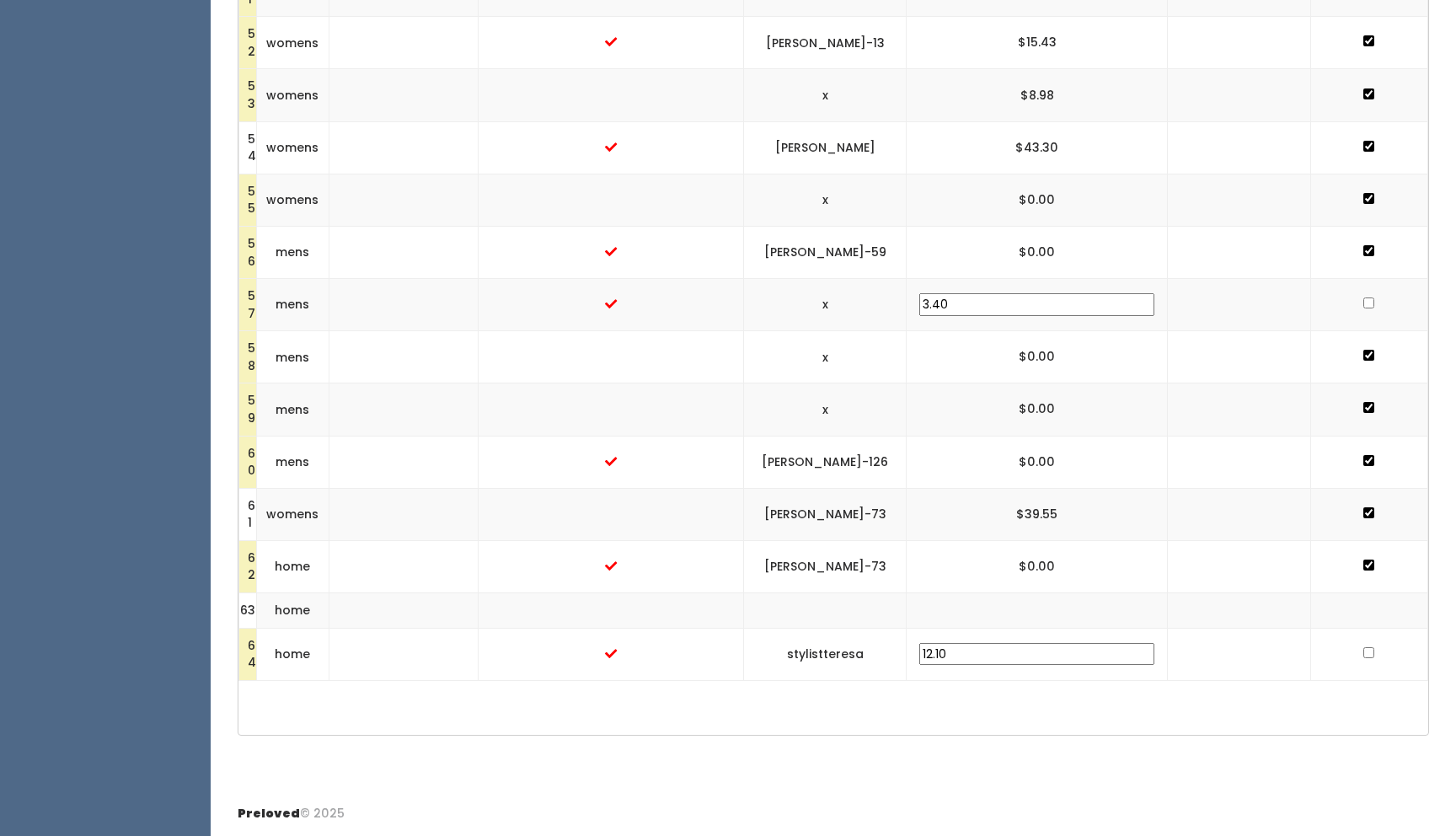
click at [906, 648] on td "stylistteresa" at bounding box center [825, 654] width 162 height 52
drag, startPoint x: 923, startPoint y: 648, endPoint x: 827, endPoint y: 648, distance: 96.0
click at [827, 648] on td "stylistteresa" at bounding box center [825, 654] width 162 height 52
click at [1363, 653] on input "checkbox" at bounding box center [1368, 652] width 10 height 10
checkbox input "true"
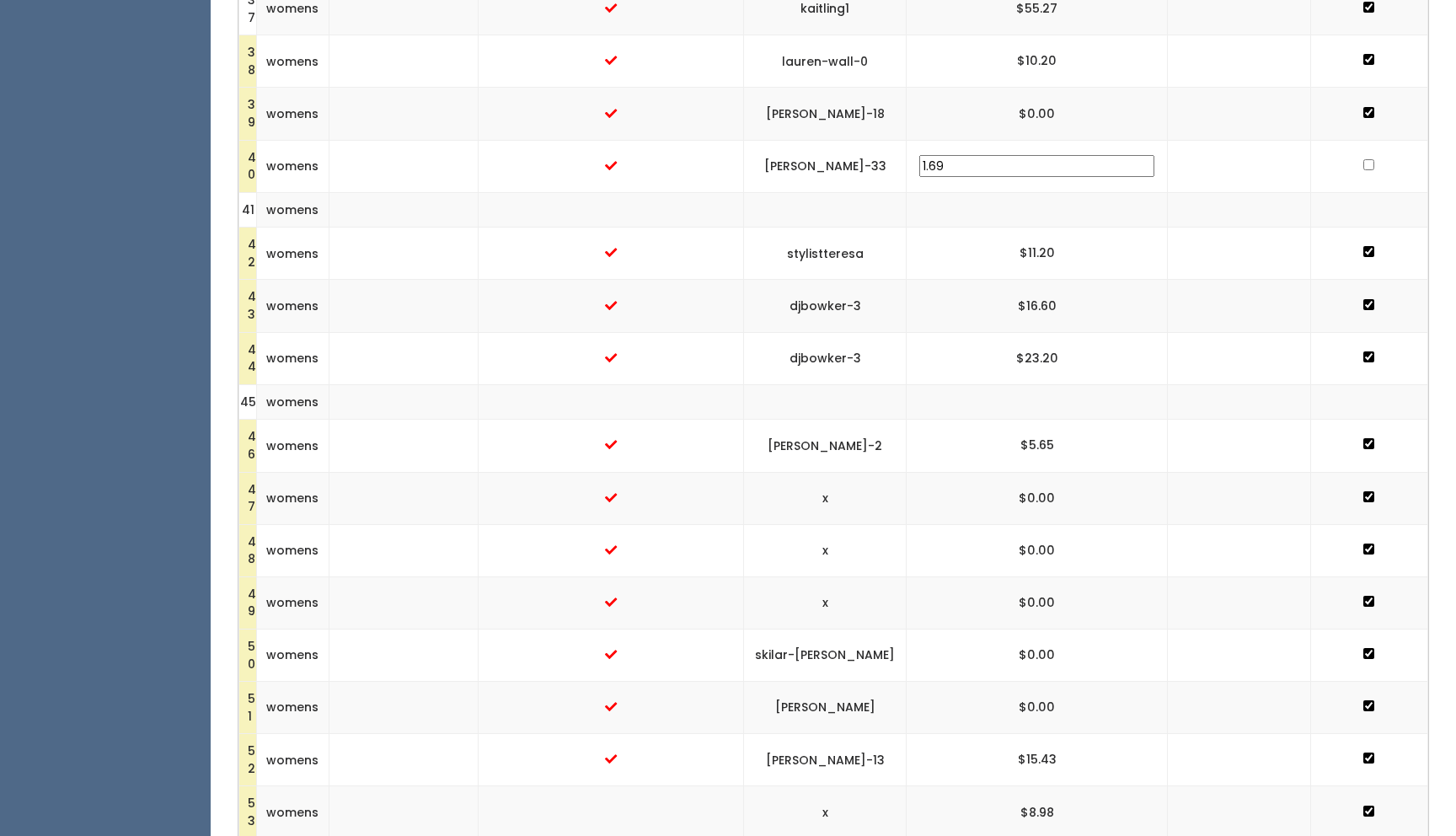
scroll to position [2332, 0]
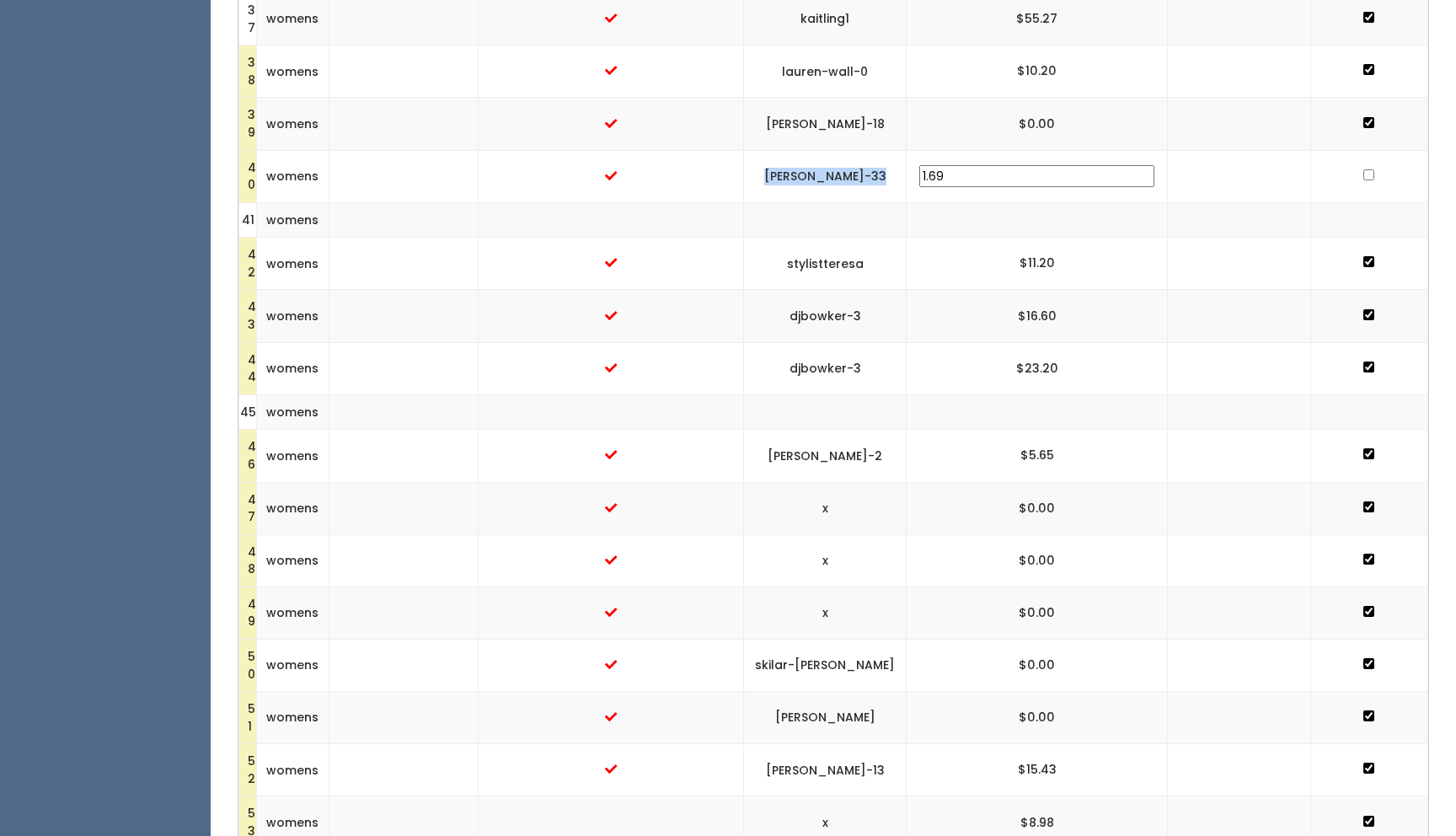
drag, startPoint x: 938, startPoint y: 168, endPoint x: 823, endPoint y: 169, distance: 115.0
click at [823, 169] on td "sherry-gibson-33" at bounding box center [825, 176] width 162 height 52
click at [1363, 176] on input "checkbox" at bounding box center [1368, 175] width 10 height 10
checkbox input "true"
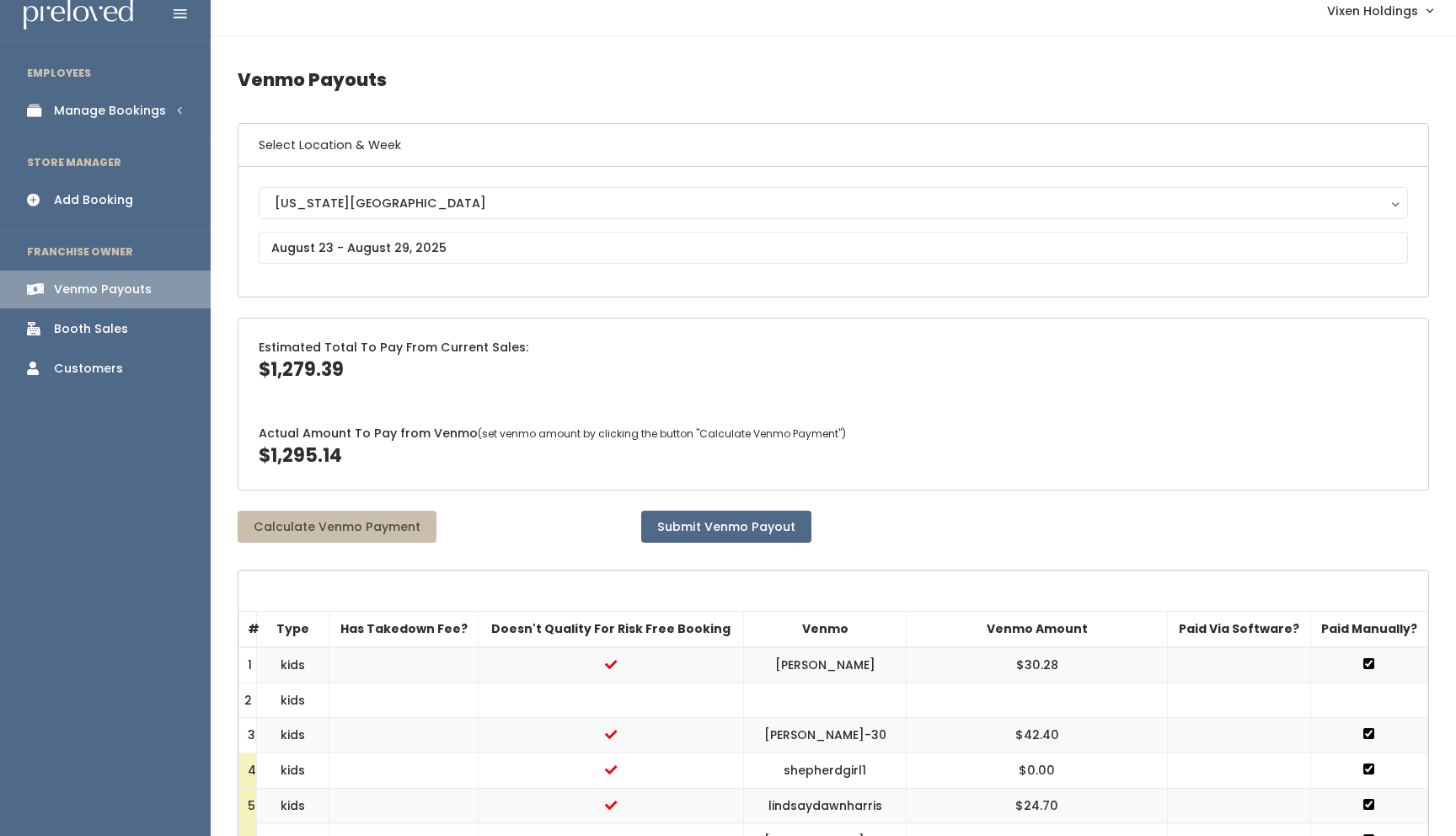
scroll to position [0, 0]
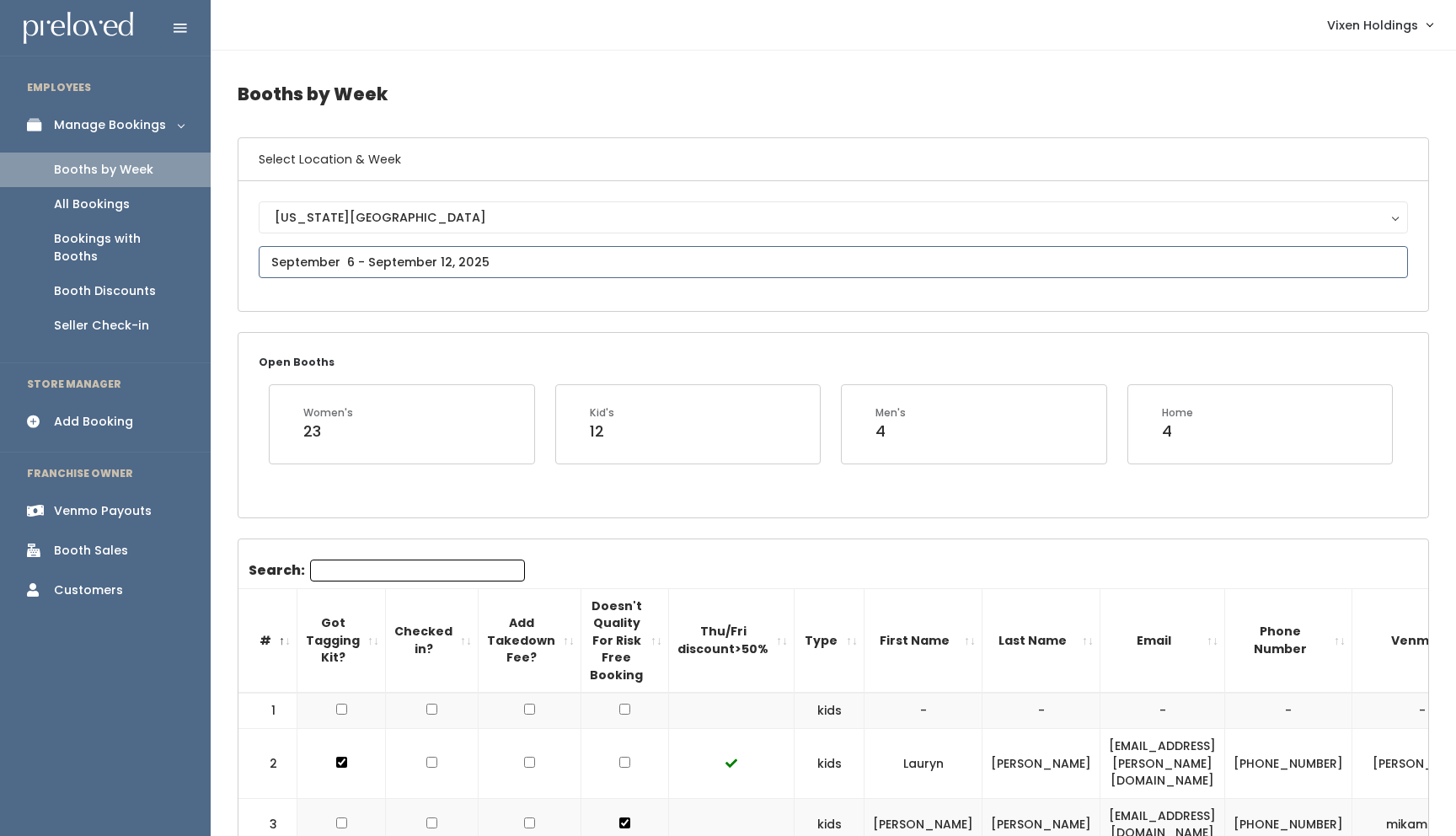
click at [336, 255] on input "text" at bounding box center [833, 262] width 1150 height 32
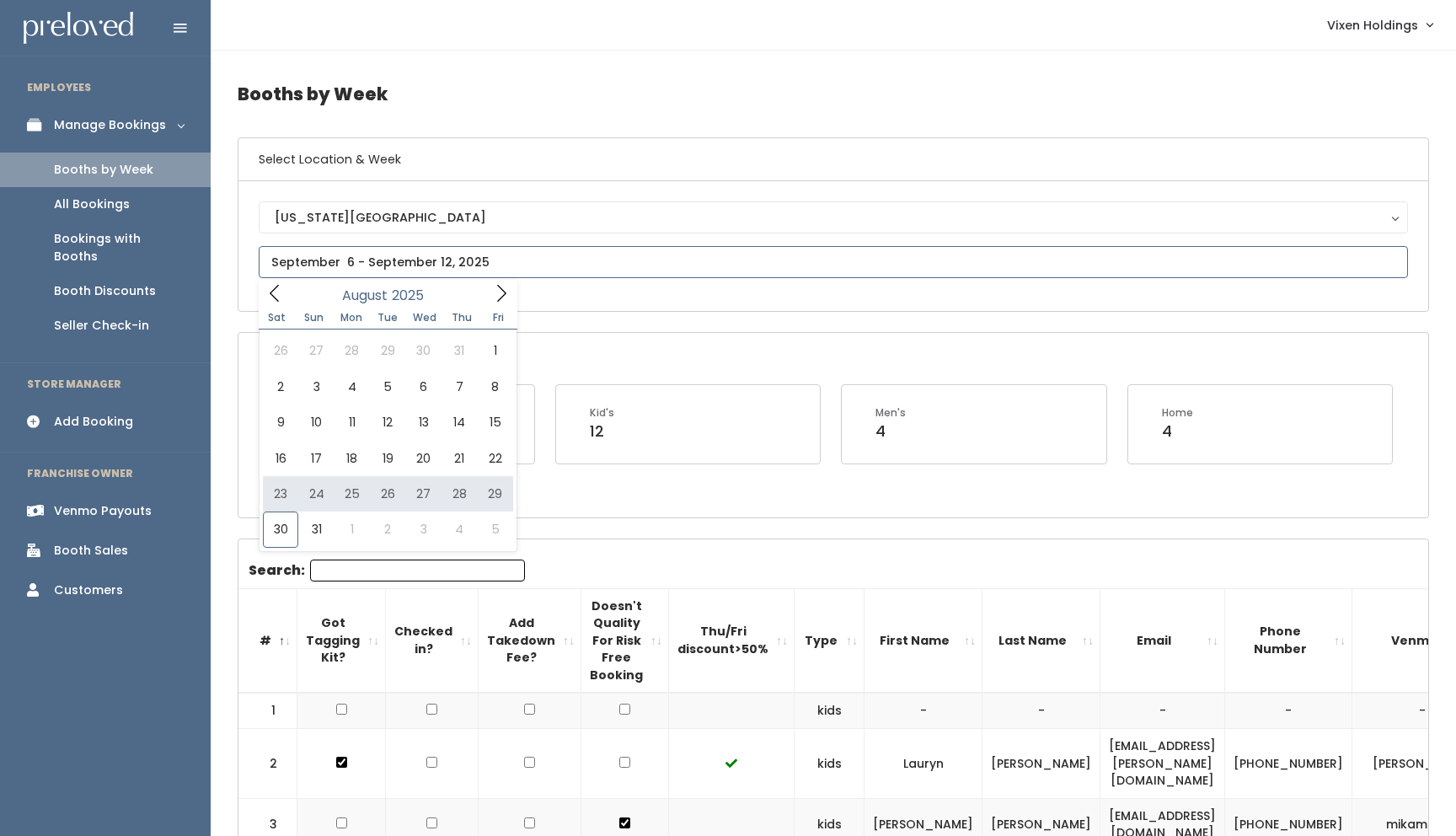
type input "August 23 to August 29"
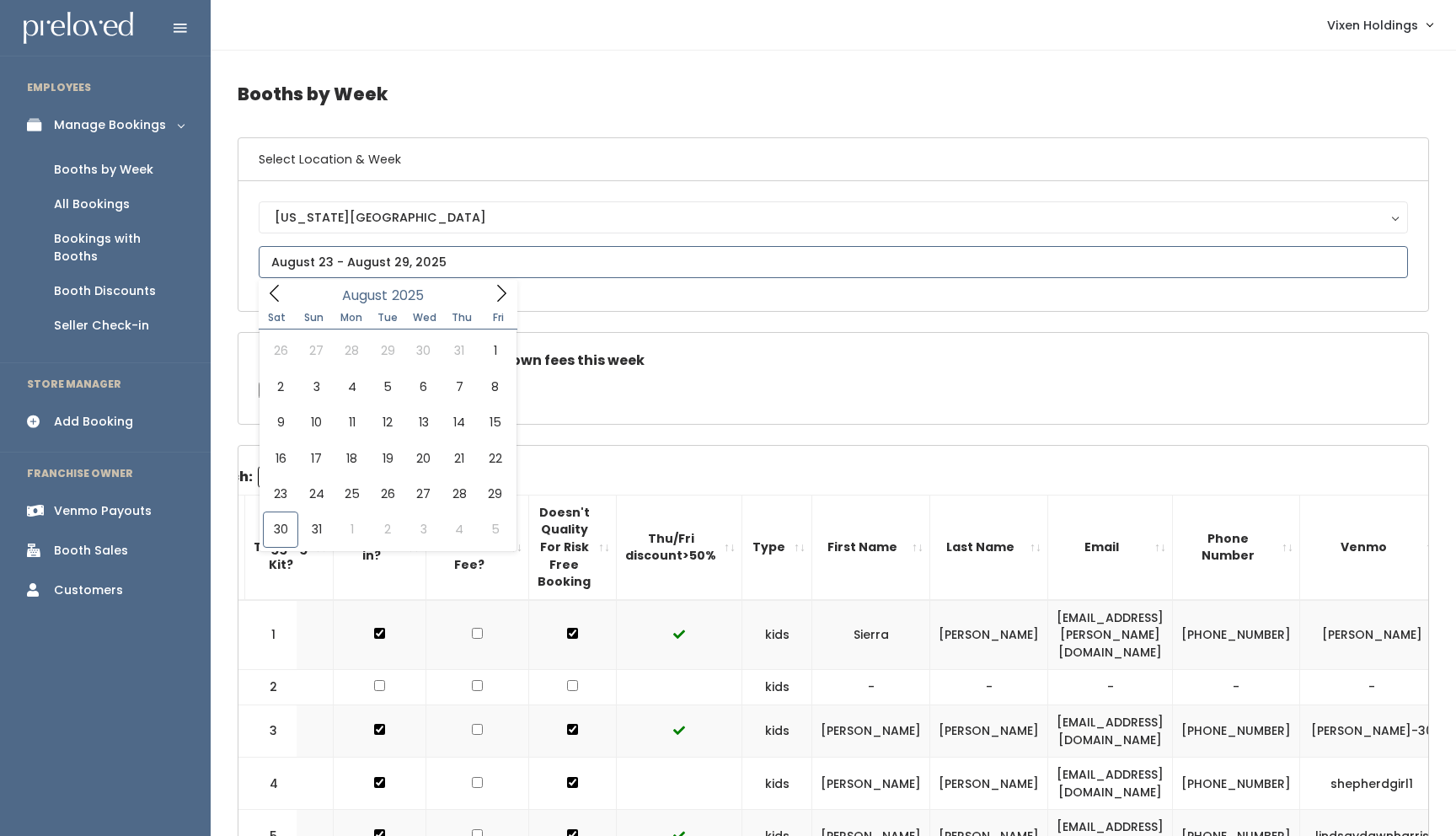
click at [436, 255] on input "text" at bounding box center [833, 262] width 1150 height 32
type input "August 30 to September 5"
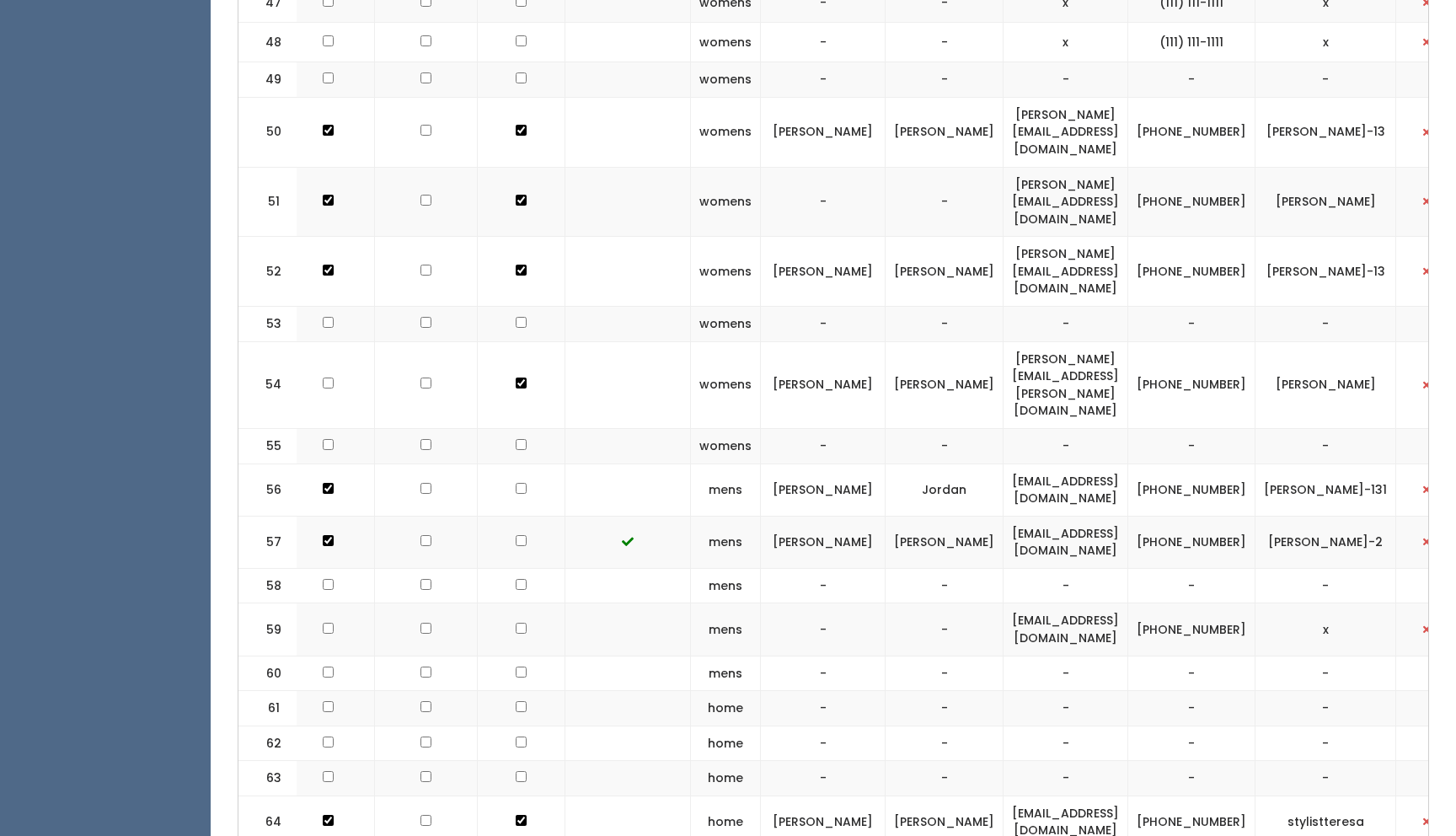
scroll to position [0, 135]
